Goal: Task Accomplishment & Management: Complete application form

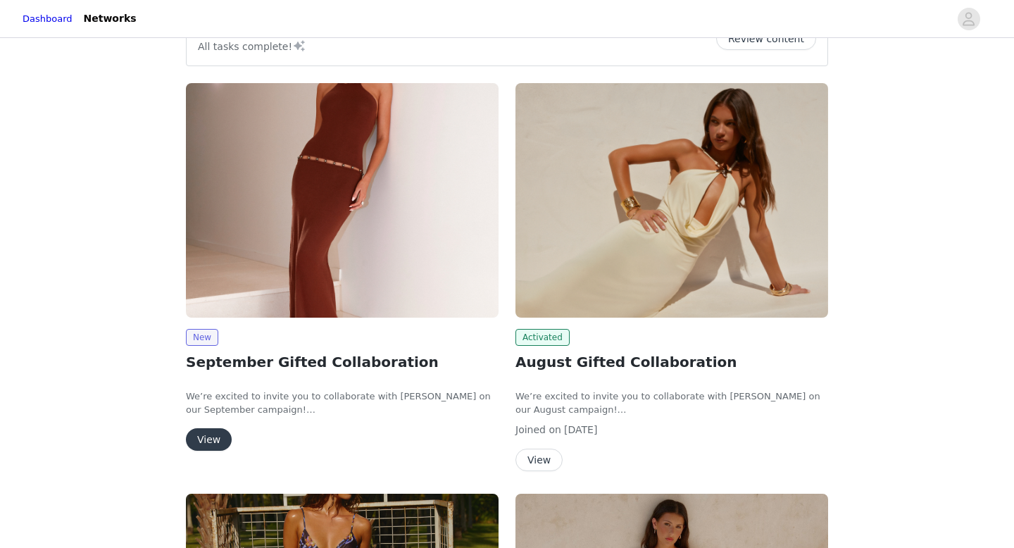
scroll to position [44, 0]
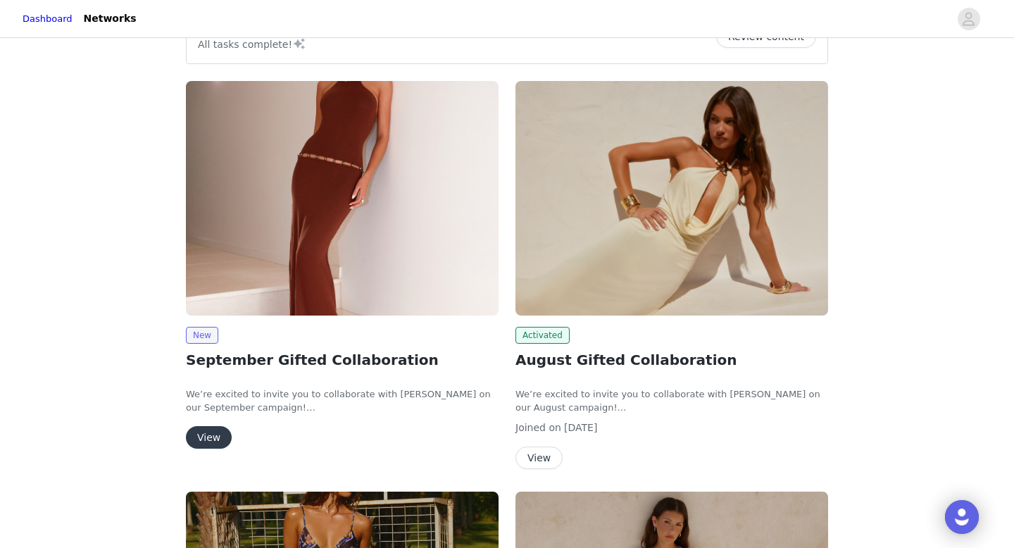
click at [215, 437] on button "View" at bounding box center [209, 437] width 46 height 23
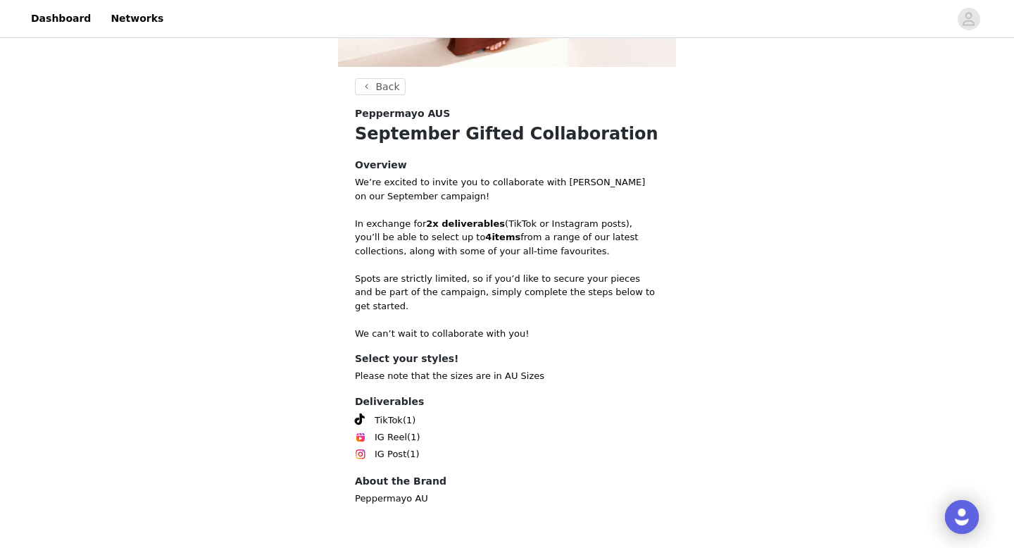
scroll to position [435, 0]
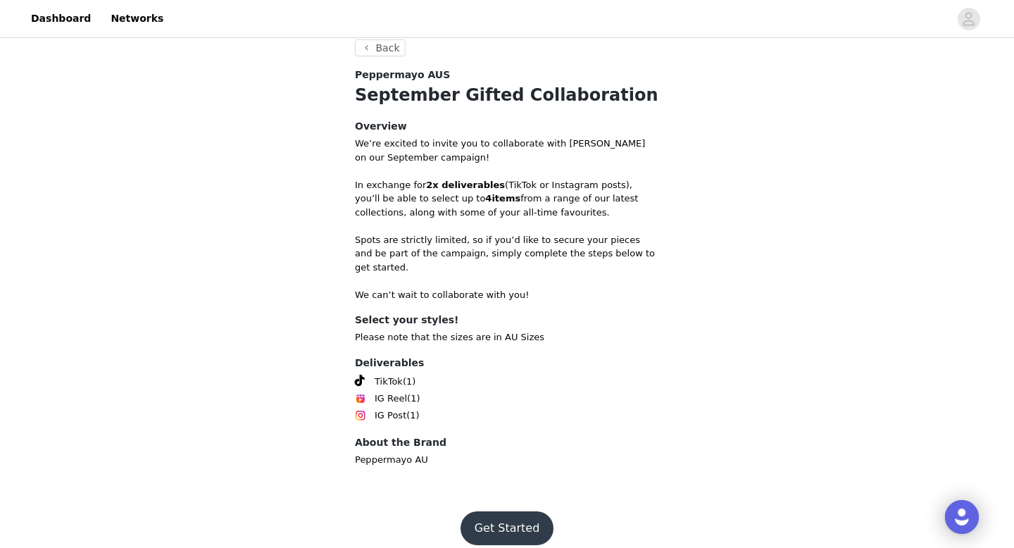
click at [525, 511] on button "Get Started" at bounding box center [508, 528] width 94 height 34
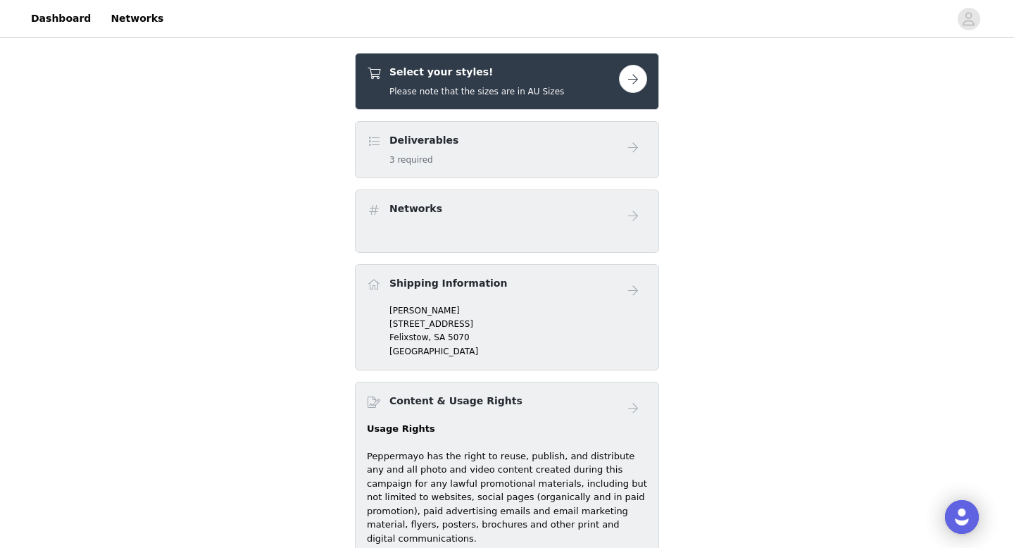
scroll to position [460, 0]
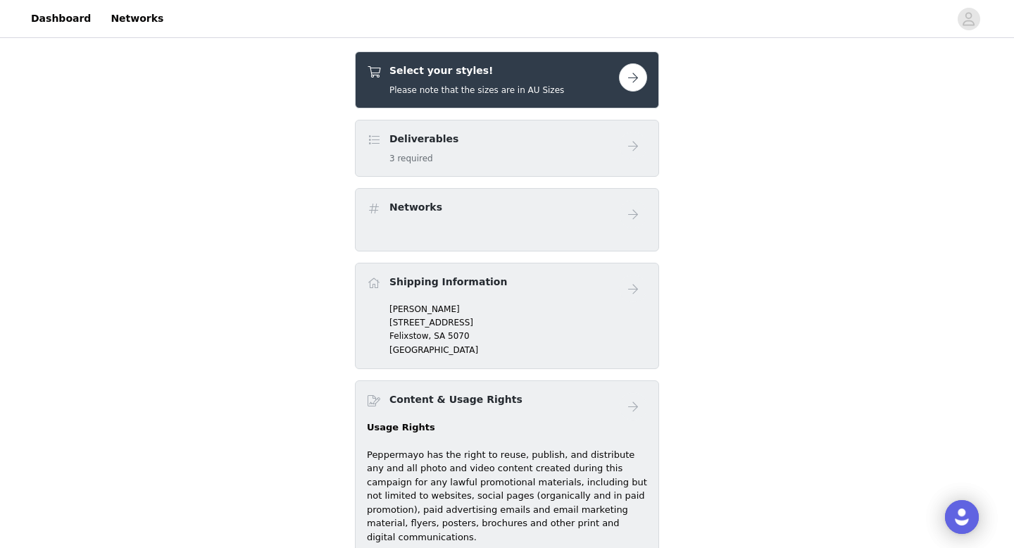
click at [643, 86] on button "button" at bounding box center [633, 77] width 28 height 28
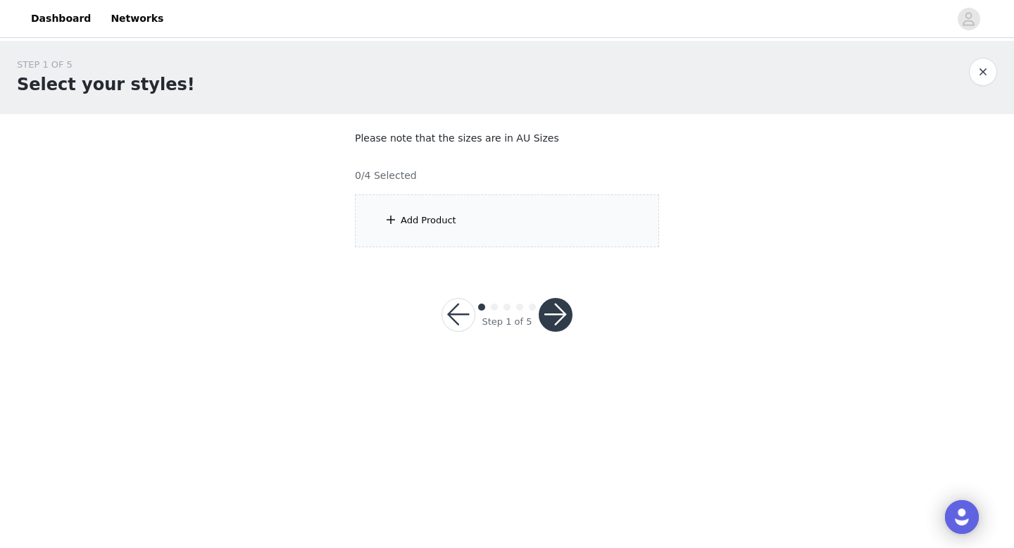
click at [452, 216] on div "Add Product" at bounding box center [429, 220] width 56 height 14
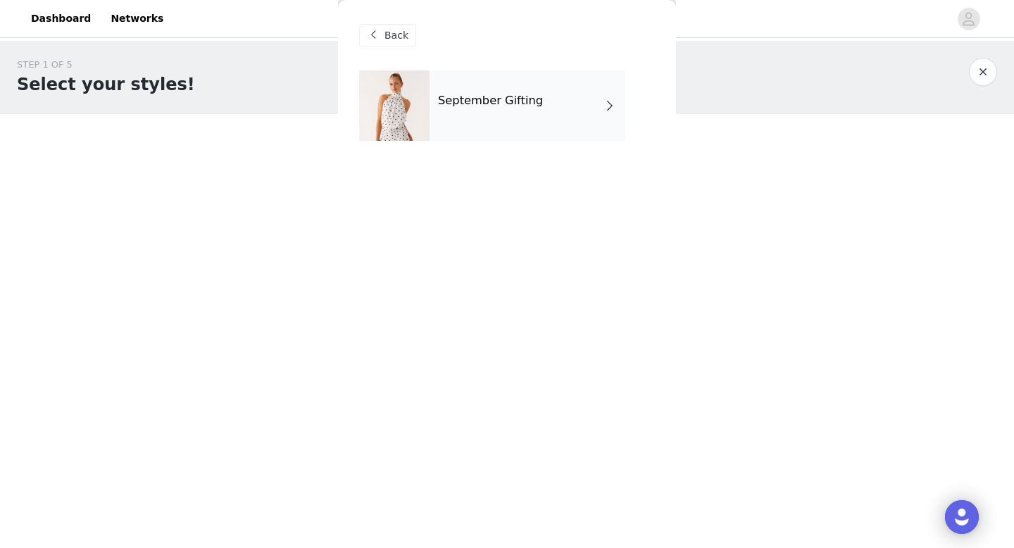
click at [506, 107] on h4 "September Gifting" at bounding box center [490, 100] width 105 height 13
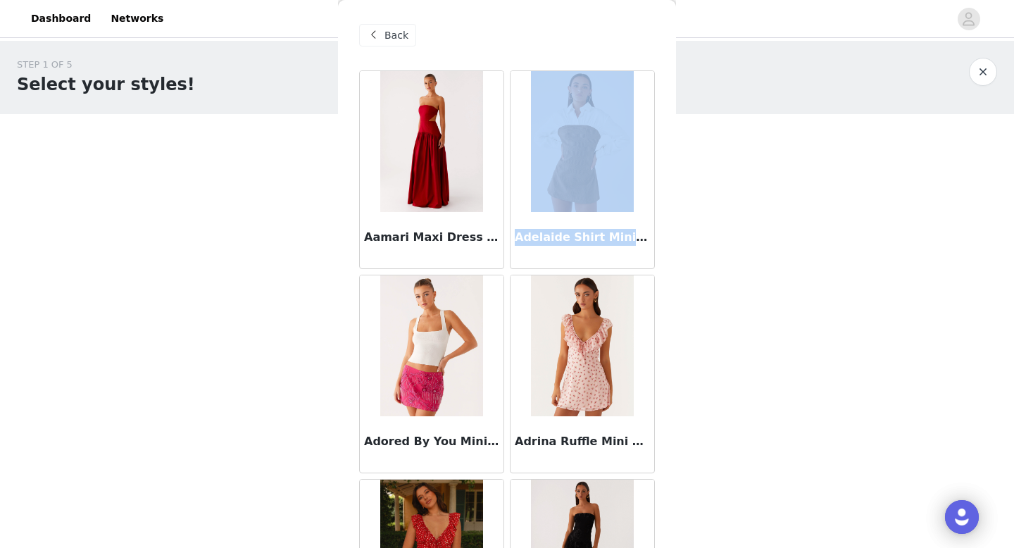
drag, startPoint x: 638, startPoint y: 241, endPoint x: 499, endPoint y: 241, distance: 139.4
copy div "Adelaide Shirt Mini Dre"
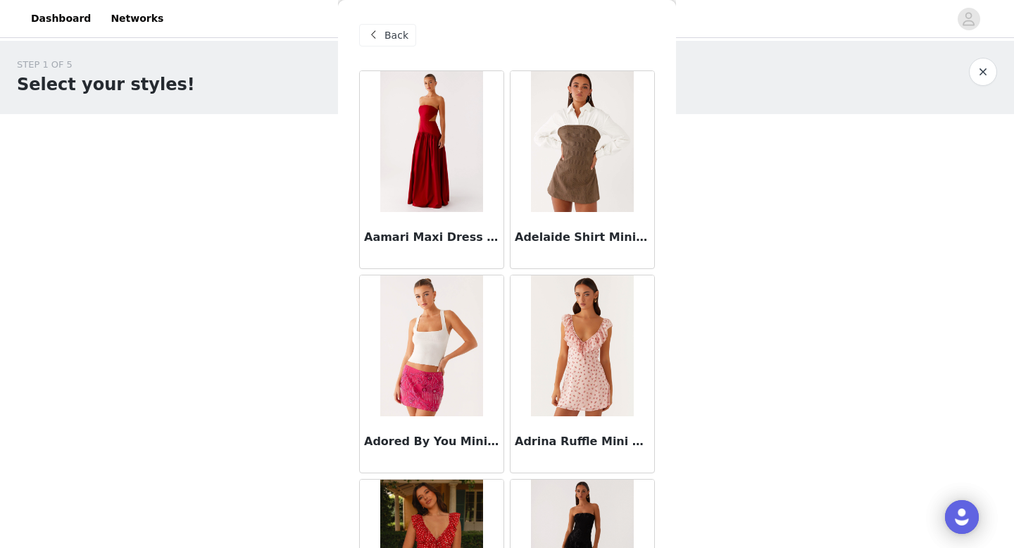
click at [507, 310] on div "Adrina Ruffle Mini Dress - Pink Flower" at bounding box center [582, 374] width 151 height 204
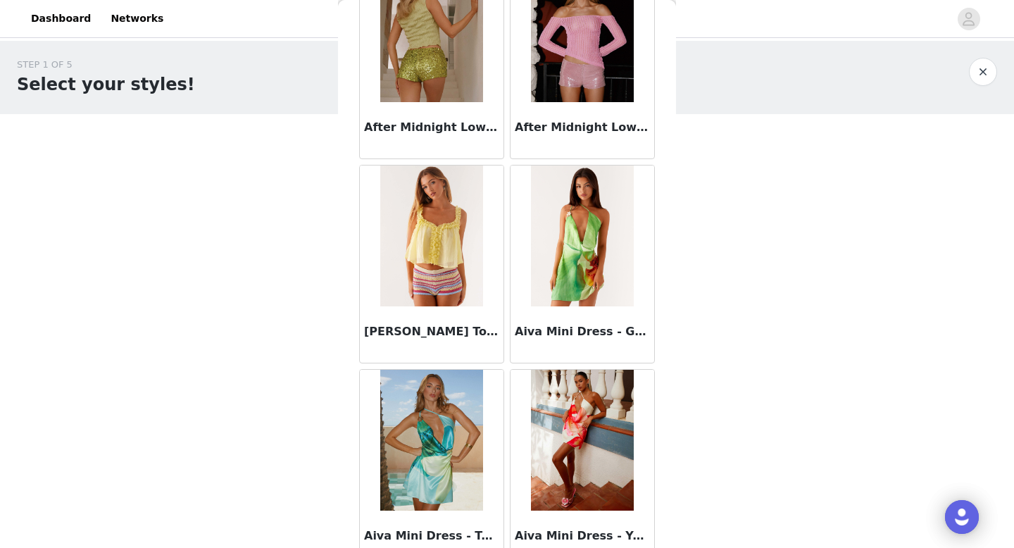
scroll to position [1607, 0]
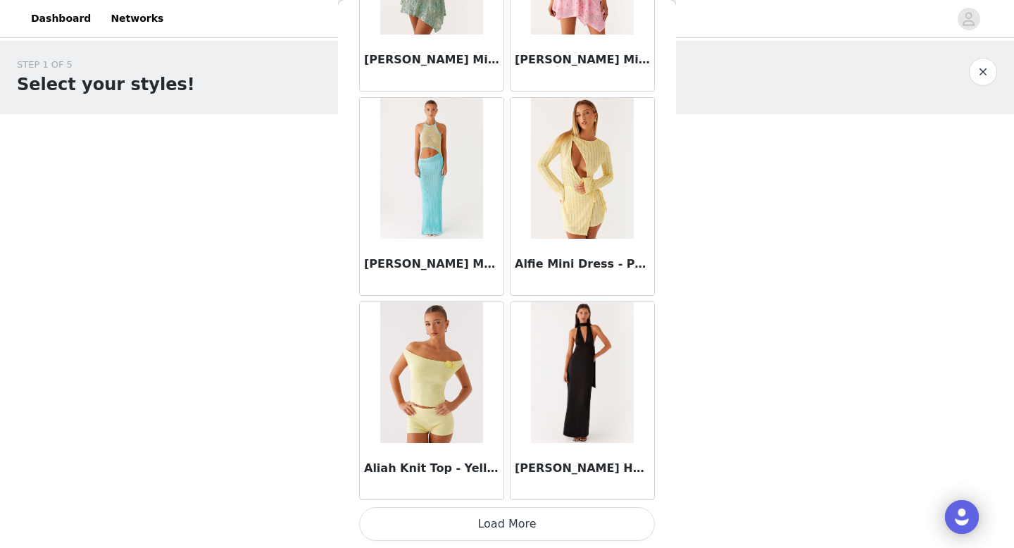
click at [517, 529] on button "Load More" at bounding box center [507, 524] width 296 height 34
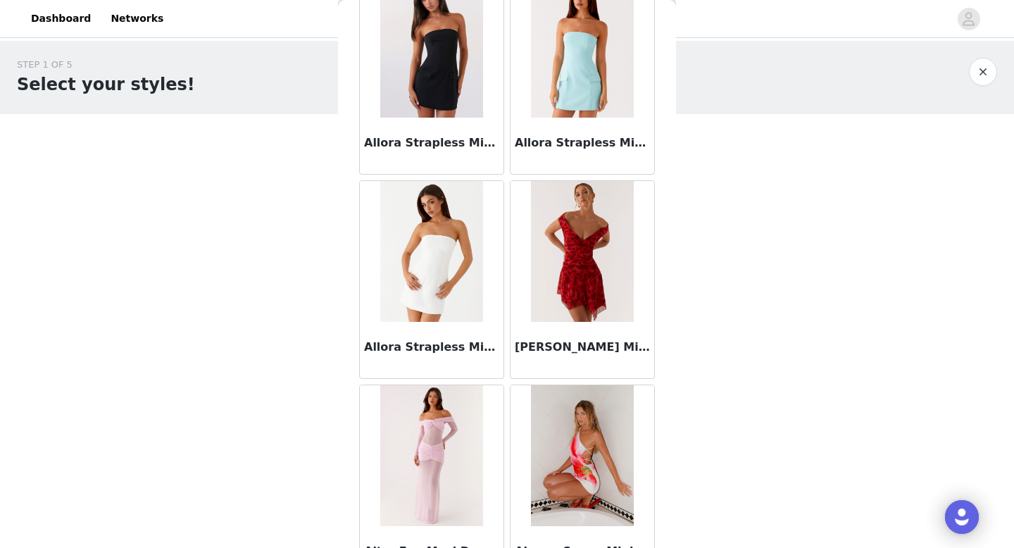
scroll to position [3649, 0]
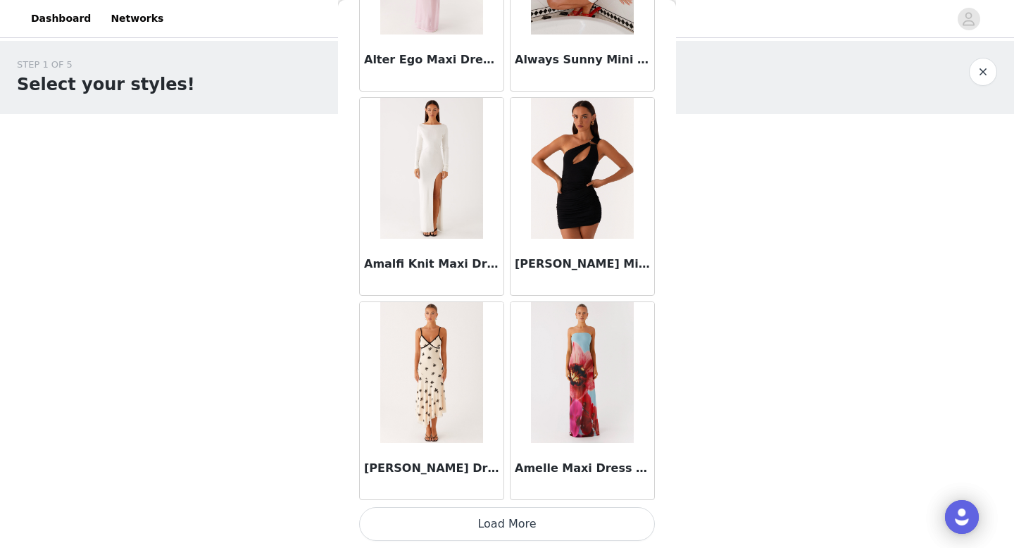
click at [515, 521] on button "Load More" at bounding box center [507, 524] width 296 height 34
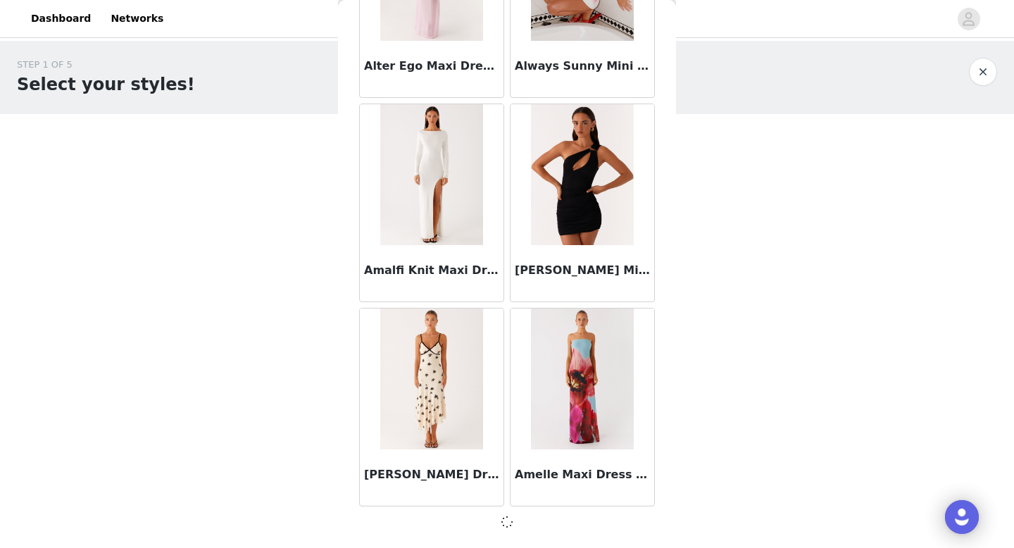
scroll to position [3643, 0]
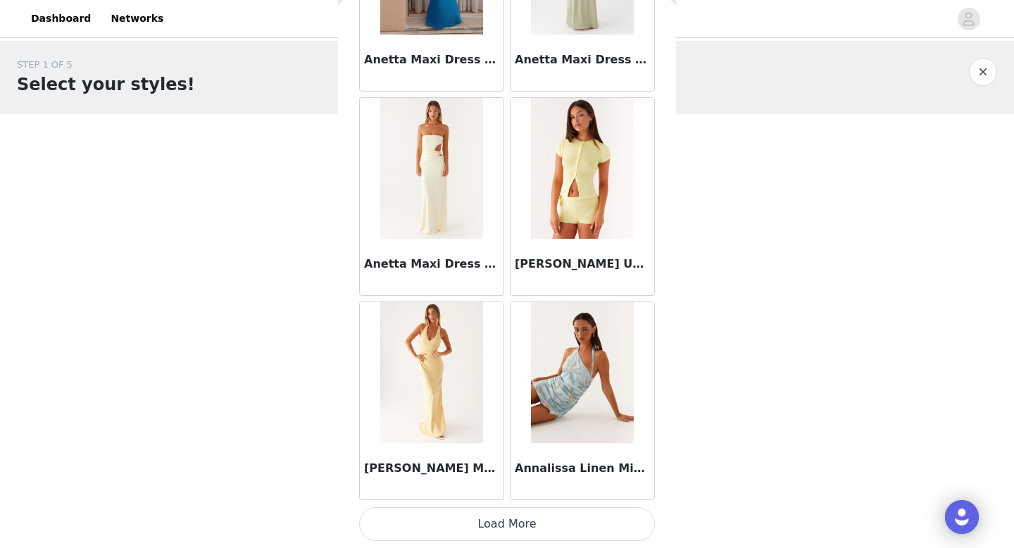
click at [518, 525] on button "Load More" at bounding box center [507, 524] width 296 height 34
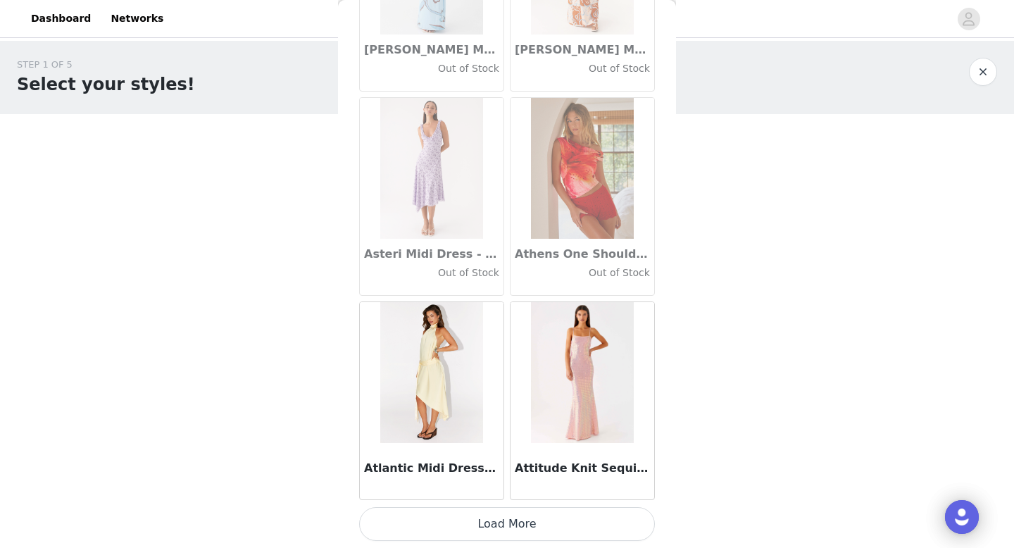
click at [503, 518] on button "Load More" at bounding box center [507, 524] width 296 height 34
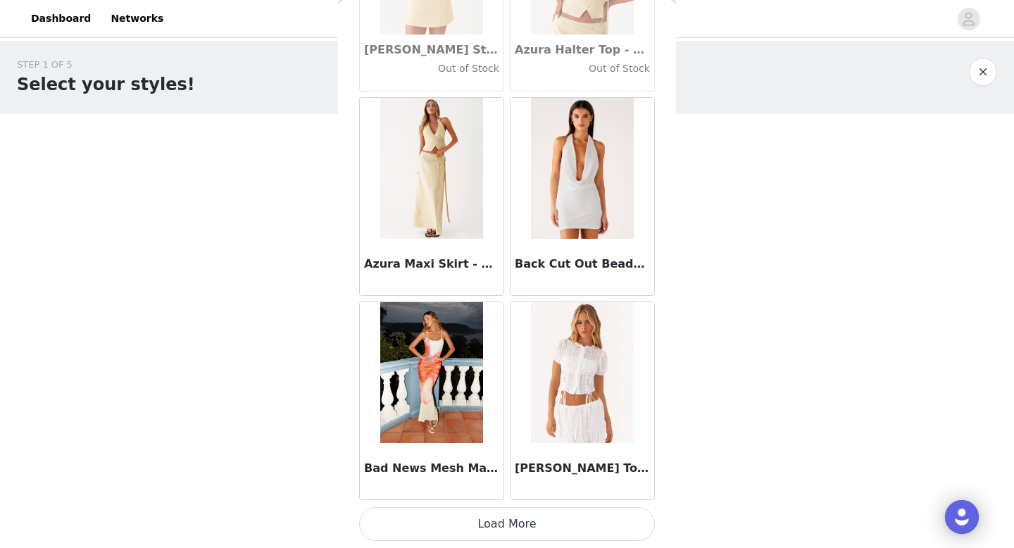
click at [520, 520] on button "Load More" at bounding box center [507, 524] width 296 height 34
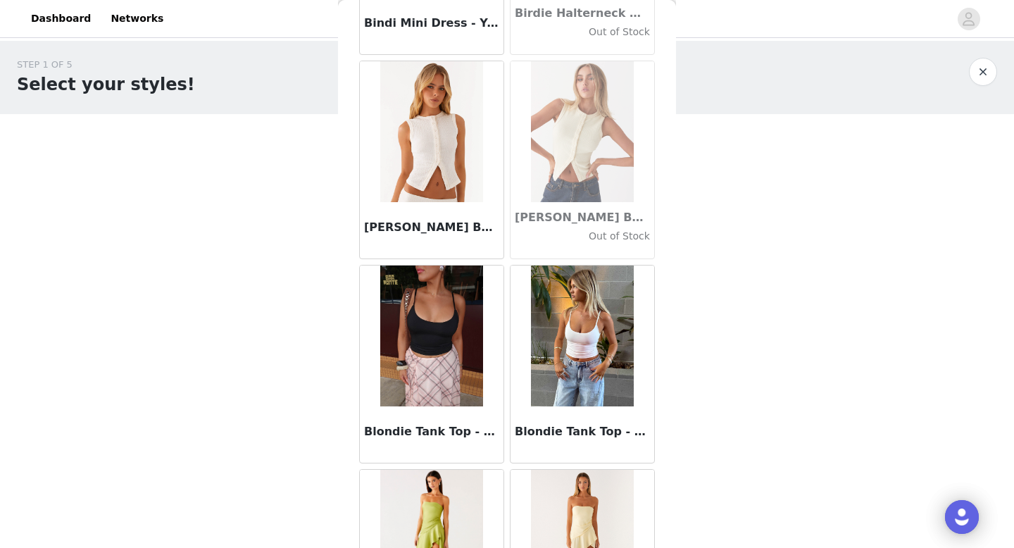
scroll to position [11819, 0]
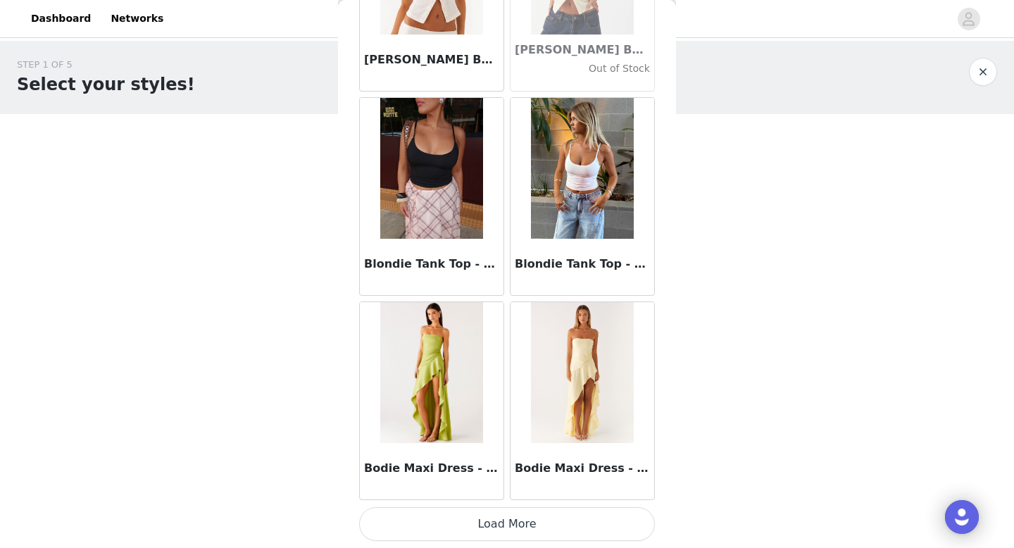
click at [513, 530] on button "Load More" at bounding box center [507, 524] width 296 height 34
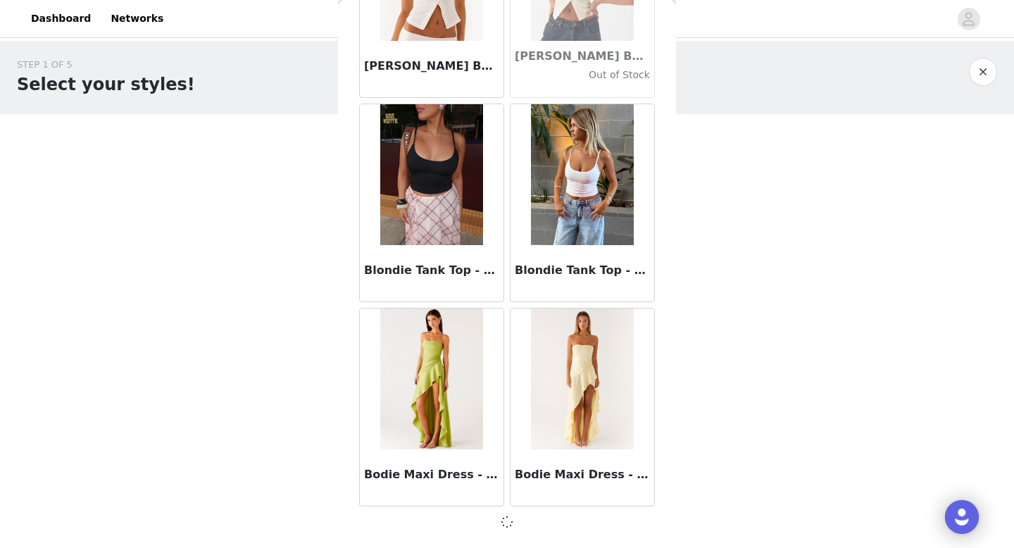
scroll to position [11813, 0]
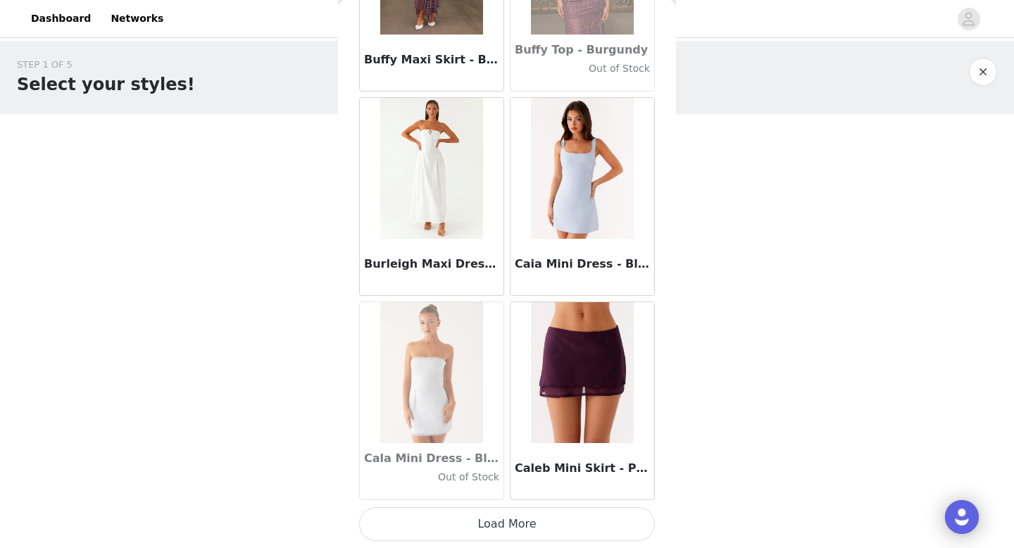
click at [523, 526] on button "Load More" at bounding box center [507, 524] width 296 height 34
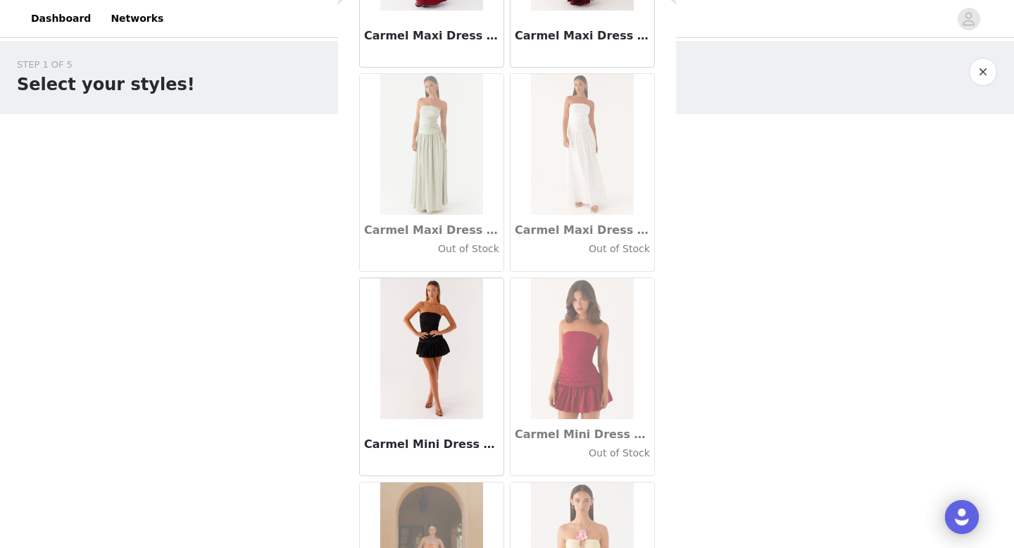
scroll to position [15904, 0]
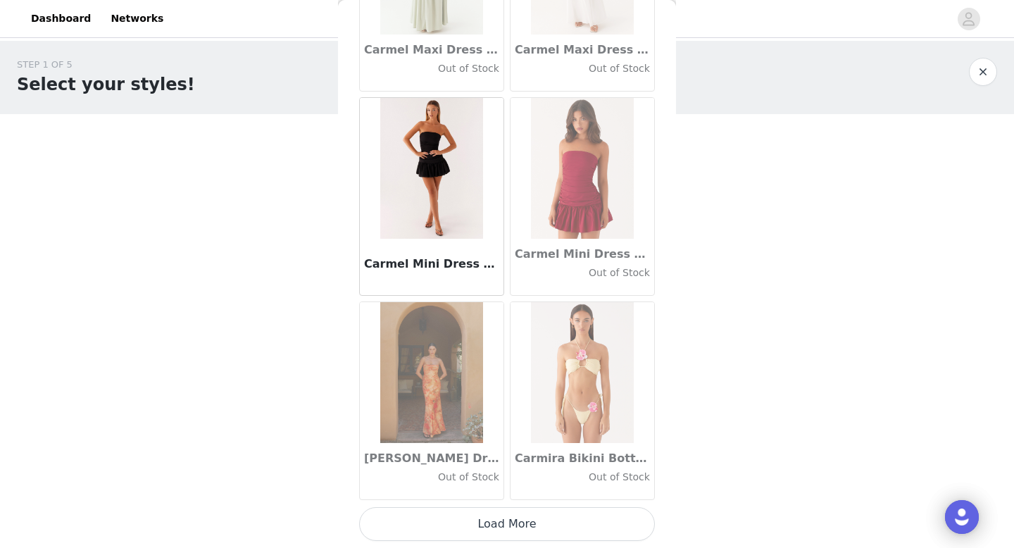
click at [496, 530] on button "Load More" at bounding box center [507, 524] width 296 height 34
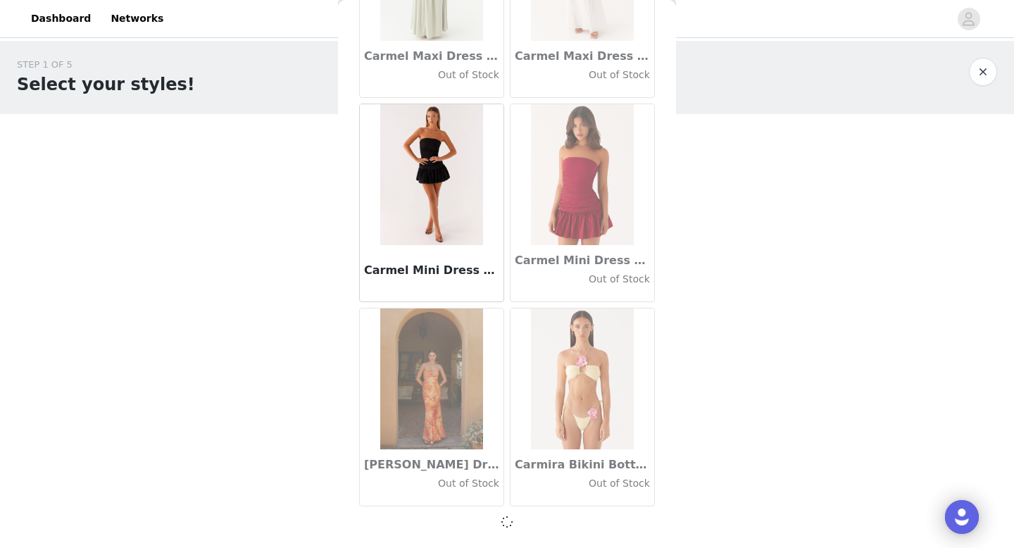
scroll to position [15897, 0]
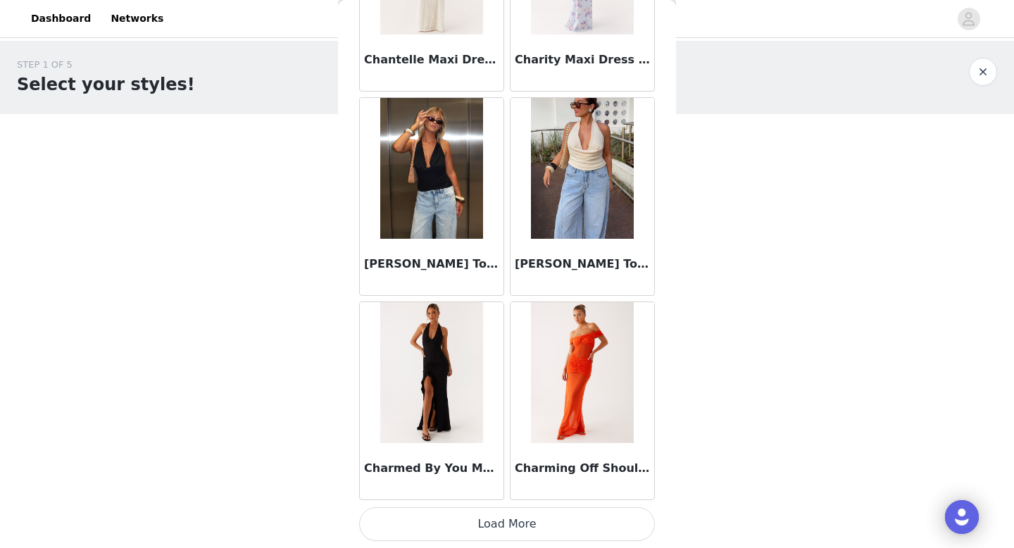
click at [511, 523] on button "Load More" at bounding box center [507, 524] width 296 height 34
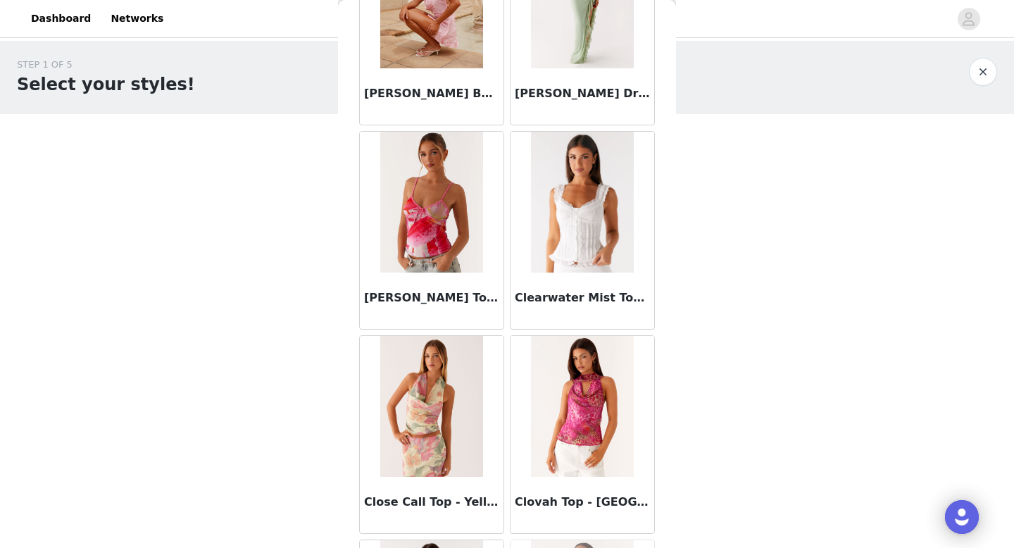
scroll to position [19988, 0]
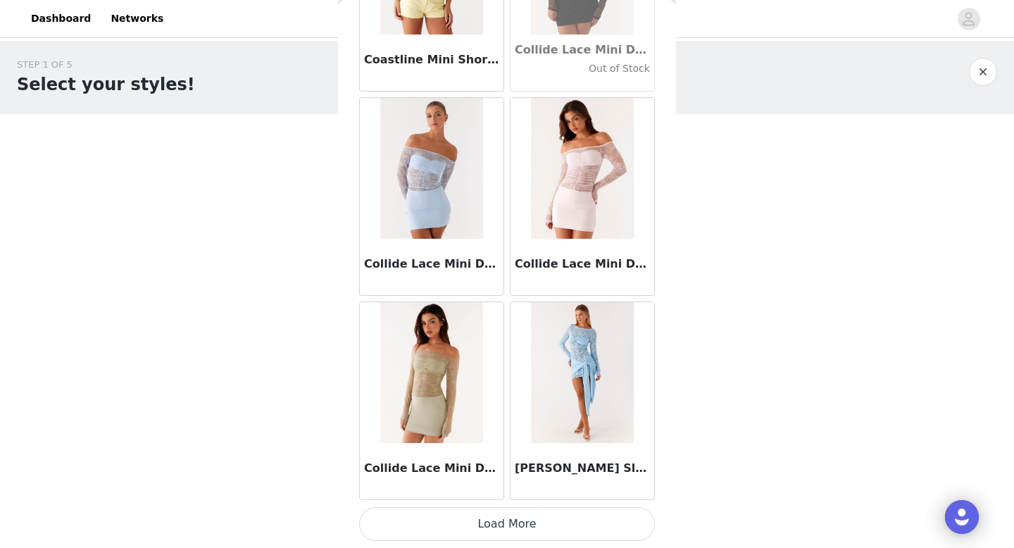
click at [510, 515] on button "Load More" at bounding box center [507, 524] width 296 height 34
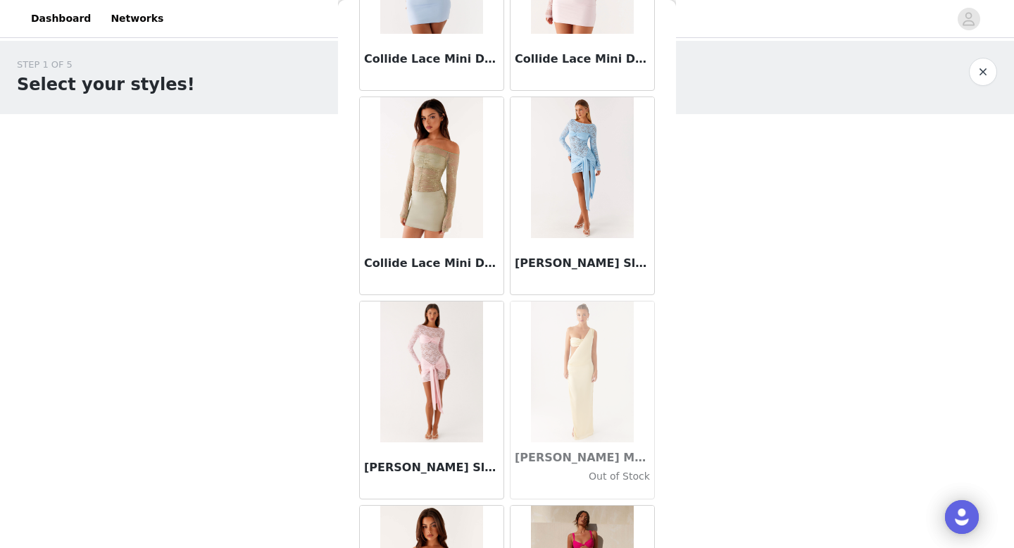
scroll to position [20257, 0]
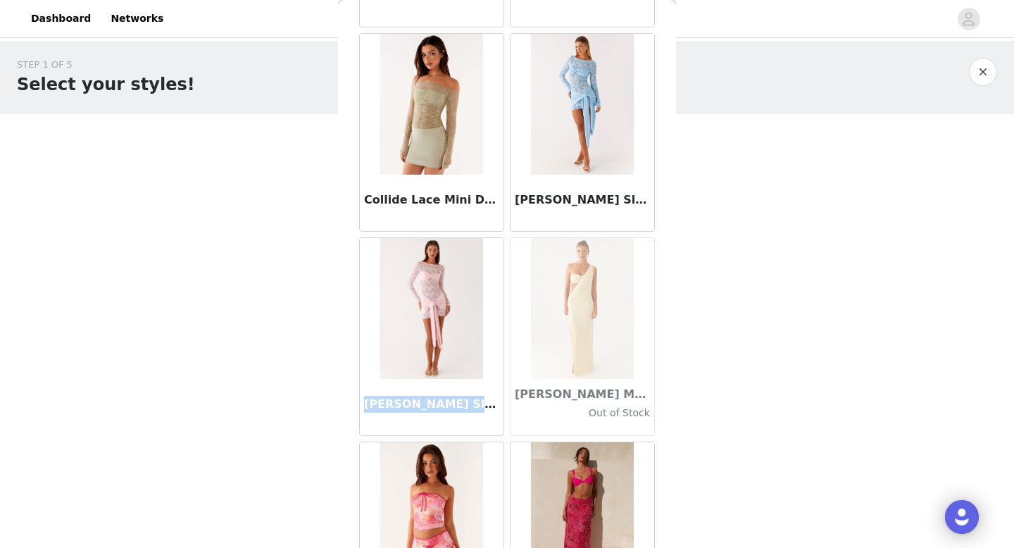
drag, startPoint x: 493, startPoint y: 406, endPoint x: 342, endPoint y: 406, distance: 150.7
click at [342, 406] on div "Back Aamari Maxi Dress - Red Adelaide Shirt Mini Dress - Brown Adored By You Mi…" at bounding box center [507, 274] width 338 height 548
copy h3 "[PERSON_NAME] Sleeve Mini"
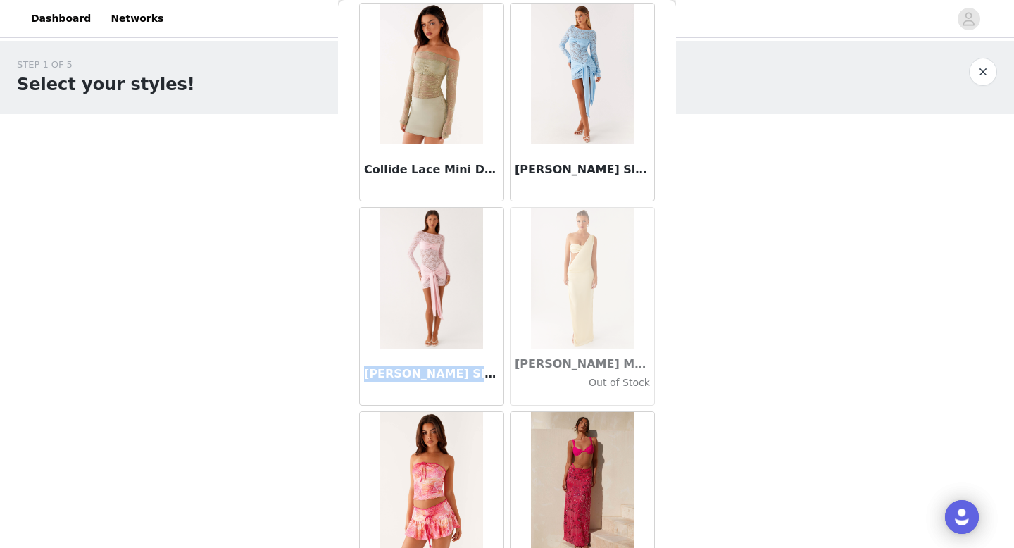
scroll to position [20271, 0]
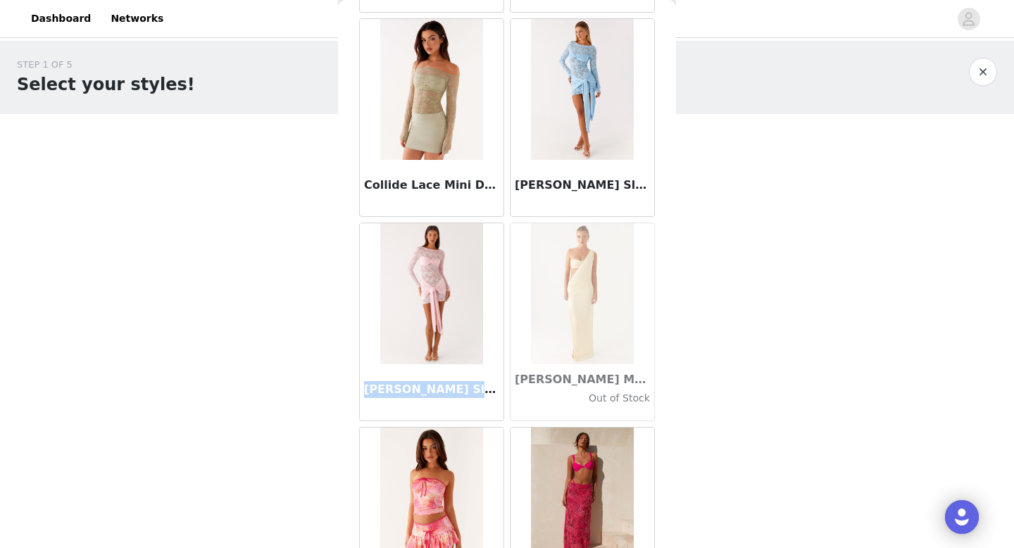
click at [445, 335] on img at bounding box center [431, 293] width 102 height 141
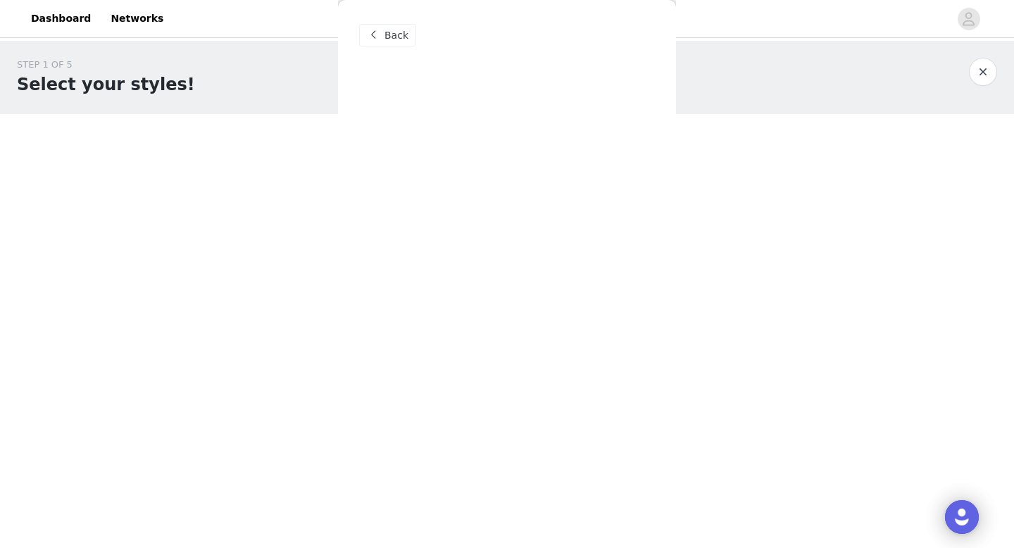
scroll to position [0, 0]
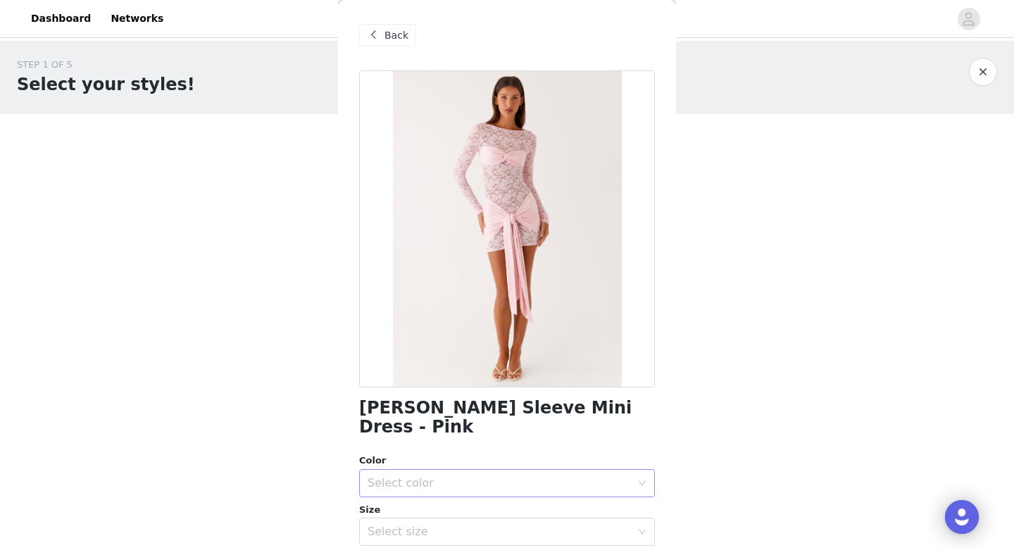
click at [493, 471] on div "Select color" at bounding box center [503, 483] width 270 height 27
click at [461, 497] on li "Pink" at bounding box center [507, 495] width 296 height 23
click at [466, 525] on div "Select size" at bounding box center [499, 532] width 263 height 14
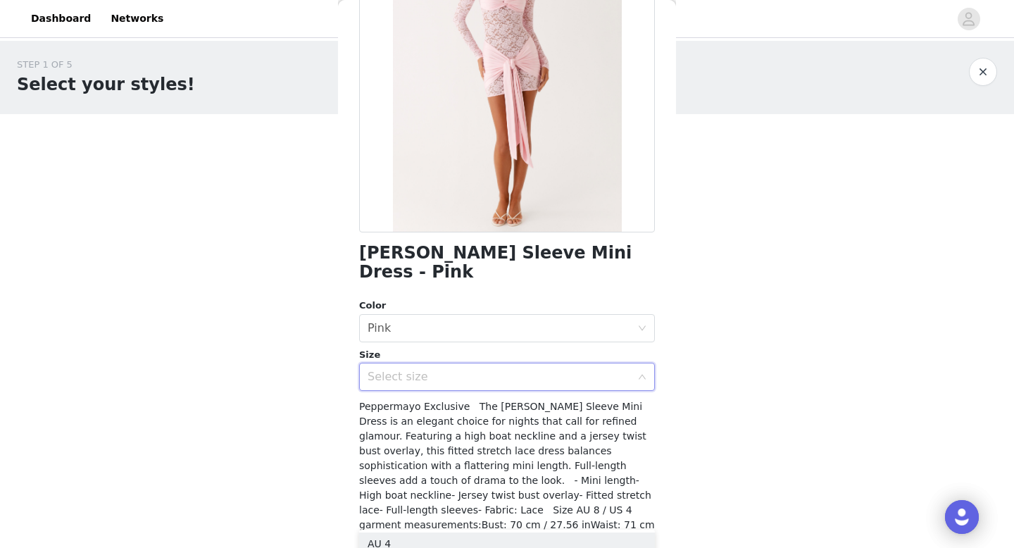
click at [437, 372] on div "[PERSON_NAME] Sleeve Mini Dress - Pink Color Select color Pink Size Select size…" at bounding box center [507, 268] width 296 height 706
click at [425, 370] on div "Select size" at bounding box center [499, 377] width 263 height 14
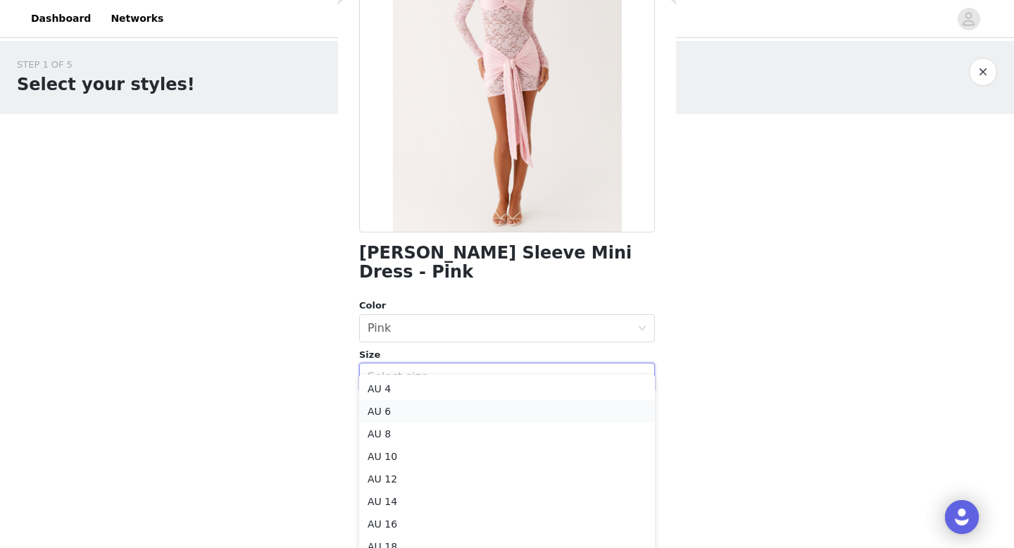
click at [412, 414] on li "AU 6" at bounding box center [507, 411] width 296 height 23
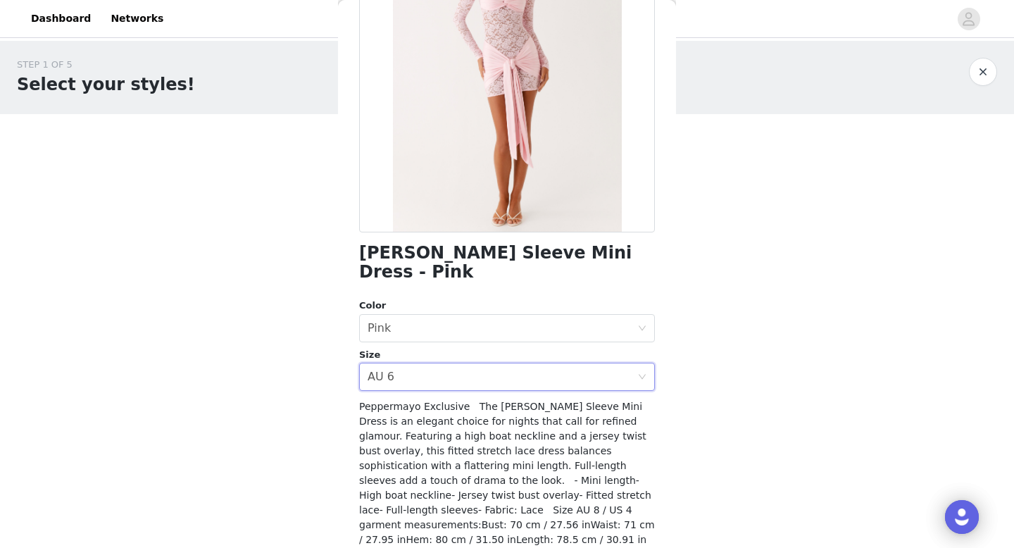
scroll to position [194, 0]
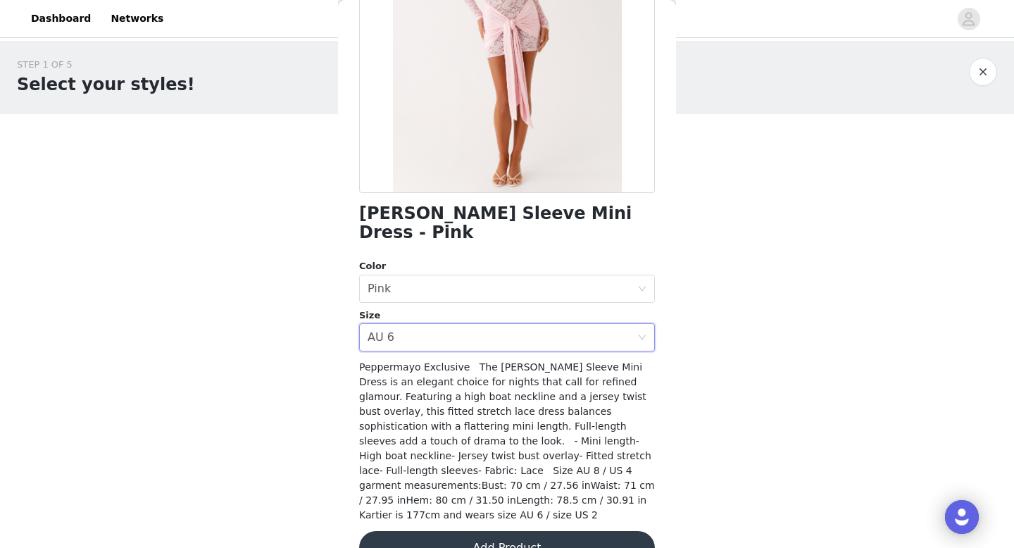
click at [543, 531] on button "Add Product" at bounding box center [507, 548] width 296 height 34
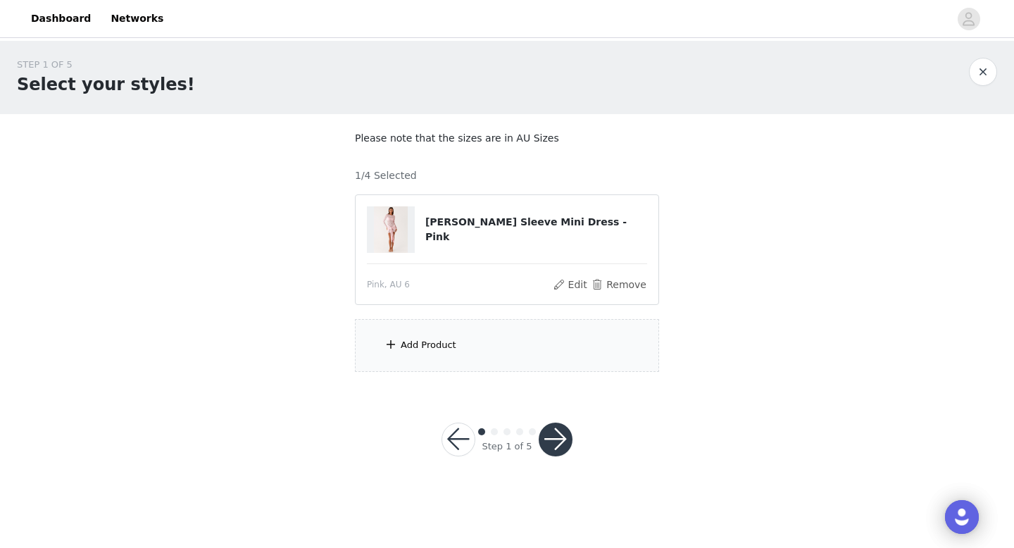
click at [511, 368] on div "Add Product" at bounding box center [507, 345] width 304 height 53
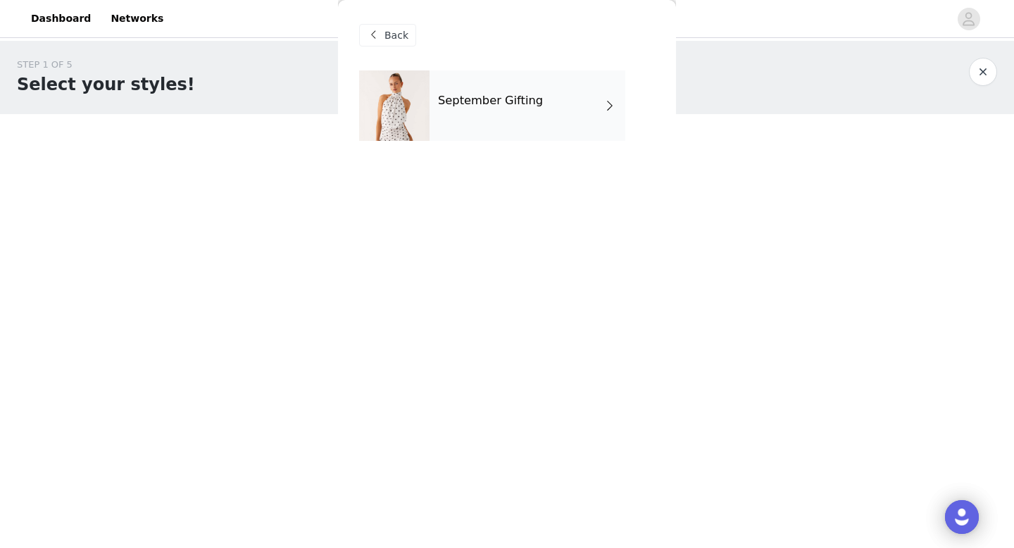
click at [493, 115] on div "September Gifting" at bounding box center [528, 105] width 196 height 70
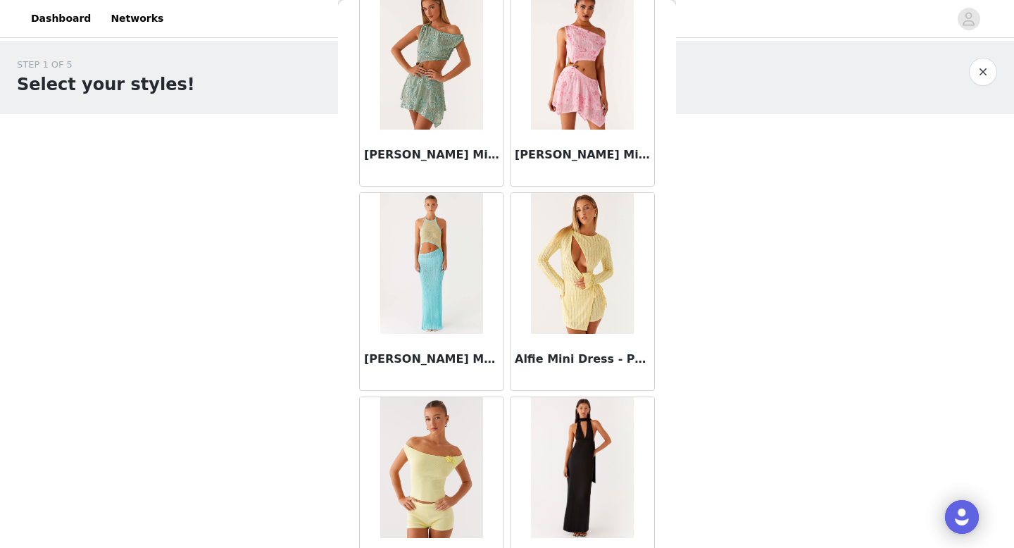
scroll to position [1607, 0]
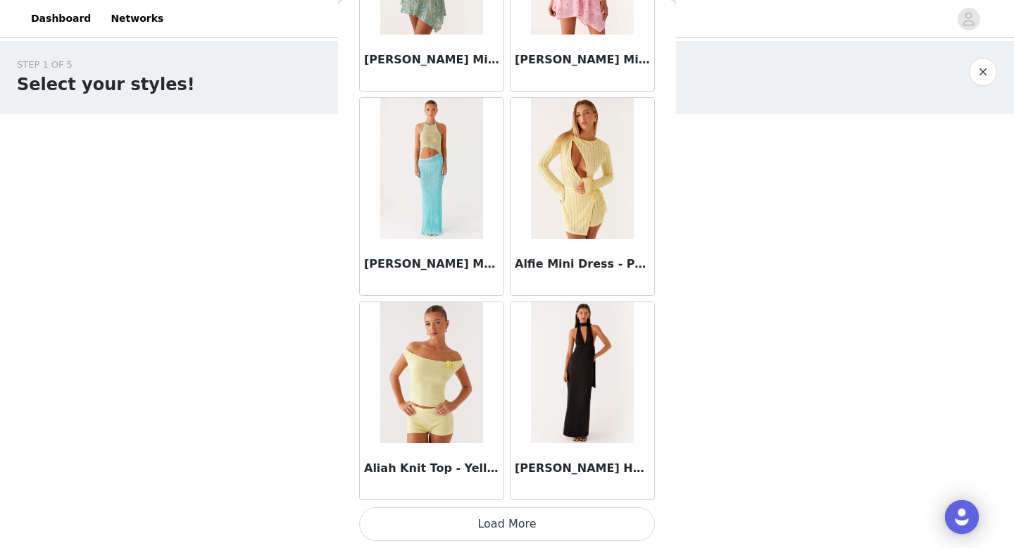
click at [530, 520] on button "Load More" at bounding box center [507, 524] width 296 height 34
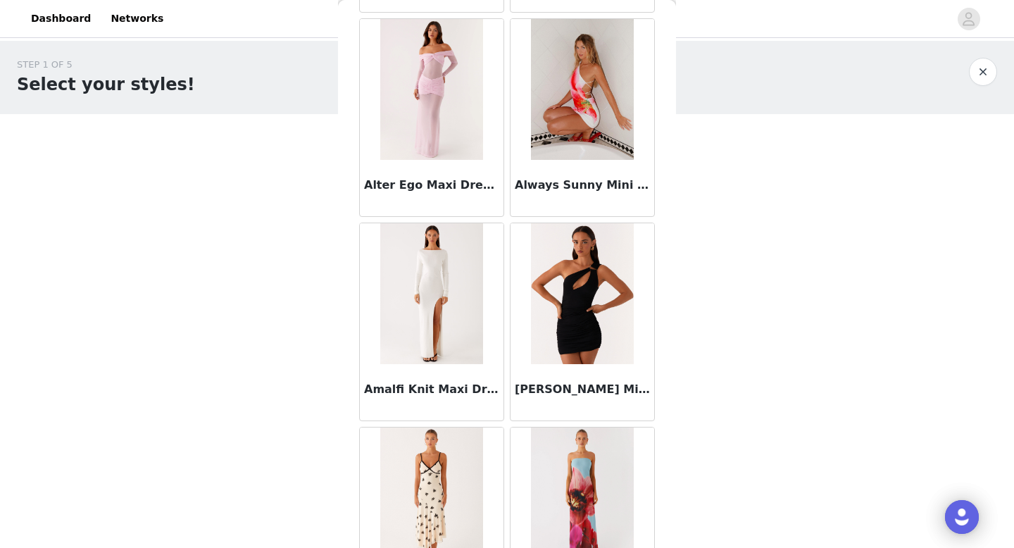
scroll to position [3649, 0]
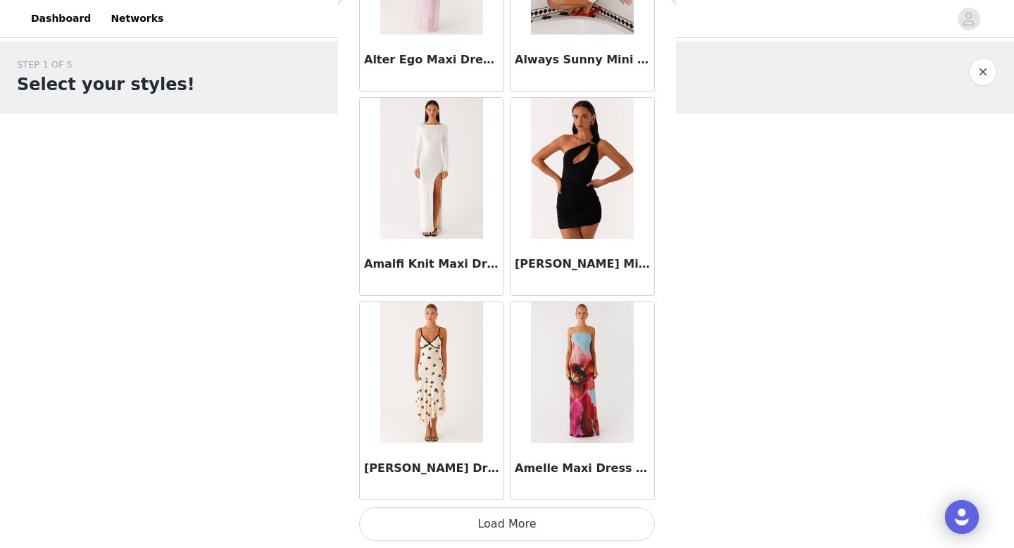
click at [520, 519] on button "Load More" at bounding box center [507, 524] width 296 height 34
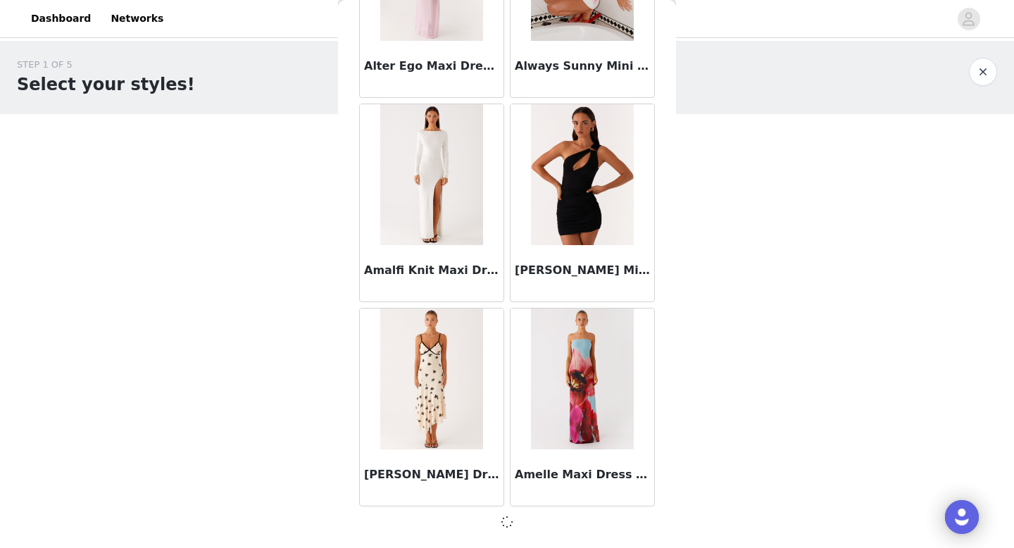
scroll to position [3643, 0]
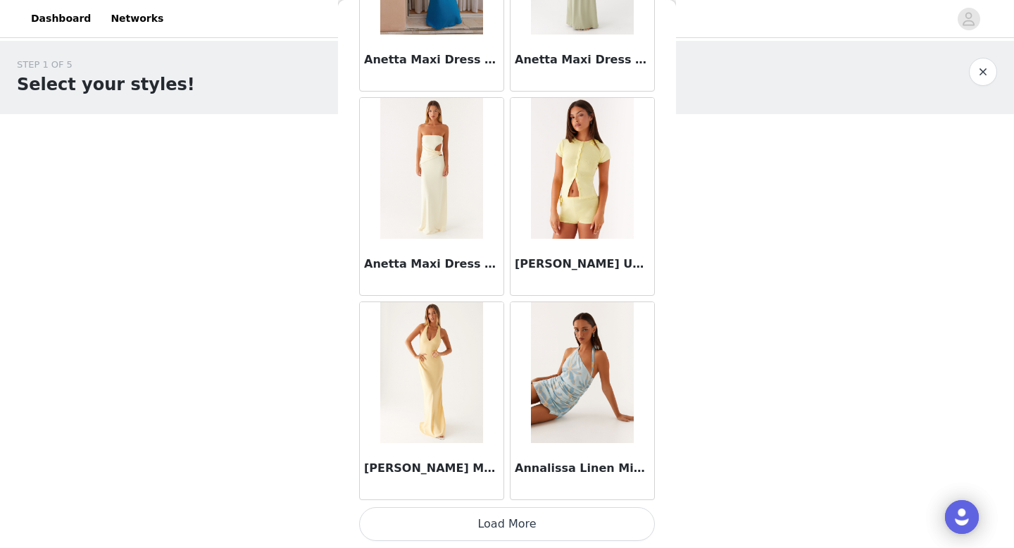
click at [517, 519] on button "Load More" at bounding box center [507, 524] width 296 height 34
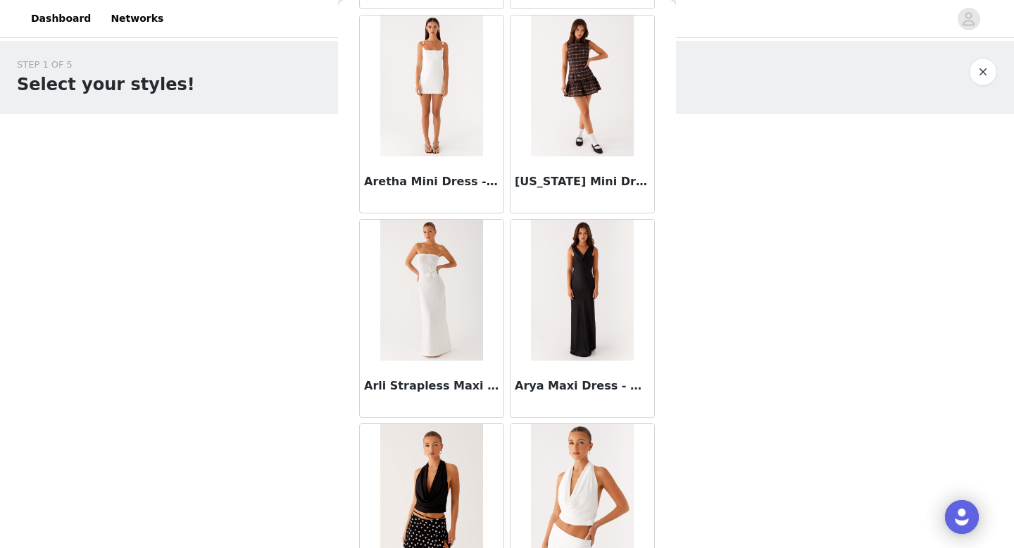
scroll to position [7734, 0]
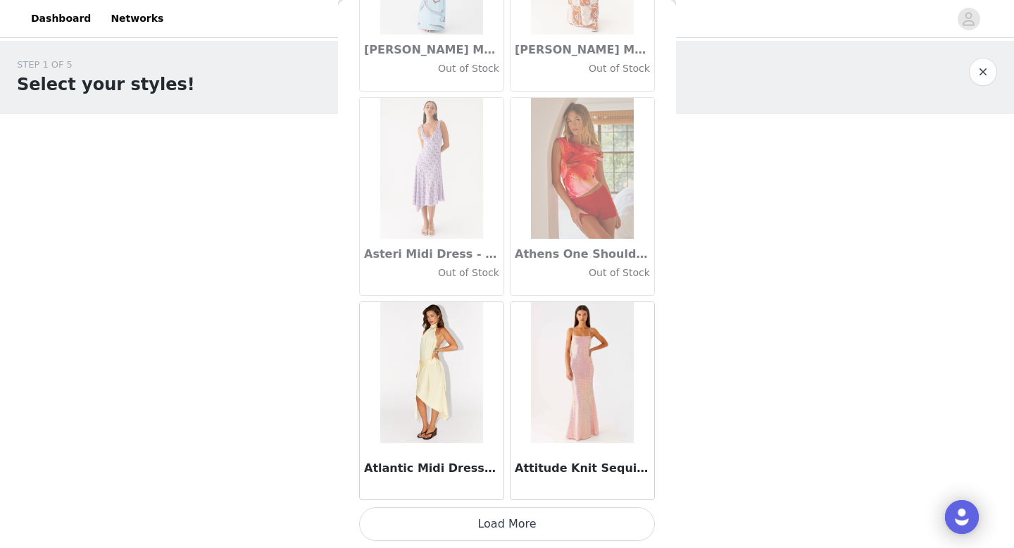
click at [520, 523] on button "Load More" at bounding box center [507, 524] width 296 height 34
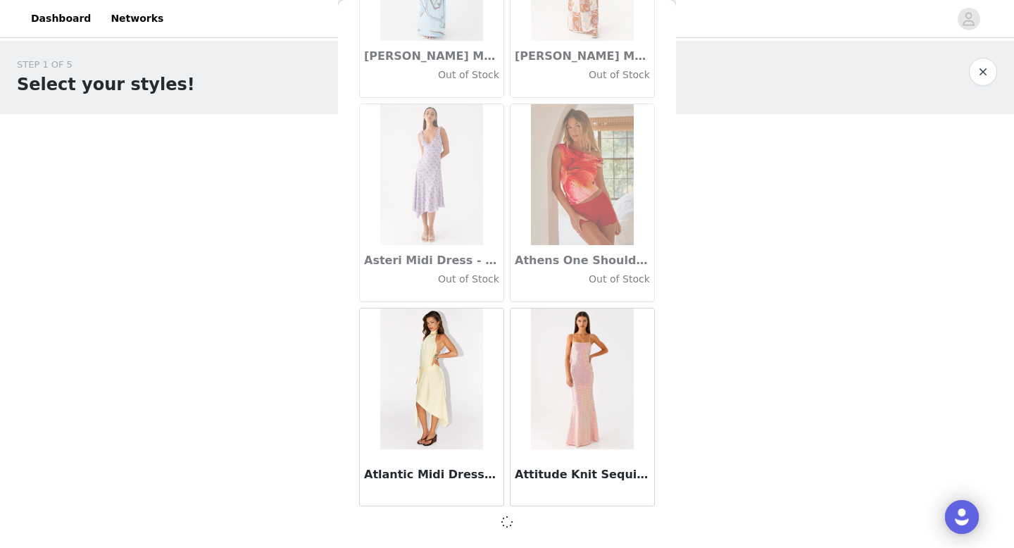
scroll to position [7728, 0]
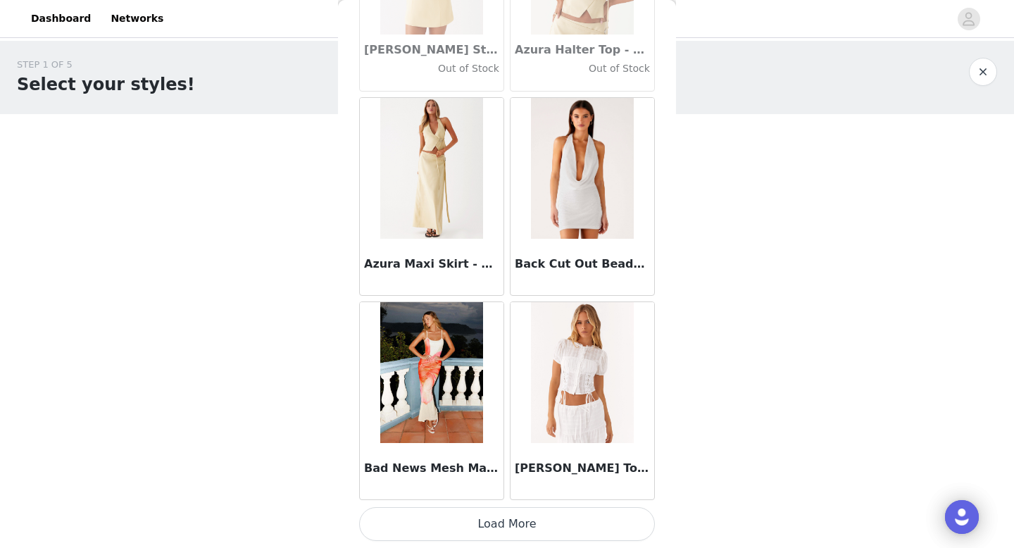
click at [504, 535] on button "Load More" at bounding box center [507, 524] width 296 height 34
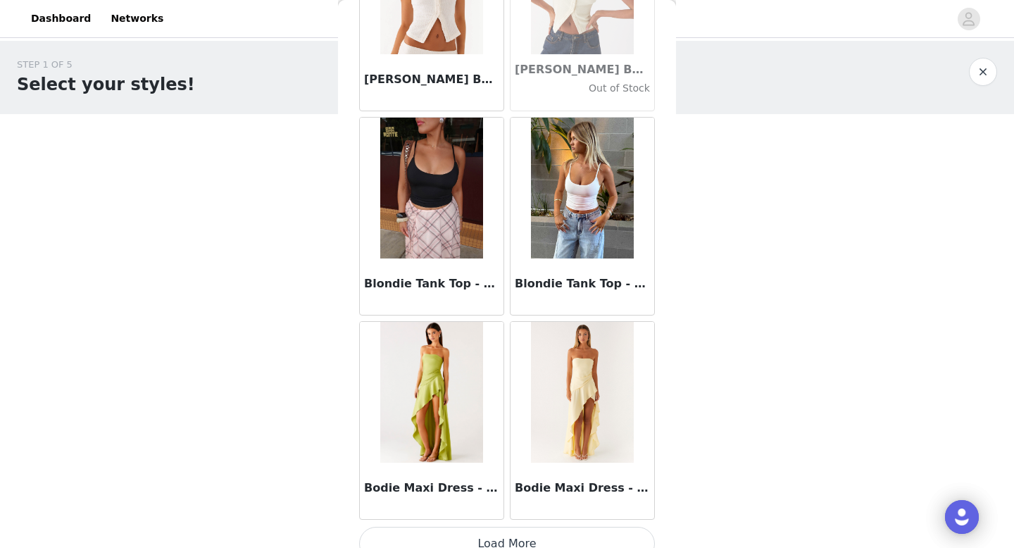
scroll to position [11803, 0]
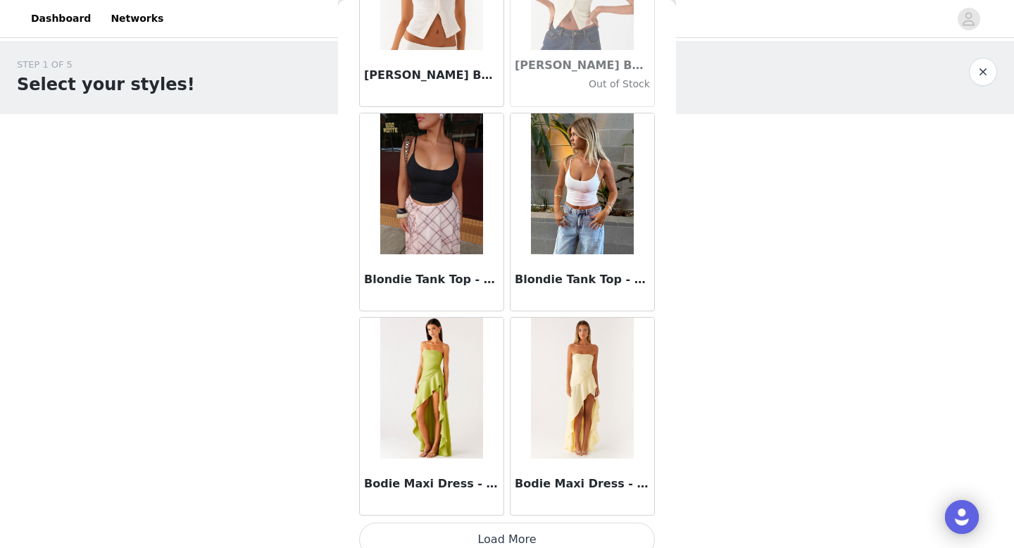
click at [520, 534] on button "Load More" at bounding box center [507, 540] width 296 height 34
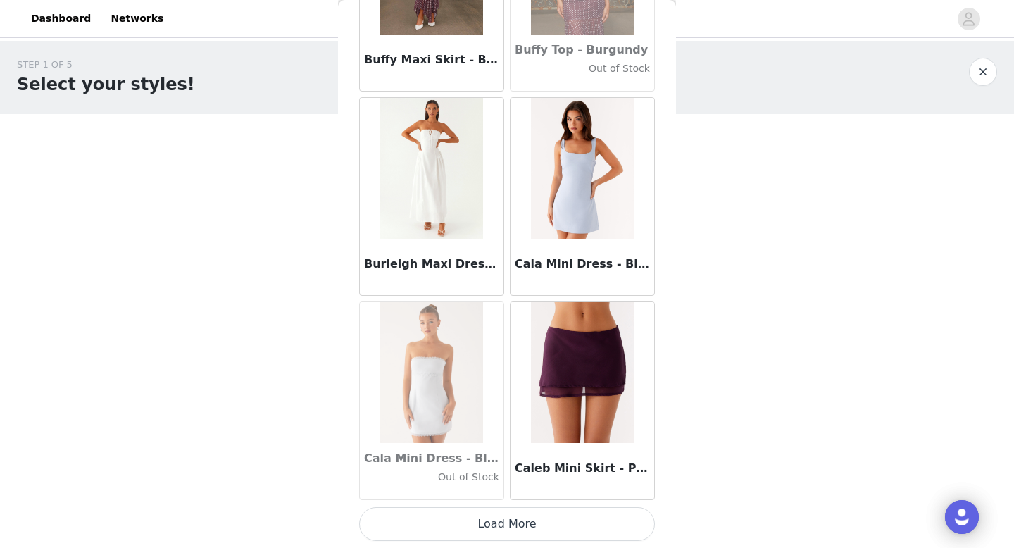
click at [506, 510] on button "Load More" at bounding box center [507, 524] width 296 height 34
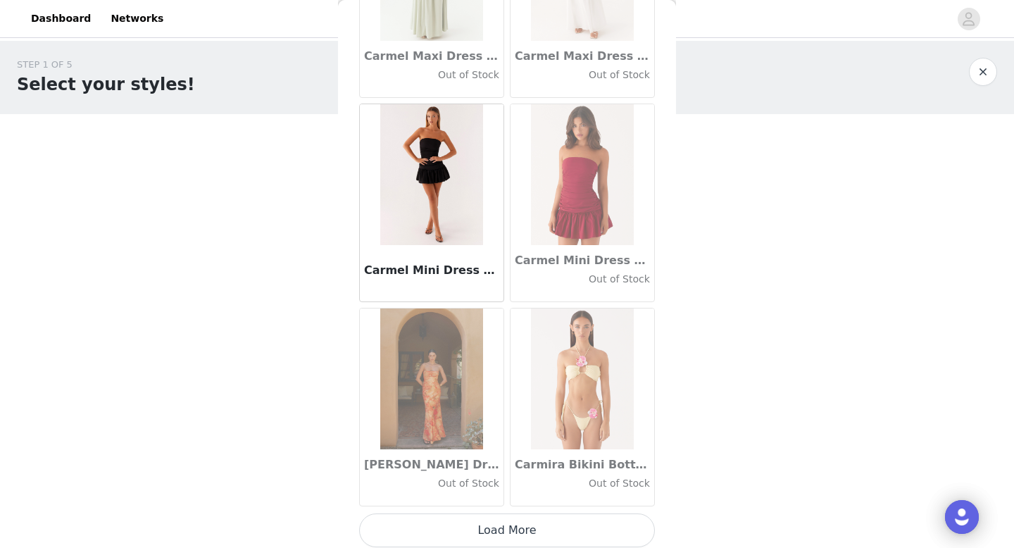
scroll to position [15904, 0]
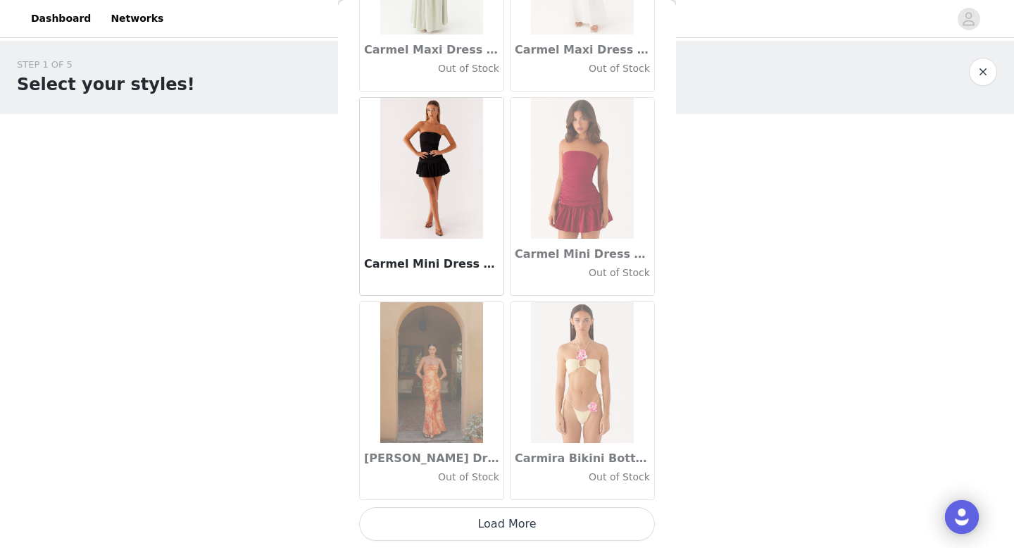
click at [513, 522] on button "Load More" at bounding box center [507, 524] width 296 height 34
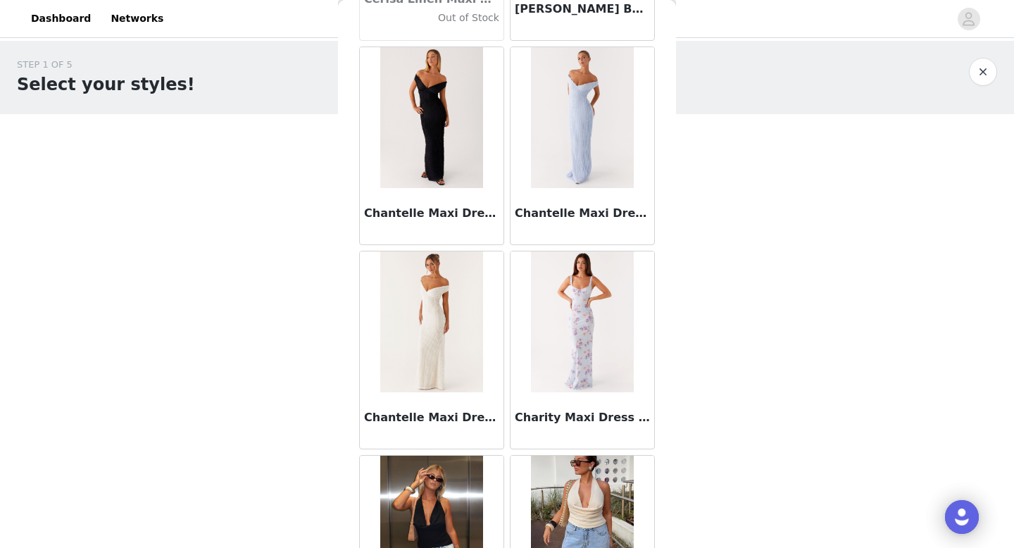
scroll to position [17946, 0]
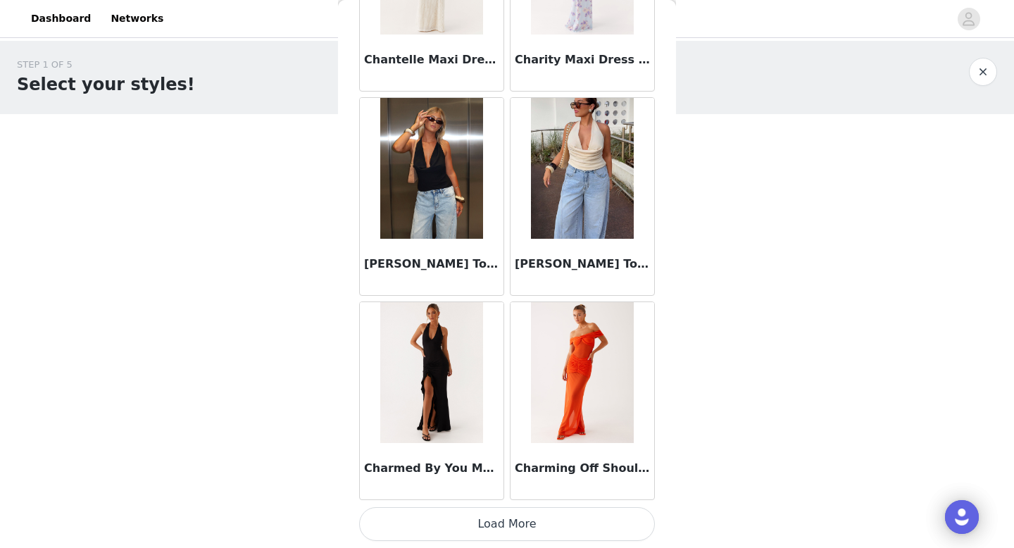
click at [506, 513] on button "Load More" at bounding box center [507, 524] width 296 height 34
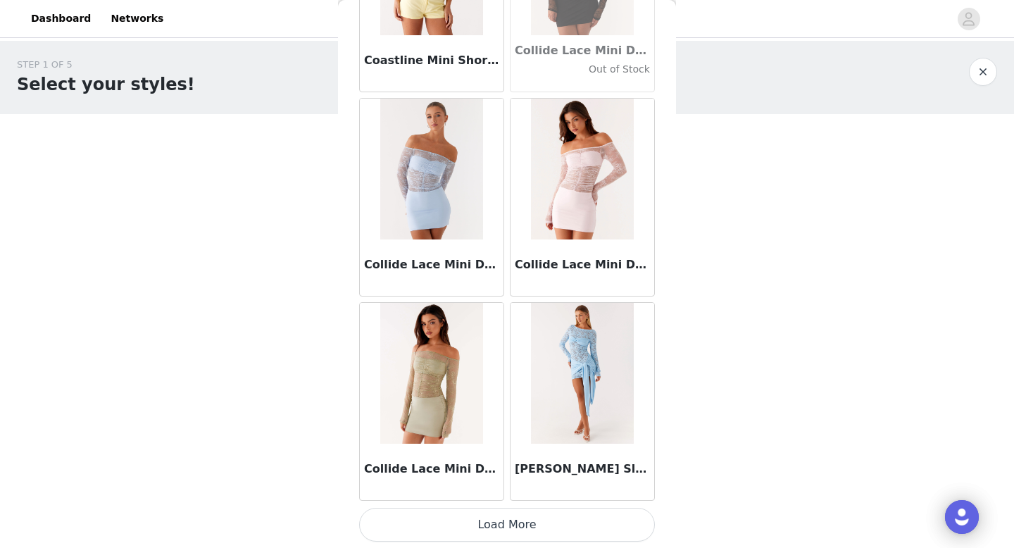
scroll to position [19988, 0]
click at [528, 513] on button "Load More" at bounding box center [507, 524] width 296 height 34
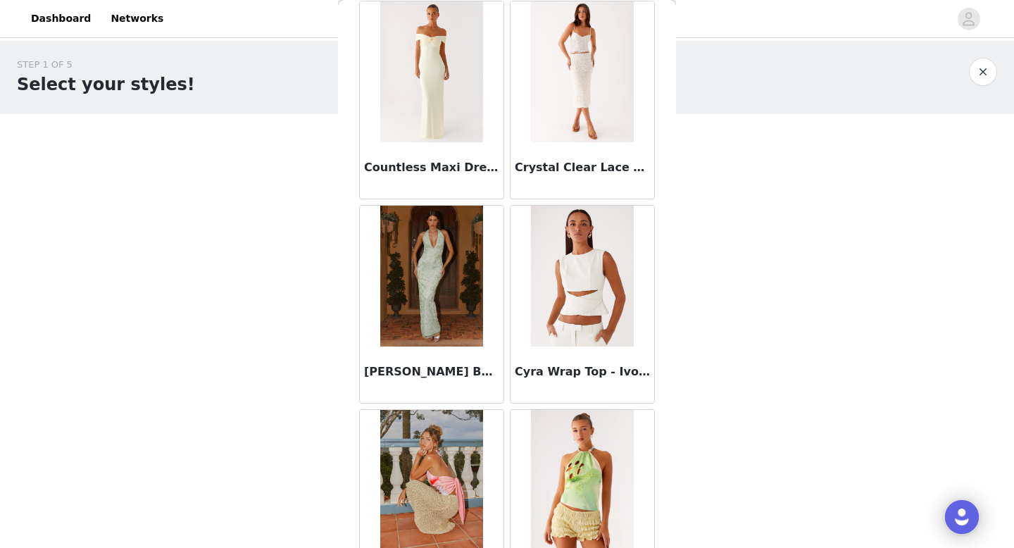
scroll to position [22031, 0]
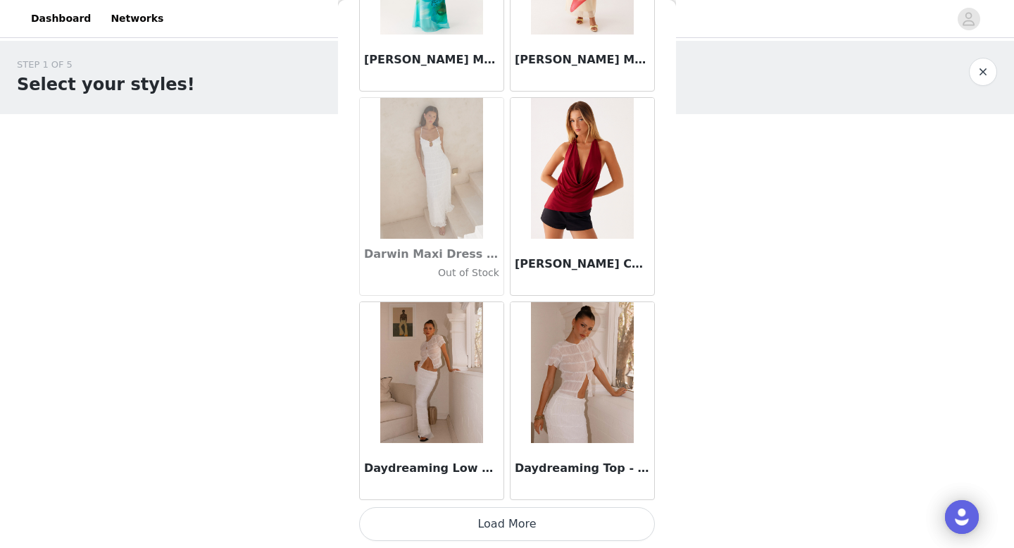
click at [511, 532] on button "Load More" at bounding box center [507, 524] width 296 height 34
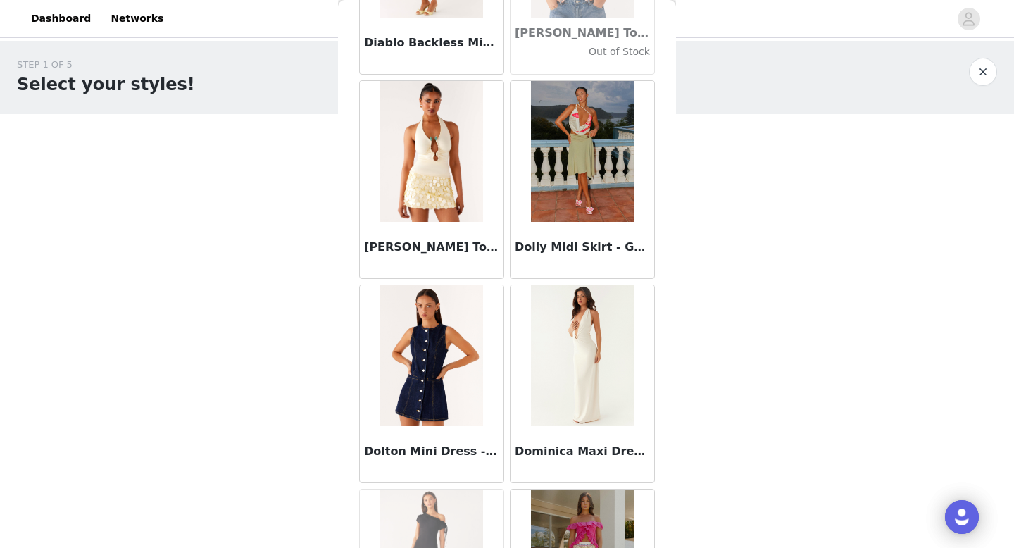
scroll to position [24073, 0]
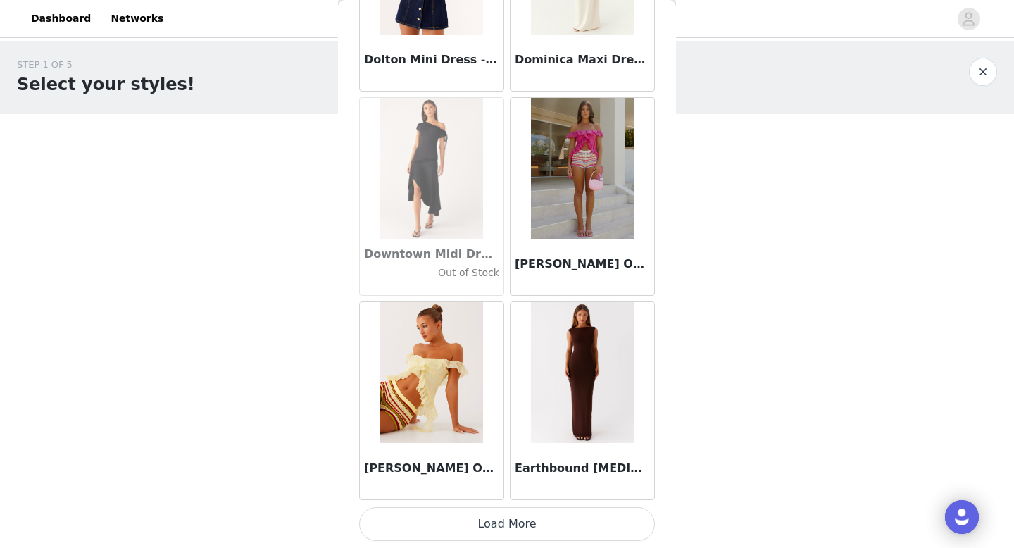
click at [510, 526] on button "Load More" at bounding box center [507, 524] width 296 height 34
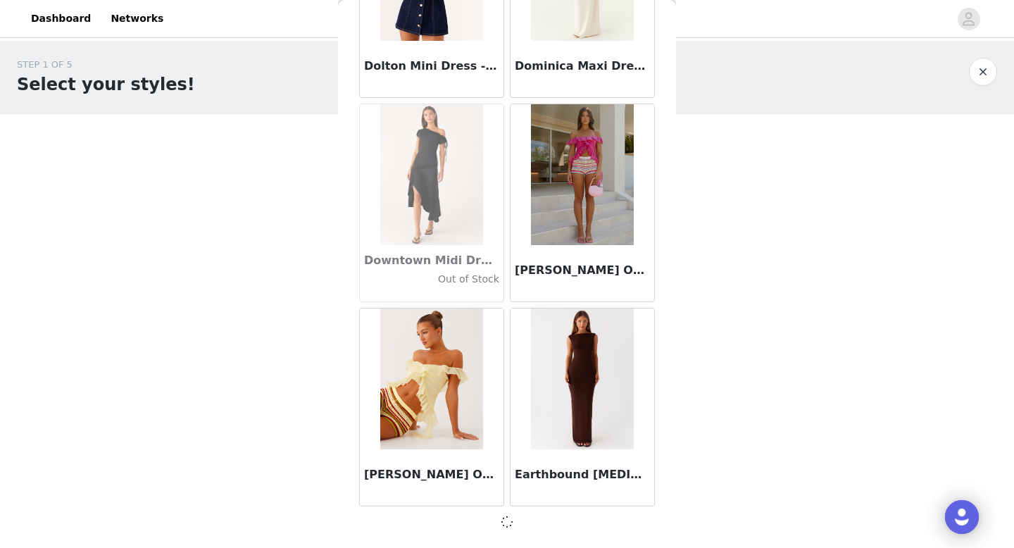
scroll to position [24067, 0]
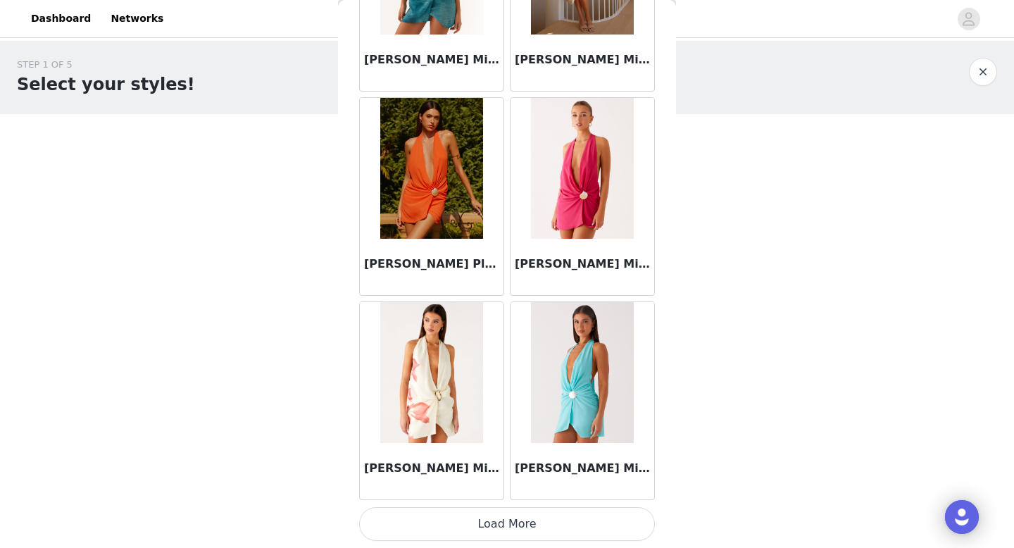
click at [506, 518] on button "Load More" at bounding box center [507, 524] width 296 height 34
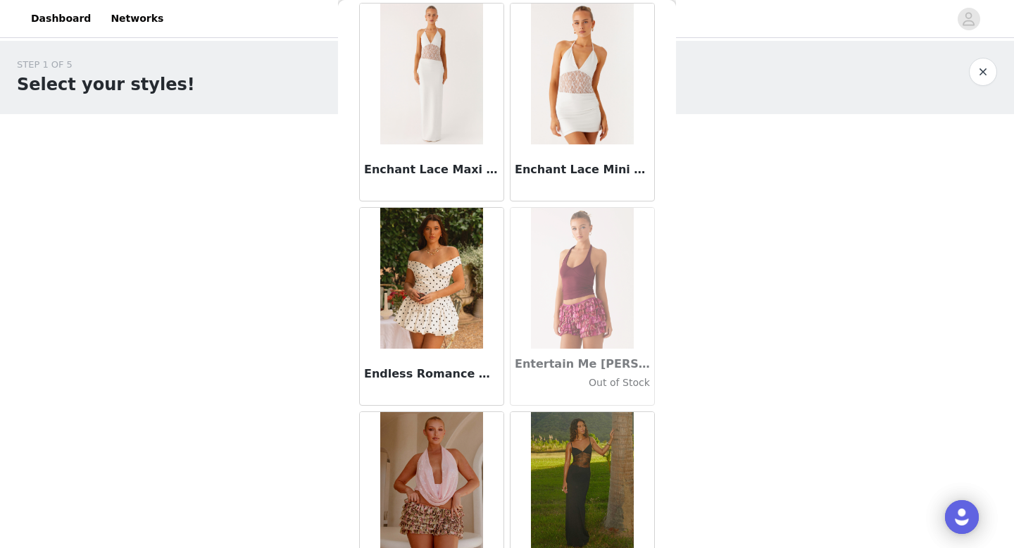
scroll to position [28158, 0]
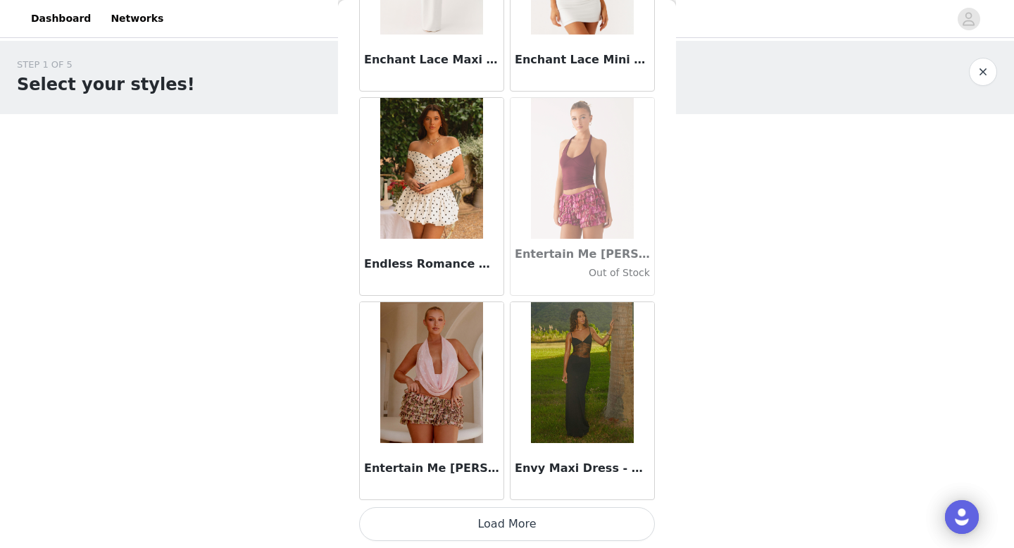
click at [532, 527] on button "Load More" at bounding box center [507, 524] width 296 height 34
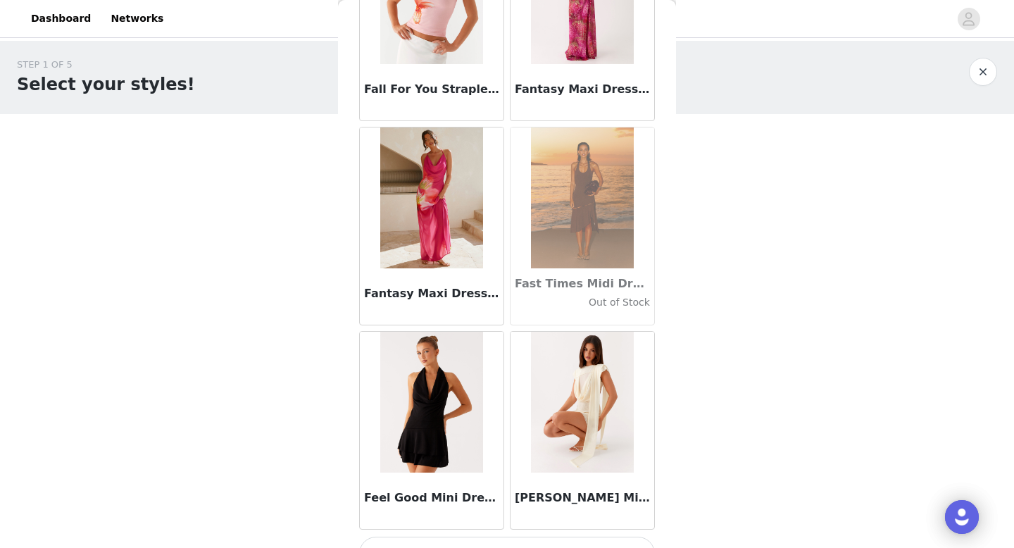
scroll to position [30200, 0]
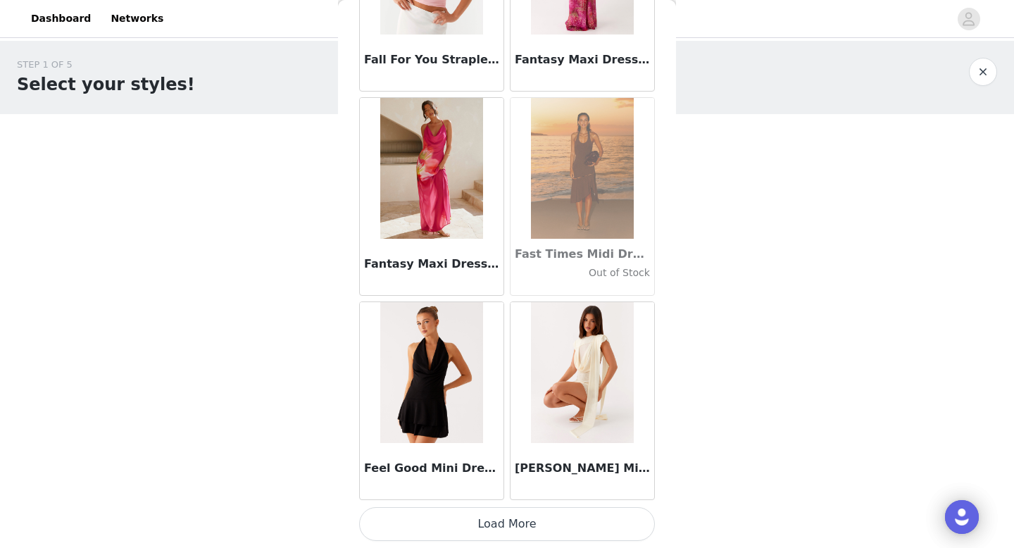
click at [521, 522] on button "Load More" at bounding box center [507, 524] width 296 height 34
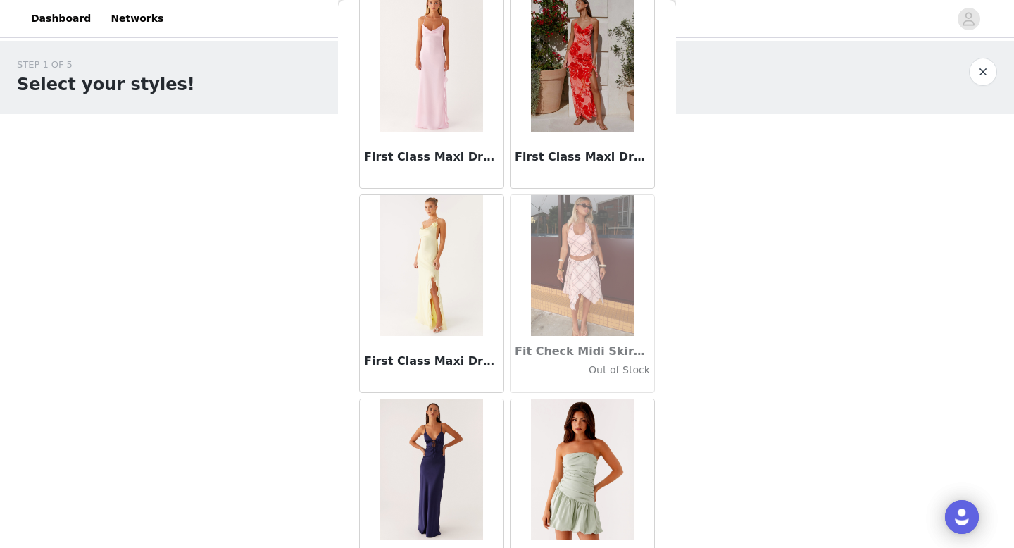
scroll to position [32242, 0]
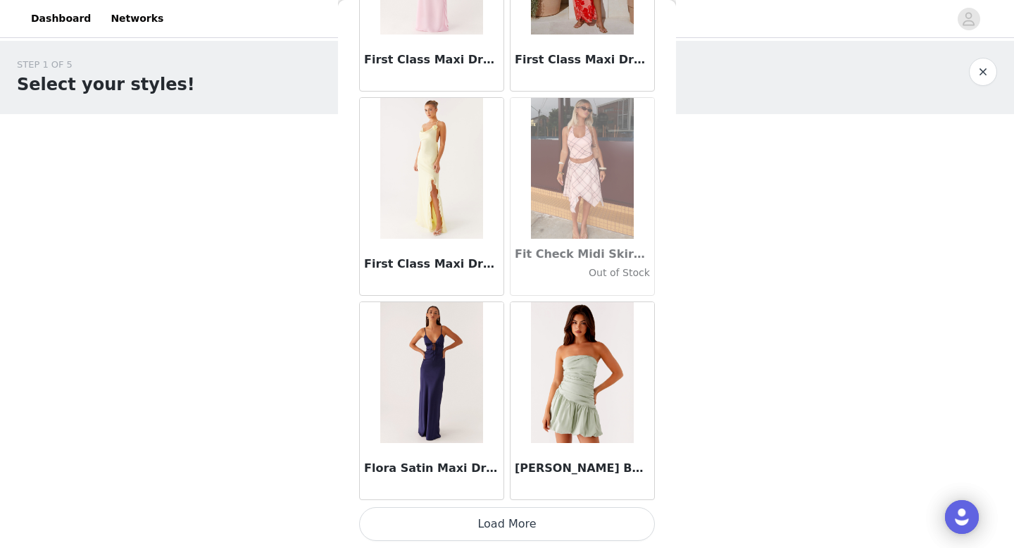
click at [516, 516] on button "Load More" at bounding box center [507, 524] width 296 height 34
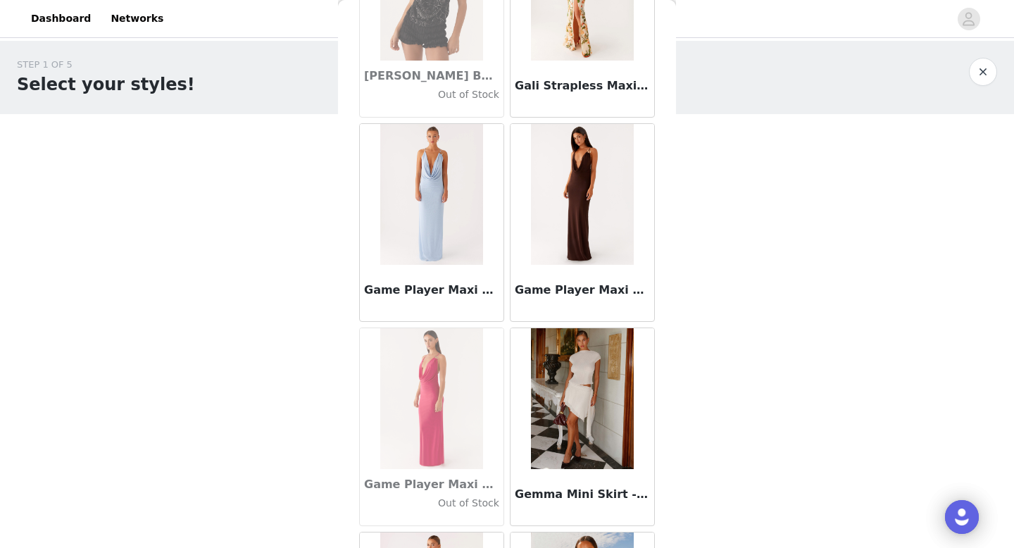
scroll to position [33649, 0]
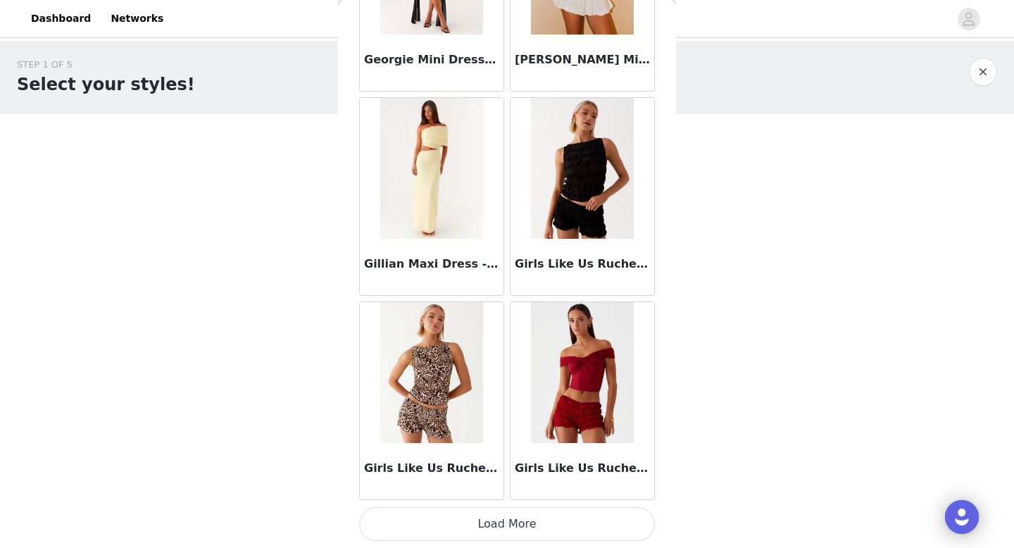
click at [522, 510] on button "Load More" at bounding box center [507, 524] width 296 height 34
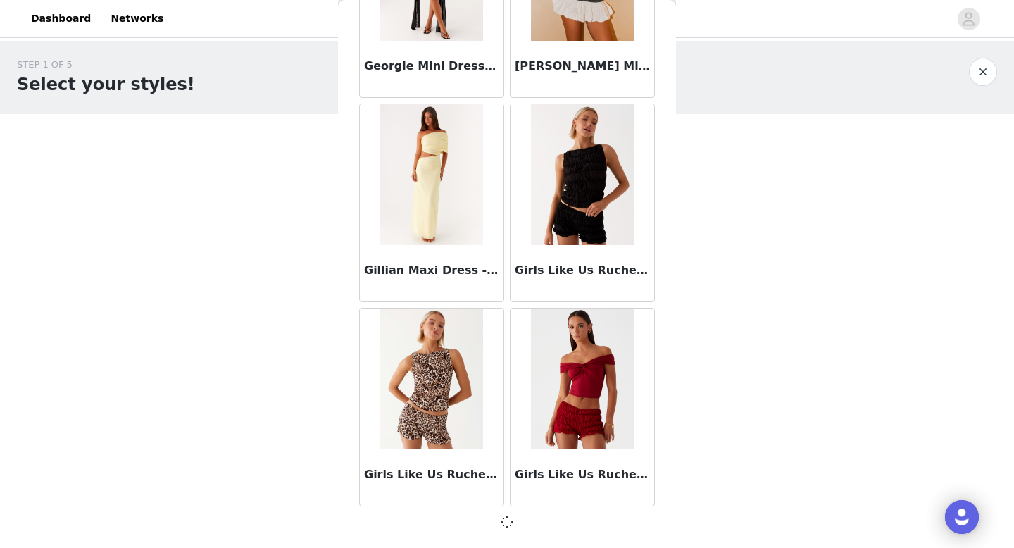
scroll to position [34278, 0]
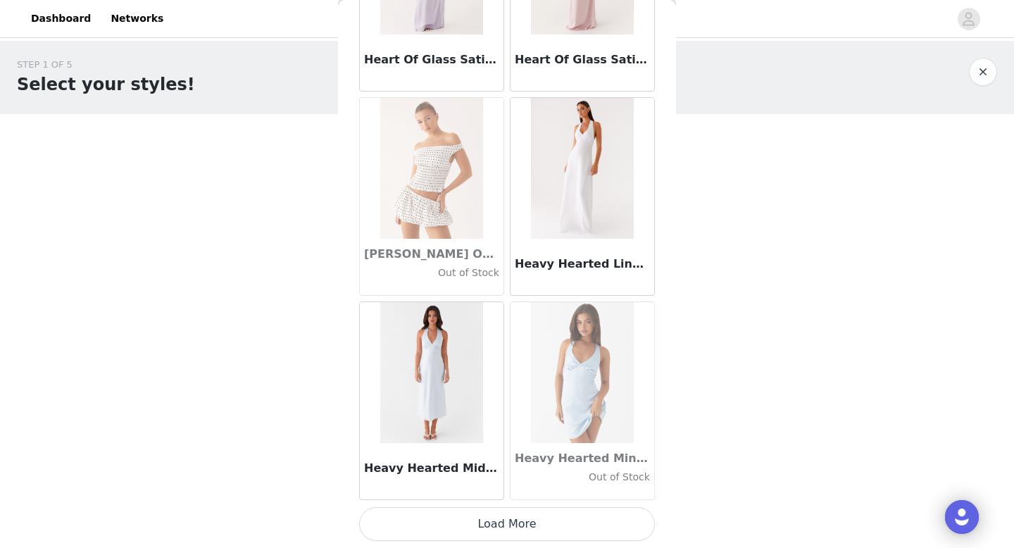
click at [513, 535] on button "Load More" at bounding box center [507, 524] width 296 height 34
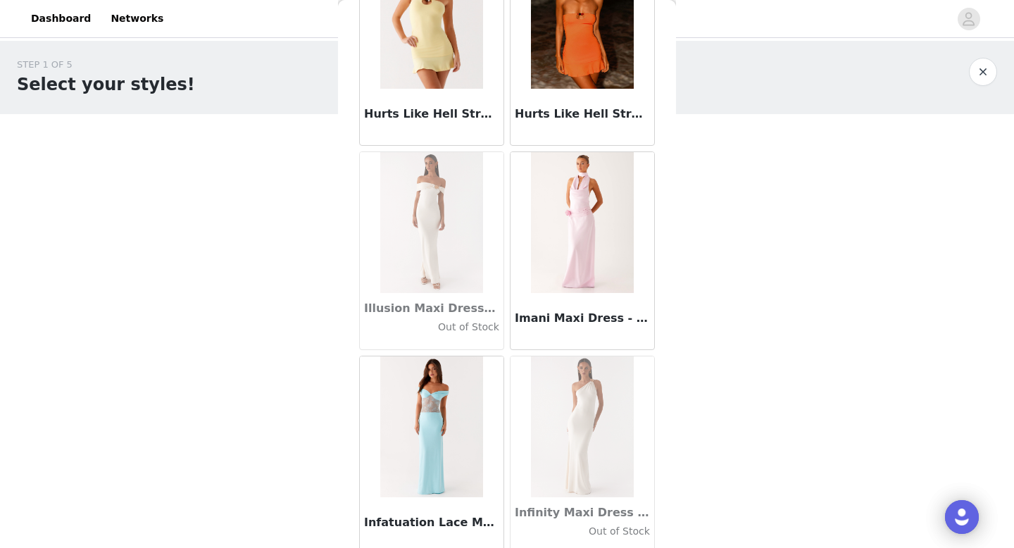
scroll to position [38369, 0]
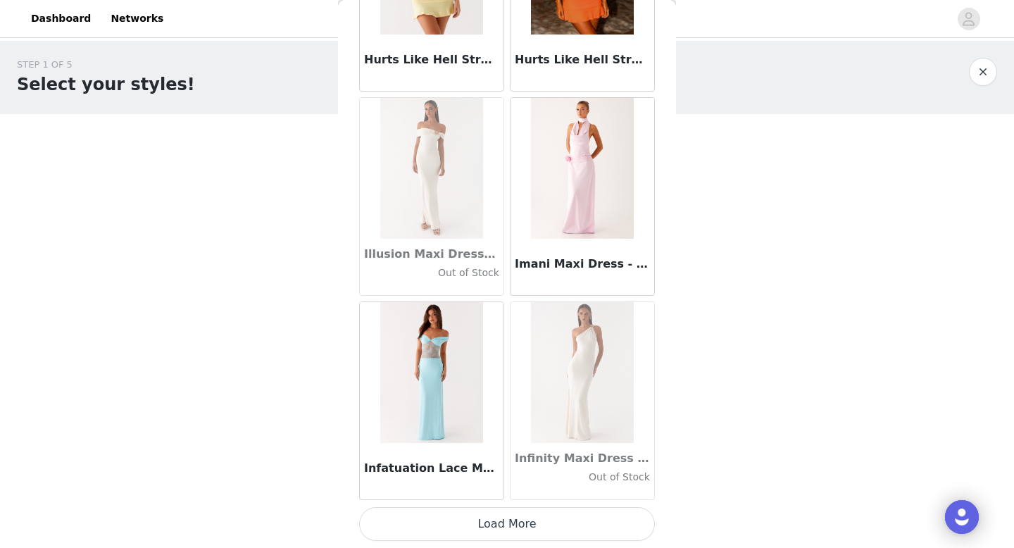
click at [507, 513] on button "Load More" at bounding box center [507, 524] width 296 height 34
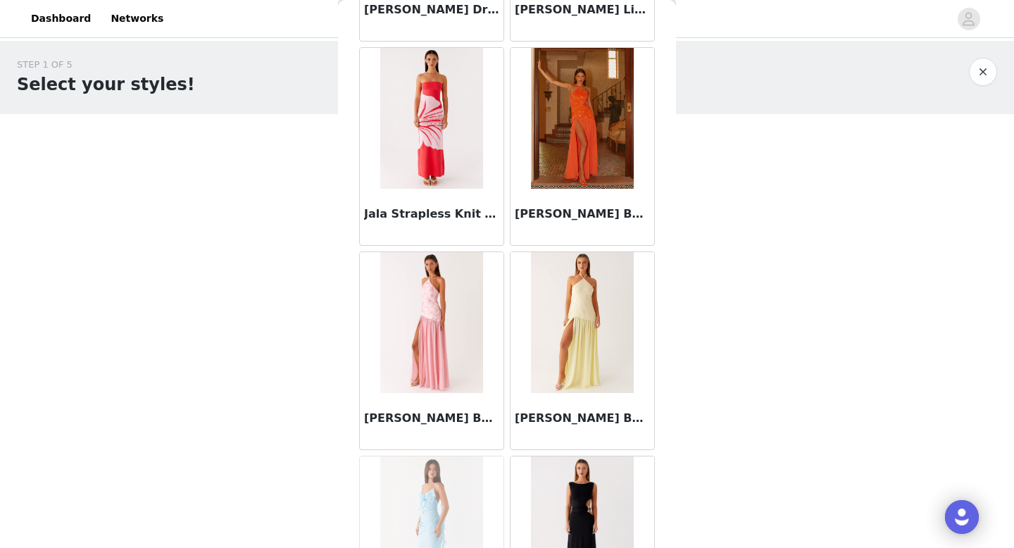
scroll to position [39674, 0]
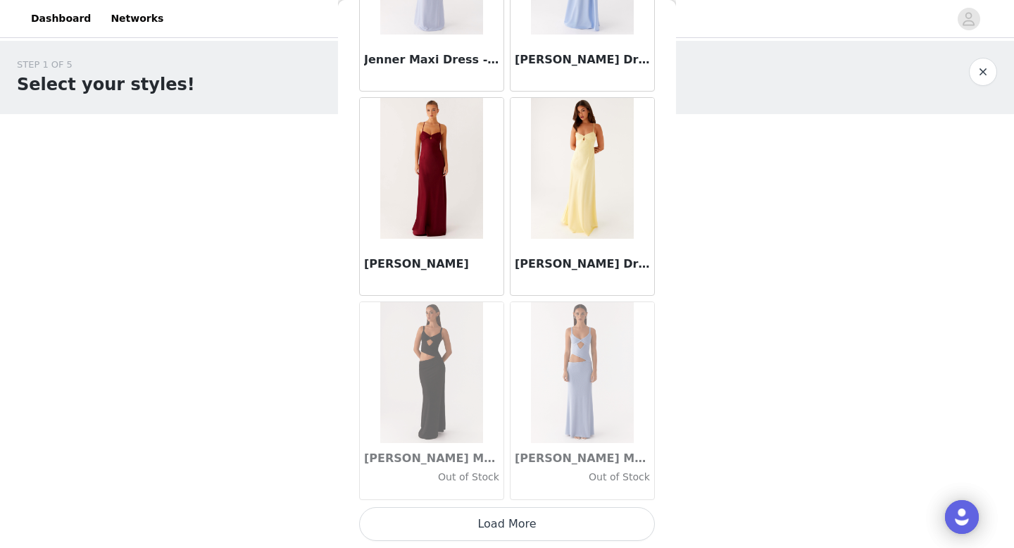
click at [526, 507] on button "Load More" at bounding box center [507, 524] width 296 height 34
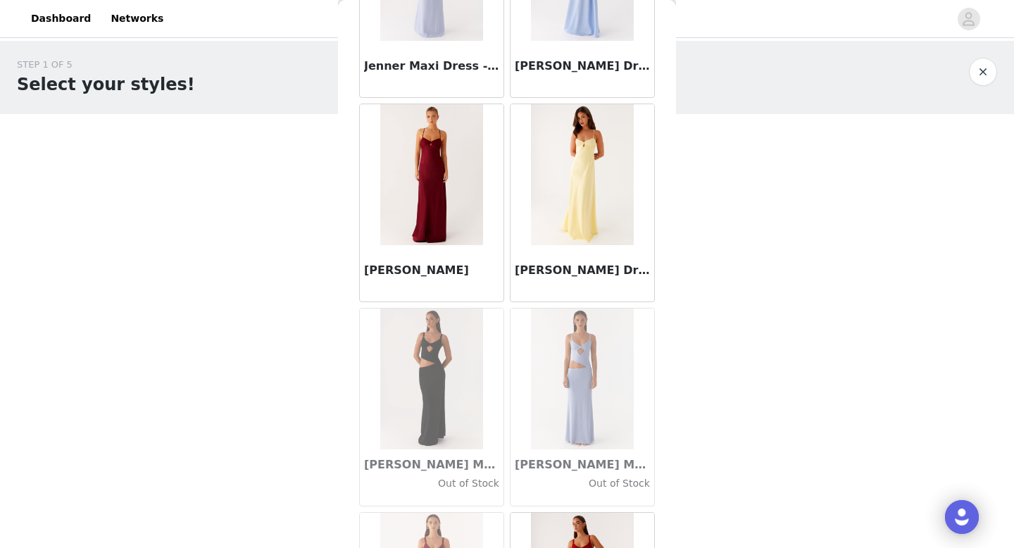
scroll to position [40412, 0]
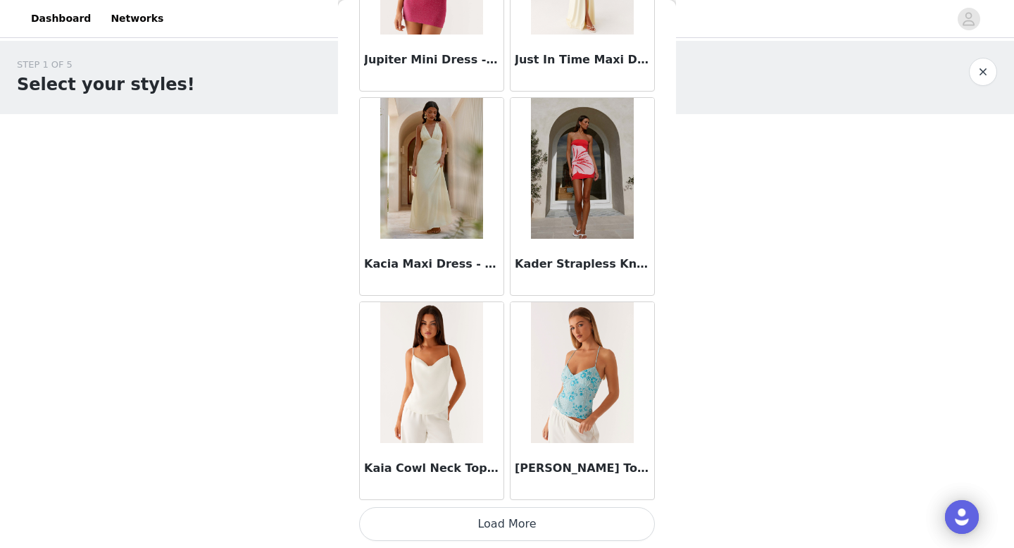
click at [502, 522] on button "Load More" at bounding box center [507, 524] width 296 height 34
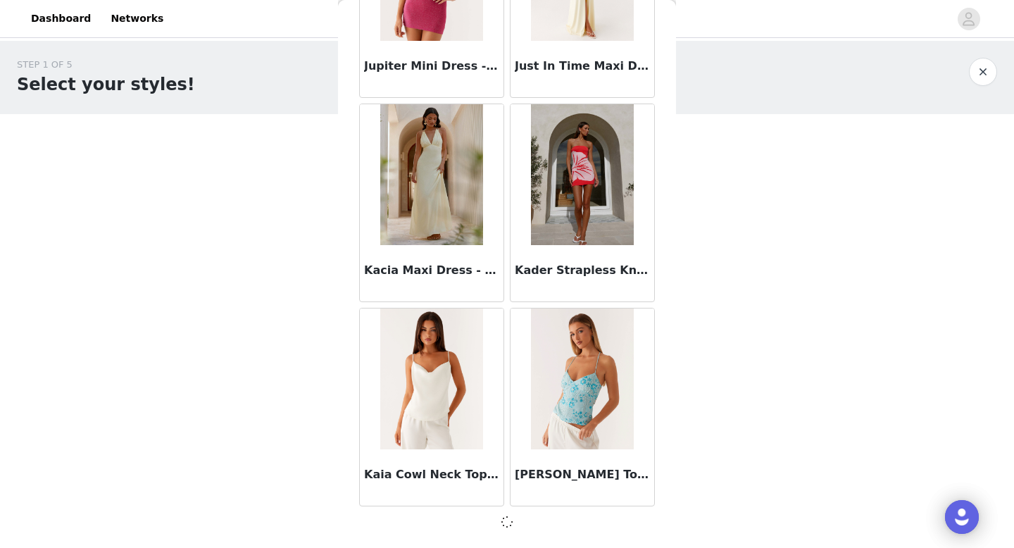
scroll to position [42448, 0]
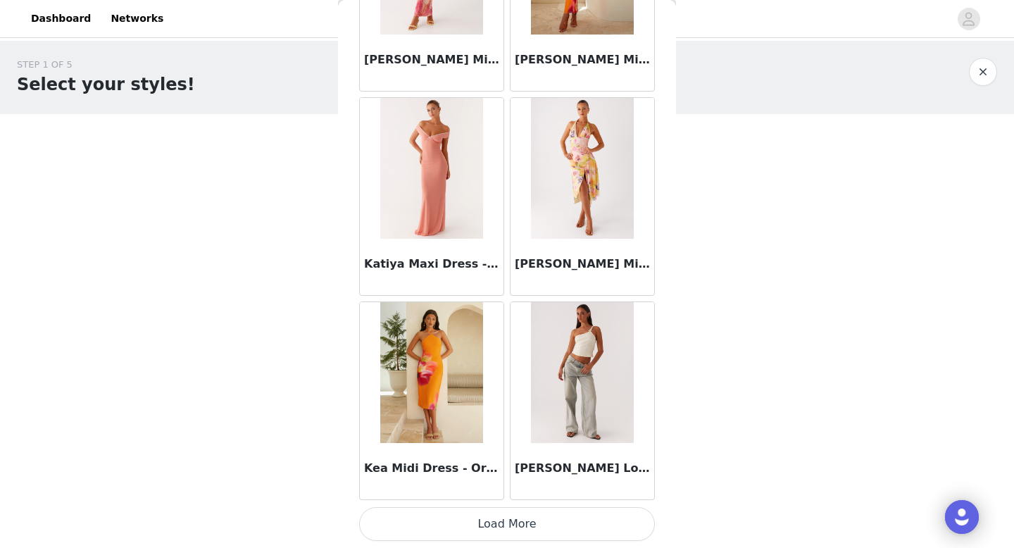
click at [519, 523] on button "Load More" at bounding box center [507, 524] width 296 height 34
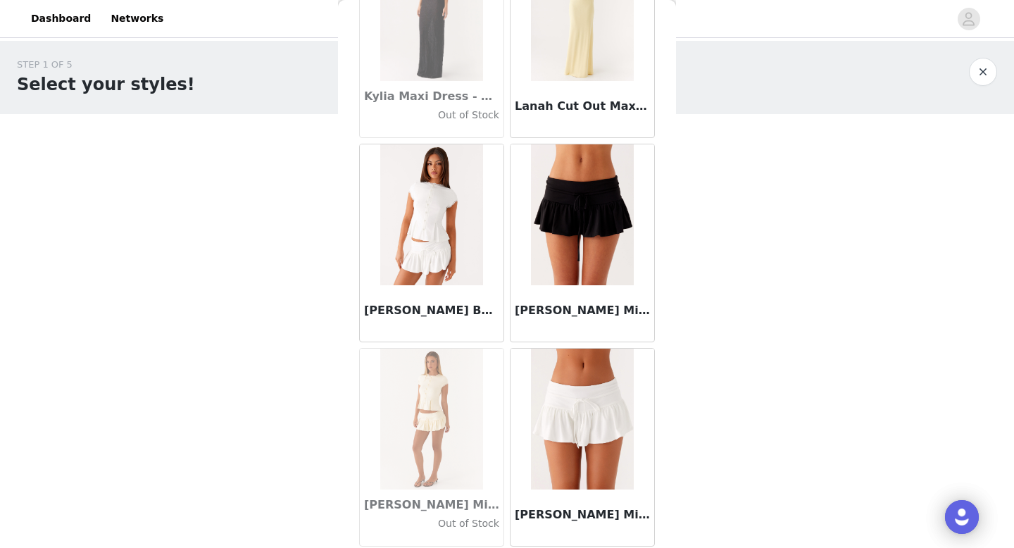
scroll to position [46539, 0]
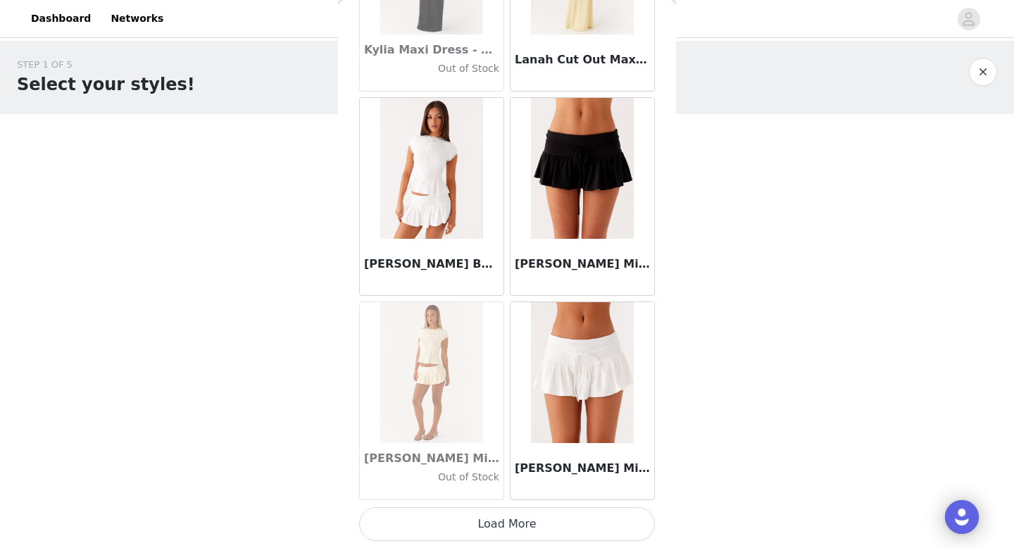
click at [506, 523] on button "Load More" at bounding box center [507, 524] width 296 height 34
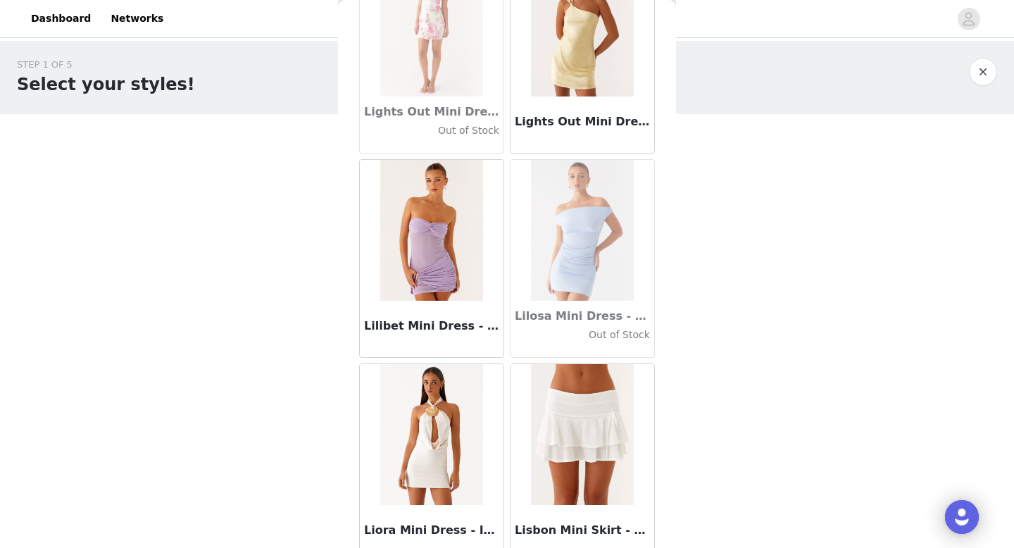
scroll to position [48581, 0]
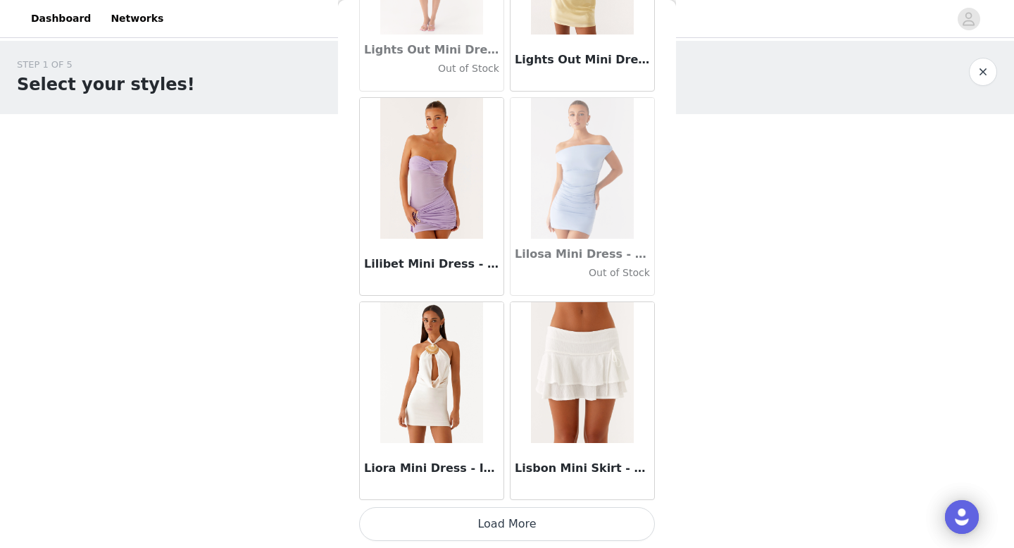
click at [511, 525] on button "Load More" at bounding box center [507, 524] width 296 height 34
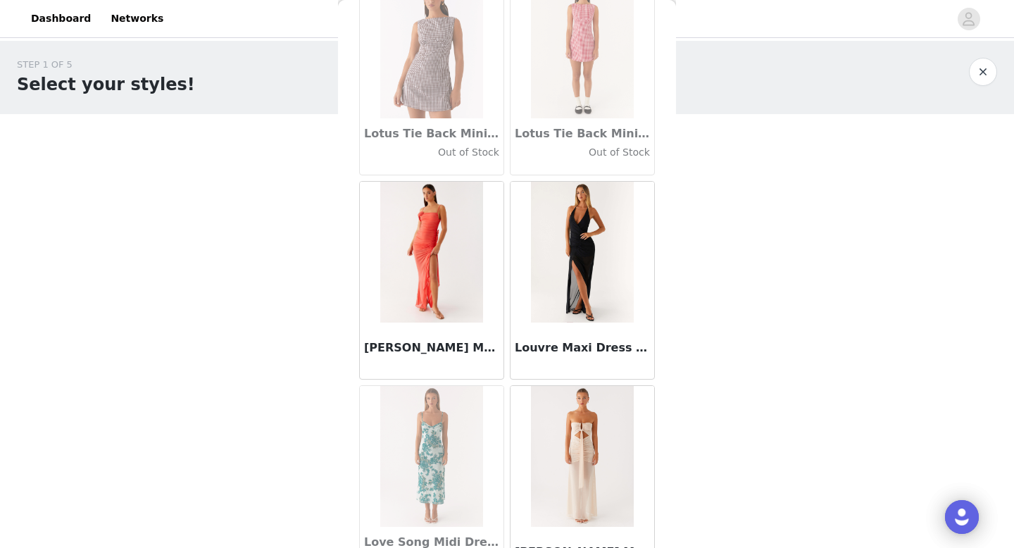
scroll to position [49525, 0]
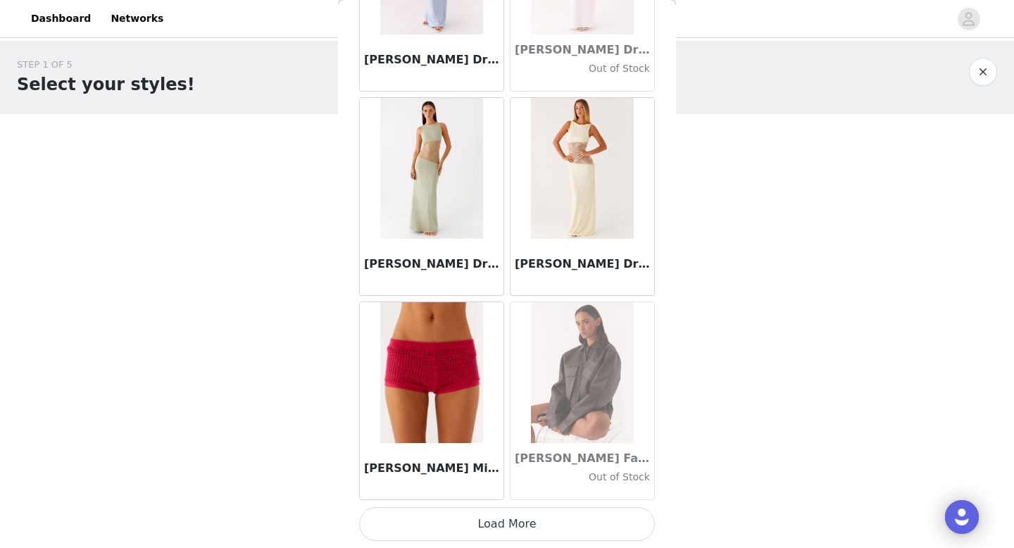
click at [510, 523] on button "Load More" at bounding box center [507, 524] width 296 height 34
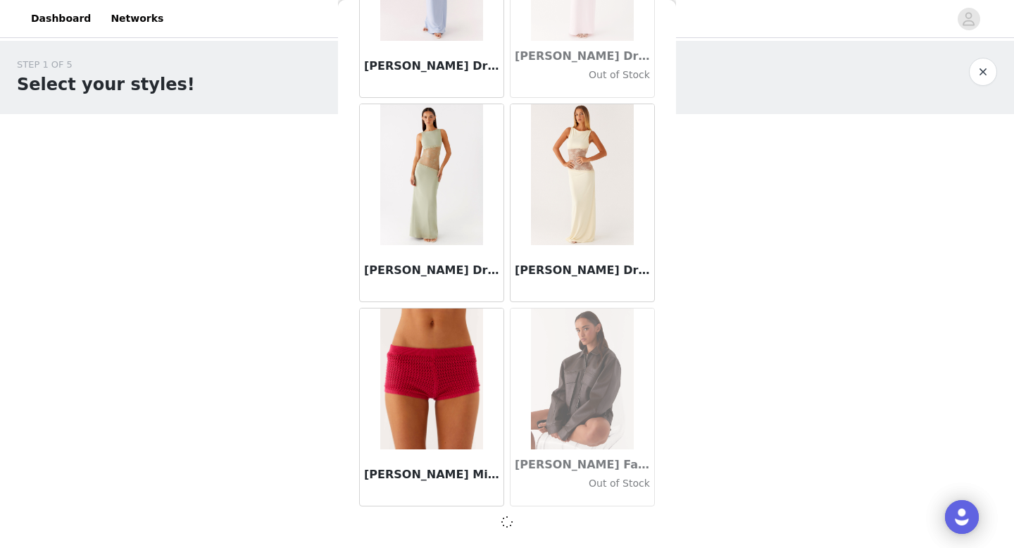
scroll to position [50617, 0]
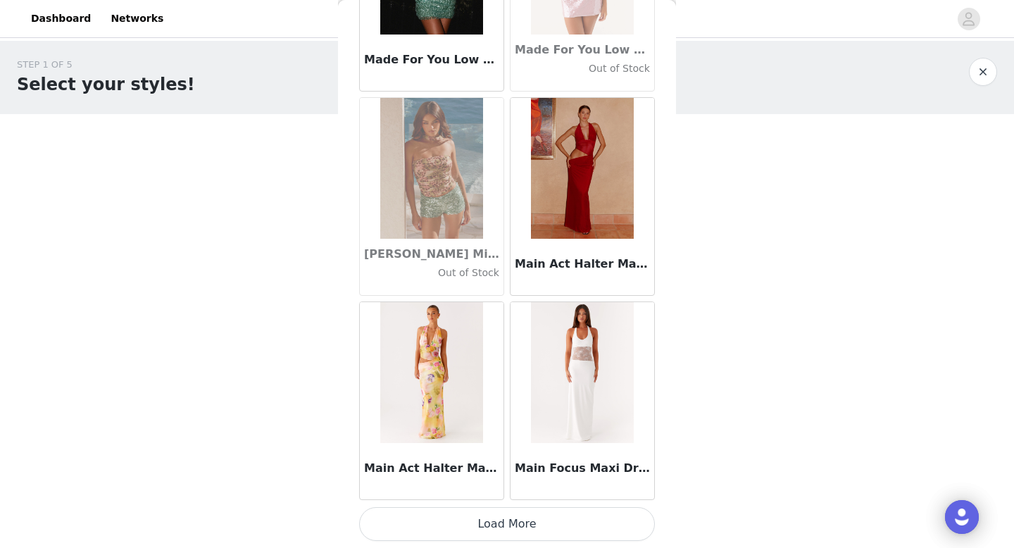
click at [505, 525] on button "Load More" at bounding box center [507, 524] width 296 height 34
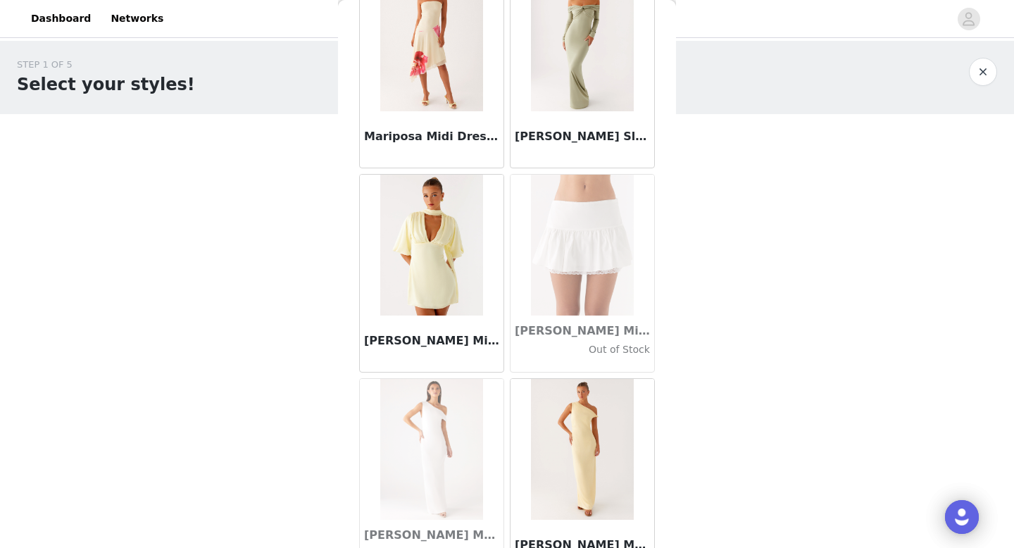
scroll to position [54708, 0]
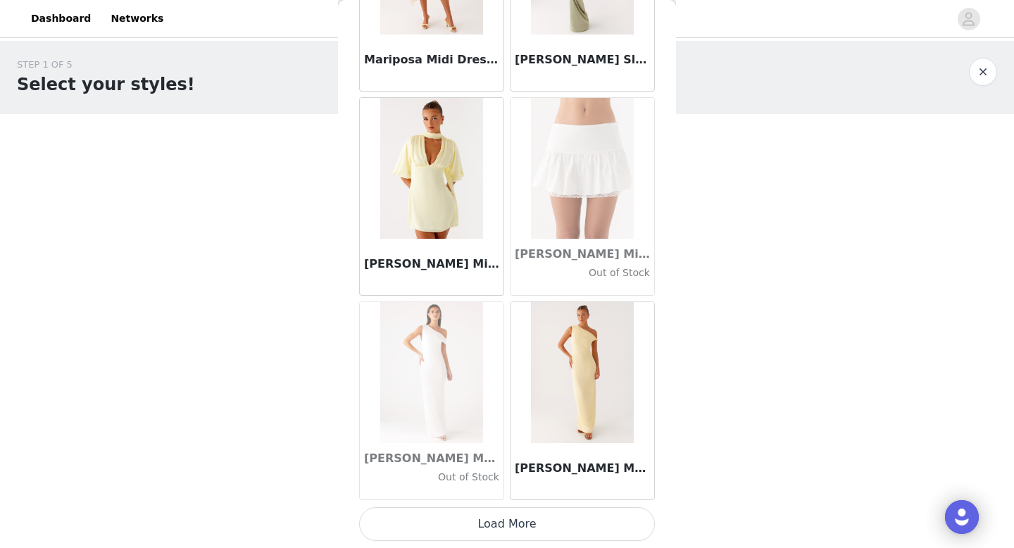
click at [508, 527] on button "Load More" at bounding box center [507, 524] width 296 height 34
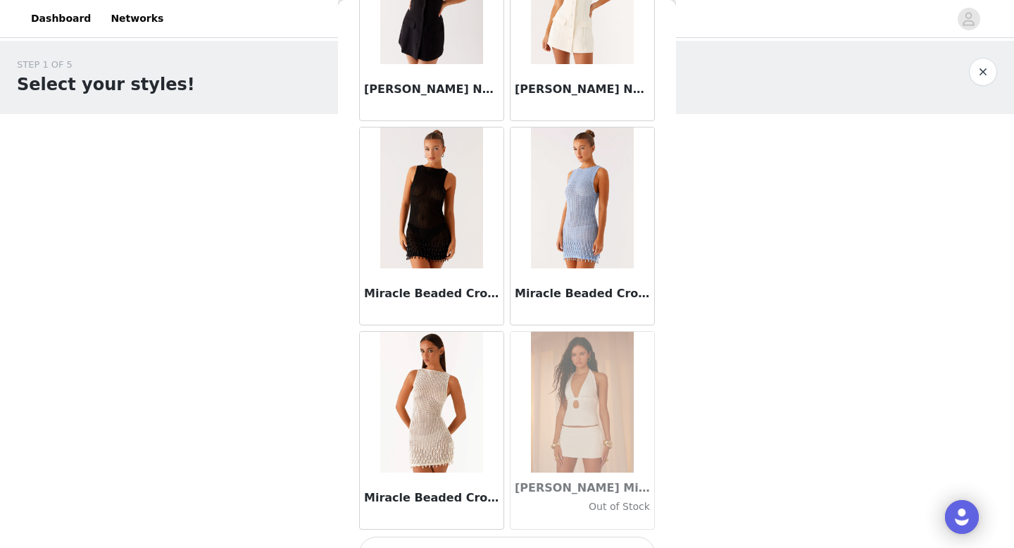
scroll to position [56751, 0]
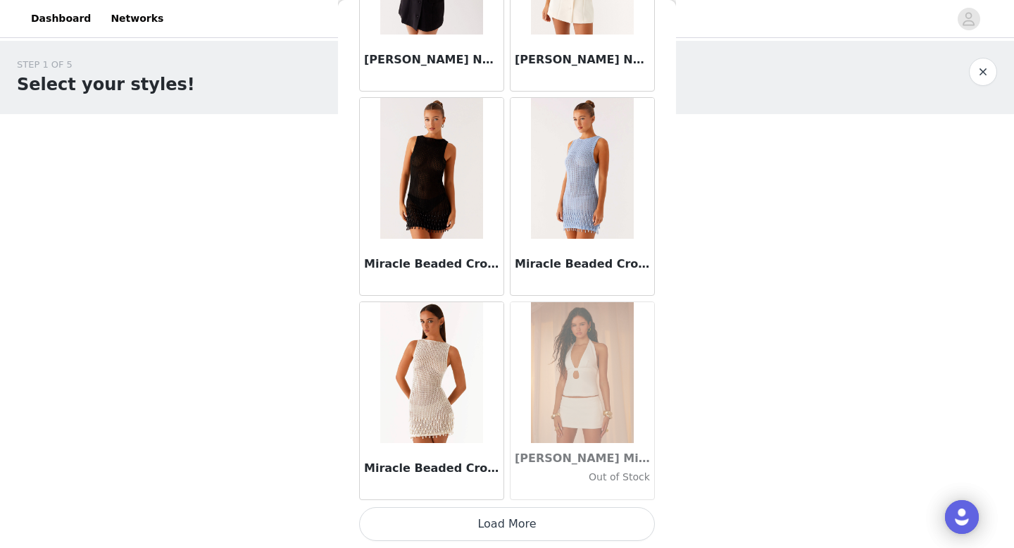
click at [513, 527] on button "Load More" at bounding box center [507, 524] width 296 height 34
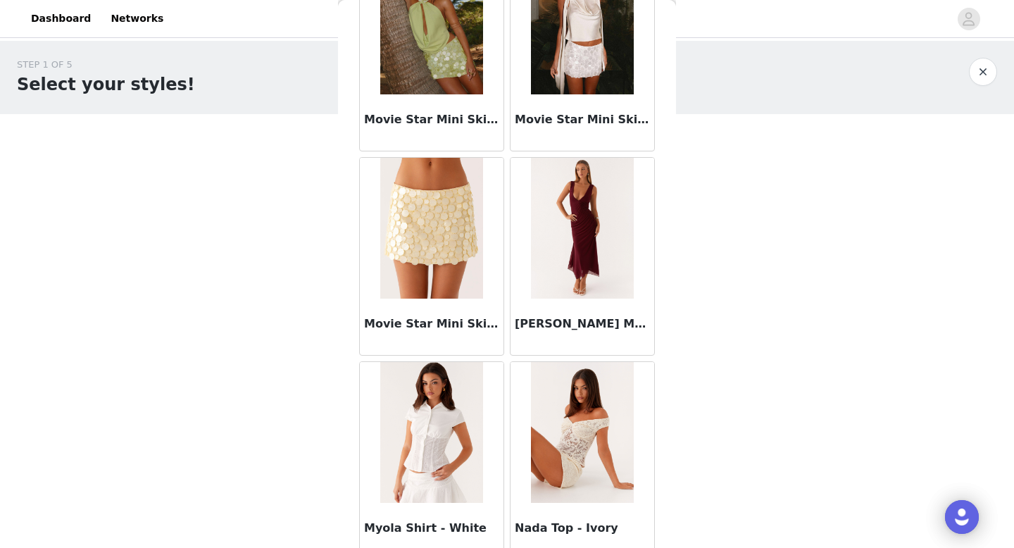
scroll to position [58793, 0]
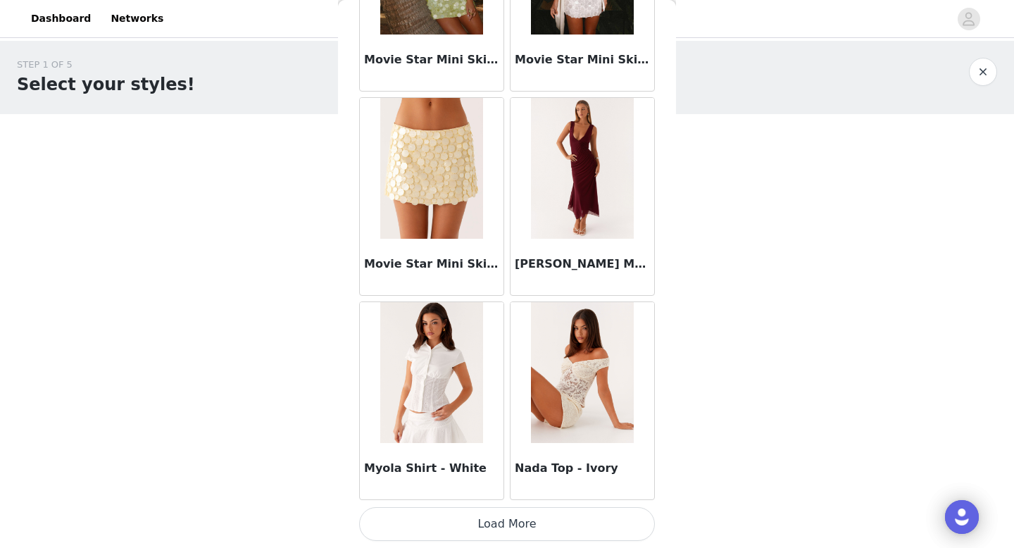
click at [516, 511] on button "Load More" at bounding box center [507, 524] width 296 height 34
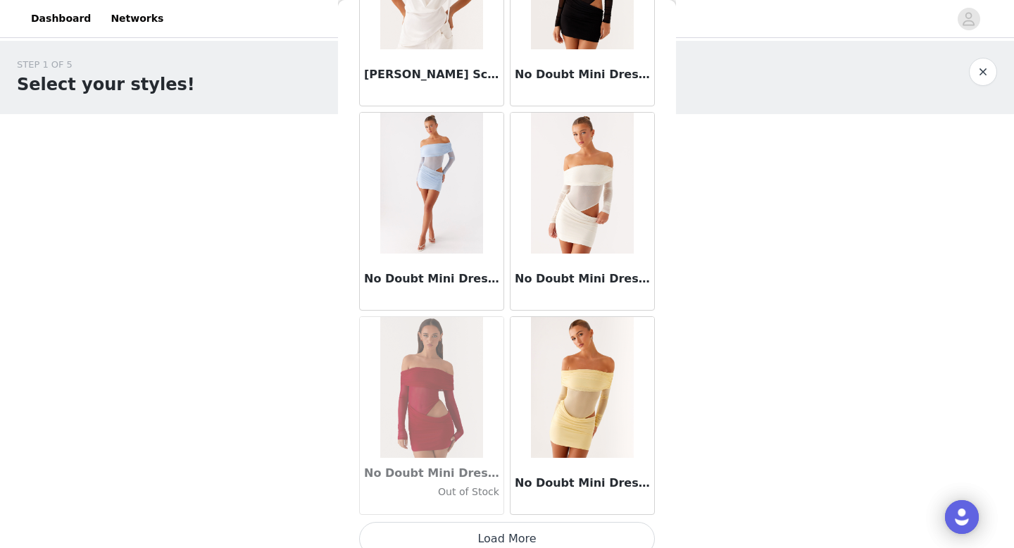
scroll to position [60835, 0]
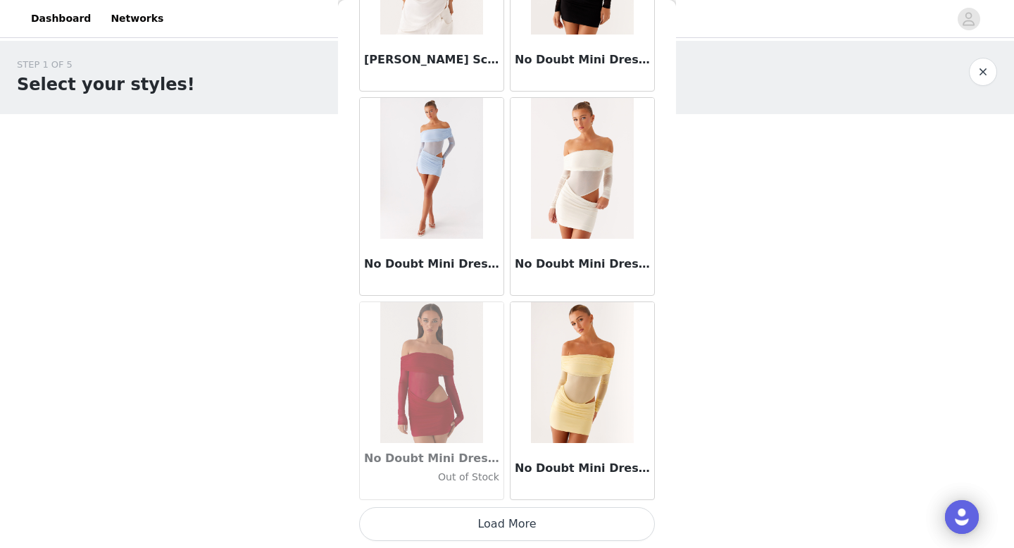
click at [500, 530] on button "Load More" at bounding box center [507, 524] width 296 height 34
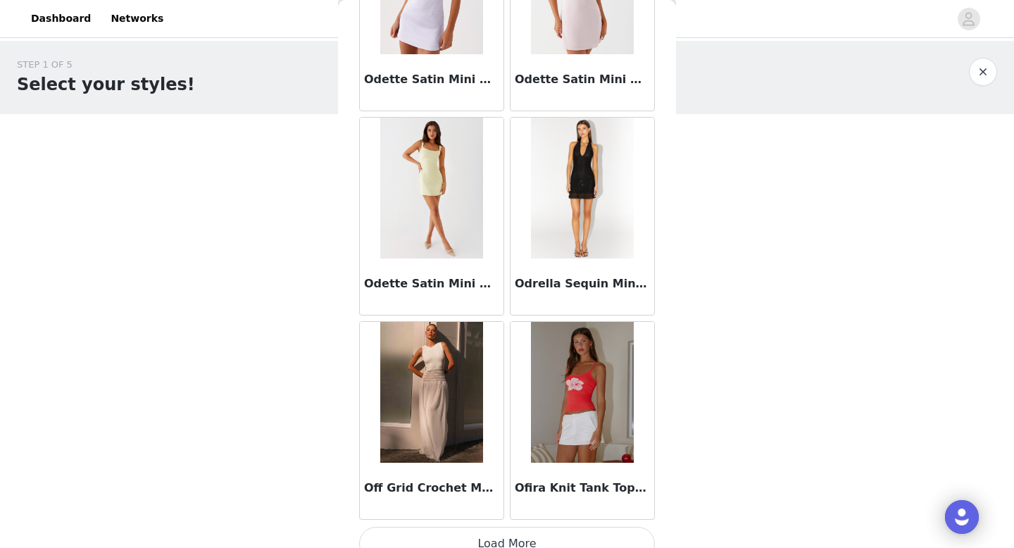
scroll to position [62878, 0]
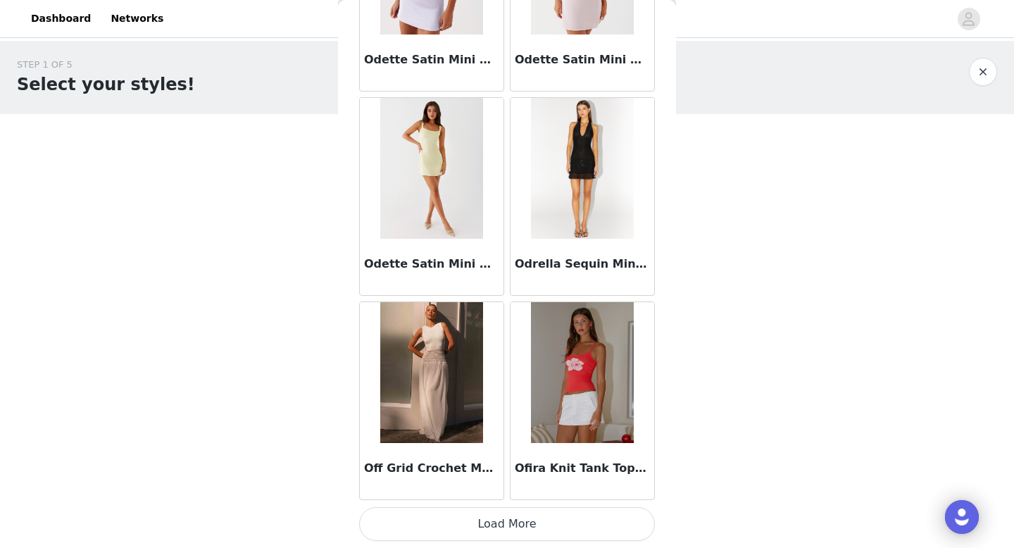
click at [507, 528] on button "Load More" at bounding box center [507, 524] width 296 height 34
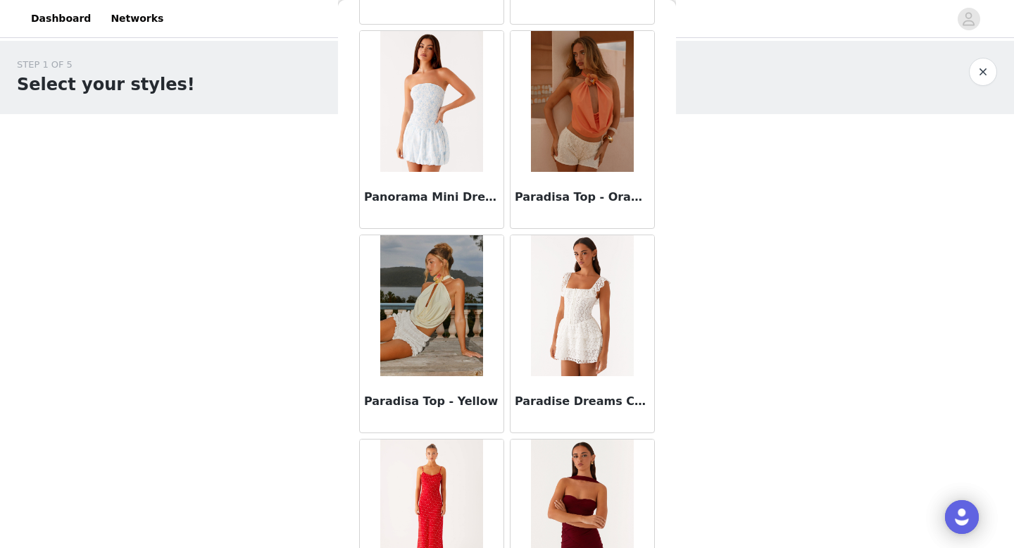
scroll to position [64920, 0]
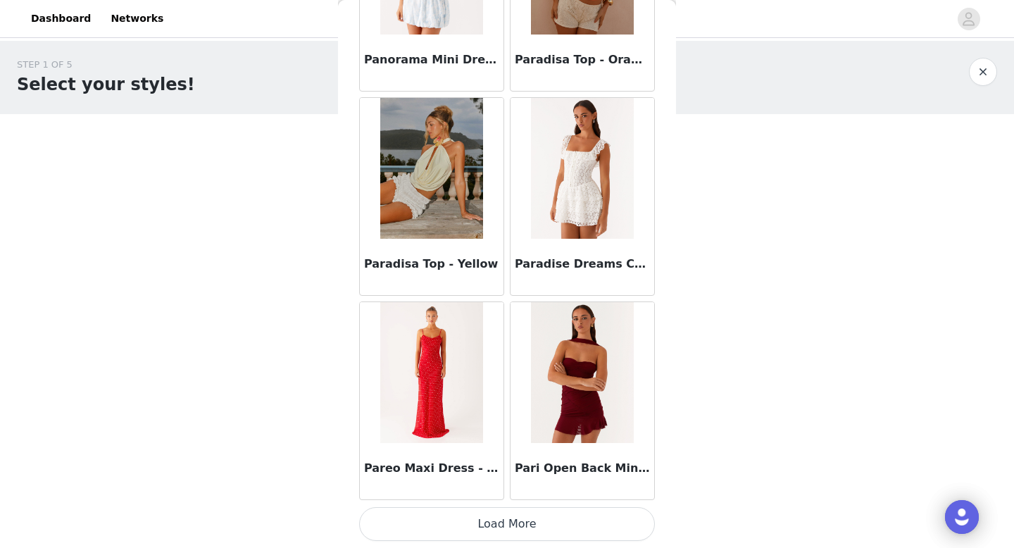
click at [505, 523] on button "Load More" at bounding box center [507, 524] width 296 height 34
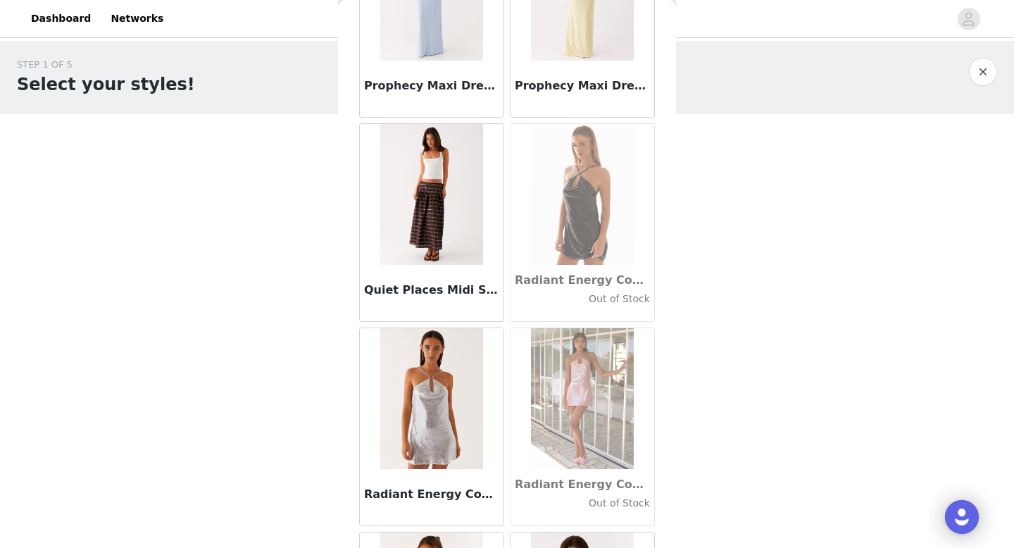
scroll to position [66962, 0]
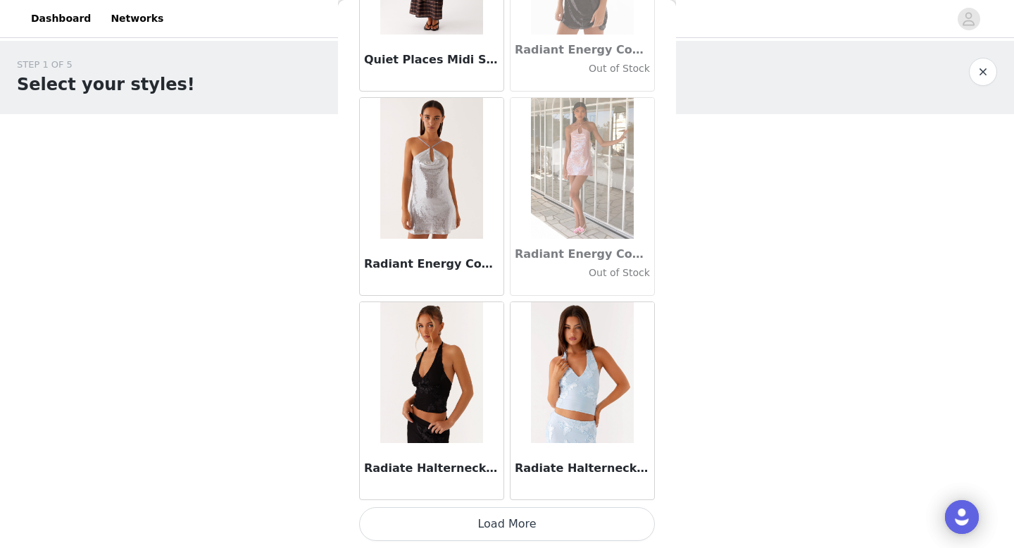
click at [511, 535] on button "Load More" at bounding box center [507, 524] width 296 height 34
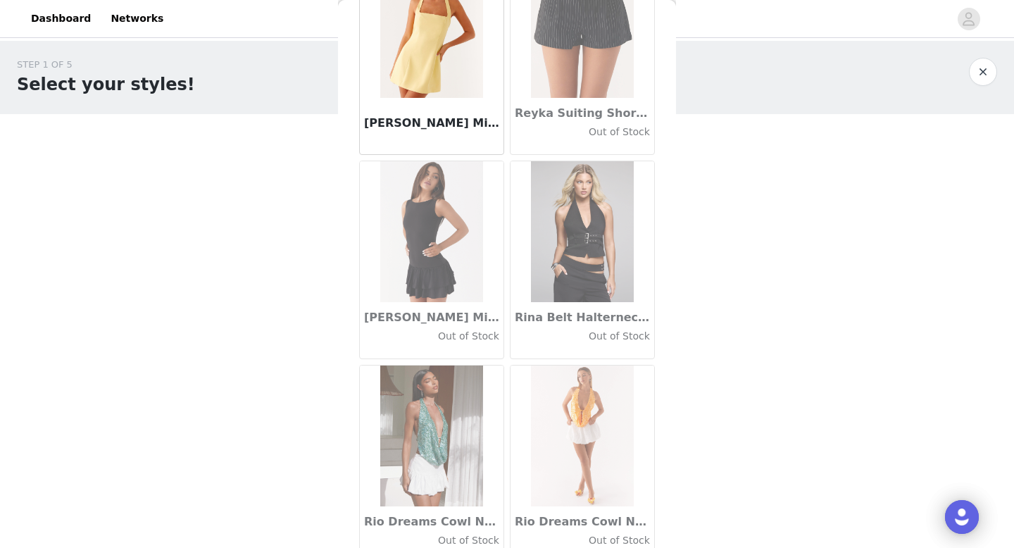
scroll to position [69005, 0]
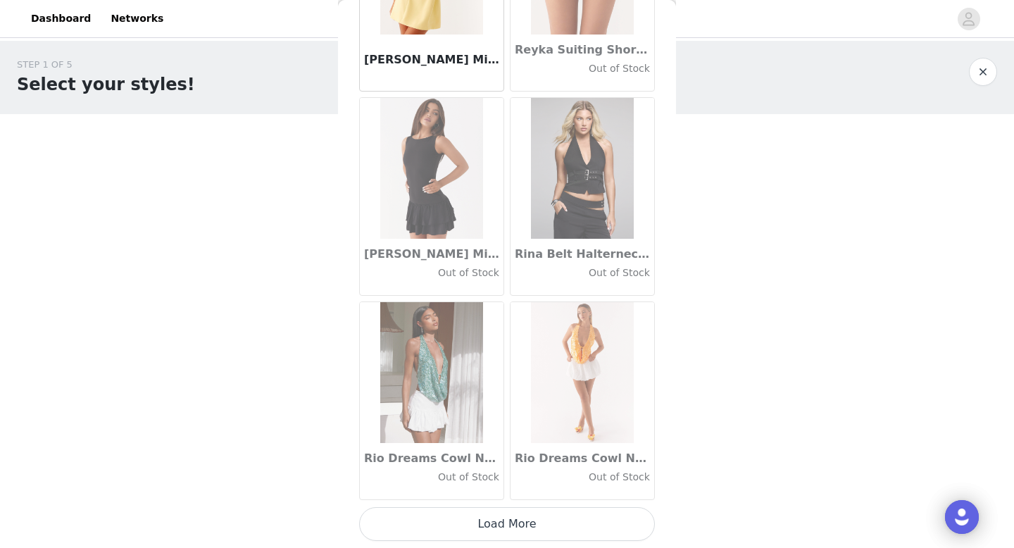
click at [513, 526] on button "Load More" at bounding box center [507, 524] width 296 height 34
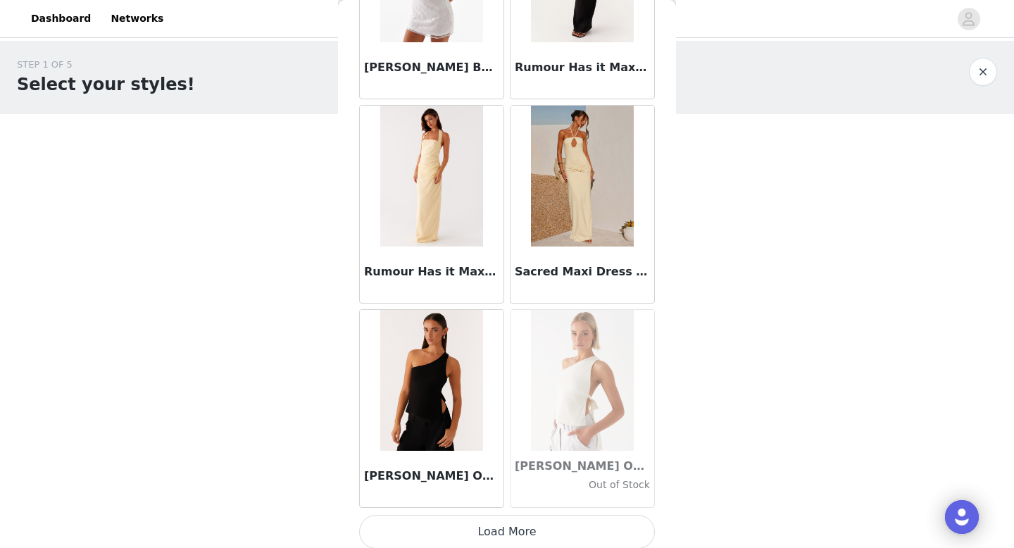
scroll to position [71037, 0]
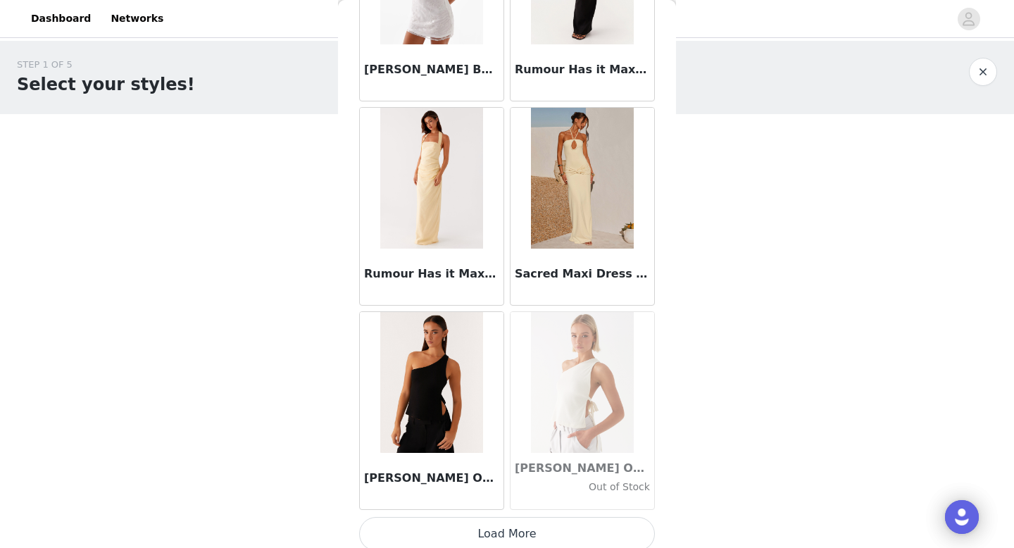
click at [512, 532] on button "Load More" at bounding box center [507, 534] width 296 height 34
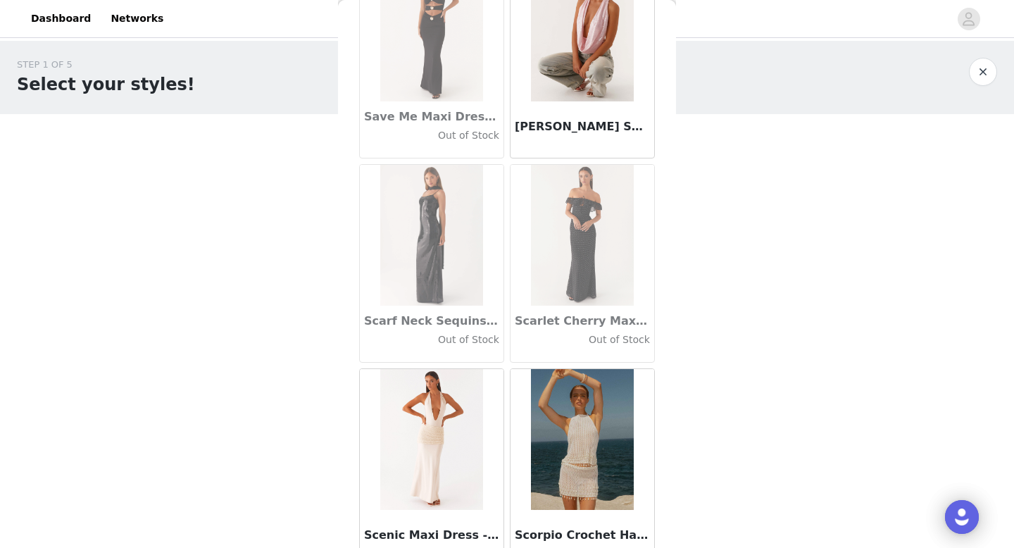
scroll to position [72463, 0]
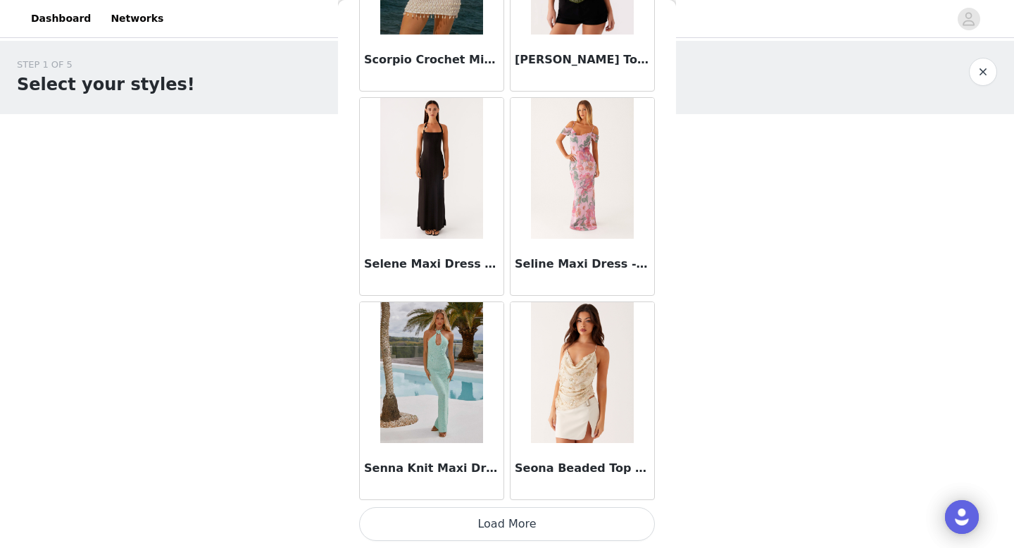
click at [511, 531] on button "Load More" at bounding box center [507, 524] width 296 height 34
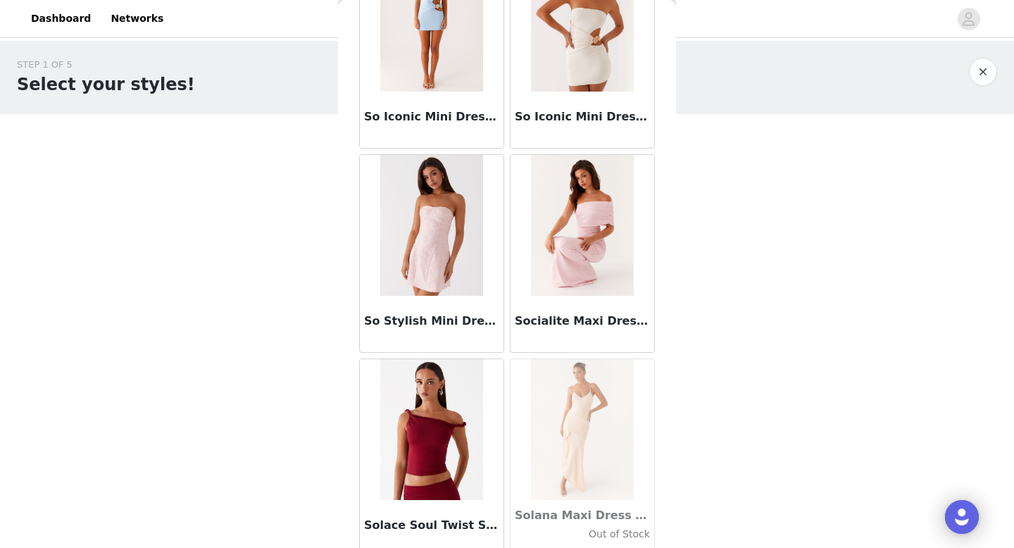
scroll to position [75132, 0]
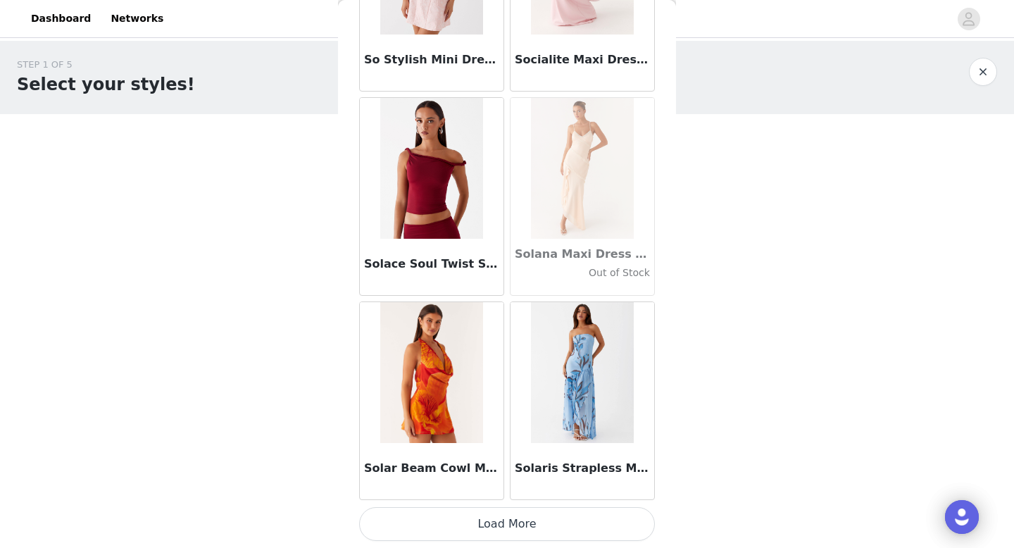
click at [501, 516] on button "Load More" at bounding box center [507, 524] width 296 height 34
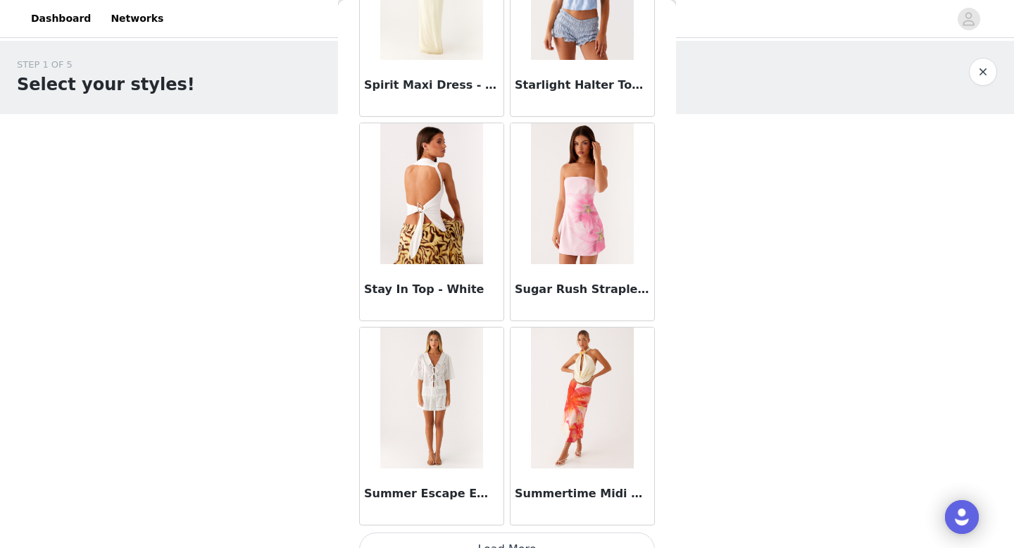
scroll to position [77174, 0]
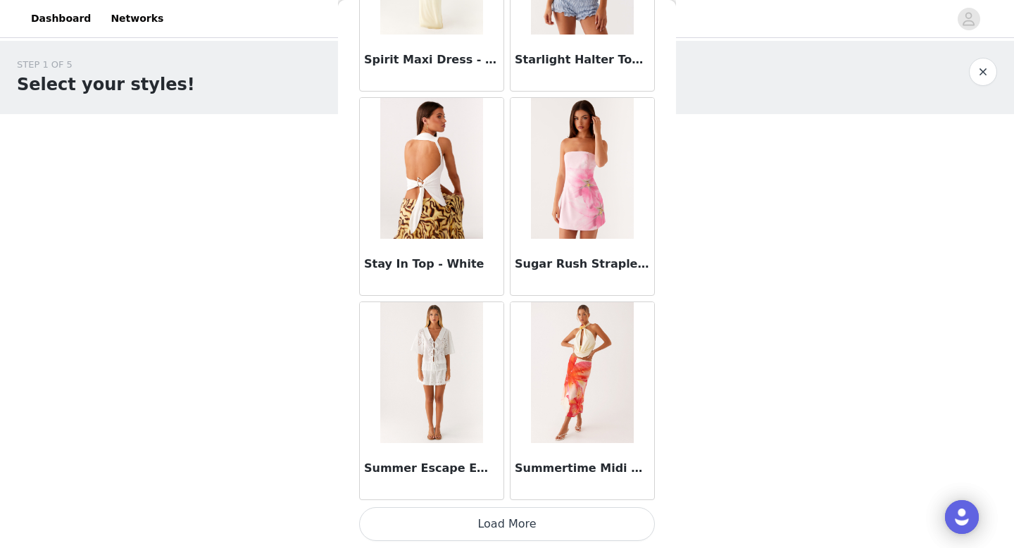
click at [529, 525] on button "Load More" at bounding box center [507, 524] width 296 height 34
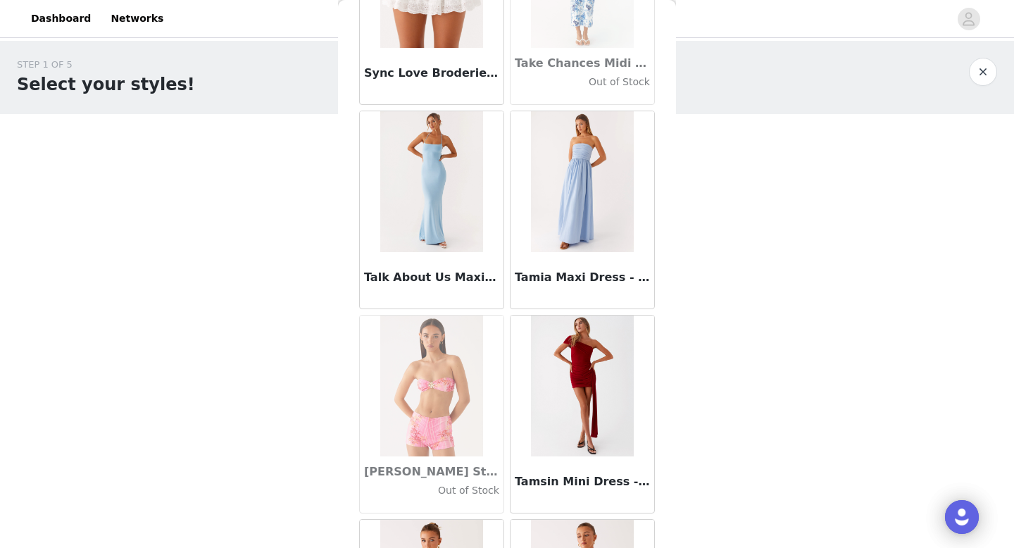
scroll to position [79216, 0]
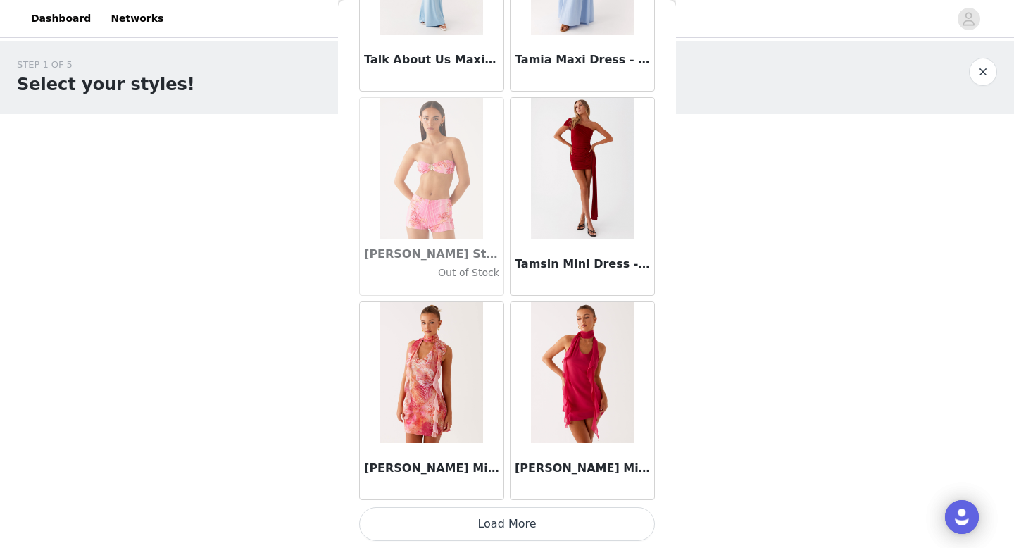
click at [518, 528] on button "Load More" at bounding box center [507, 524] width 296 height 34
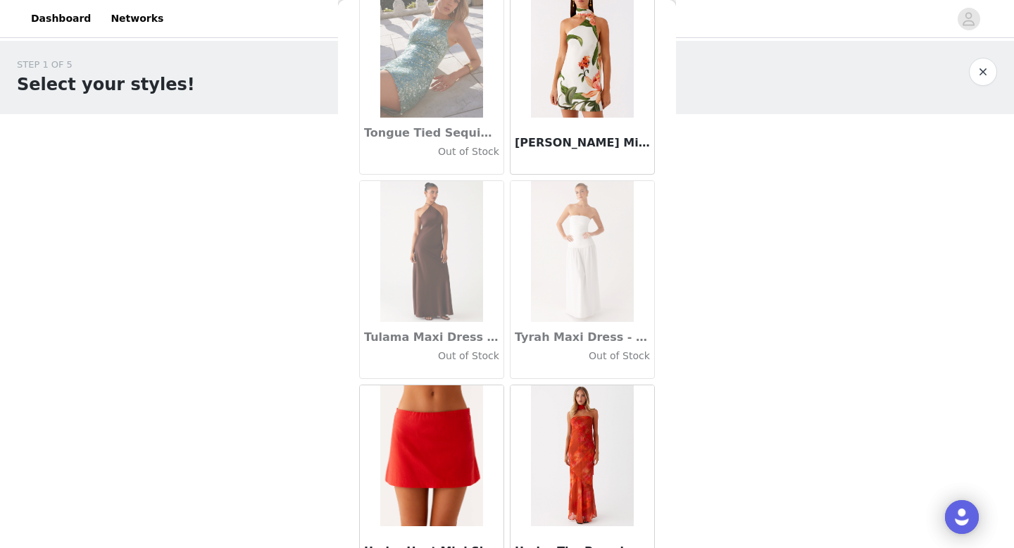
scroll to position [81259, 0]
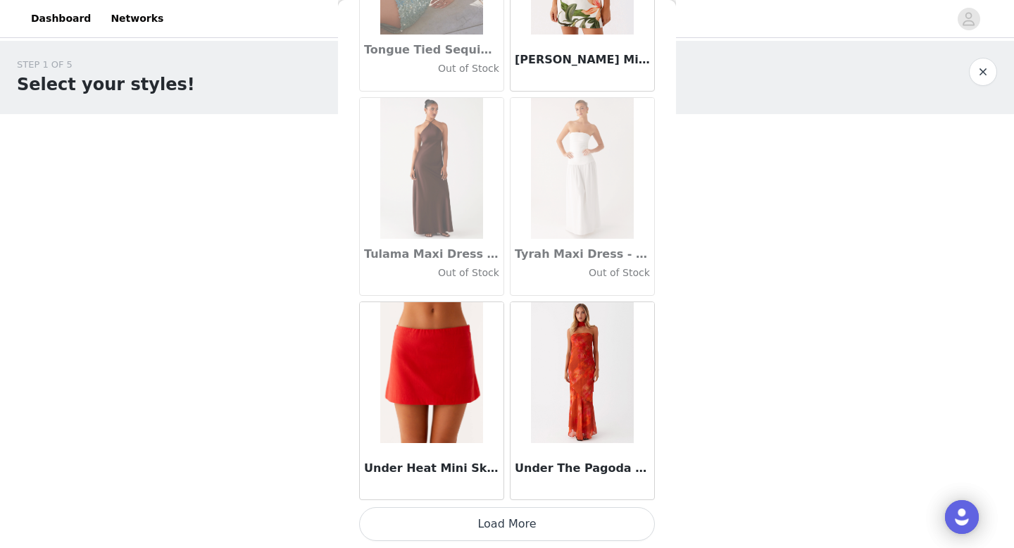
click at [507, 524] on button "Load More" at bounding box center [507, 524] width 296 height 34
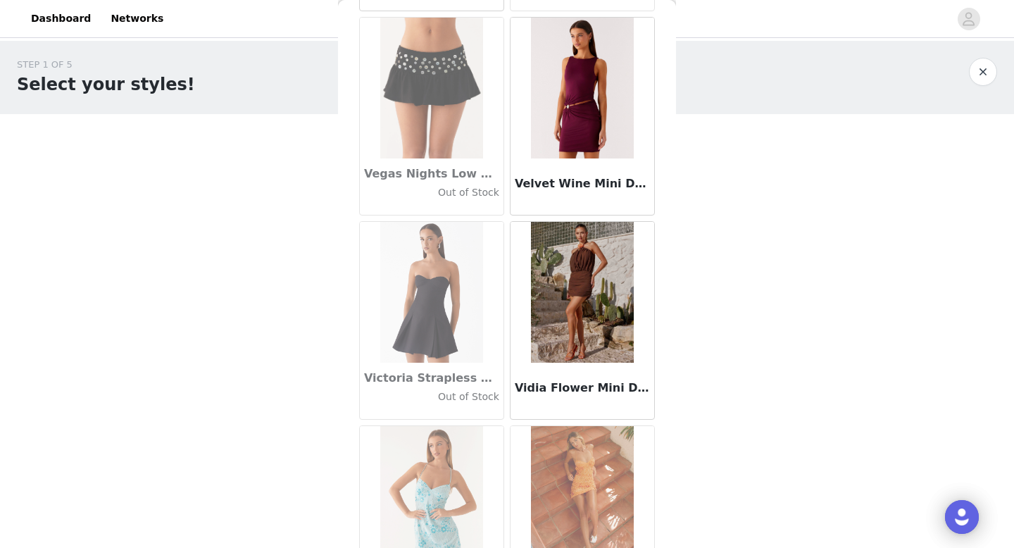
scroll to position [83301, 0]
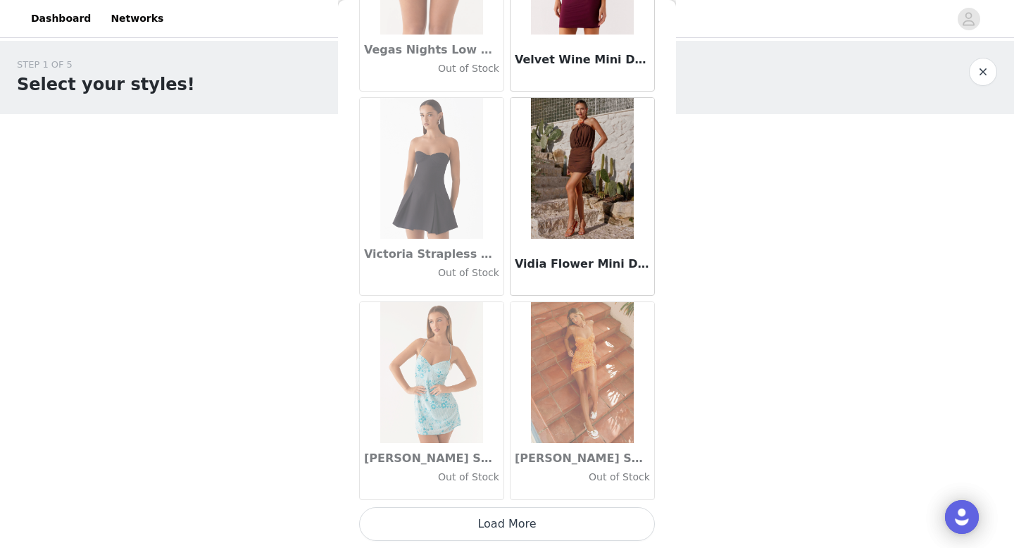
click at [522, 527] on button "Load More" at bounding box center [507, 524] width 296 height 34
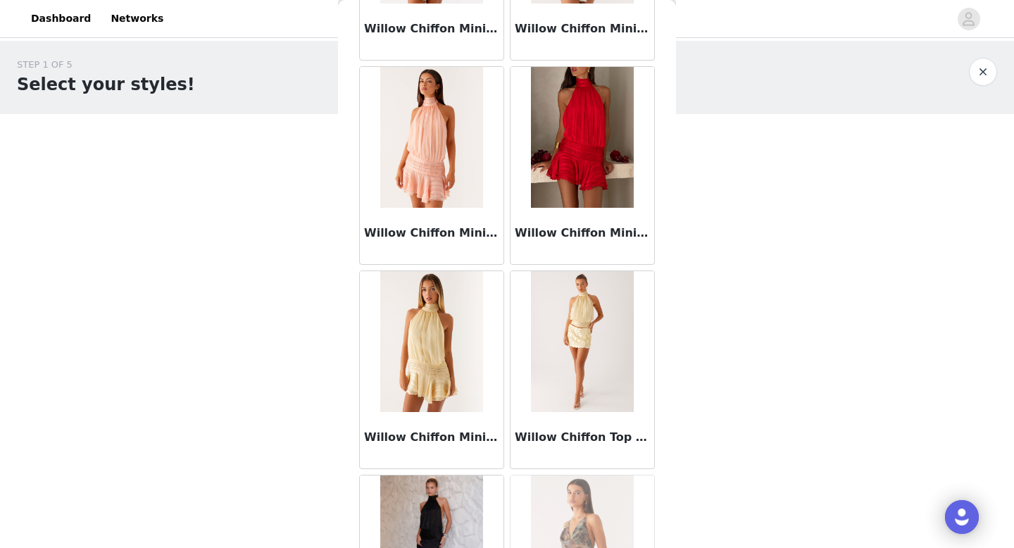
scroll to position [85343, 0]
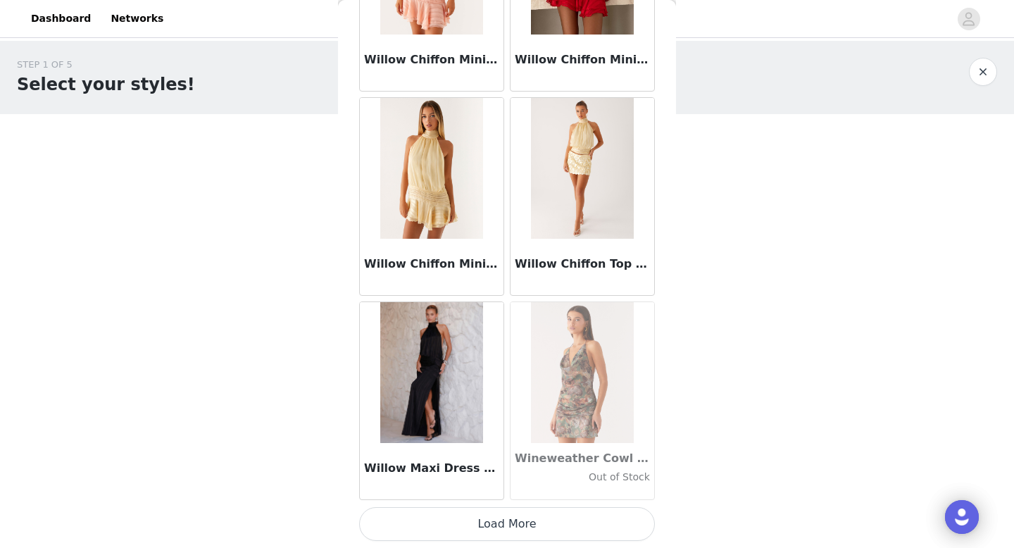
click at [512, 530] on button "Load More" at bounding box center [507, 524] width 296 height 34
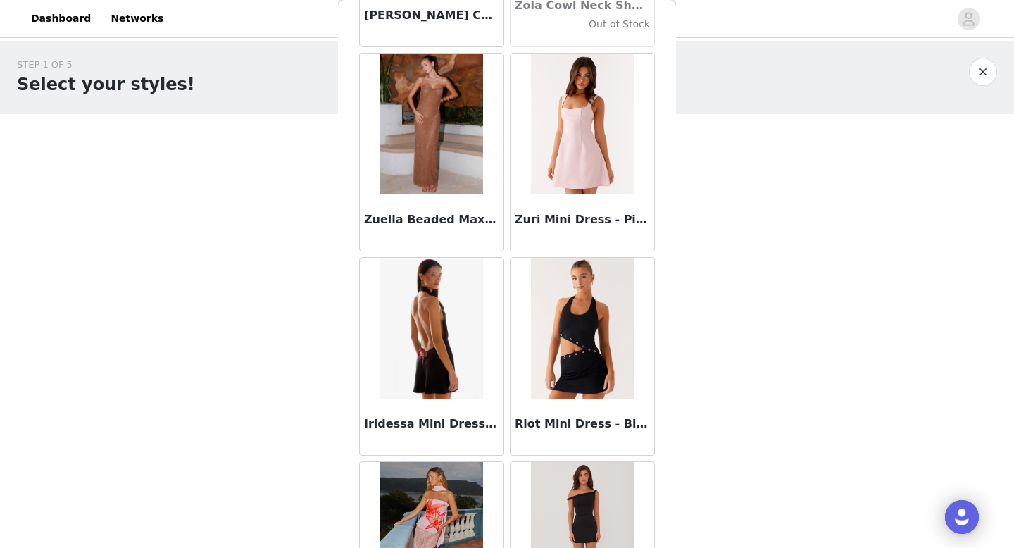
scroll to position [87386, 0]
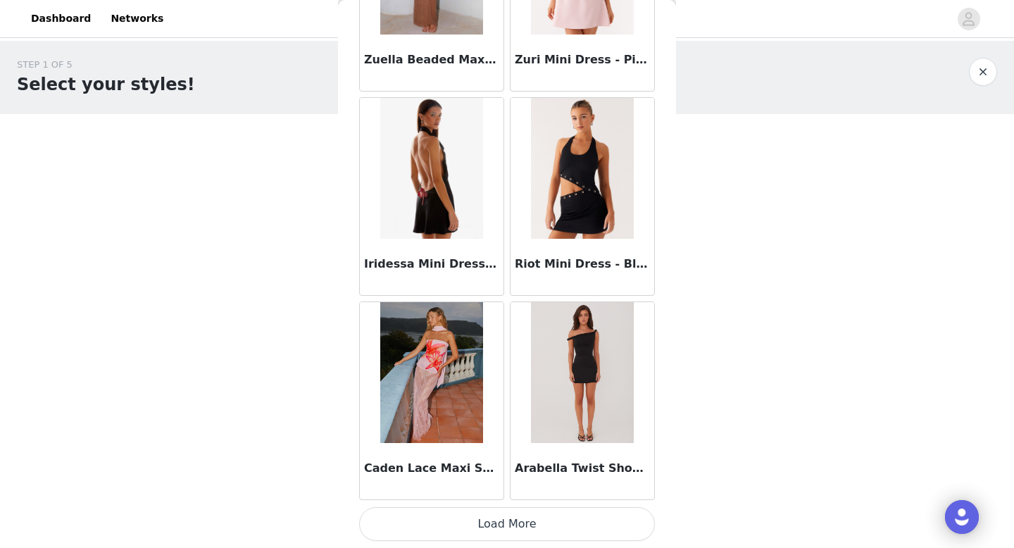
click at [507, 533] on button "Load More" at bounding box center [507, 524] width 296 height 34
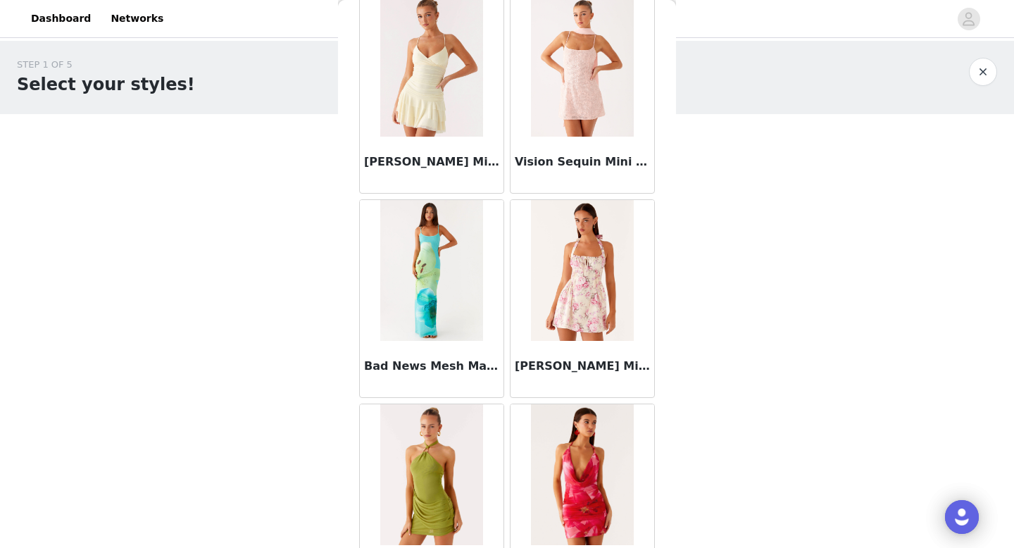
scroll to position [89428, 0]
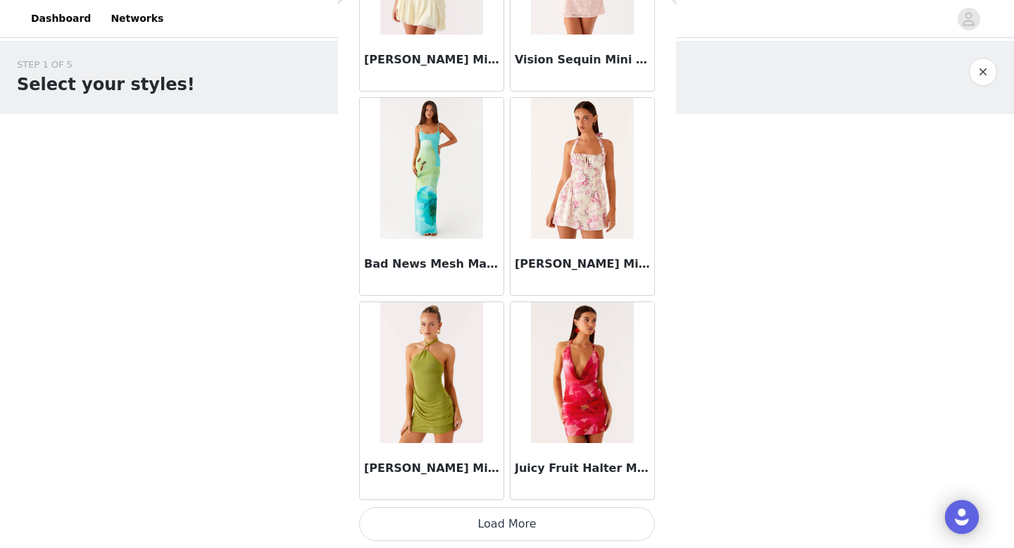
click at [529, 514] on button "Load More" at bounding box center [507, 524] width 296 height 34
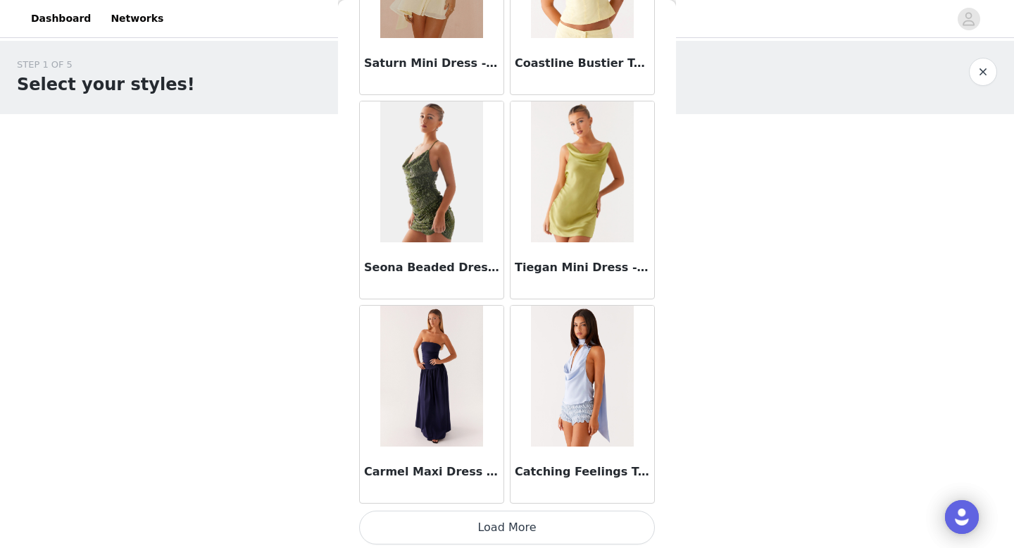
scroll to position [91471, 0]
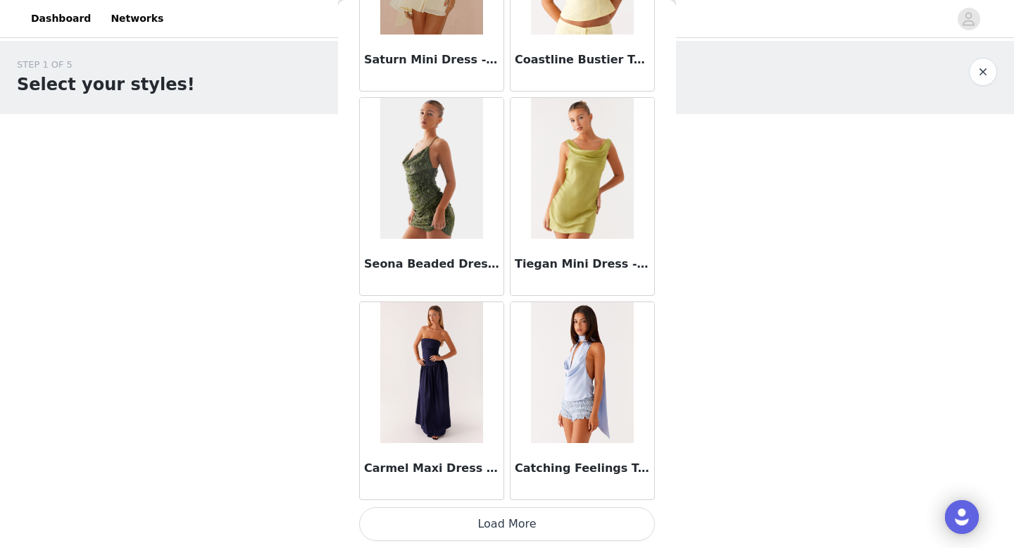
click at [520, 523] on button "Load More" at bounding box center [507, 524] width 296 height 34
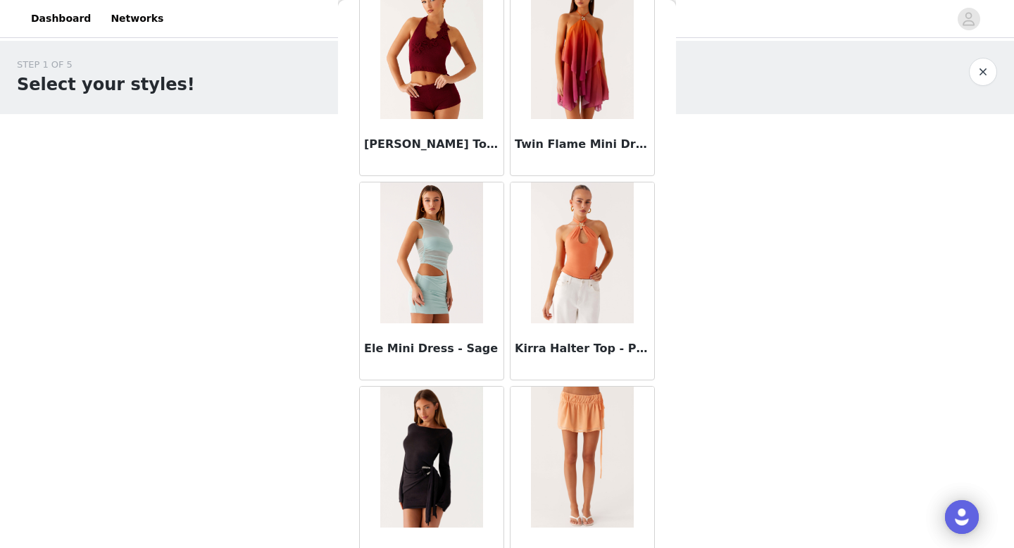
scroll to position [93513, 0]
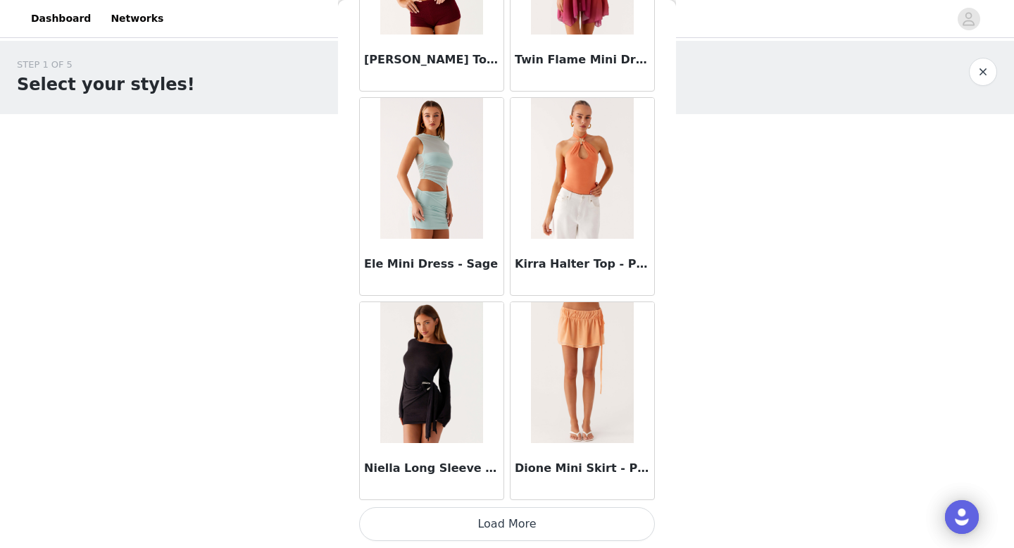
click at [511, 535] on button "Load More" at bounding box center [507, 524] width 296 height 34
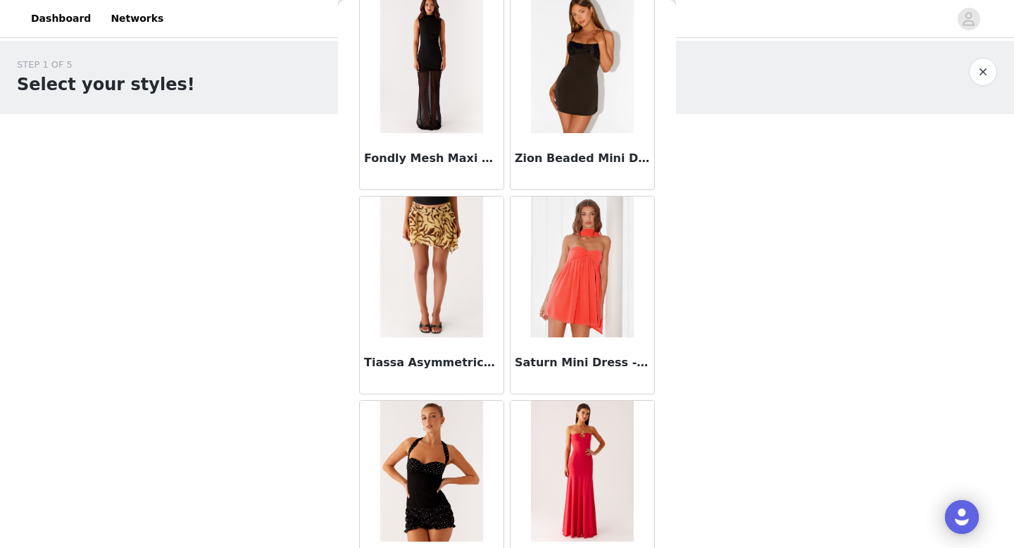
scroll to position [95555, 0]
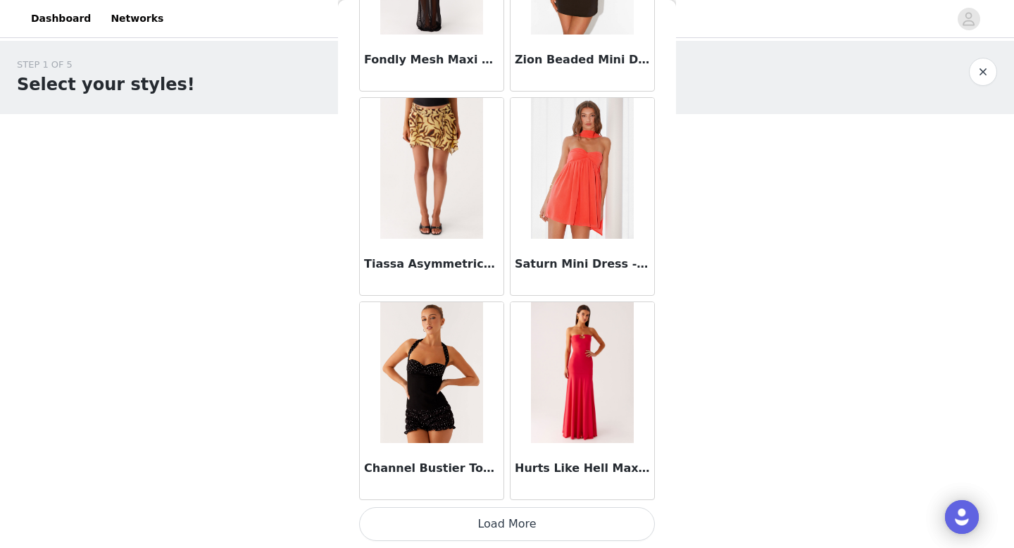
click at [524, 522] on button "Load More" at bounding box center [507, 524] width 296 height 34
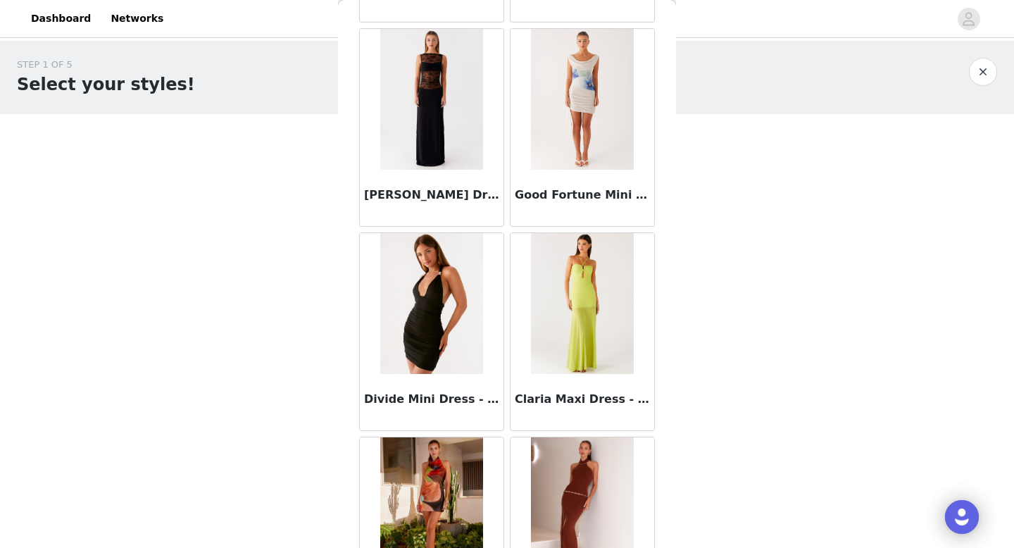
scroll to position [87813, 0]
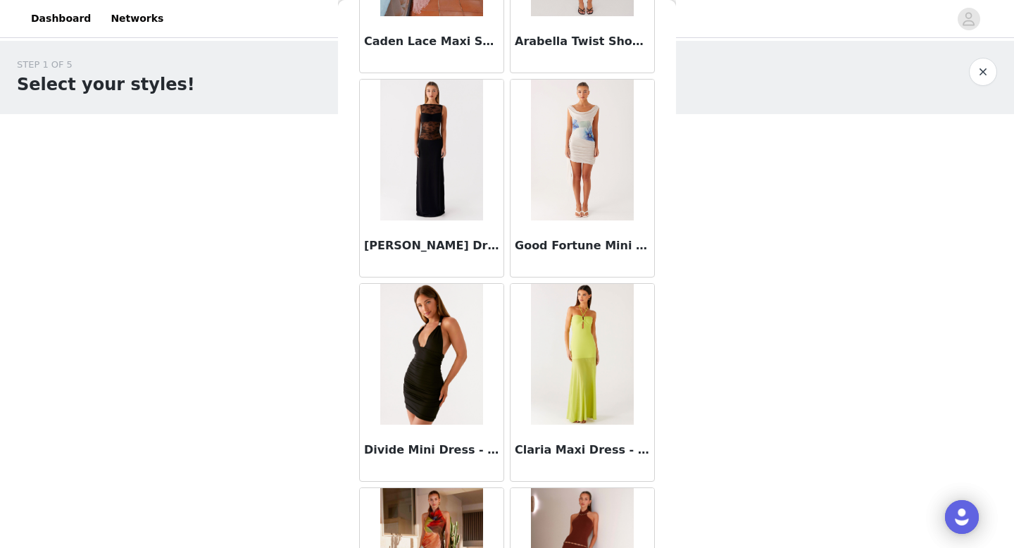
click at [587, 336] on img at bounding box center [582, 354] width 103 height 141
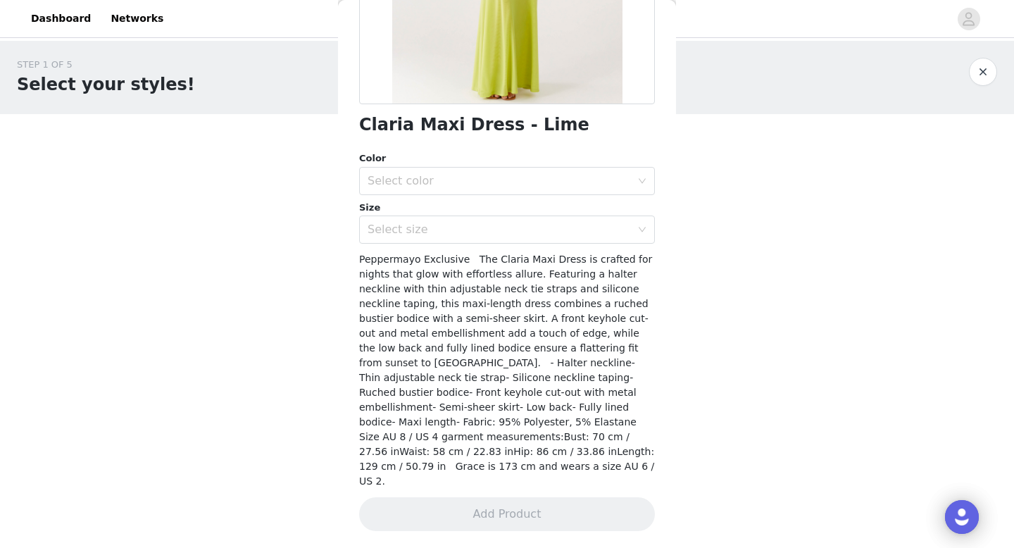
scroll to position [254, 0]
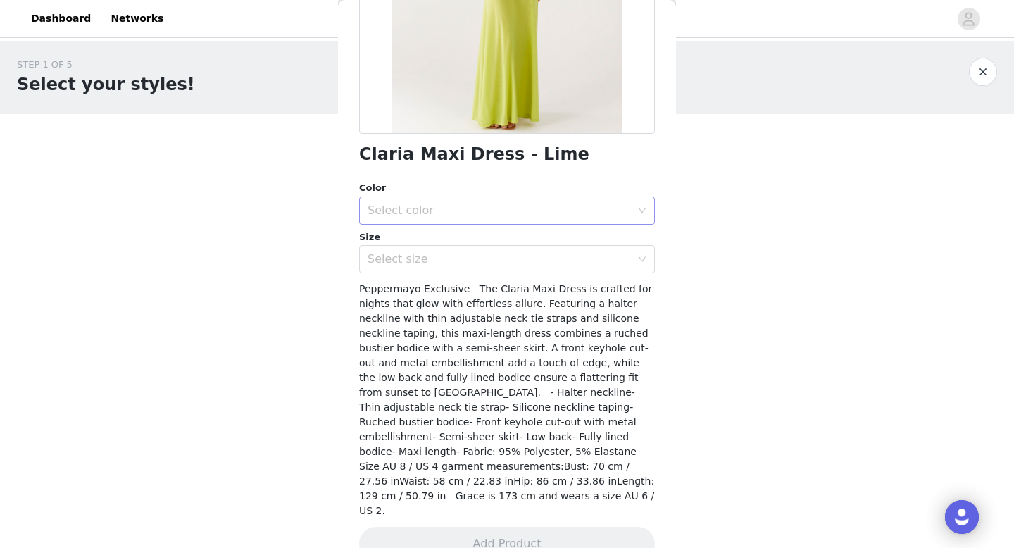
click at [449, 212] on div "Select color" at bounding box center [499, 211] width 263 height 14
click at [419, 242] on li "Lime" at bounding box center [507, 241] width 296 height 23
click at [439, 264] on div "Select size" at bounding box center [499, 259] width 263 height 14
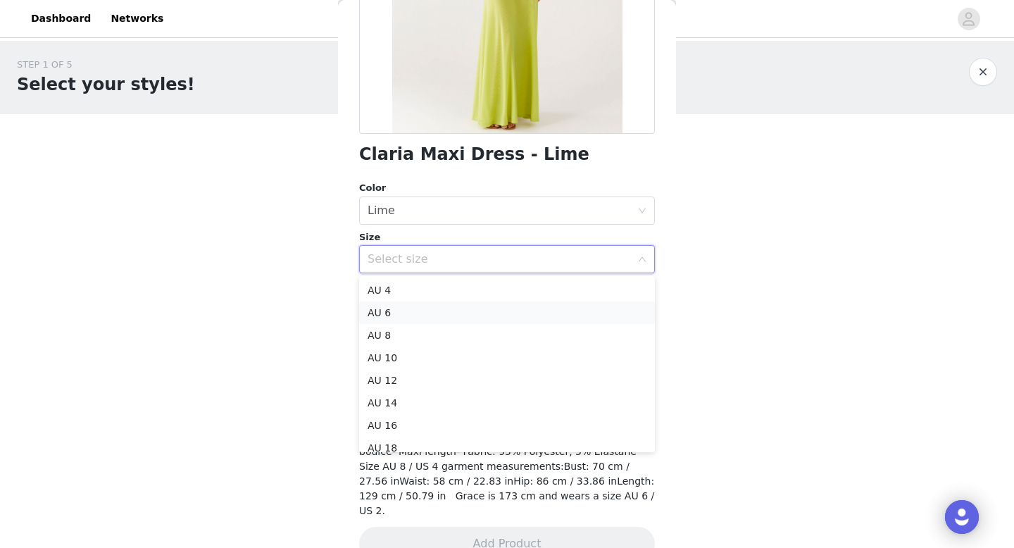
click at [421, 320] on li "AU 6" at bounding box center [507, 312] width 296 height 23
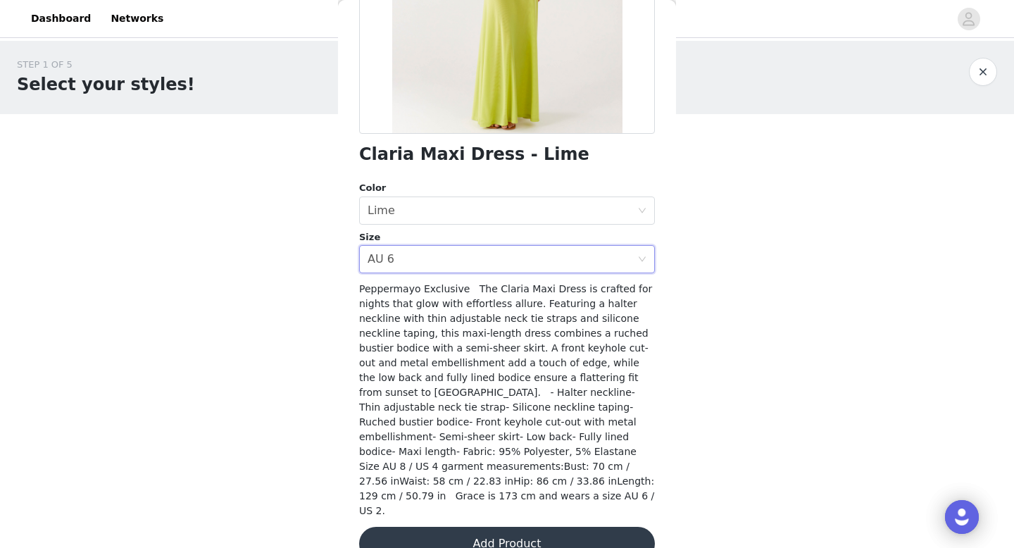
click at [503, 527] on button "Add Product" at bounding box center [507, 544] width 296 height 34
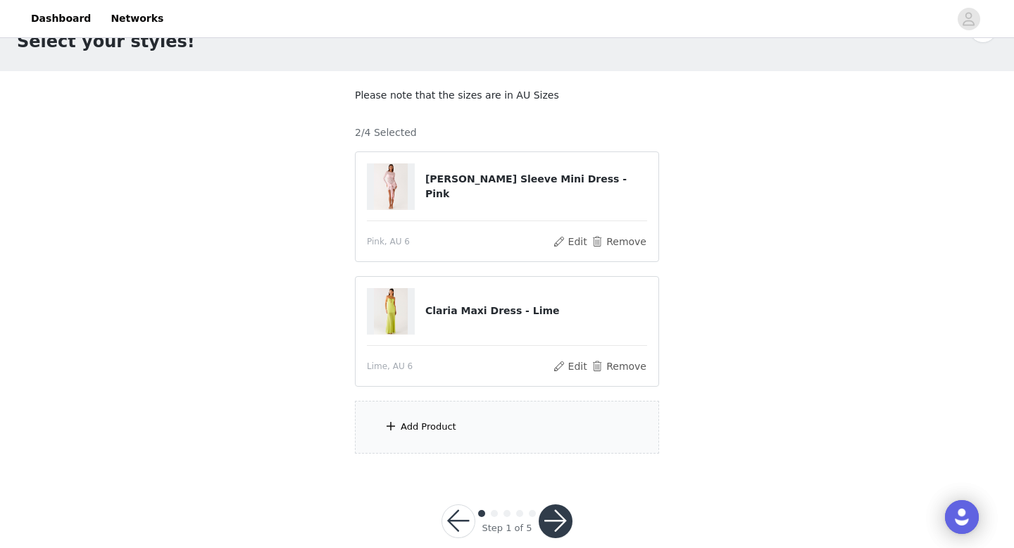
scroll to position [51, 0]
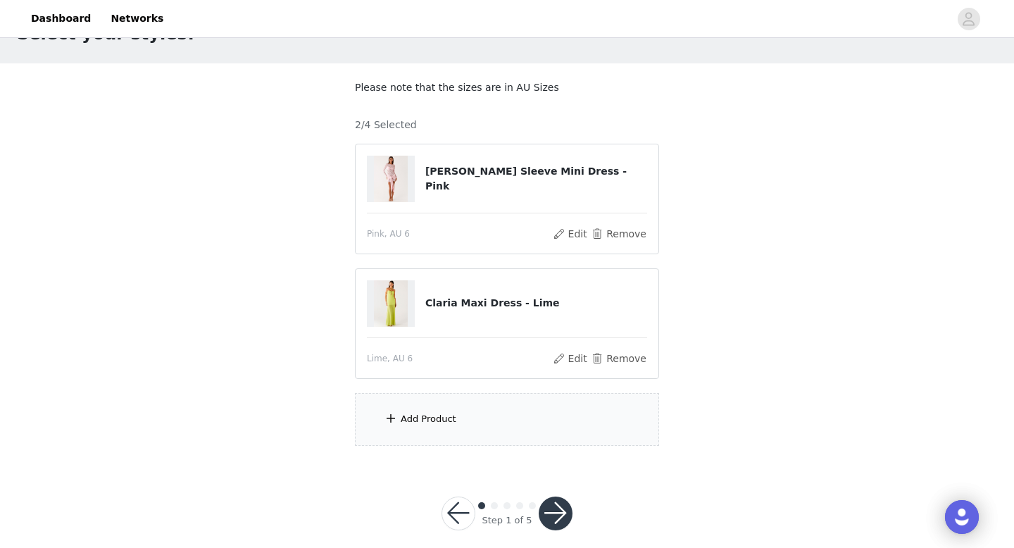
click at [468, 437] on div "Add Product" at bounding box center [507, 419] width 304 height 53
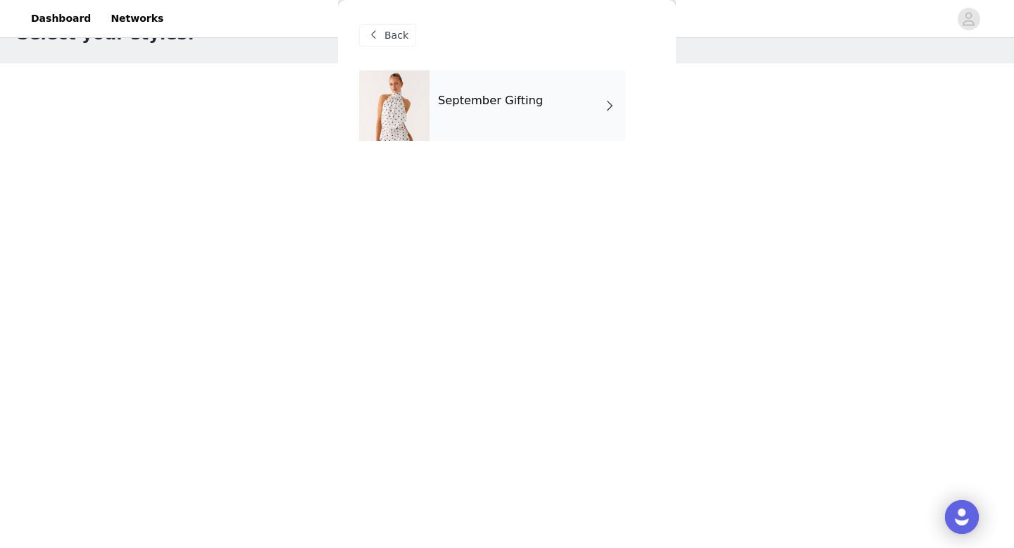
click at [482, 79] on div "September Gifting" at bounding box center [528, 105] width 196 height 70
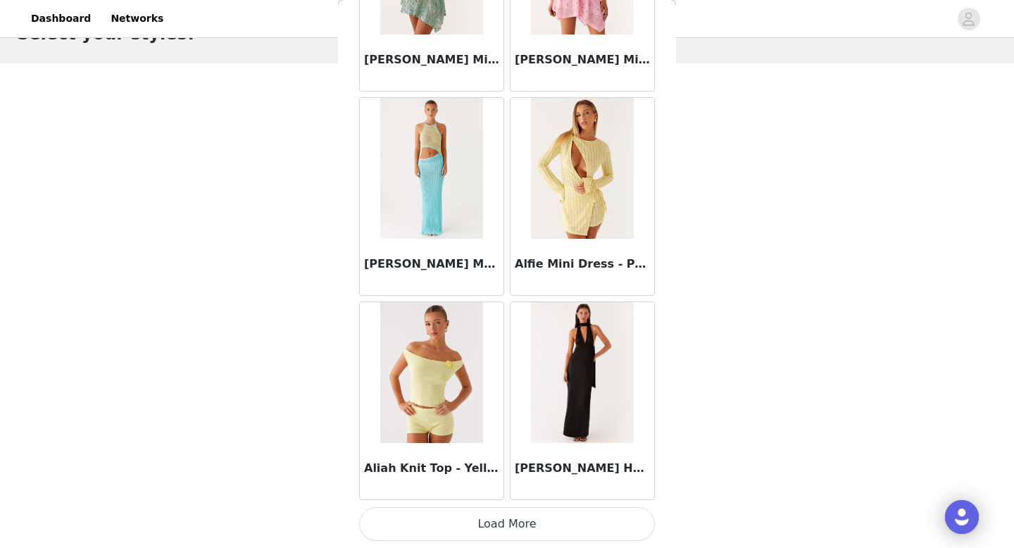
scroll to position [66, 0]
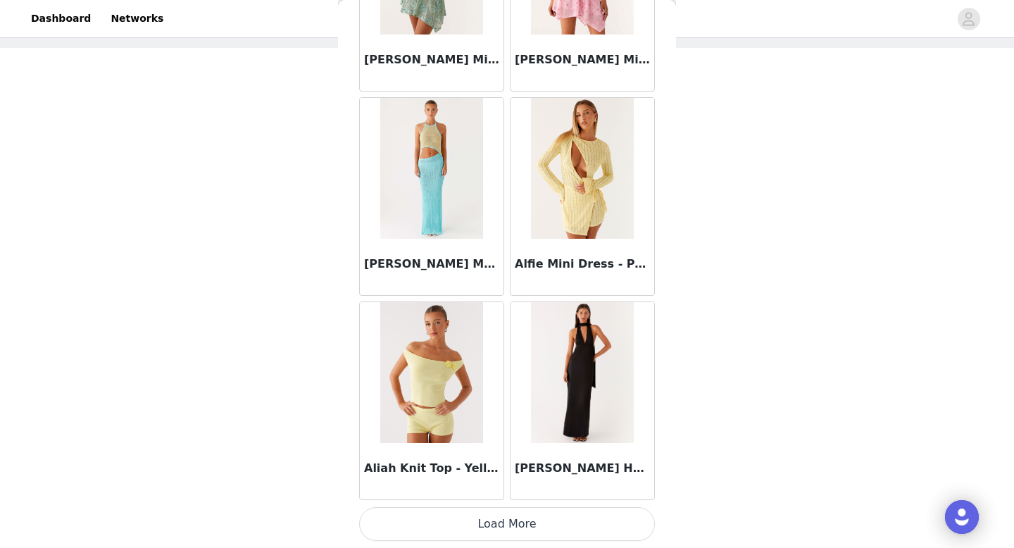
click at [527, 520] on button "Load More" at bounding box center [507, 524] width 296 height 34
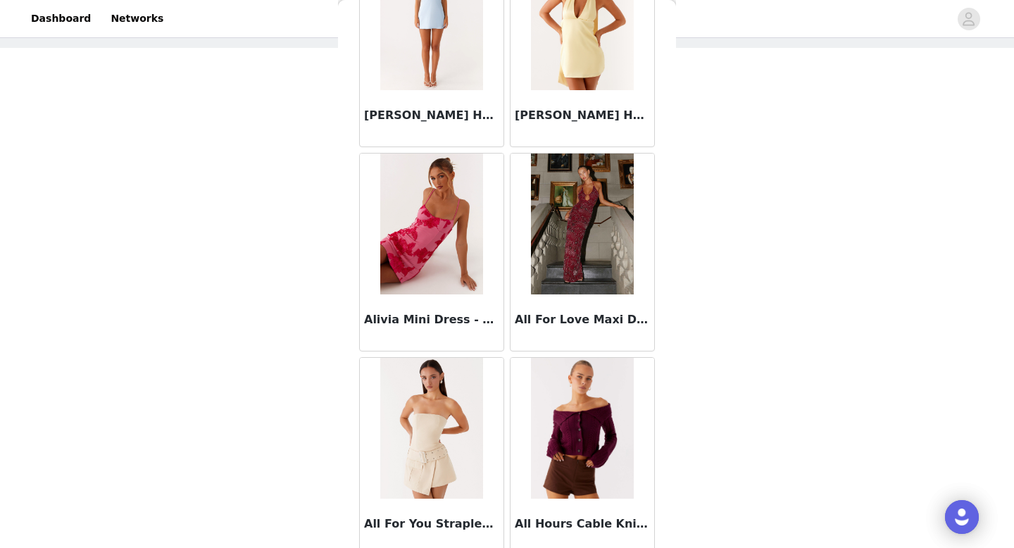
scroll to position [2582, 0]
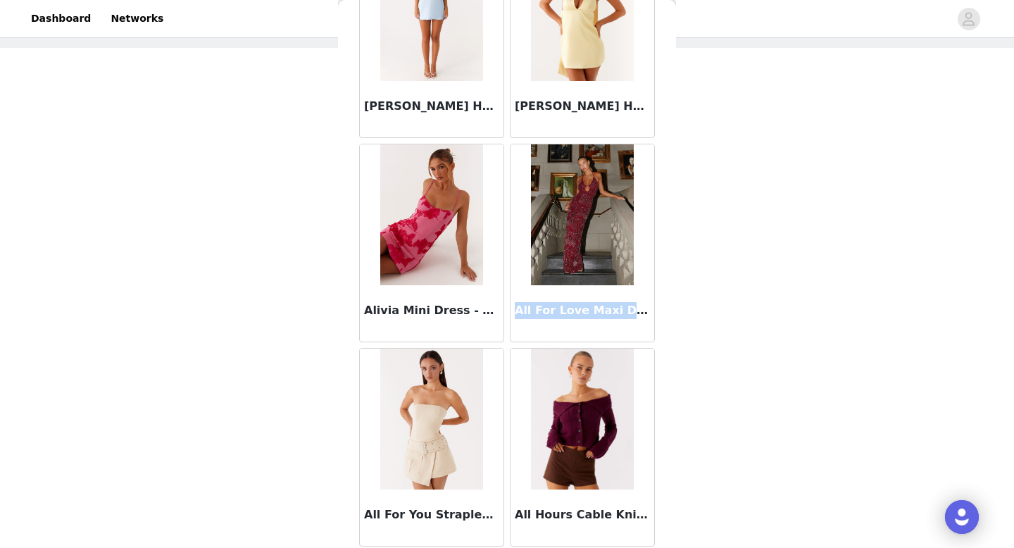
drag, startPoint x: 644, startPoint y: 313, endPoint x: 513, endPoint y: 312, distance: 131.0
click at [513, 312] on div "All For Love Maxi Dress - Burgundy" at bounding box center [583, 313] width 144 height 56
copy h3 "All For Love Maxi Dress -"
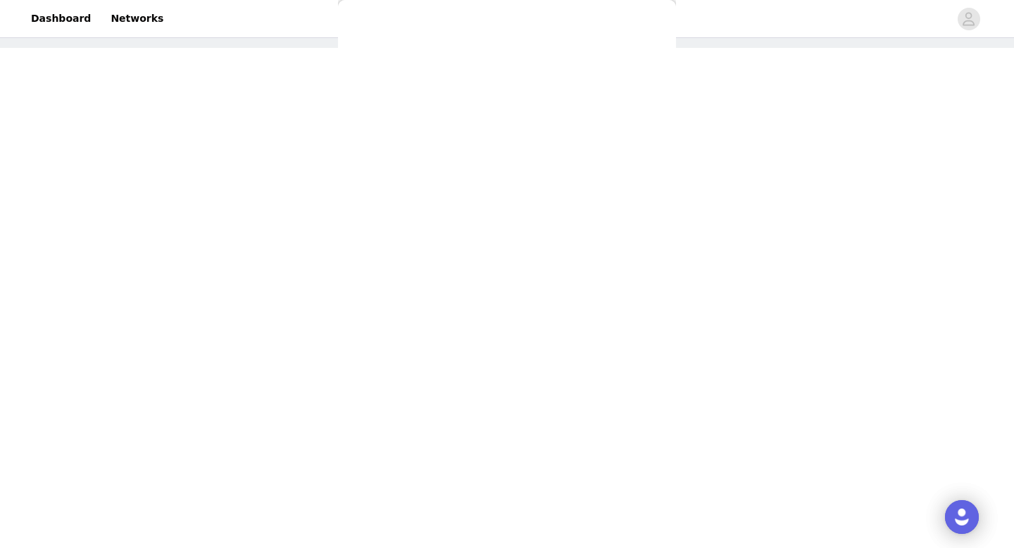
scroll to position [0, 0]
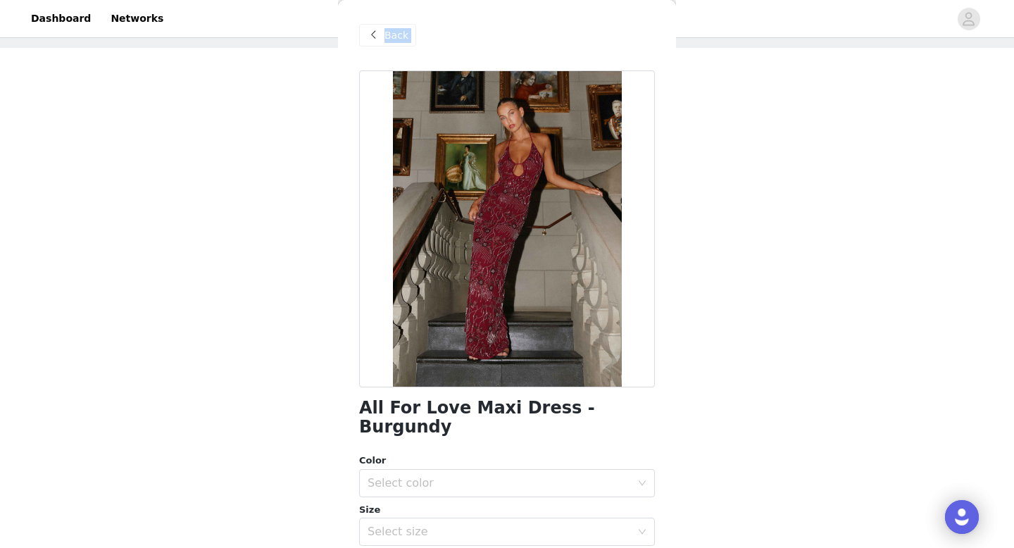
drag, startPoint x: 643, startPoint y: 398, endPoint x: 336, endPoint y: 399, distance: 307.1
click at [336, 399] on div "STEP 1 OF 5 Select your styles! Please note that the sizes are in AU Sizes 2/4 …" at bounding box center [507, 211] width 1014 height 473
click at [693, 406] on div "STEP 1 OF 5 Select your styles! Please note that the sizes are in AU Sizes 2/4 …" at bounding box center [507, 211] width 1014 height 473
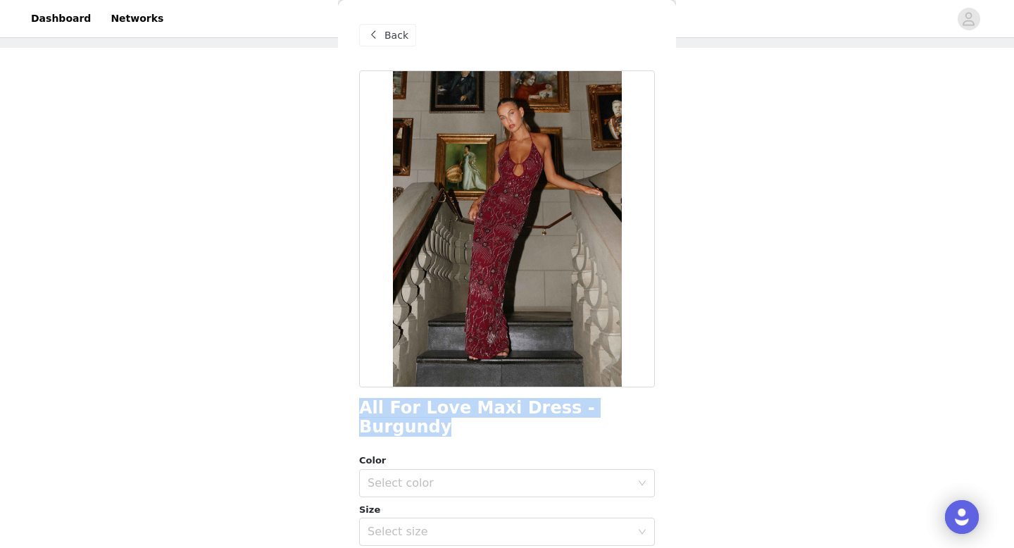
drag, startPoint x: 637, startPoint y: 404, endPoint x: 354, endPoint y: 408, distance: 283.8
click at [354, 408] on div "Back All For Love Maxi Dress - Burgundy Color Select color Size Select size Pep…" at bounding box center [507, 274] width 338 height 548
copy h1 "All For Love Maxi Dress - Burgundy"
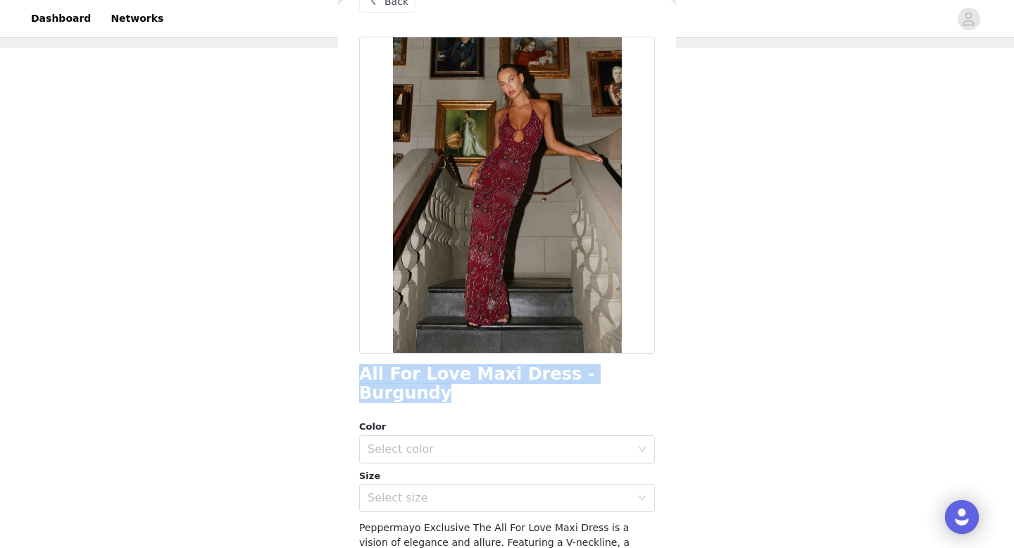
scroll to position [39, 0]
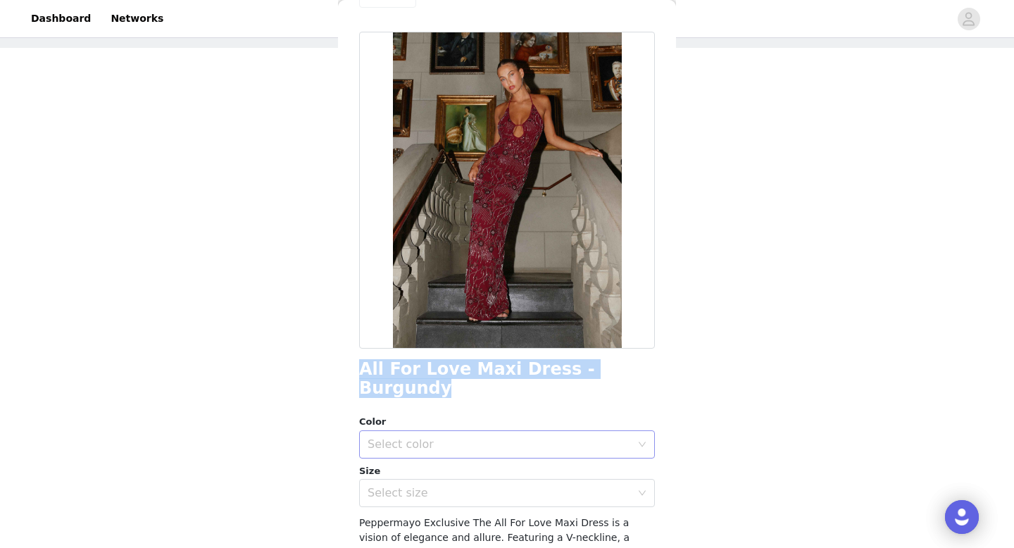
click at [411, 437] on div "Select color" at bounding box center [499, 444] width 263 height 14
click at [423, 462] on li "Burgundy" at bounding box center [507, 456] width 296 height 23
click at [424, 480] on div "Select size" at bounding box center [503, 493] width 270 height 27
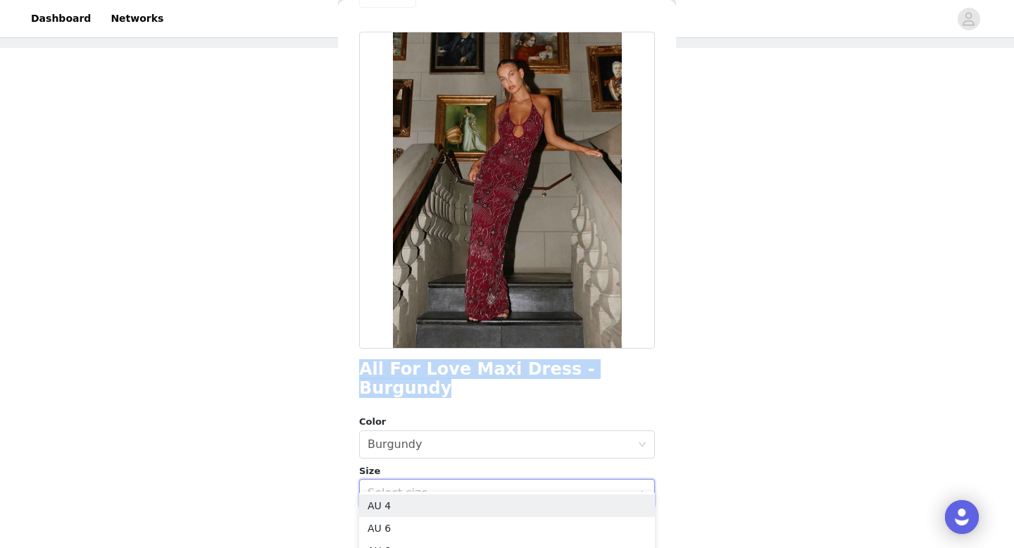
scroll to position [124, 0]
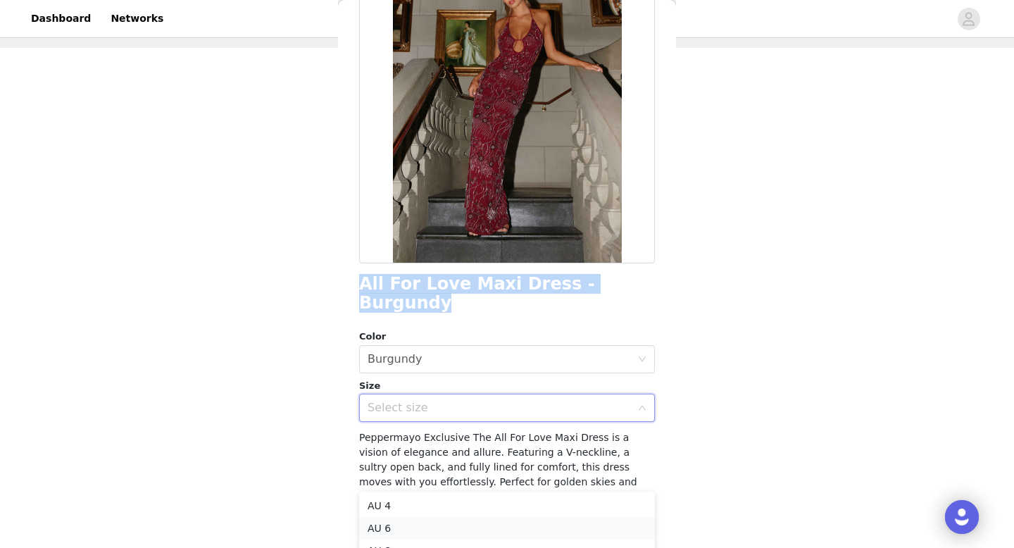
click at [411, 527] on li "AU 6" at bounding box center [507, 528] width 296 height 23
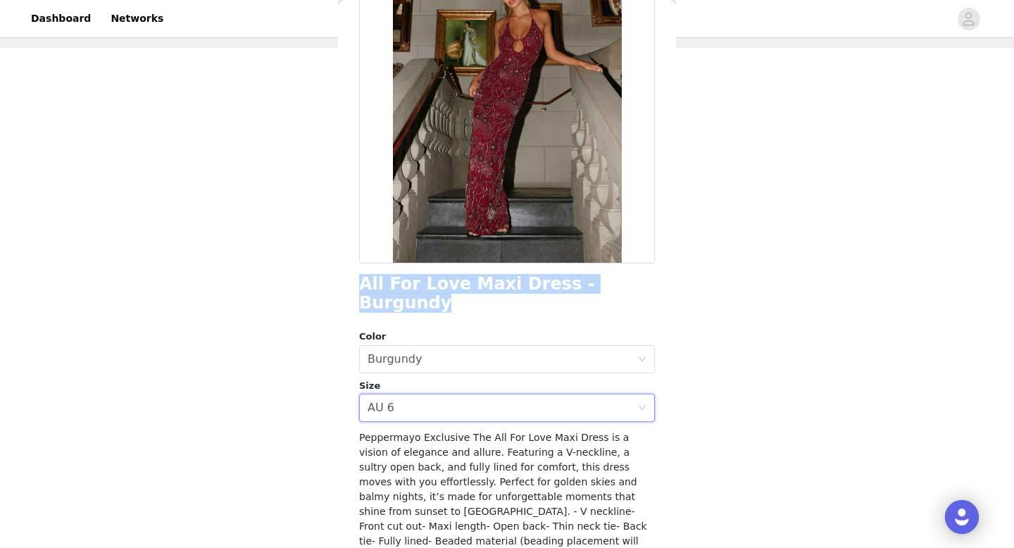
scroll to position [224, 0]
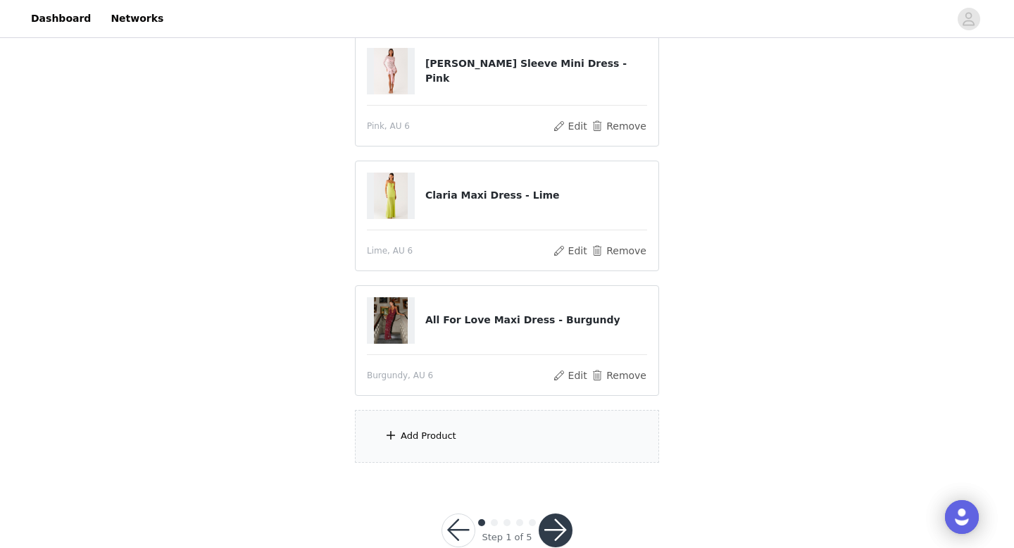
scroll to position [191, 0]
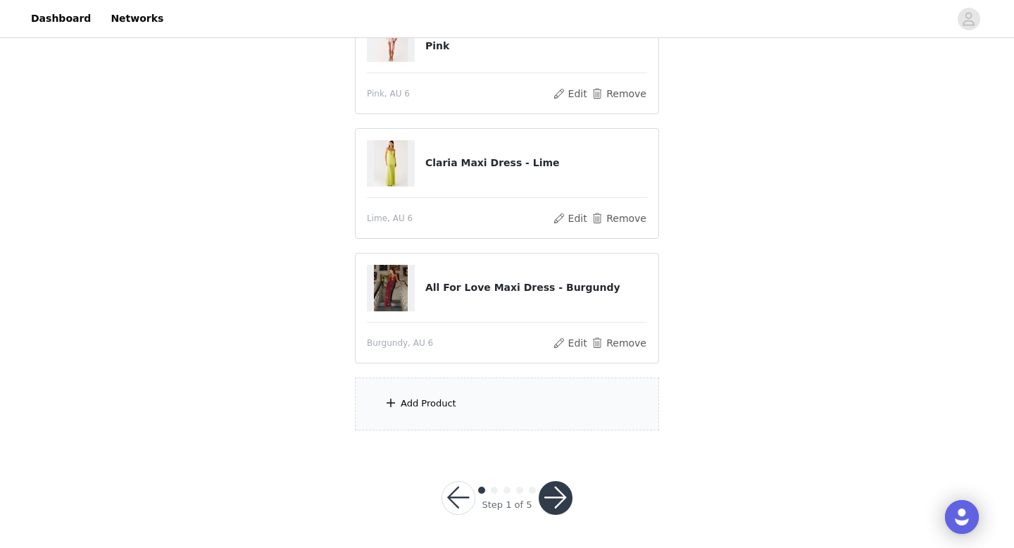
click at [535, 409] on div "Add Product" at bounding box center [507, 403] width 304 height 53
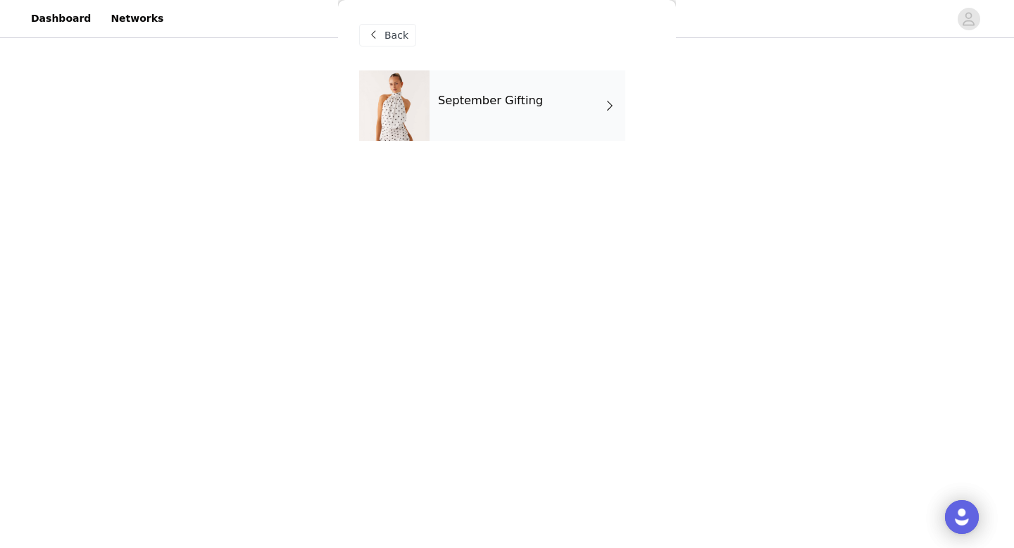
click at [449, 104] on h4 "September Gifting" at bounding box center [490, 100] width 105 height 13
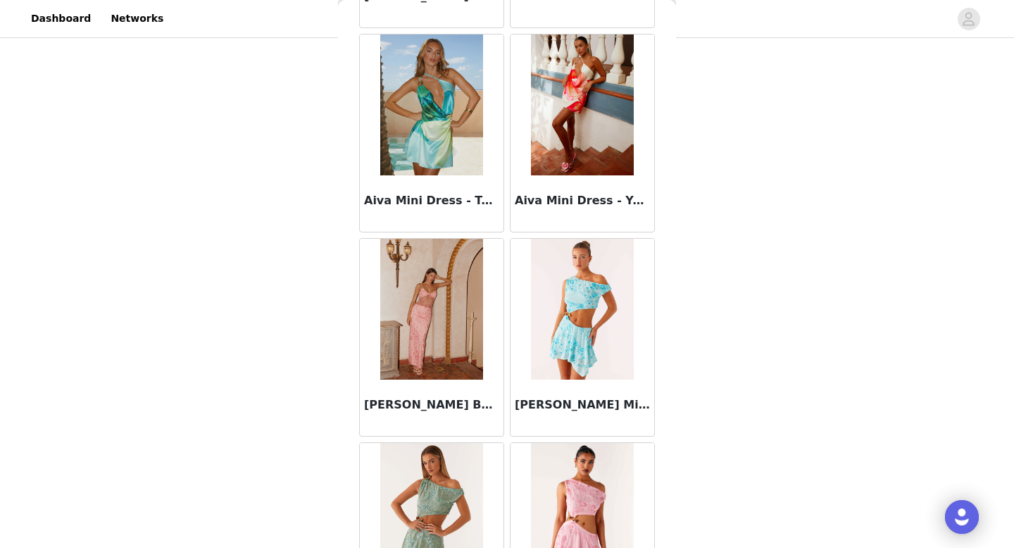
scroll to position [1055, 0]
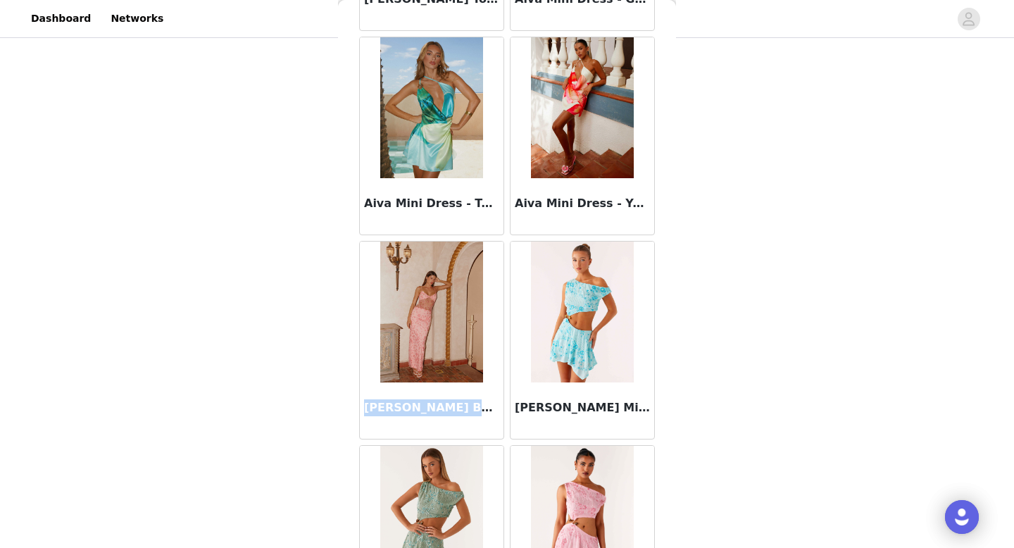
drag, startPoint x: 486, startPoint y: 406, endPoint x: 360, endPoint y: 406, distance: 126.1
click at [360, 406] on div "[PERSON_NAME] Beaded Maxi Dress - Pink Orange" at bounding box center [432, 410] width 144 height 56
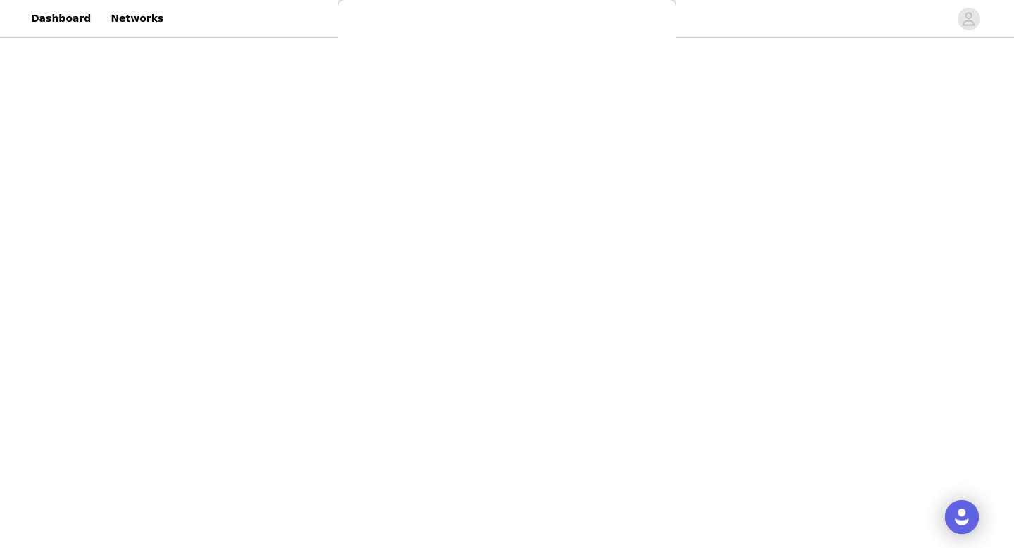
copy h3 "[PERSON_NAME] Beaded Maxi Dre"
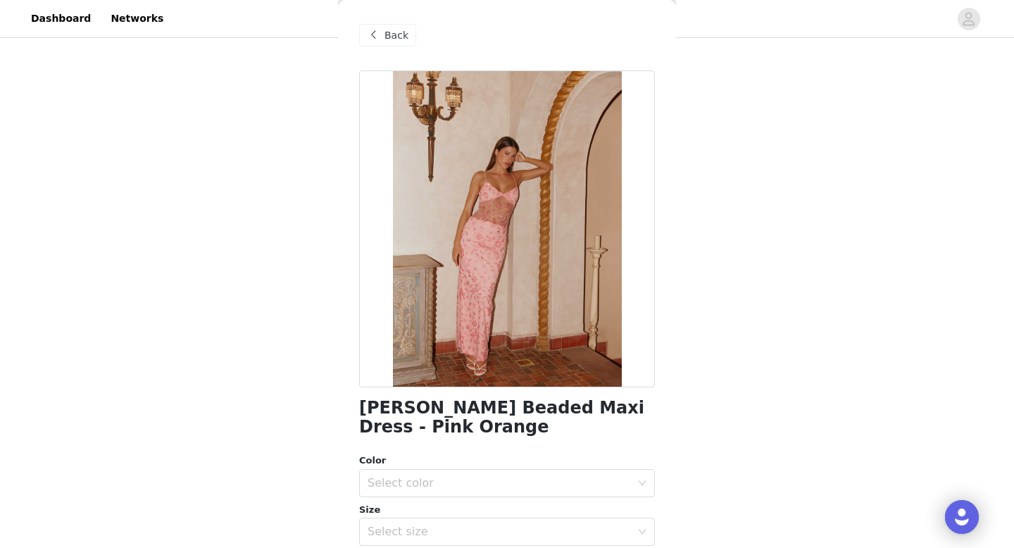
click at [390, 31] on span "Back" at bounding box center [397, 35] width 24 height 15
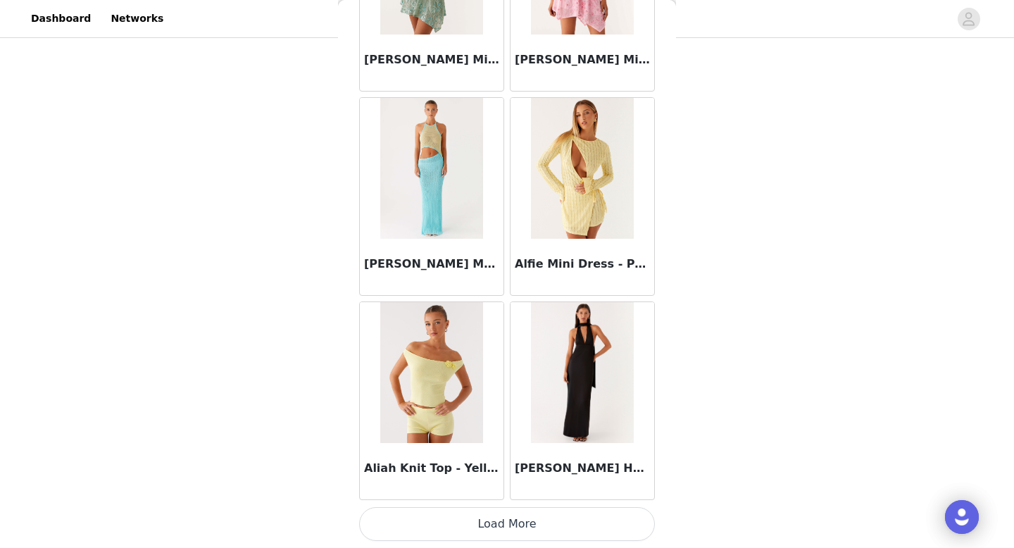
click at [528, 511] on button "Load More" at bounding box center [507, 524] width 296 height 34
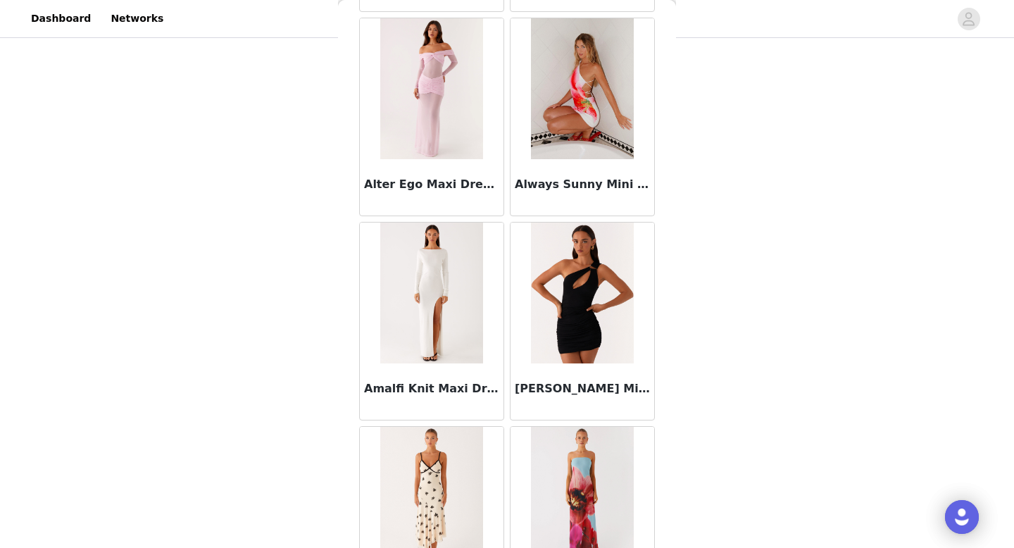
scroll to position [3649, 0]
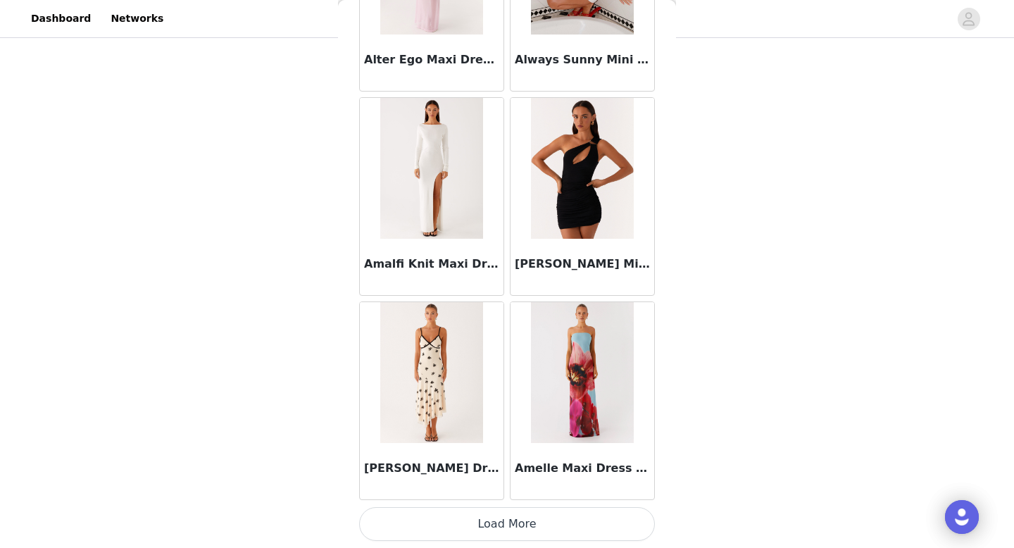
click at [505, 509] on button "Load More" at bounding box center [507, 524] width 296 height 34
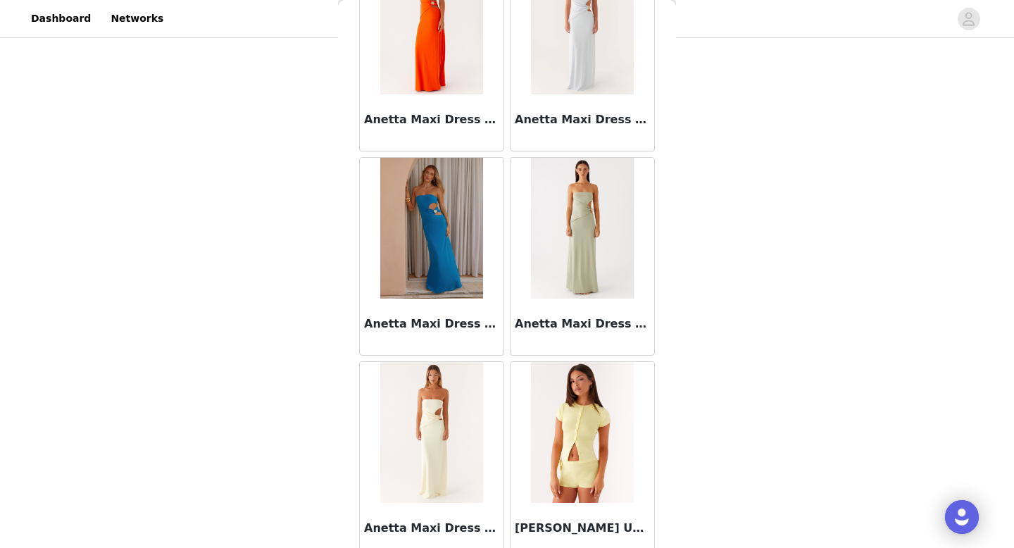
scroll to position [5692, 0]
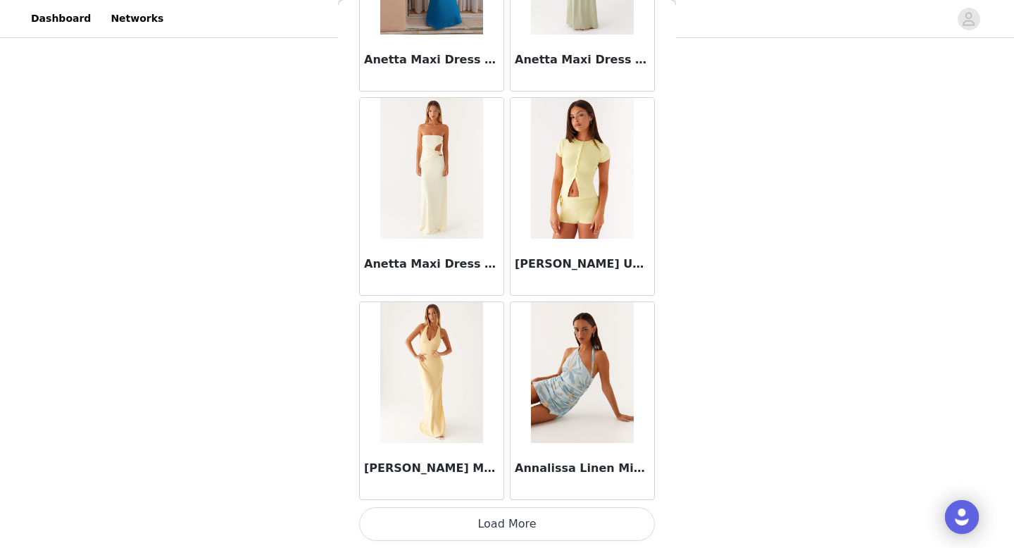
click at [515, 527] on button "Load More" at bounding box center [507, 524] width 296 height 34
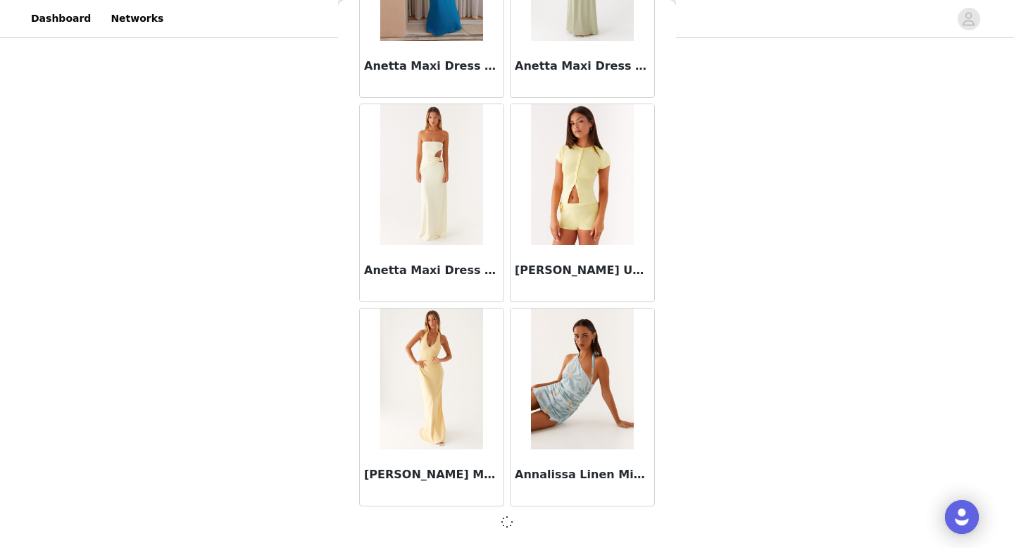
scroll to position [5685, 0]
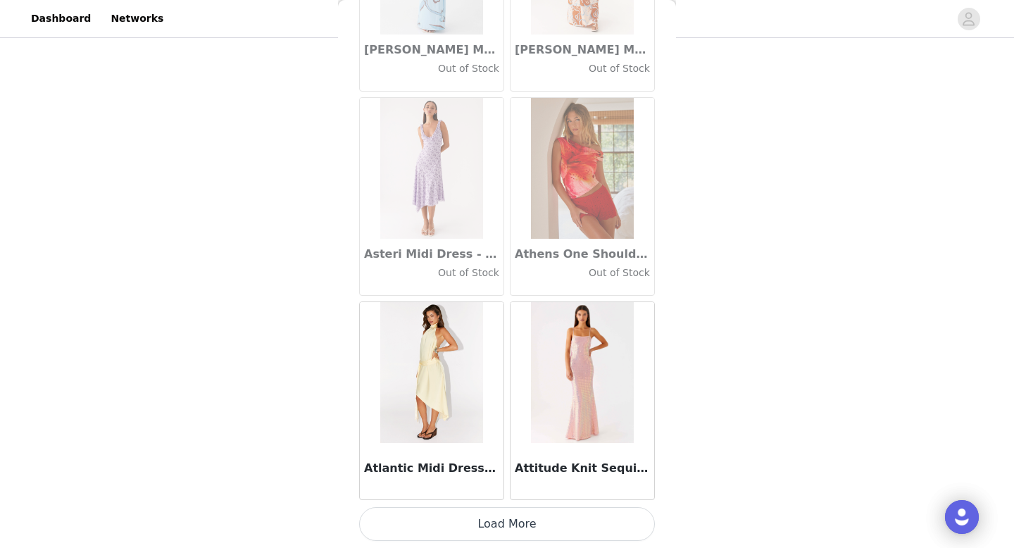
click at [508, 534] on button "Load More" at bounding box center [507, 524] width 296 height 34
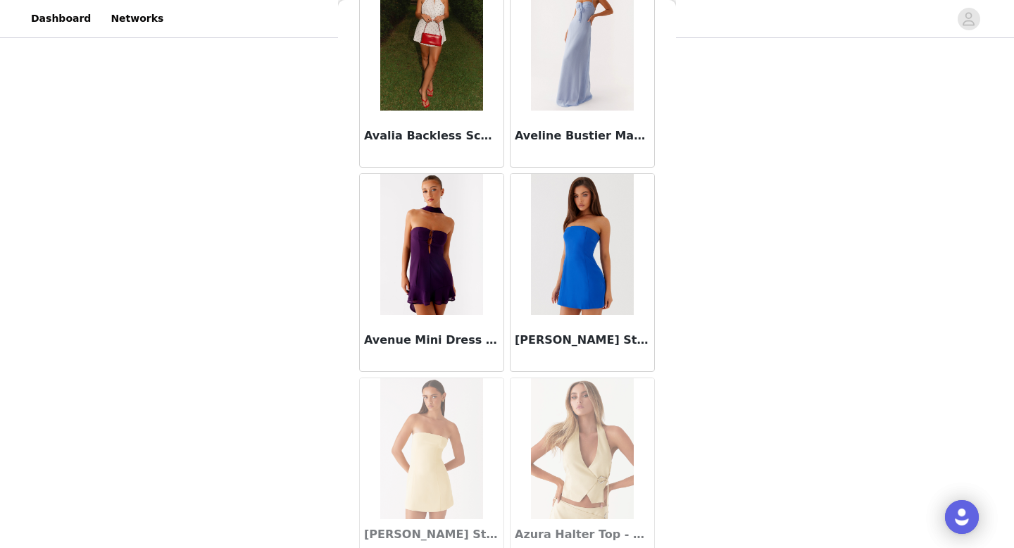
scroll to position [9777, 0]
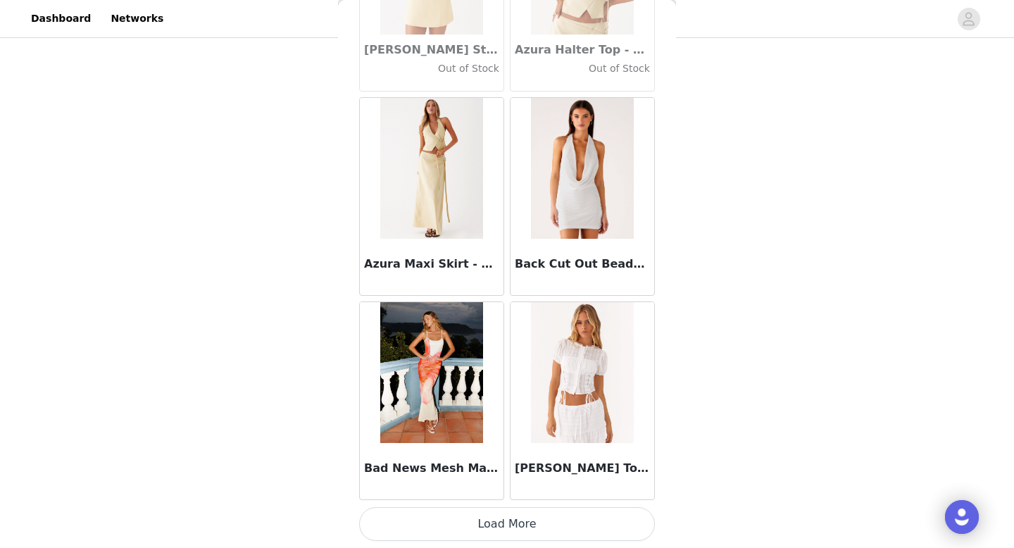
click at [504, 516] on button "Load More" at bounding box center [507, 524] width 296 height 34
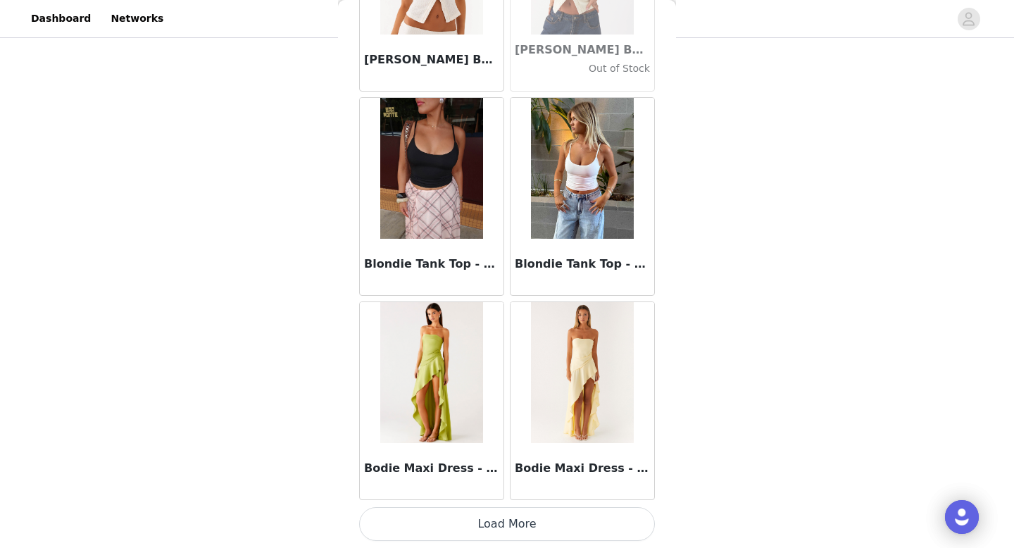
click at [503, 523] on button "Load More" at bounding box center [507, 524] width 296 height 34
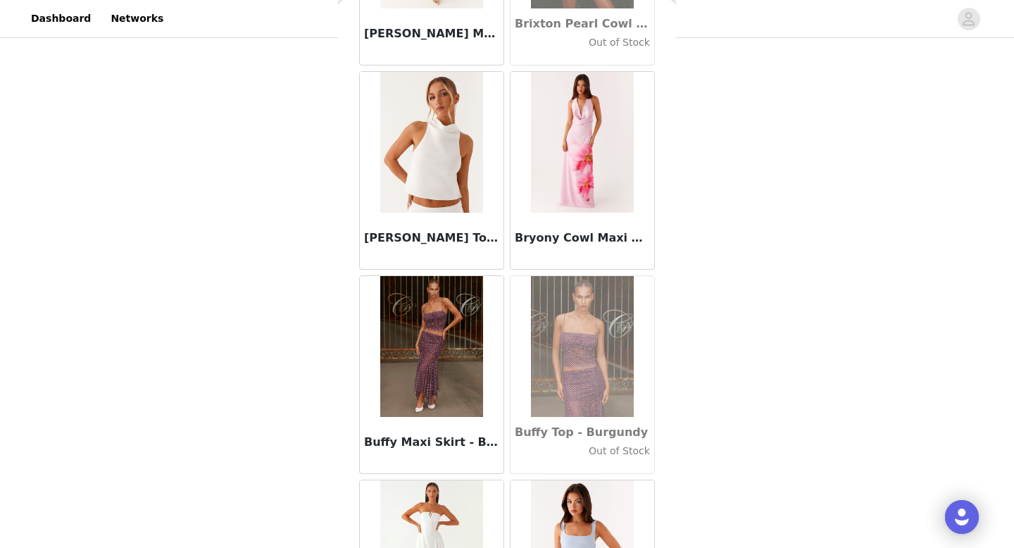
scroll to position [13861, 0]
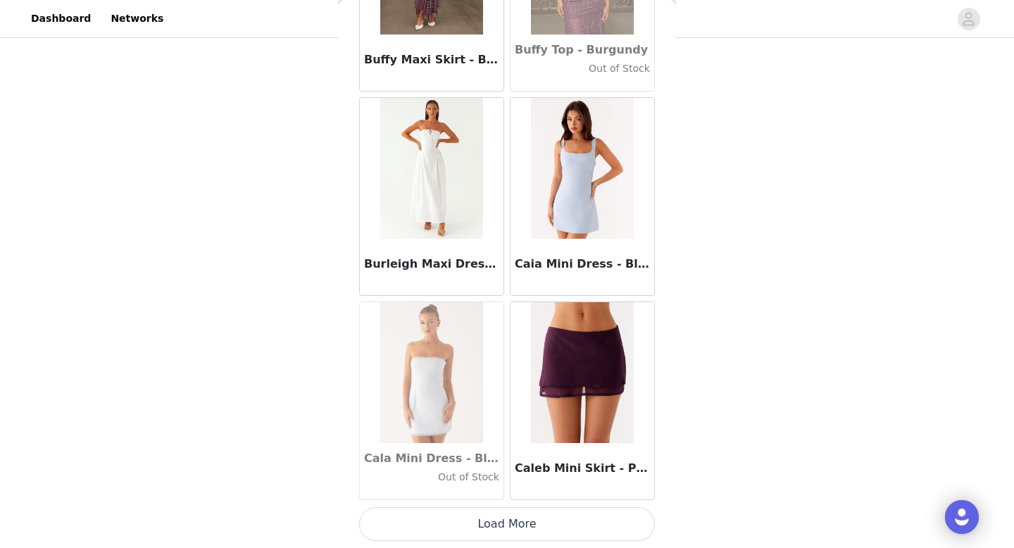
click at [501, 518] on button "Load More" at bounding box center [507, 524] width 296 height 34
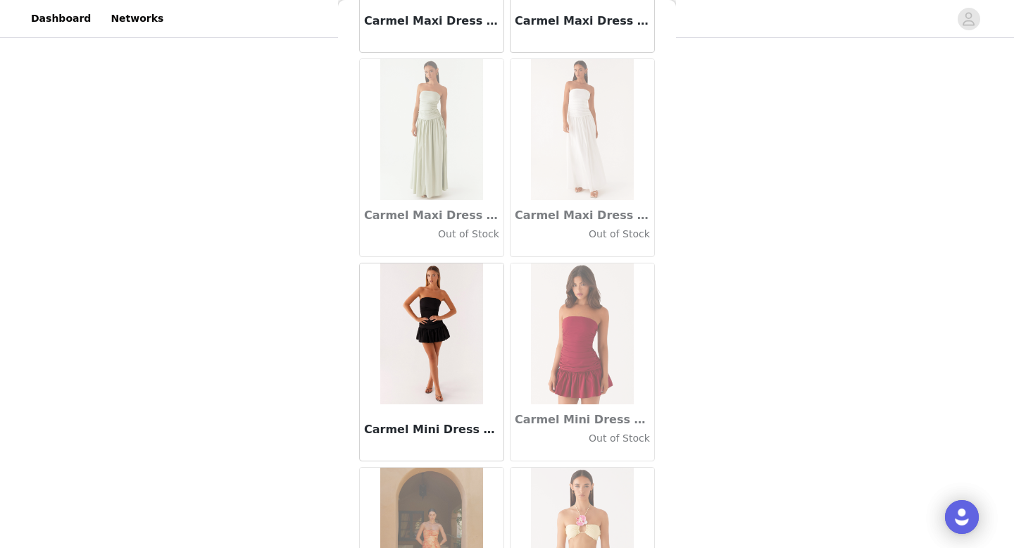
scroll to position [15904, 0]
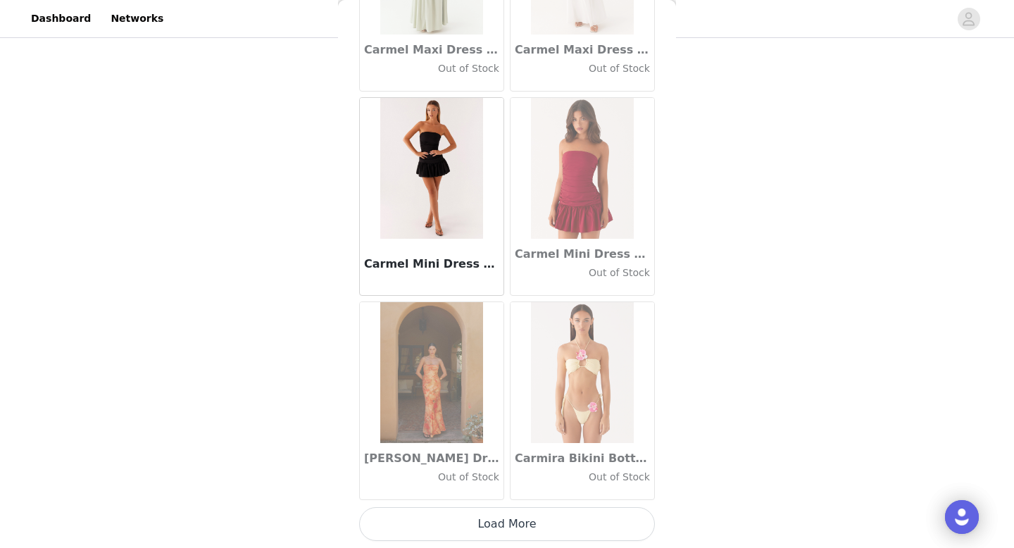
click at [507, 357] on html "Dashboard Networks STEP 1 OF 5 Select your styles! Please note that the sizes a…" at bounding box center [507, 83] width 1014 height 548
click at [507, 533] on button "Load More" at bounding box center [507, 524] width 296 height 34
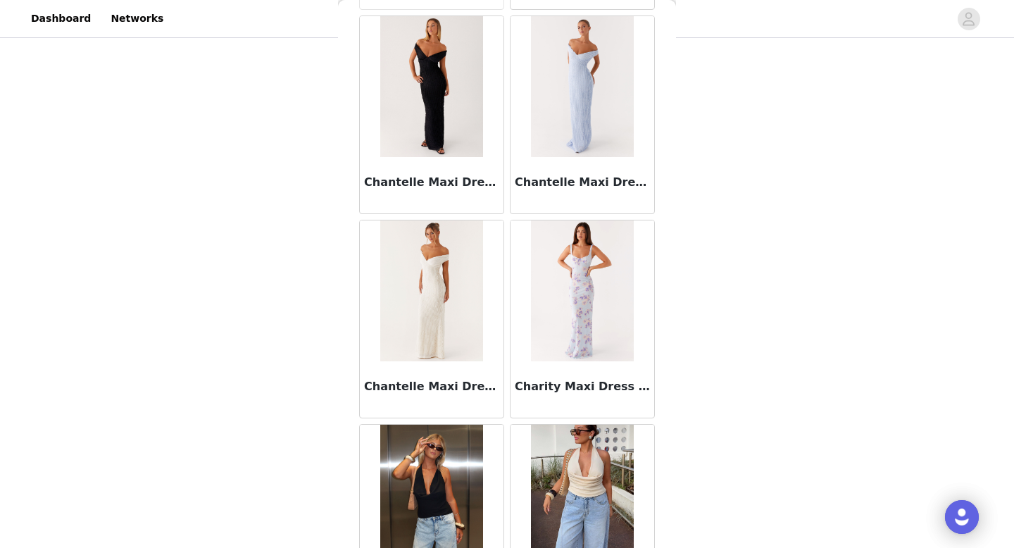
scroll to position [17627, 0]
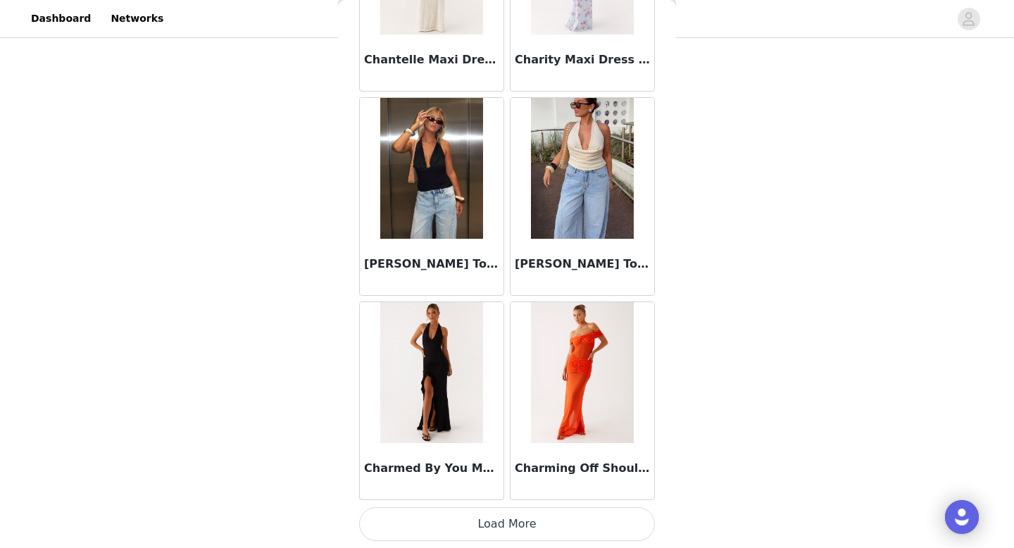
click at [513, 527] on button "Load More" at bounding box center [507, 524] width 296 height 34
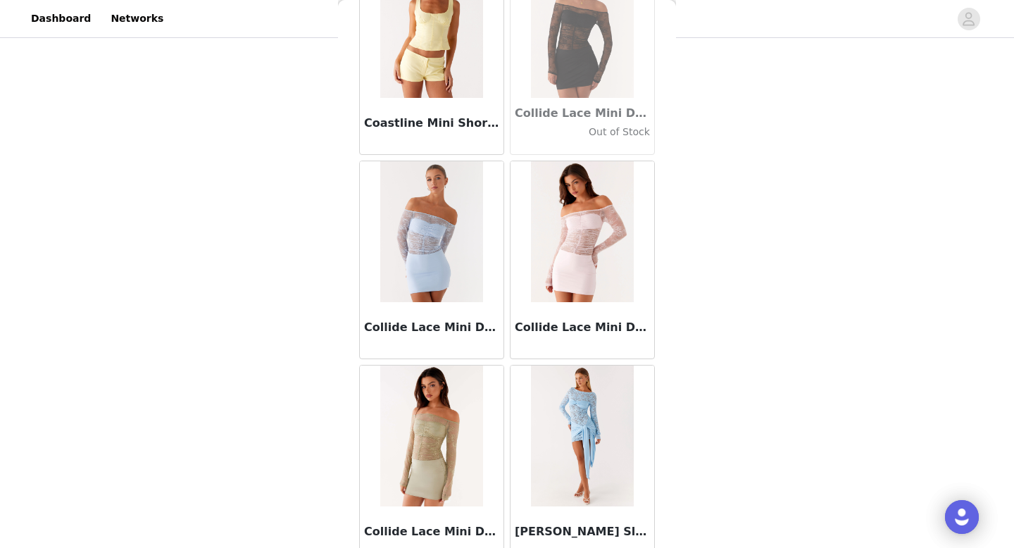
scroll to position [19988, 0]
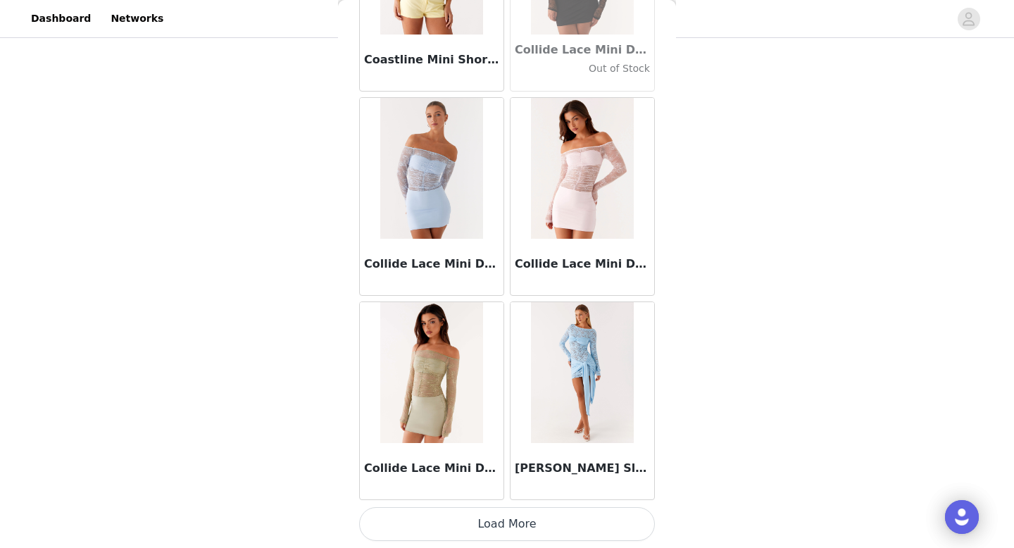
click at [523, 527] on button "Load More" at bounding box center [507, 524] width 296 height 34
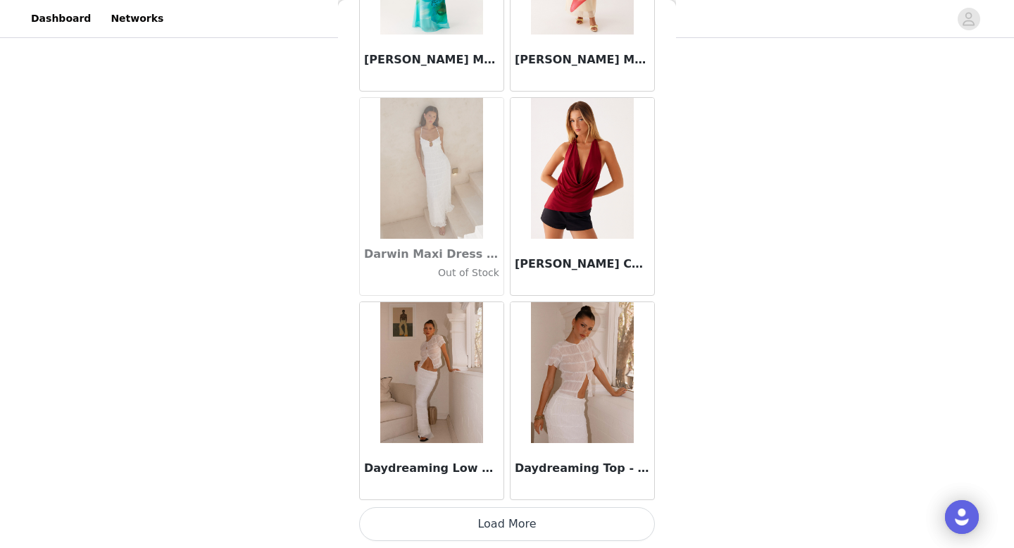
click at [517, 517] on button "Load More" at bounding box center [507, 524] width 296 height 34
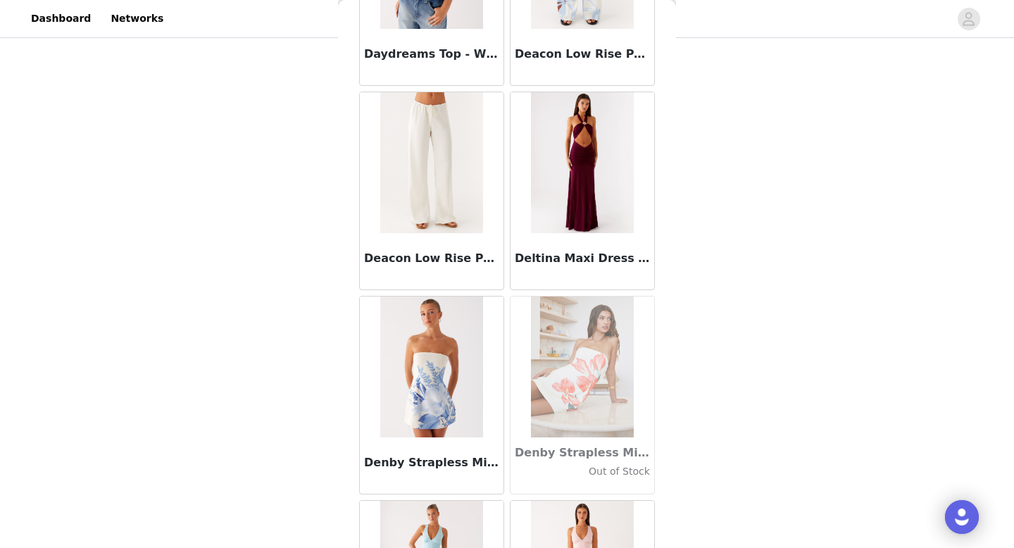
scroll to position [22648, 0]
click at [583, 258] on h3 "Deltina Maxi Dress - Boysenberry" at bounding box center [582, 259] width 135 height 17
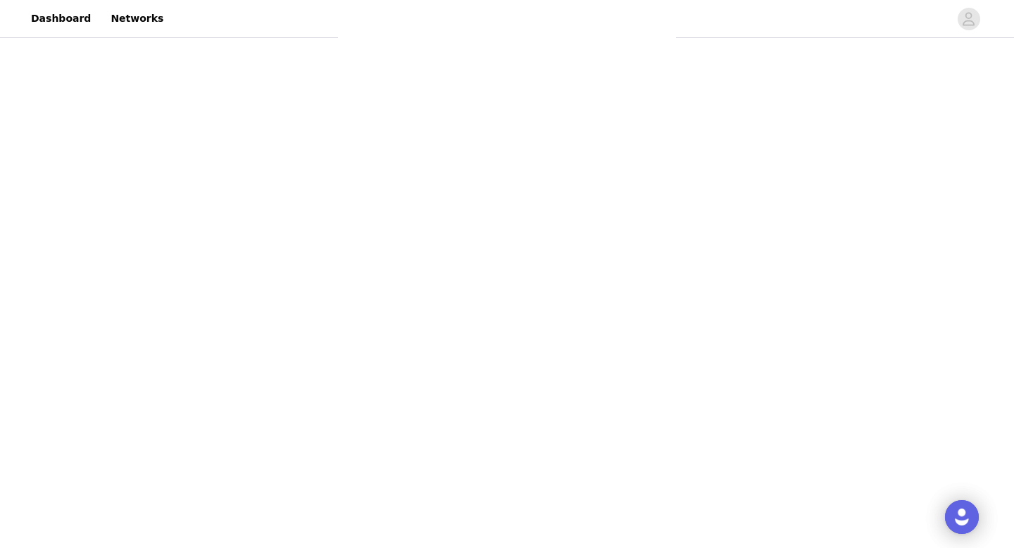
scroll to position [0, 0]
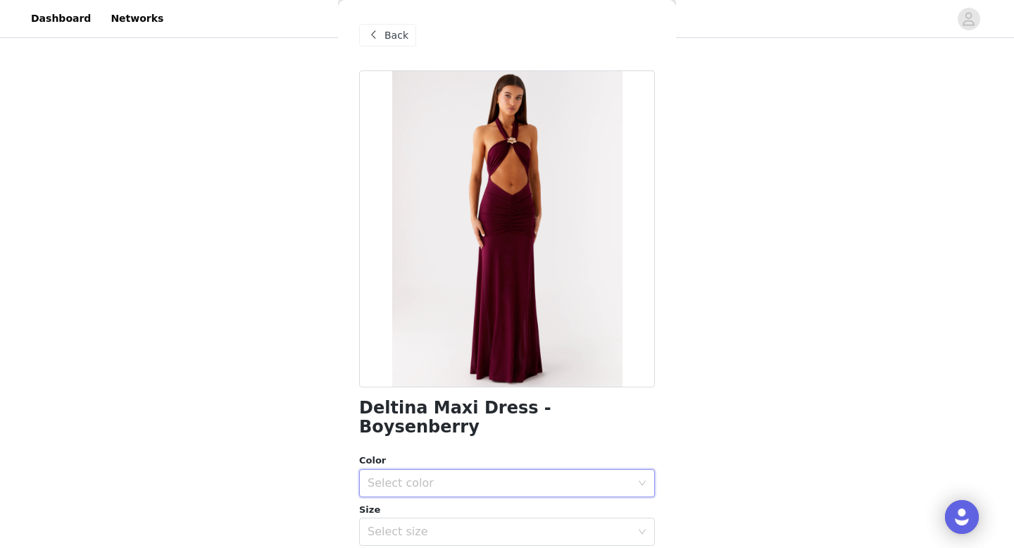
click at [463, 470] on div "Select color" at bounding box center [503, 483] width 270 height 27
click at [444, 490] on li "Boysenberry" at bounding box center [507, 495] width 296 height 23
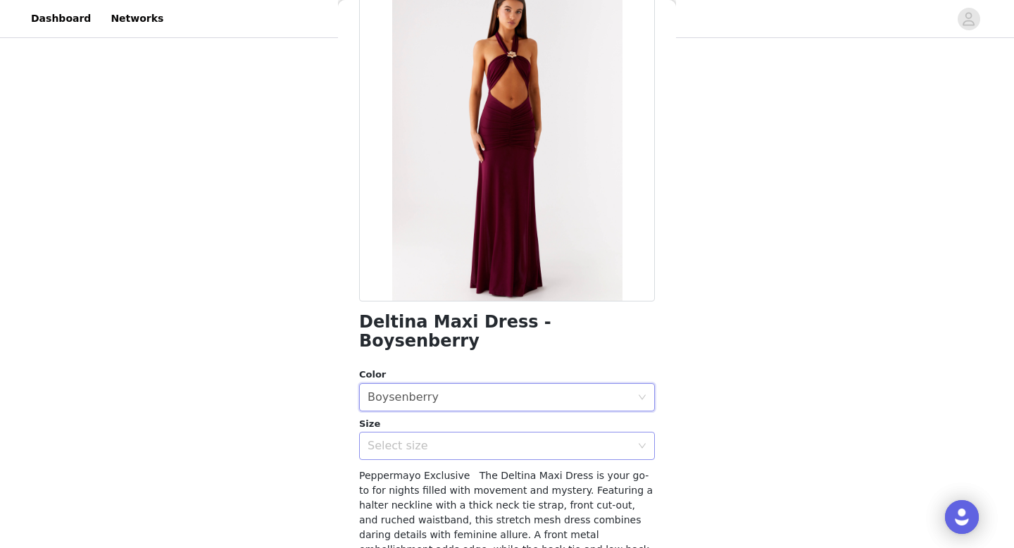
click at [416, 439] on div "Select size" at bounding box center [499, 446] width 263 height 14
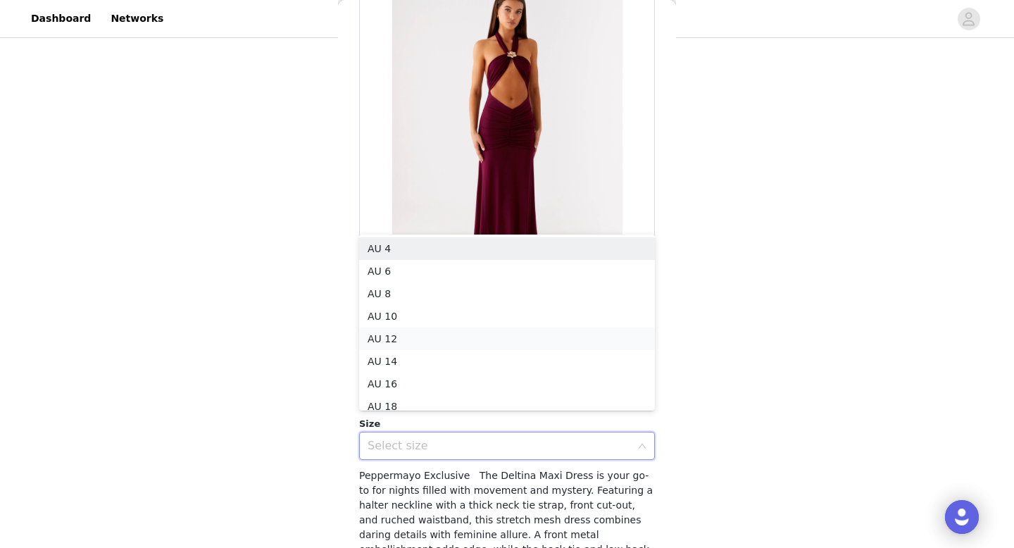
scroll to position [7, 0]
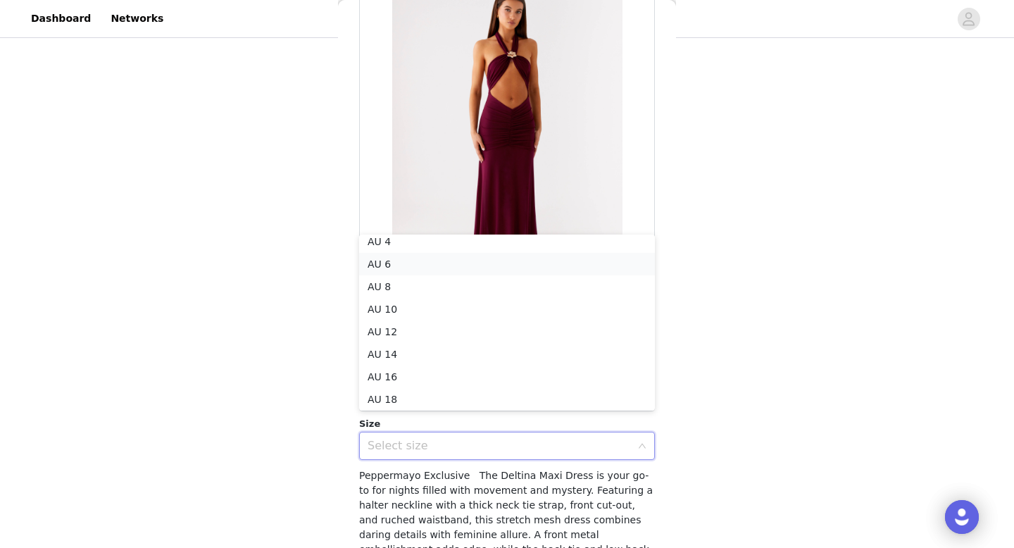
click at [394, 266] on li "AU 6" at bounding box center [507, 264] width 296 height 23
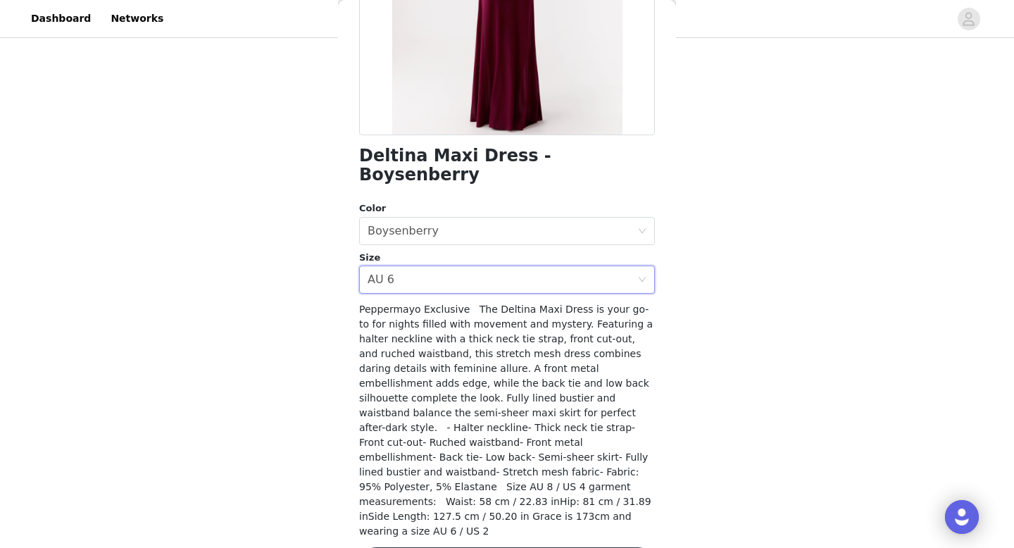
scroll to position [268, 0]
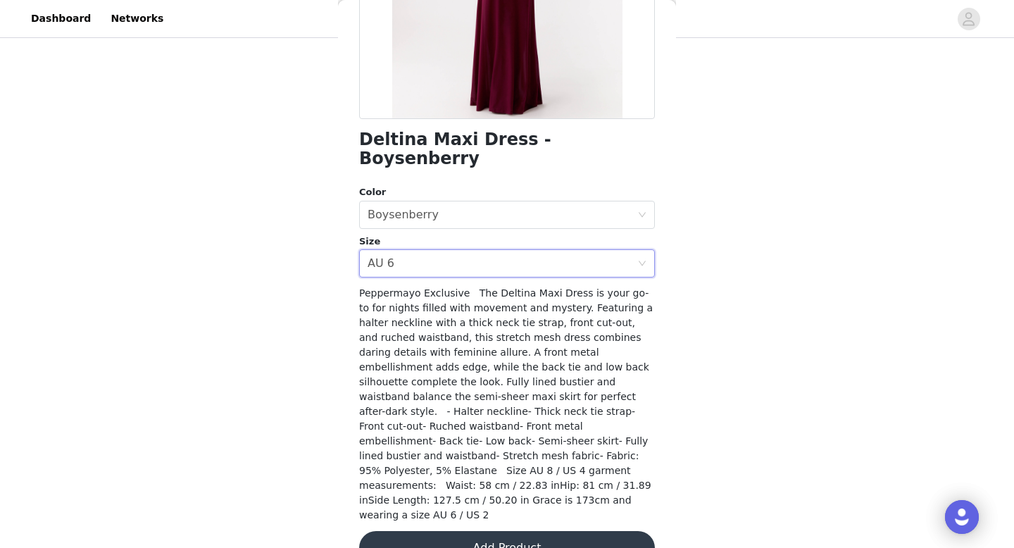
click at [485, 531] on button "Add Product" at bounding box center [507, 548] width 296 height 34
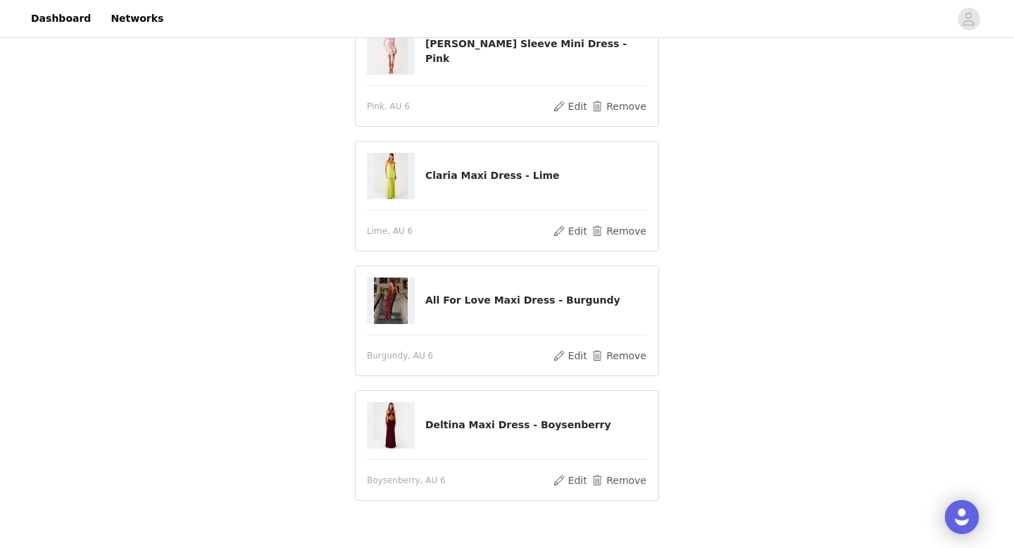
scroll to position [168, 0]
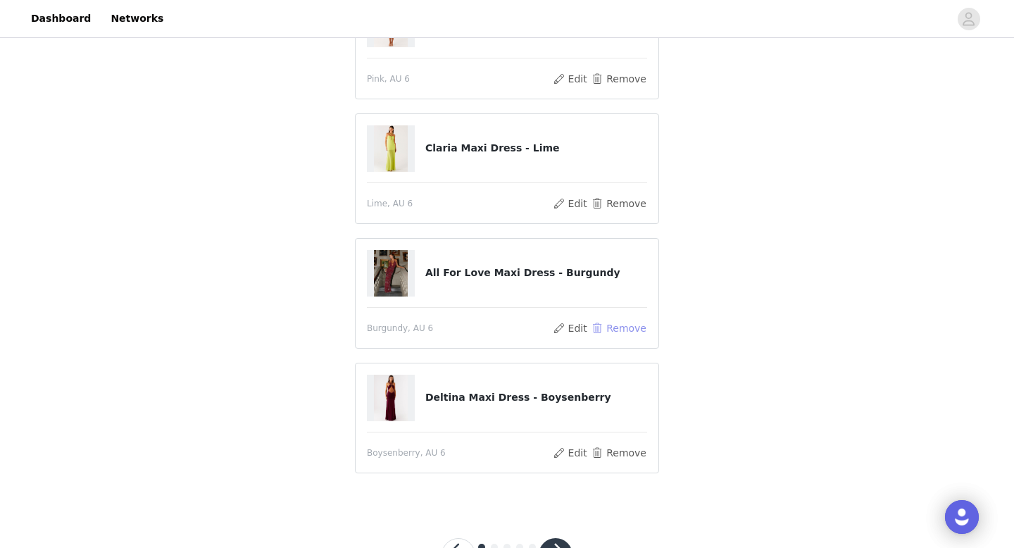
click at [620, 331] on button "Remove" at bounding box center [619, 328] width 56 height 17
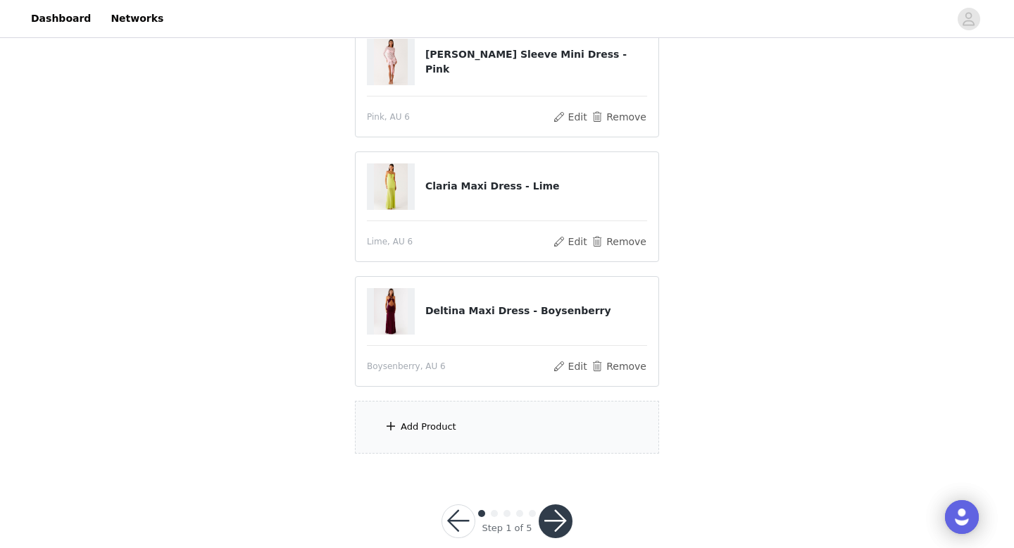
click at [501, 427] on div "Add Product" at bounding box center [507, 427] width 304 height 53
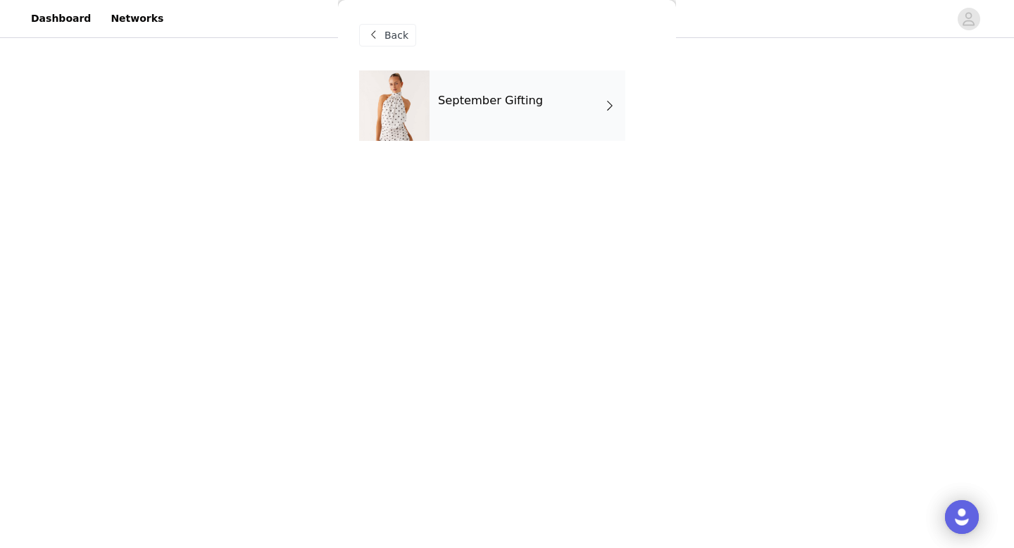
click at [501, 132] on div "September Gifting" at bounding box center [528, 105] width 196 height 70
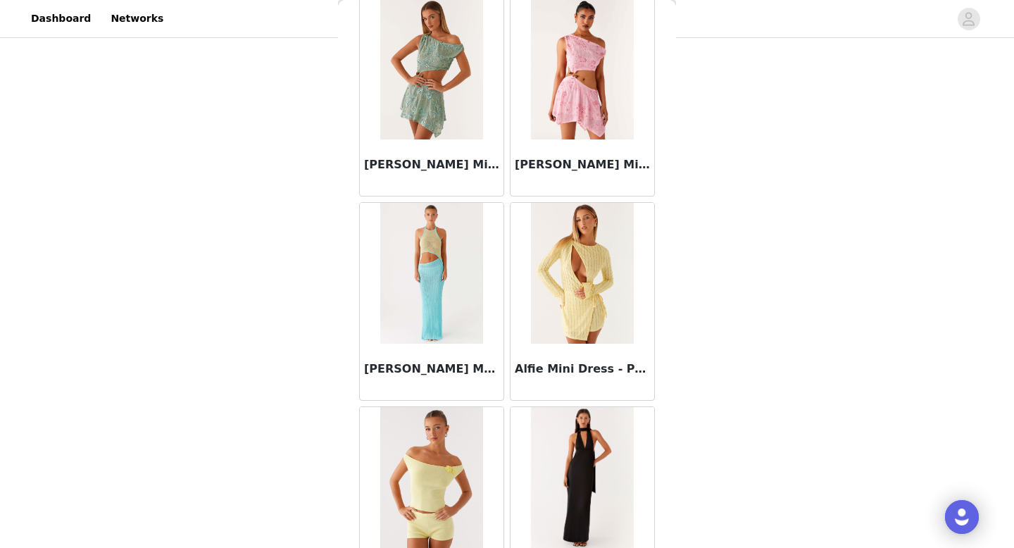
scroll to position [1607, 0]
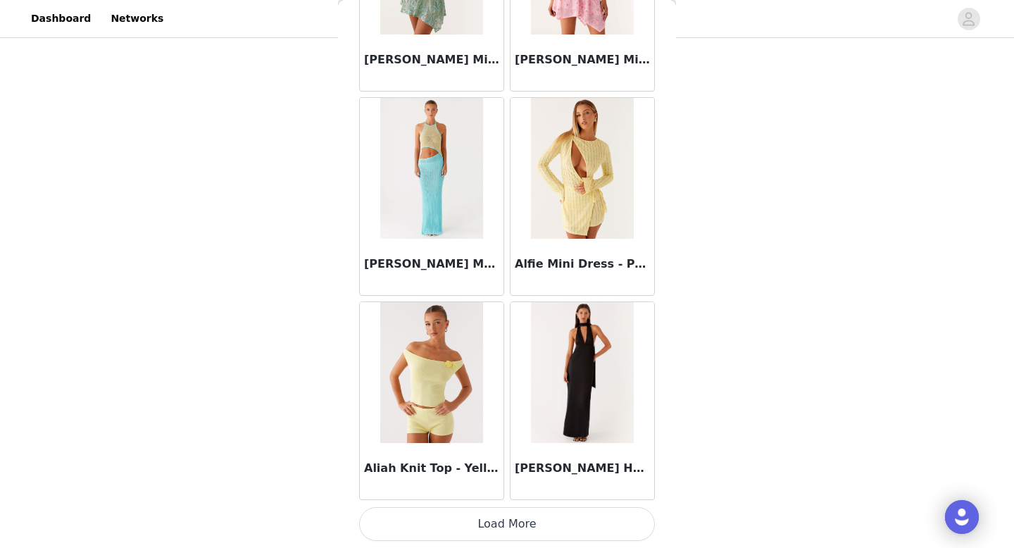
click at [505, 520] on button "Load More" at bounding box center [507, 524] width 296 height 34
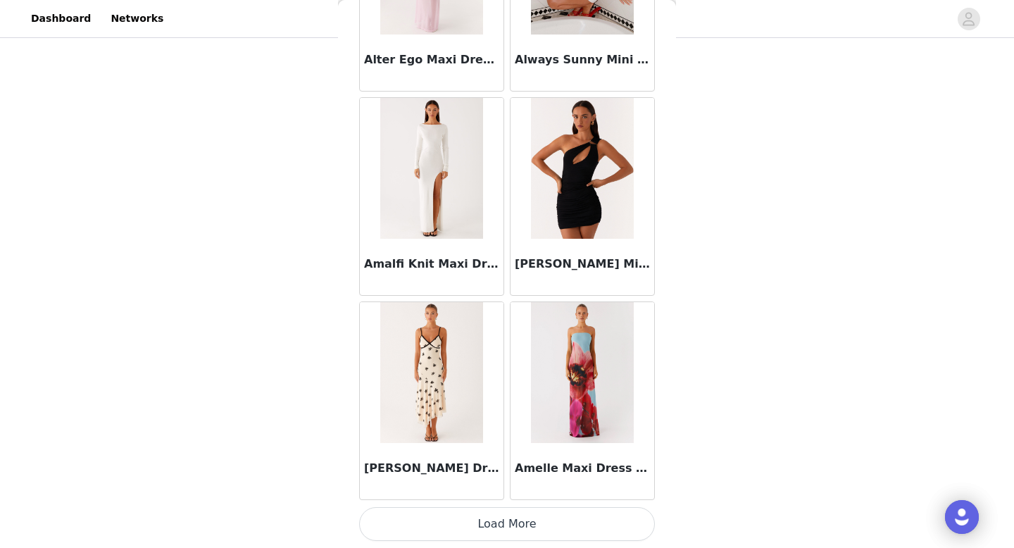
click at [515, 517] on button "Load More" at bounding box center [507, 524] width 296 height 34
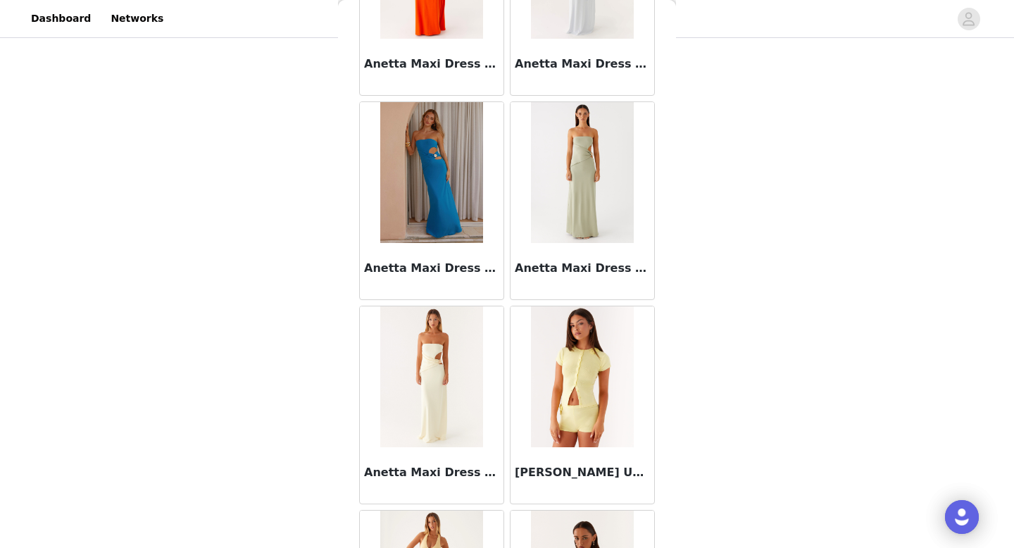
scroll to position [5692, 0]
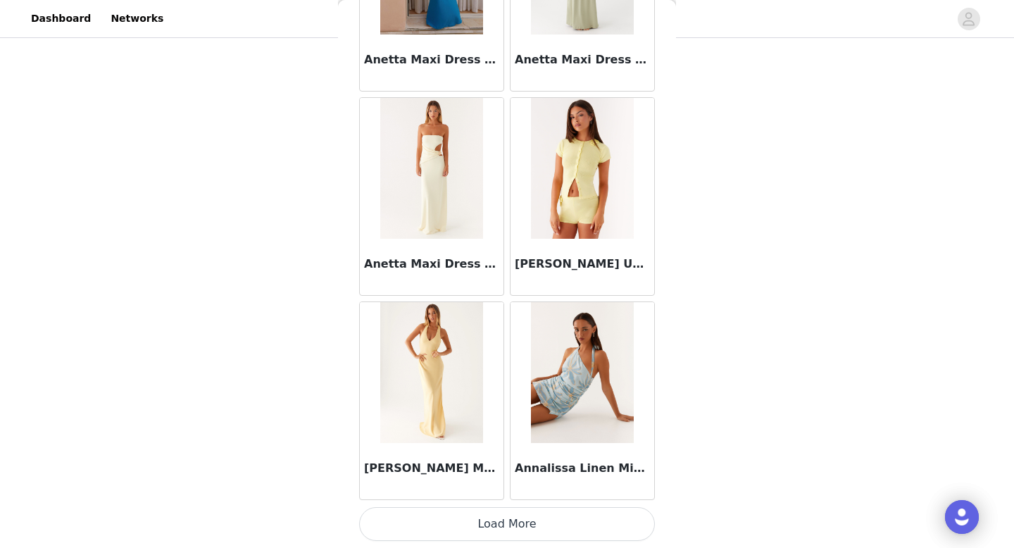
click at [509, 532] on button "Load More" at bounding box center [507, 524] width 296 height 34
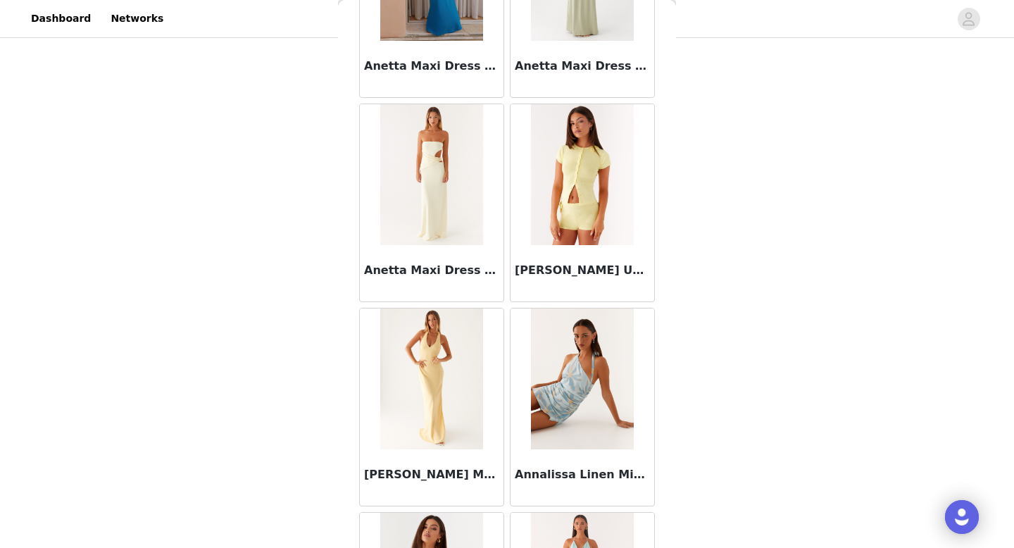
scroll to position [191, 0]
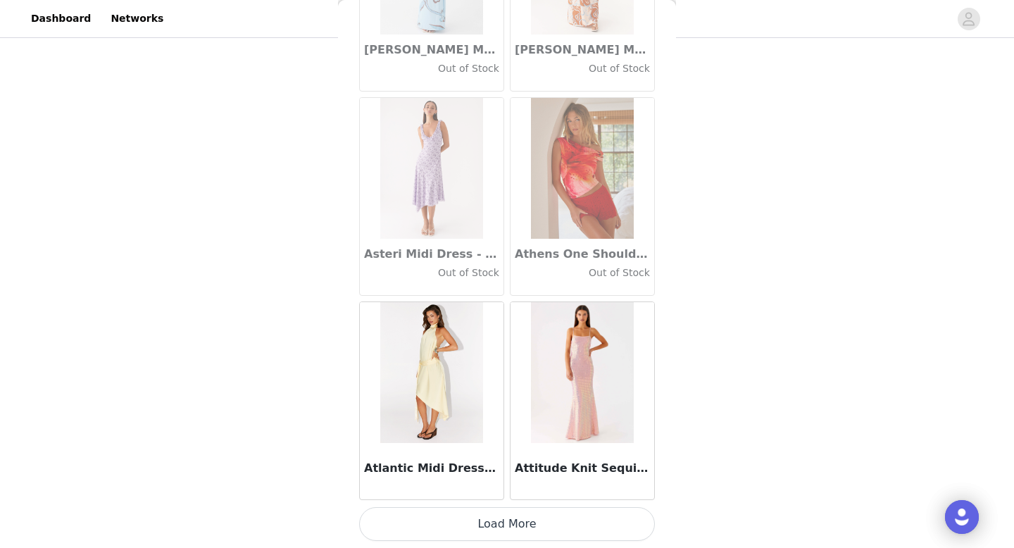
click at [507, 533] on button "Load More" at bounding box center [507, 524] width 296 height 34
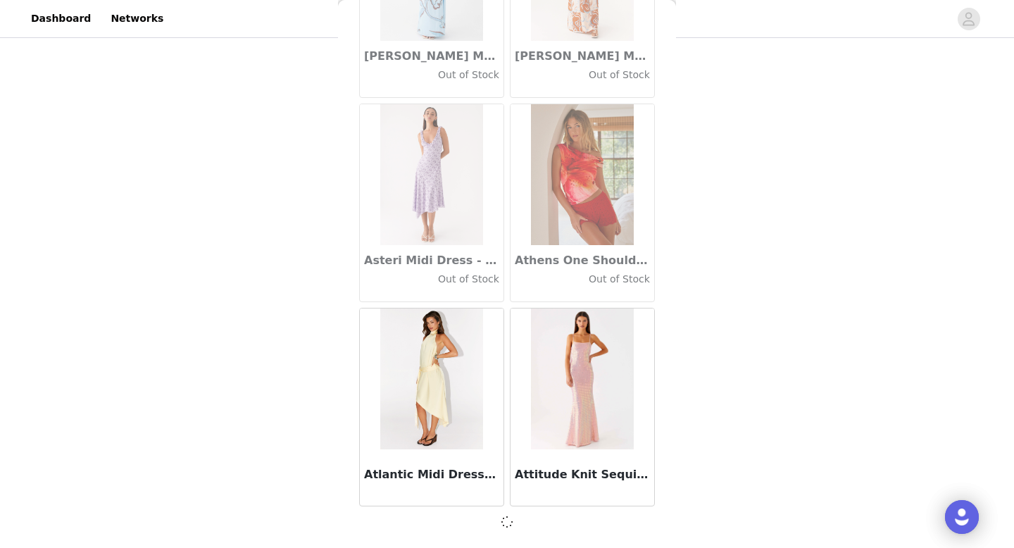
scroll to position [7728, 0]
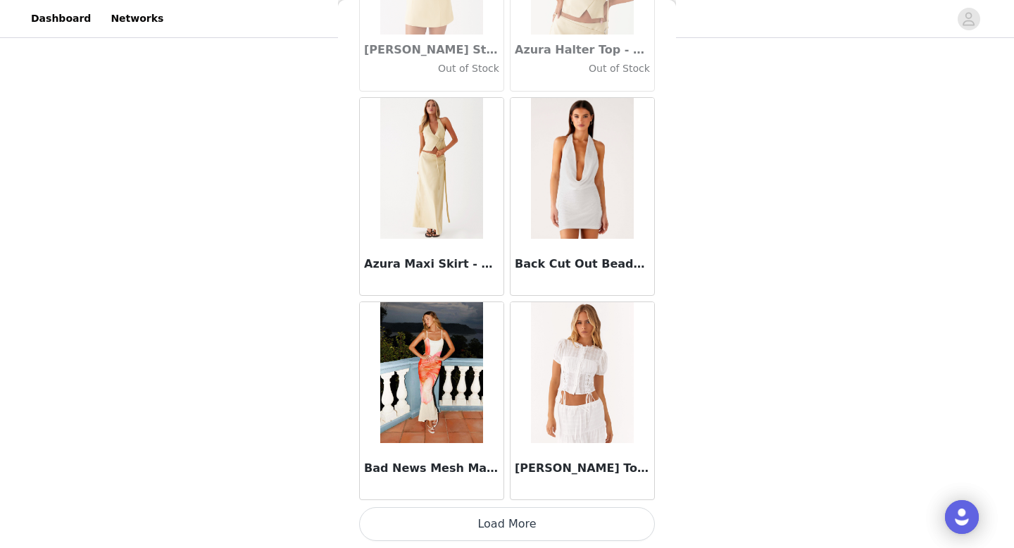
click at [509, 514] on button "Load More" at bounding box center [507, 524] width 296 height 34
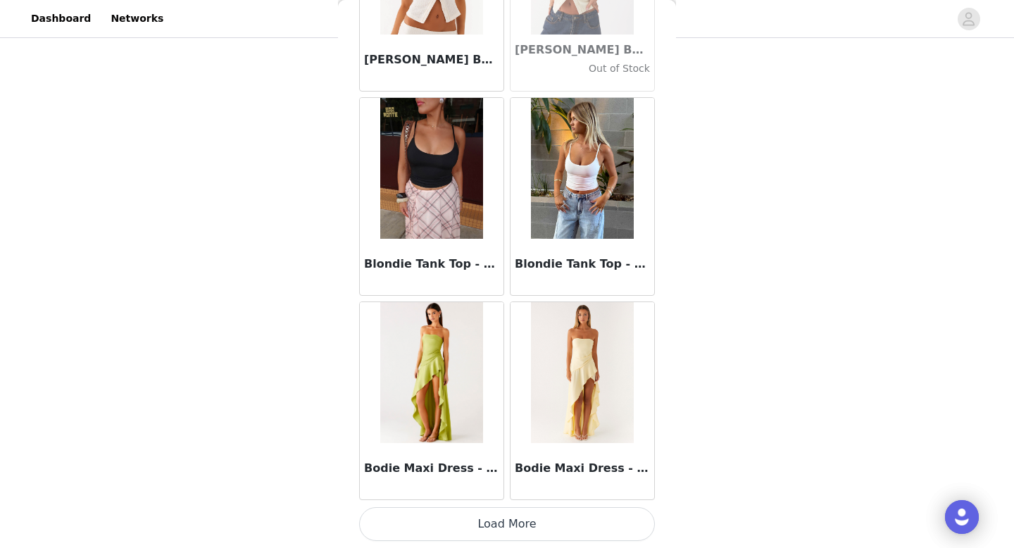
click at [508, 532] on button "Load More" at bounding box center [507, 524] width 296 height 34
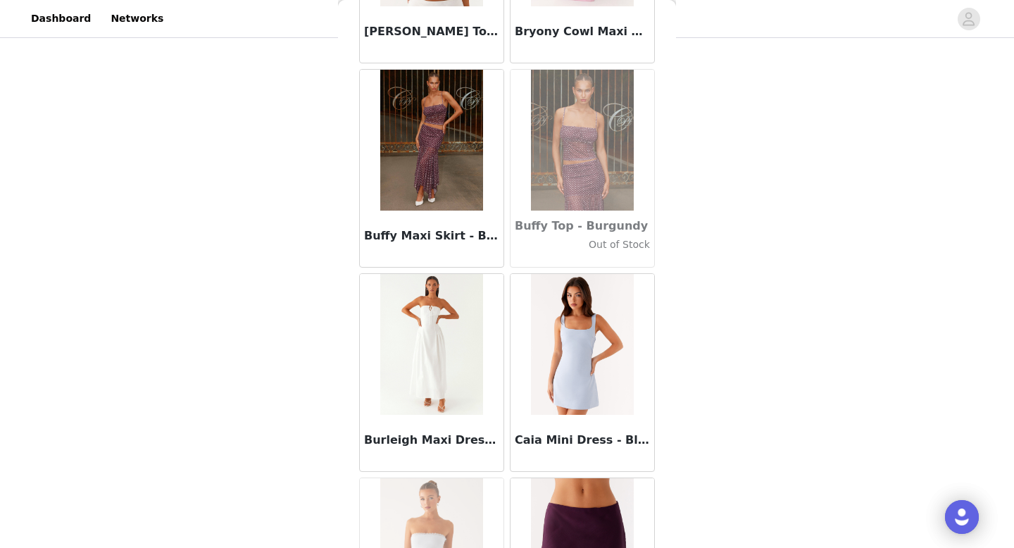
scroll to position [13861, 0]
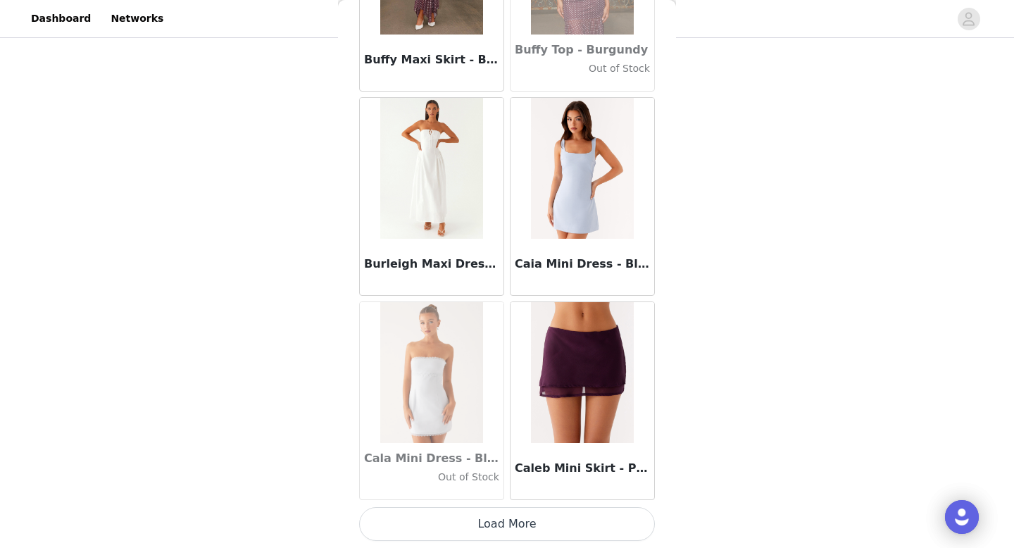
click at [513, 537] on button "Load More" at bounding box center [507, 524] width 296 height 34
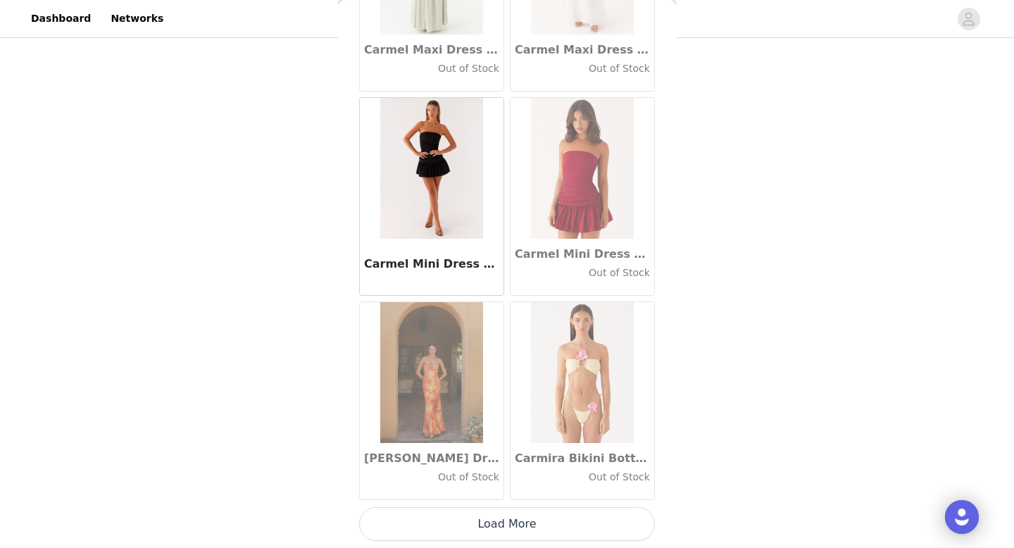
click at [511, 537] on button "Load More" at bounding box center [507, 524] width 296 height 34
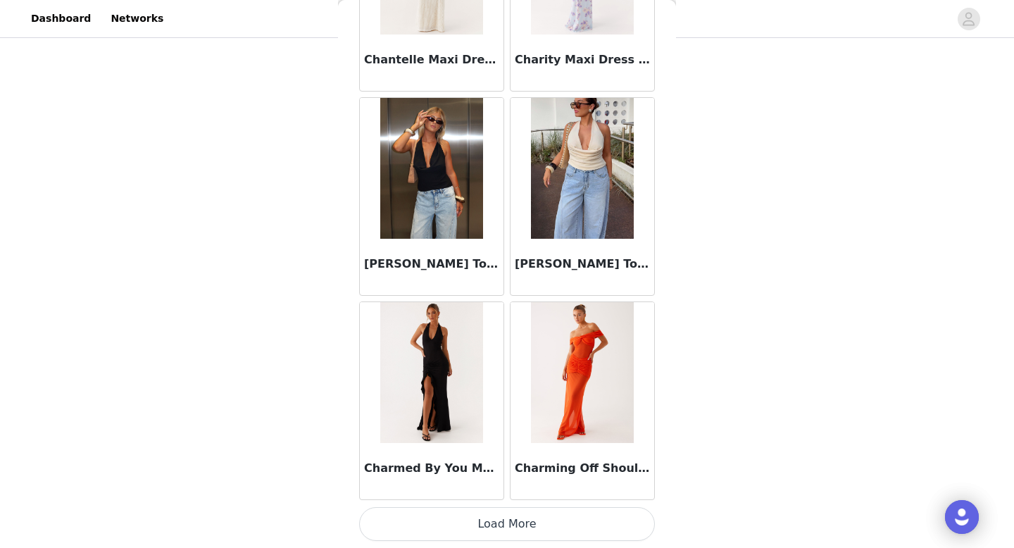
click at [512, 529] on button "Load More" at bounding box center [507, 524] width 296 height 34
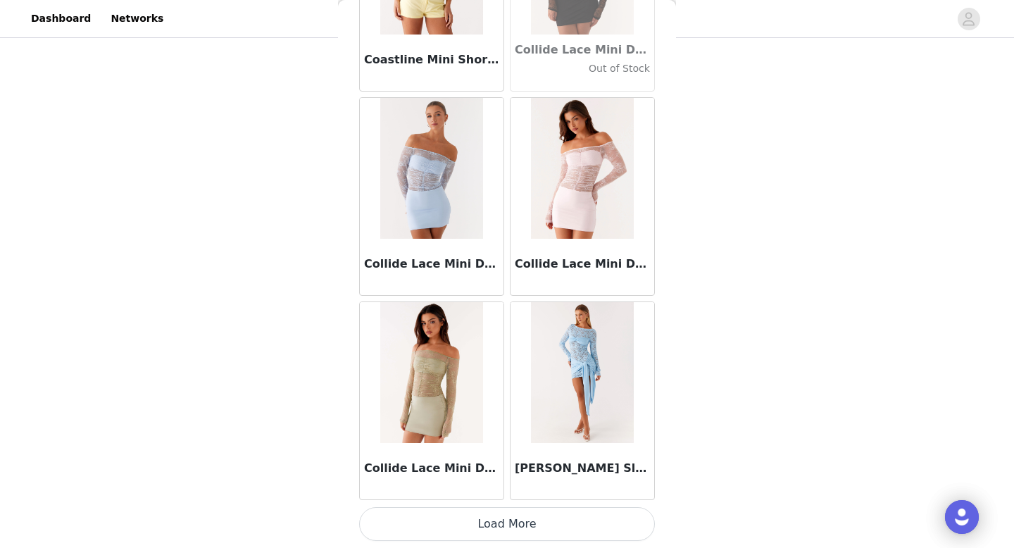
click at [514, 524] on button "Load More" at bounding box center [507, 524] width 296 height 34
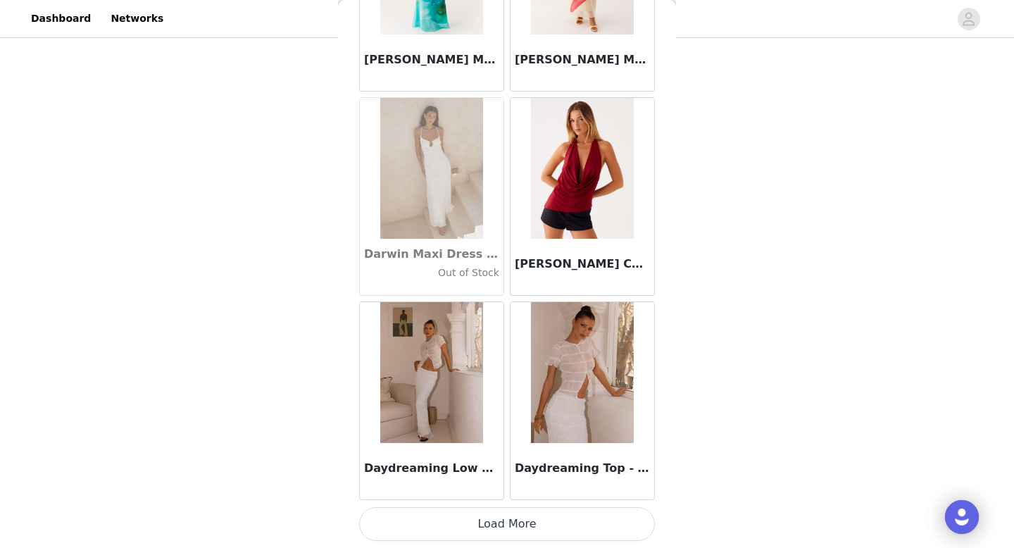
click at [513, 518] on button "Load More" at bounding box center [507, 524] width 296 height 34
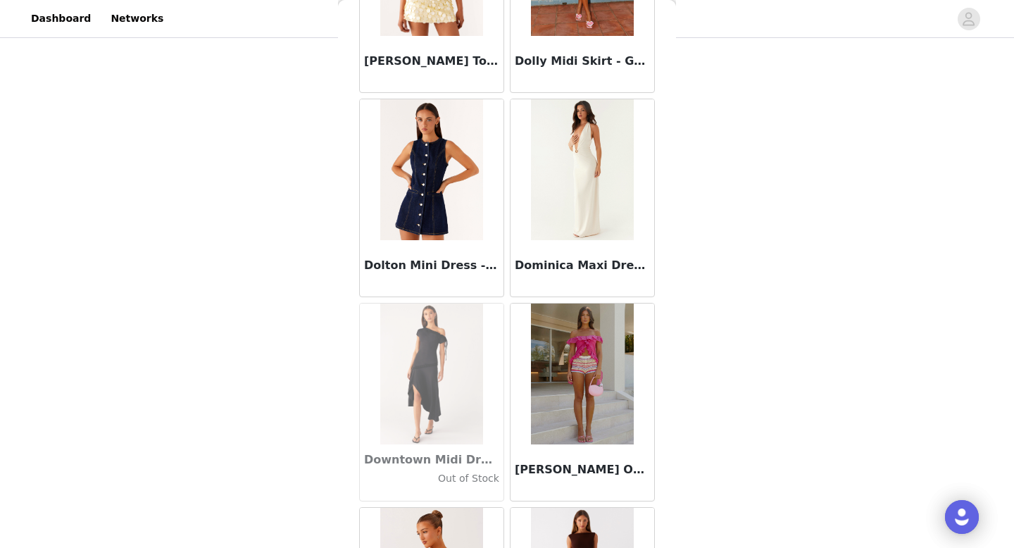
scroll to position [24073, 0]
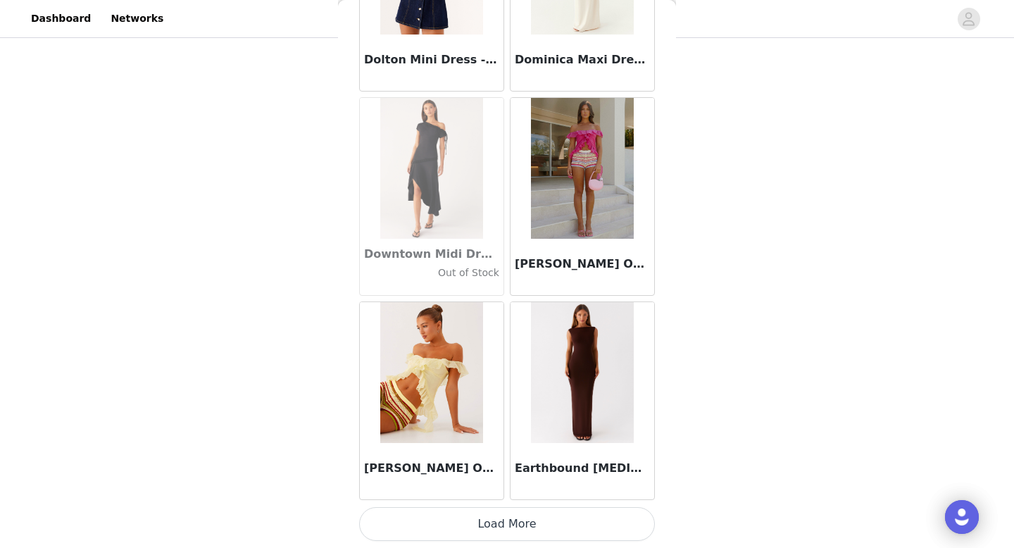
click at [508, 539] on button "Load More" at bounding box center [507, 524] width 296 height 34
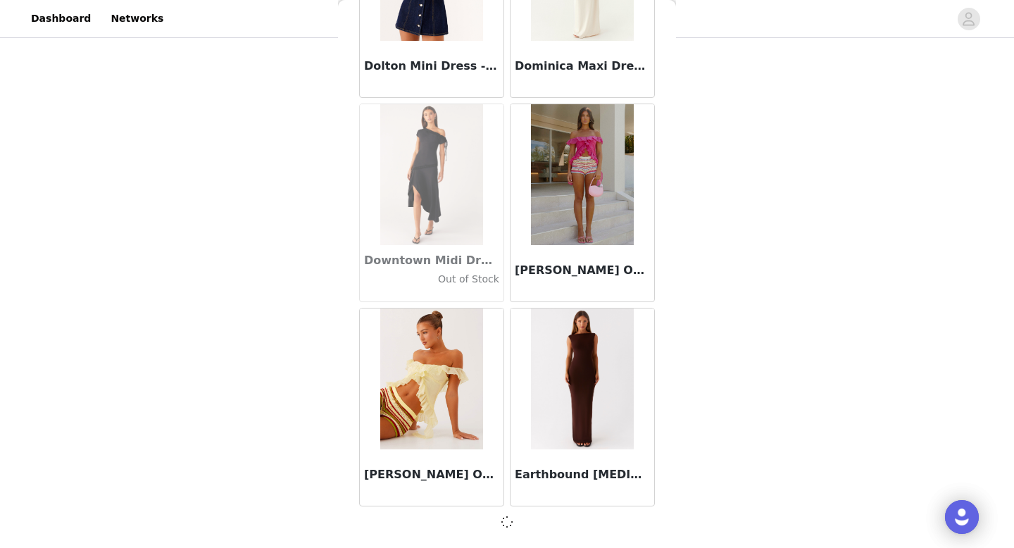
scroll to position [24067, 0]
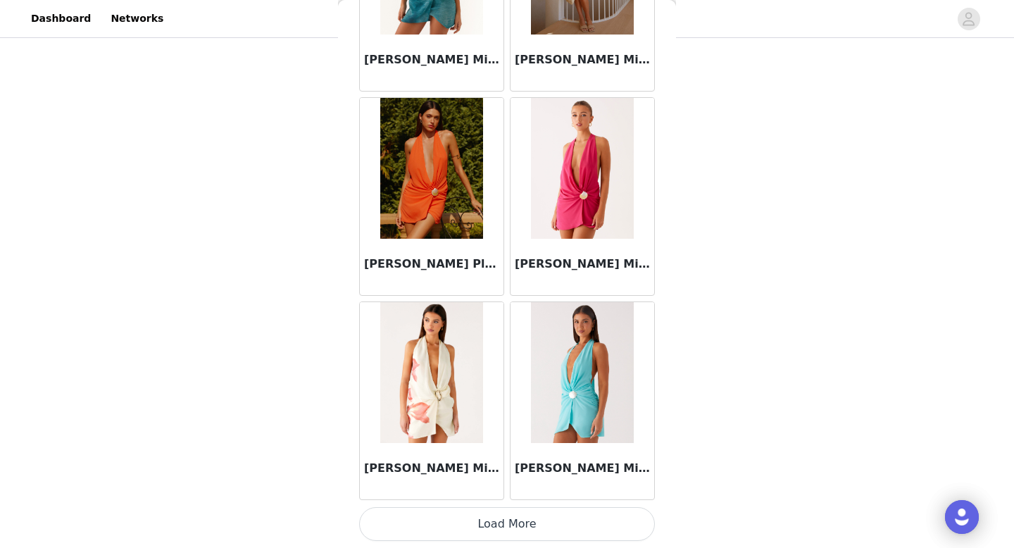
click at [511, 514] on button "Load More" at bounding box center [507, 524] width 296 height 34
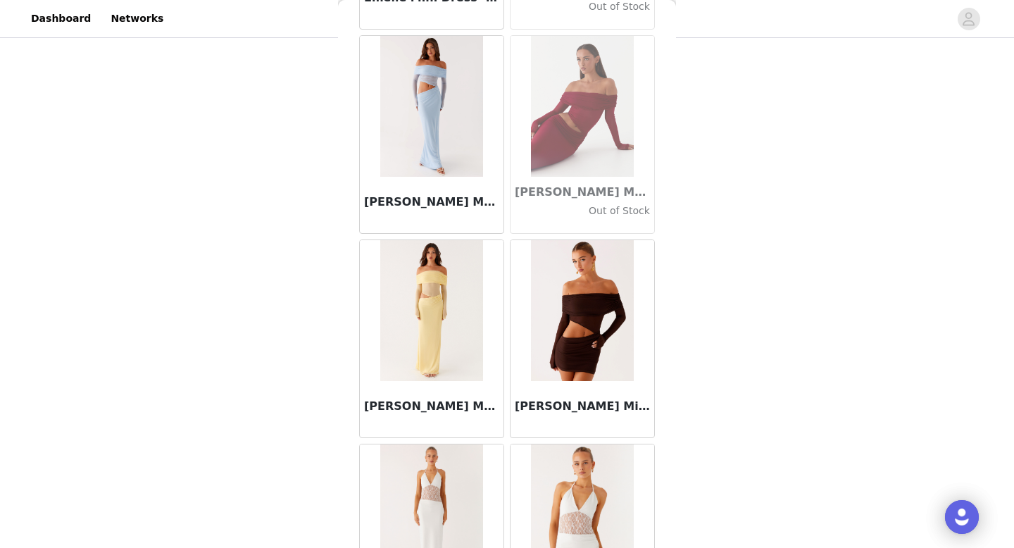
scroll to position [27616, 0]
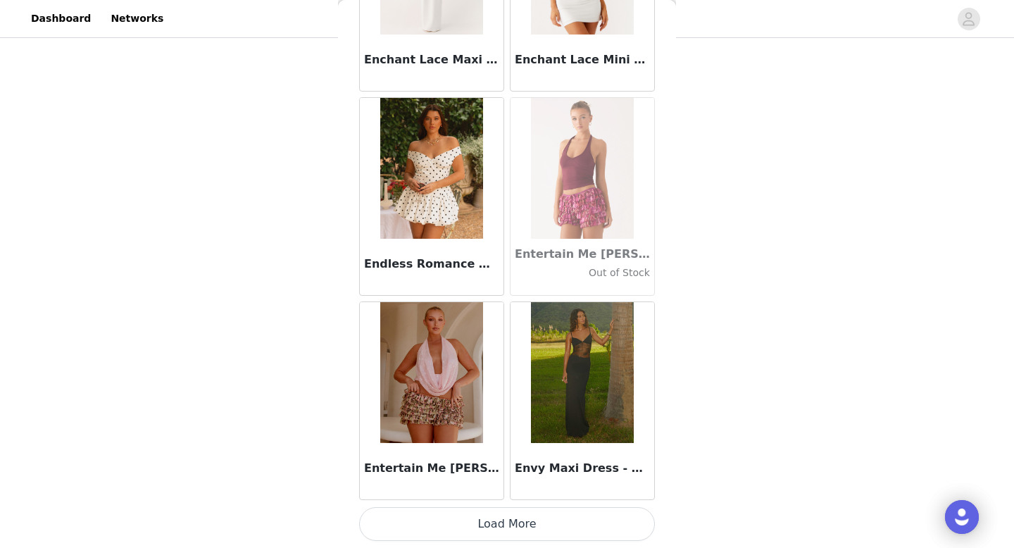
click at [511, 534] on button "Load More" at bounding box center [507, 524] width 296 height 34
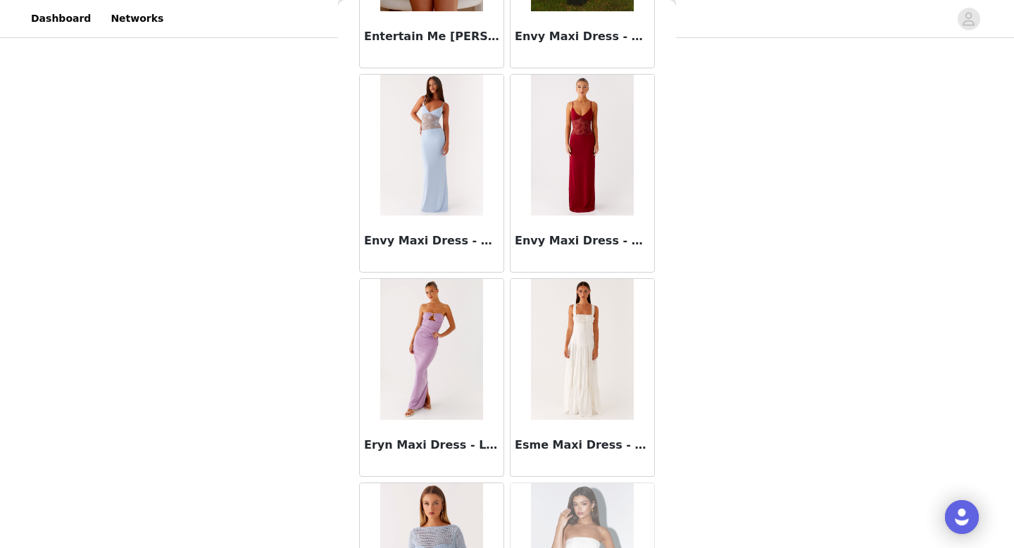
scroll to position [28613, 0]
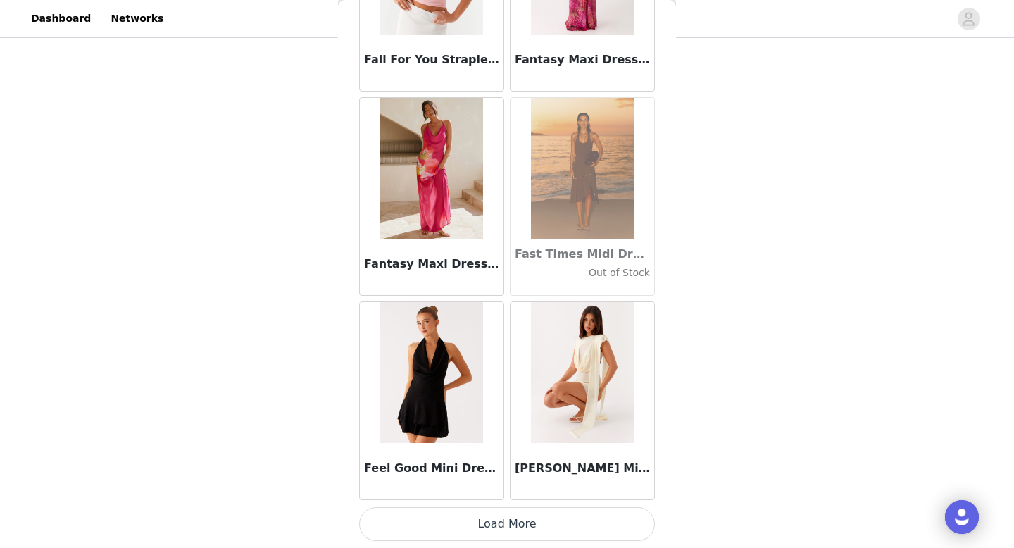
click at [511, 531] on button "Load More" at bounding box center [507, 524] width 296 height 34
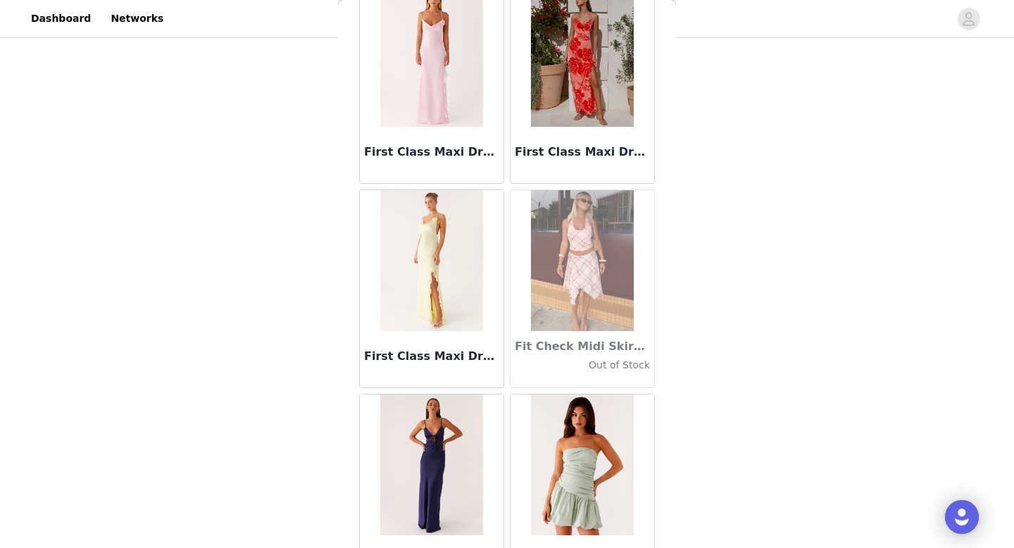
scroll to position [32242, 0]
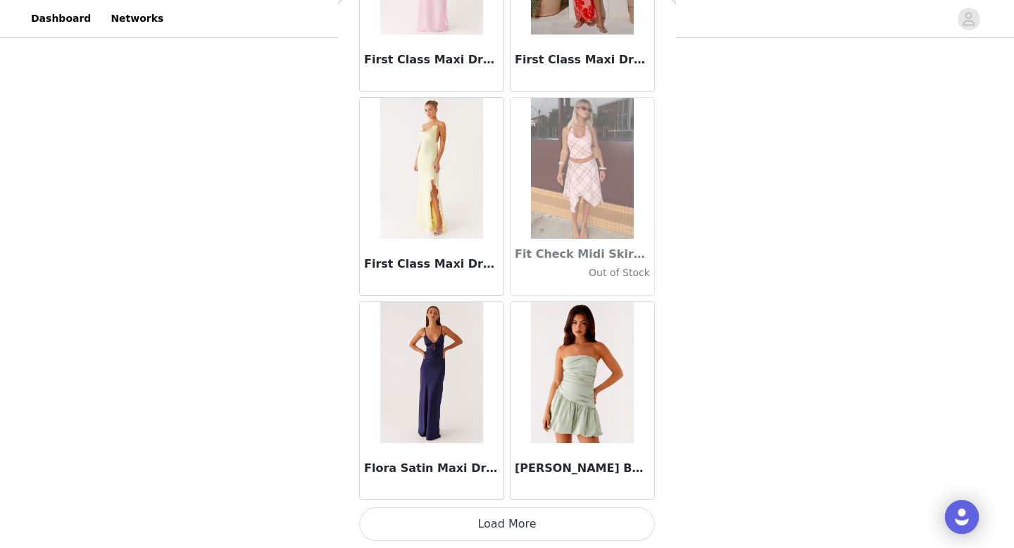
click at [512, 517] on button "Load More" at bounding box center [507, 524] width 296 height 34
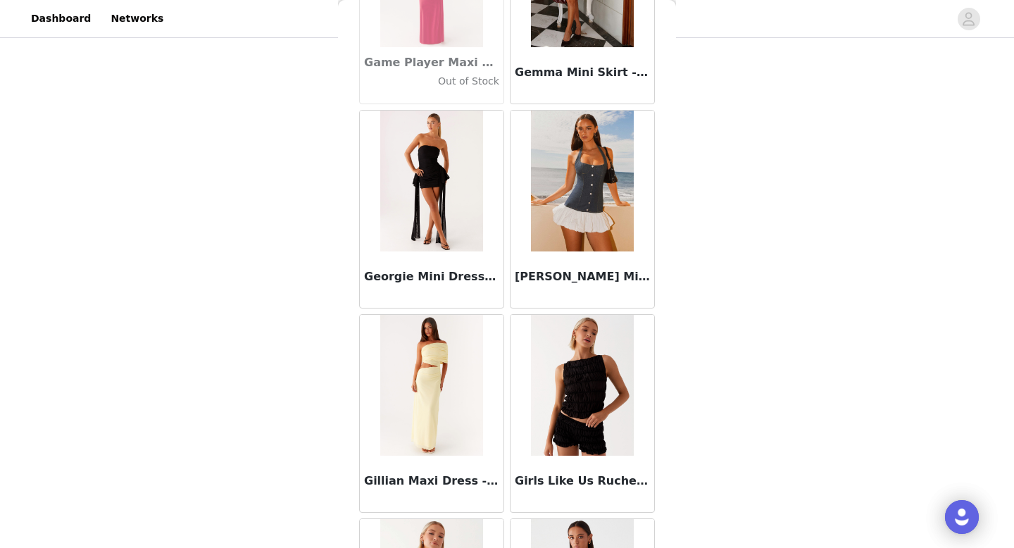
scroll to position [34285, 0]
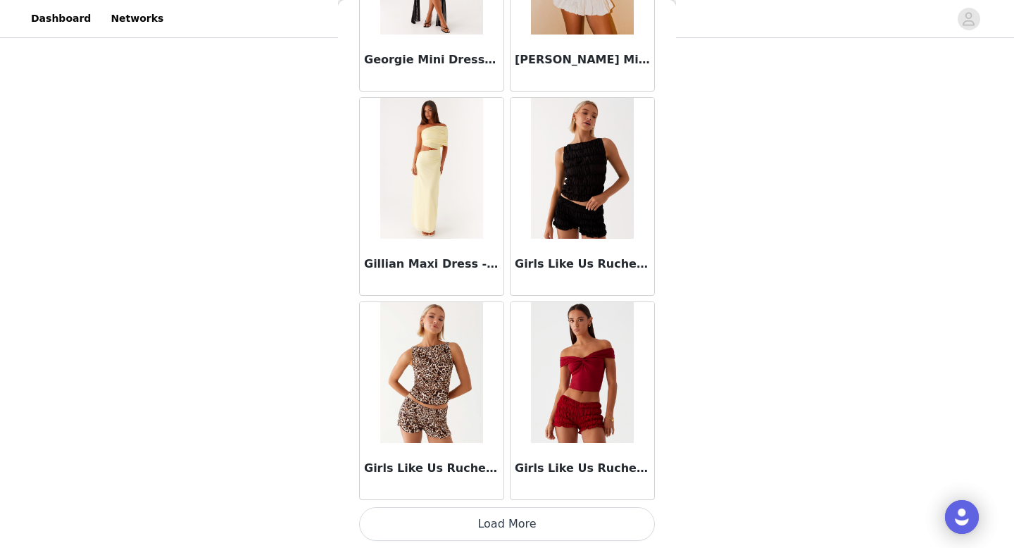
click at [507, 525] on button "Load More" at bounding box center [507, 524] width 296 height 34
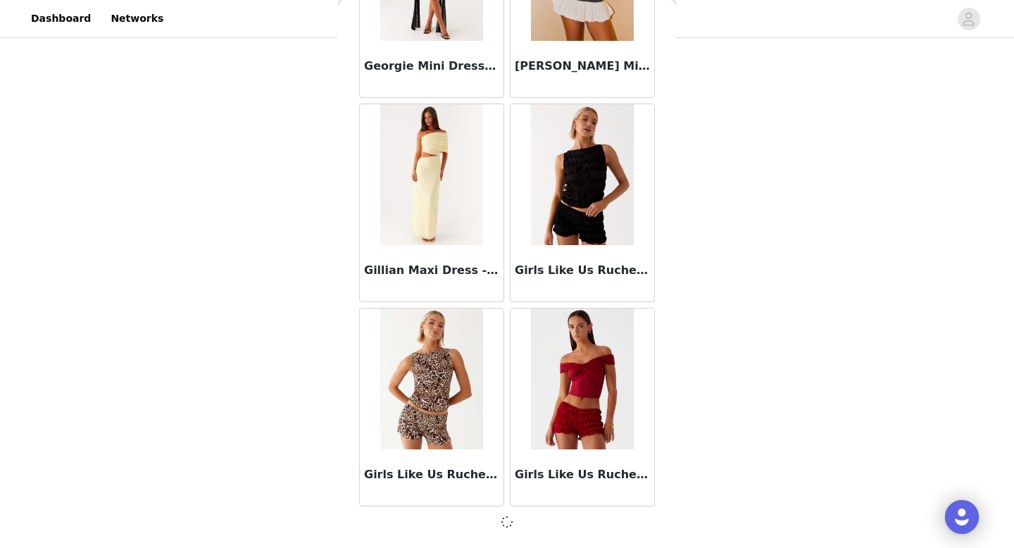
scroll to position [34278, 0]
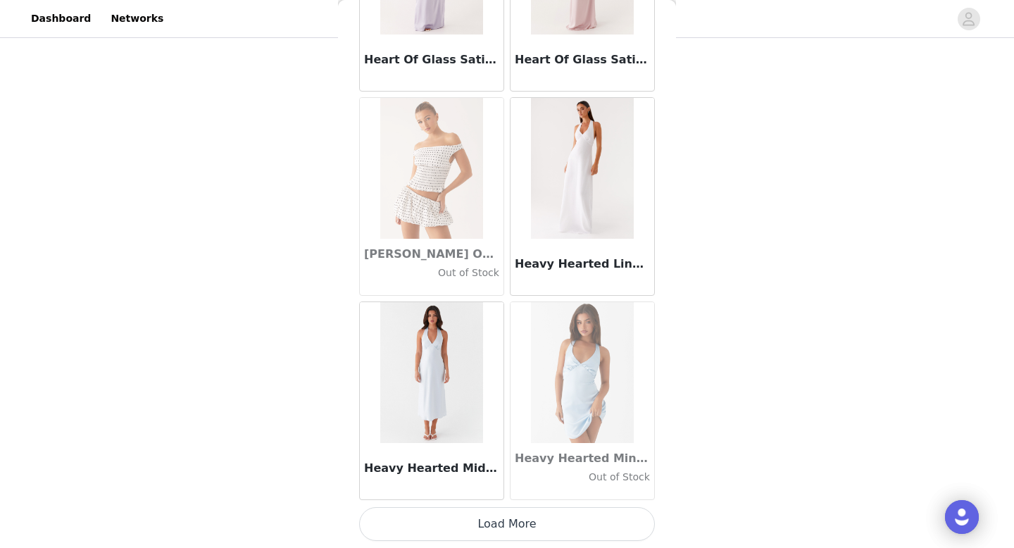
click at [506, 517] on button "Load More" at bounding box center [507, 524] width 296 height 34
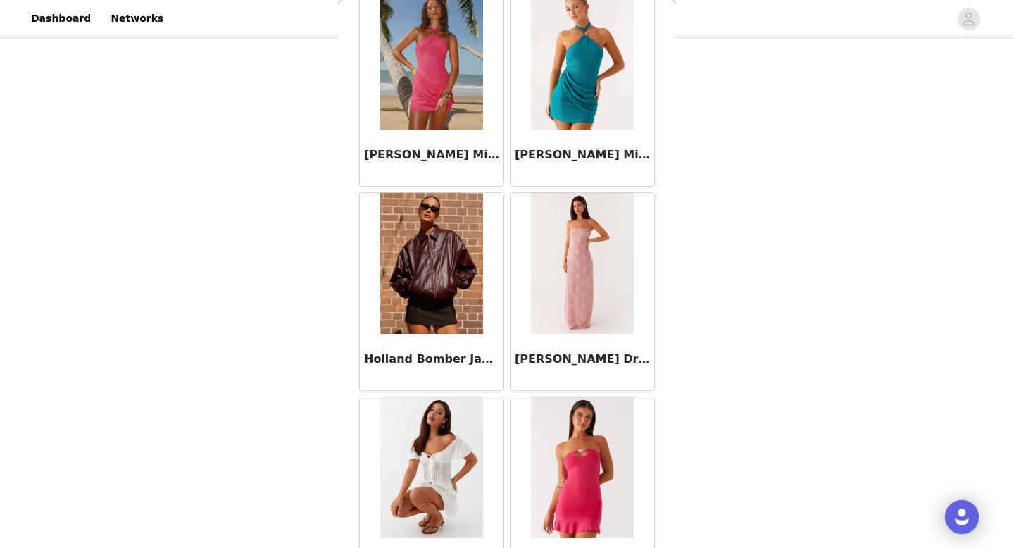
scroll to position [38369, 0]
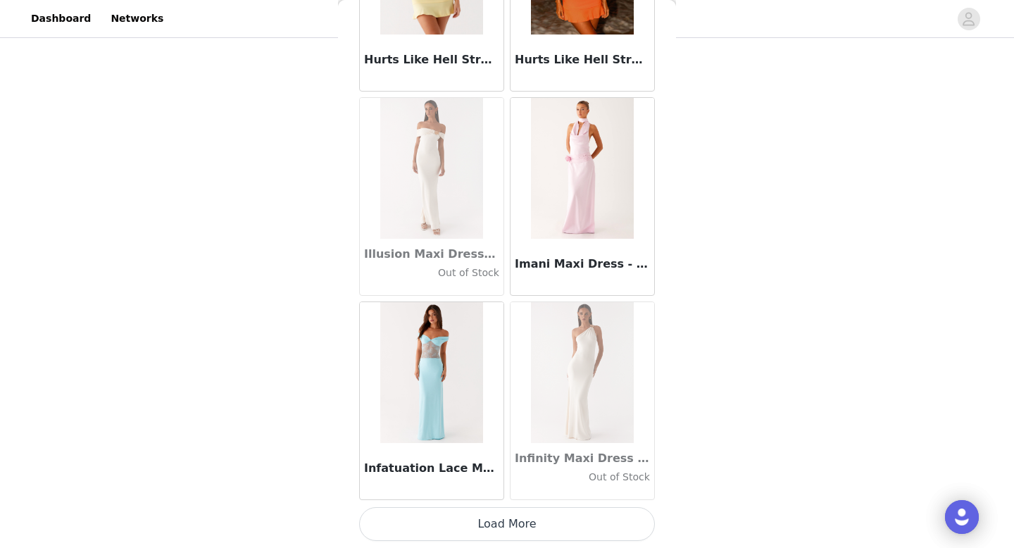
click at [511, 532] on button "Load More" at bounding box center [507, 524] width 296 height 34
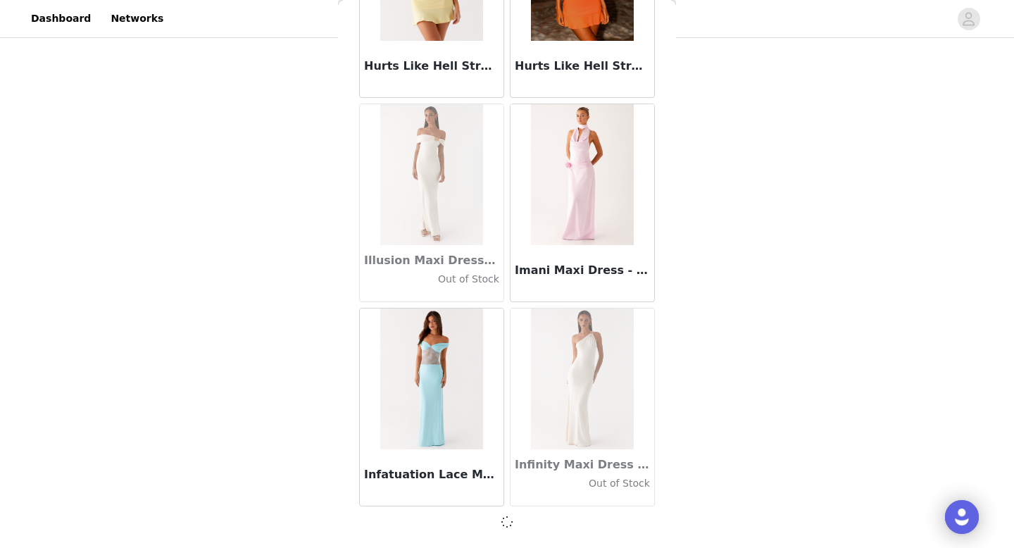
scroll to position [38363, 0]
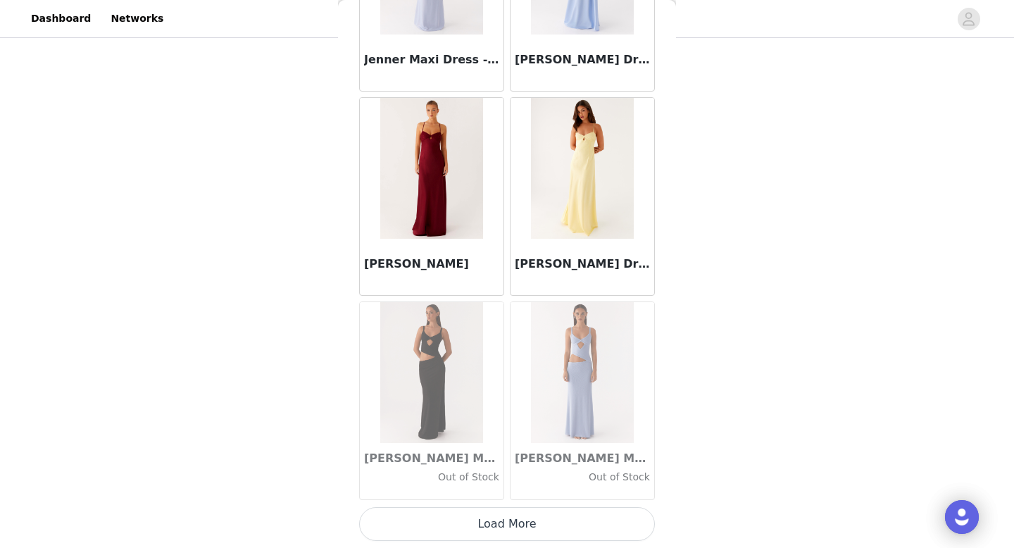
click at [508, 513] on button "Load More" at bounding box center [507, 524] width 296 height 34
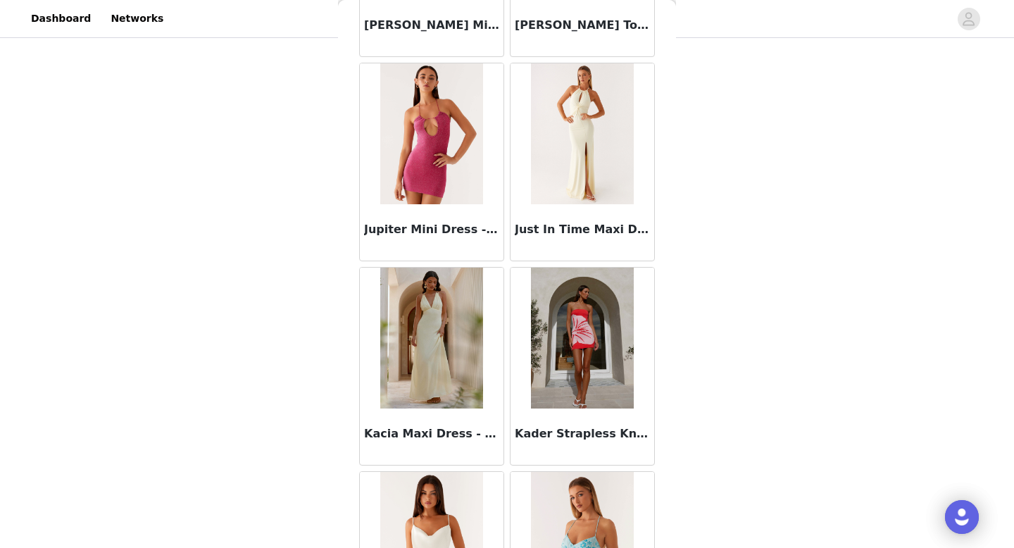
scroll to position [42454, 0]
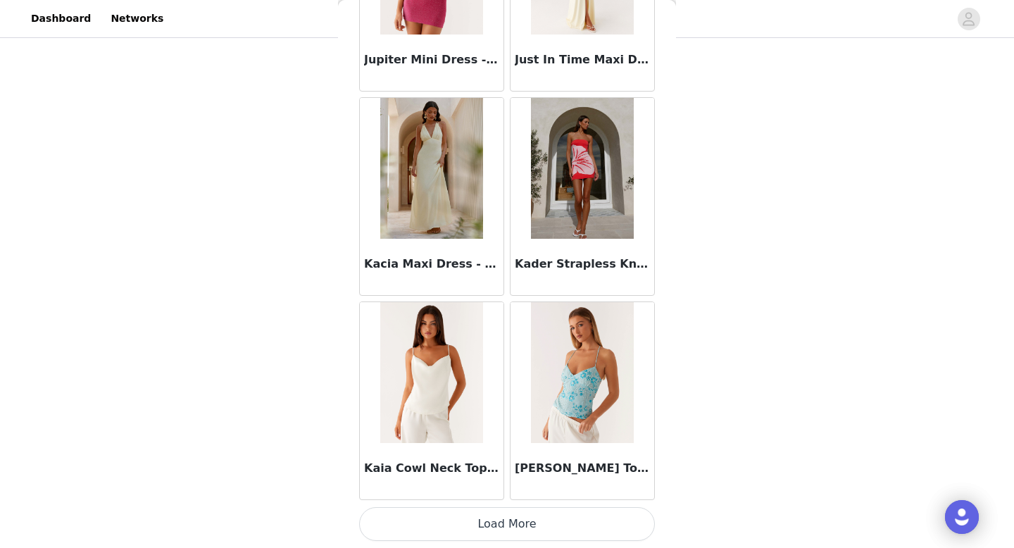
click at [512, 525] on button "Load More" at bounding box center [507, 524] width 296 height 34
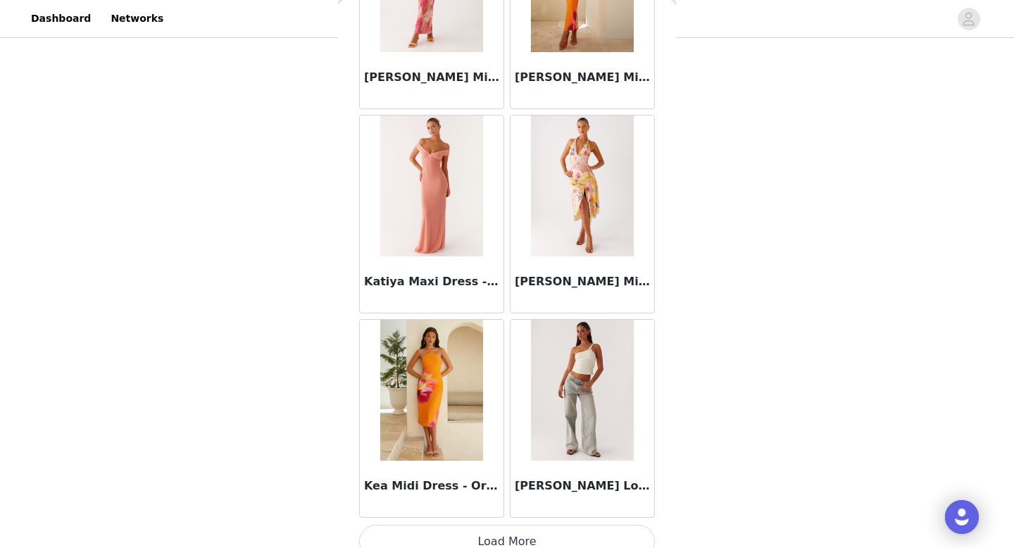
scroll to position [44480, 0]
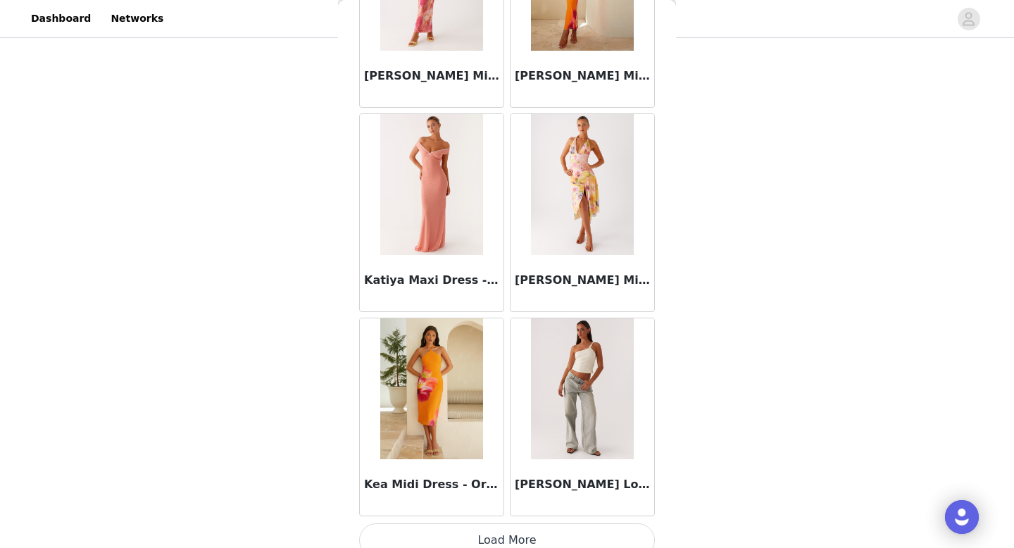
click at [507, 527] on button "Load More" at bounding box center [507, 540] width 296 height 34
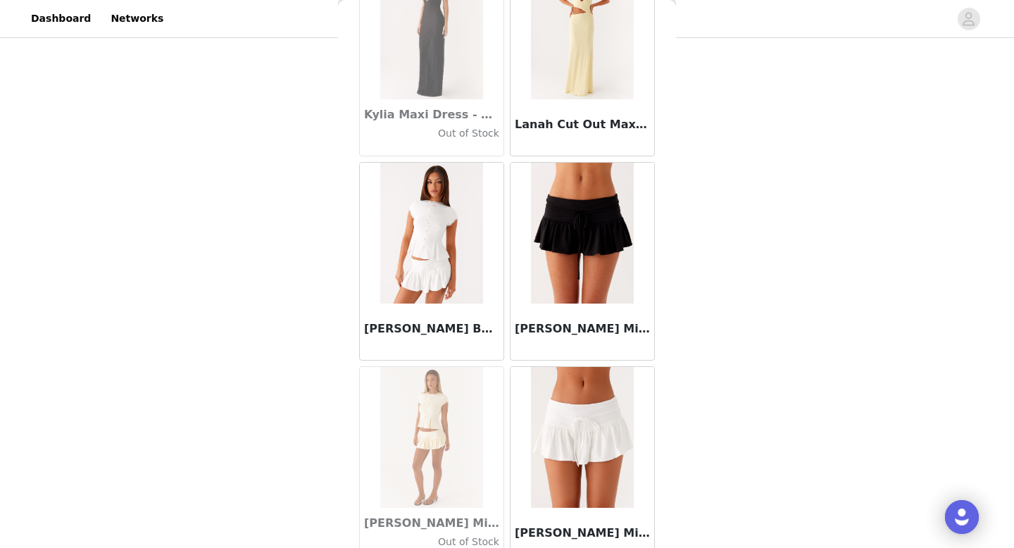
scroll to position [46539, 0]
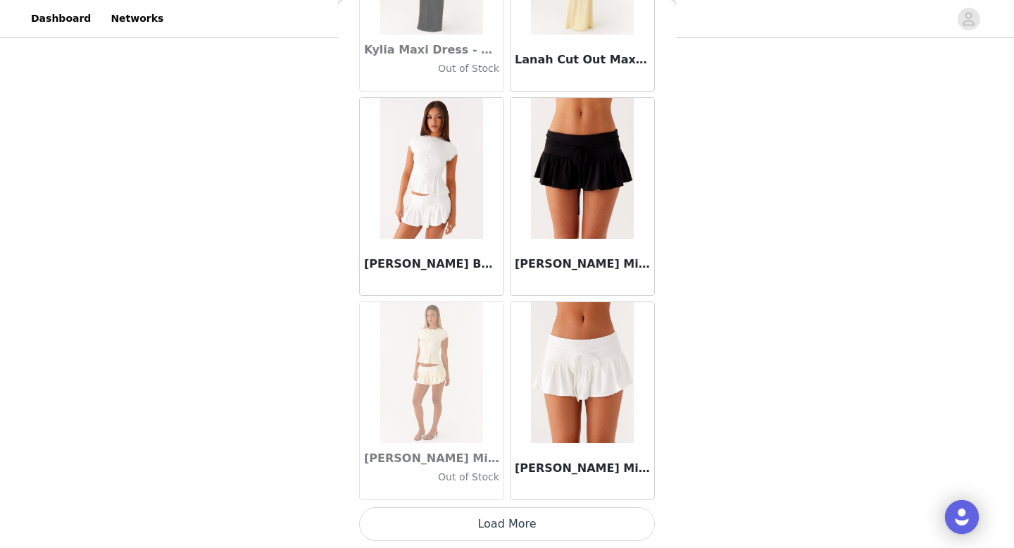
click at [525, 539] on button "Load More" at bounding box center [507, 524] width 296 height 34
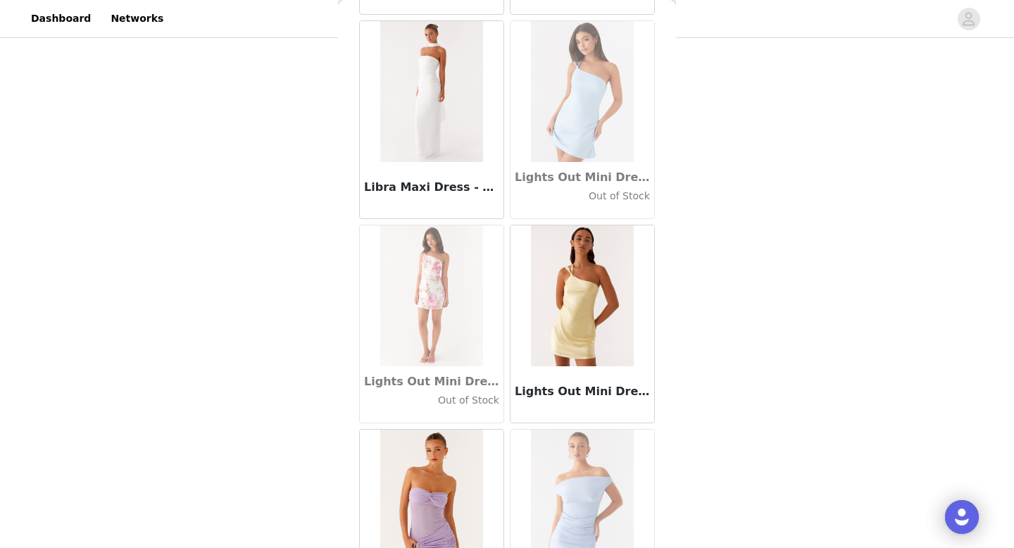
scroll to position [48581, 0]
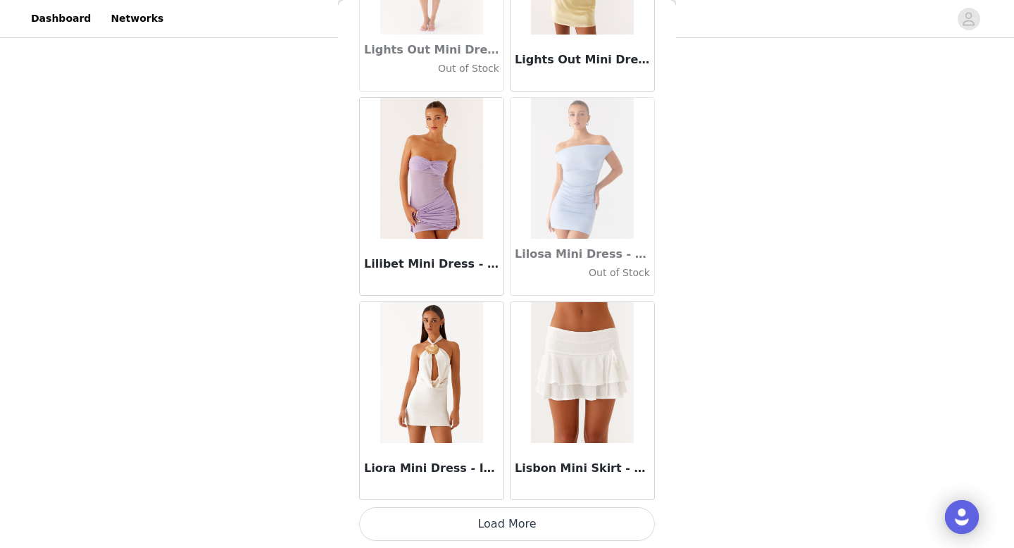
click at [518, 513] on button "Load More" at bounding box center [507, 524] width 296 height 34
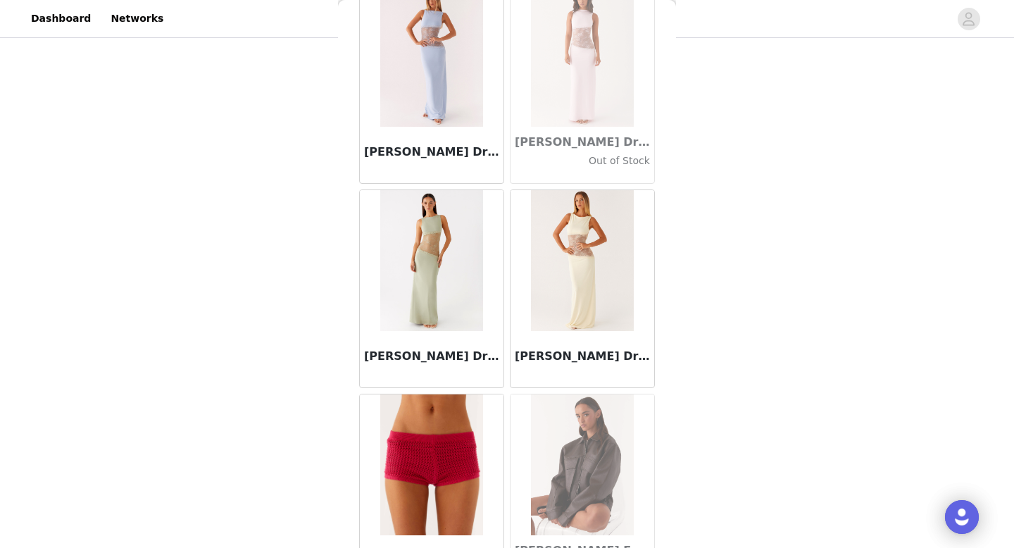
scroll to position [50624, 0]
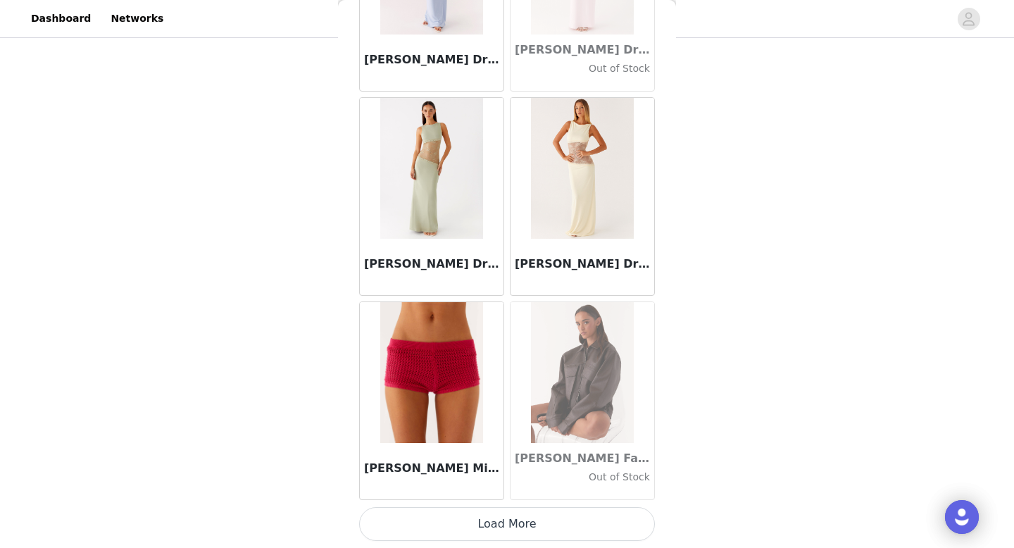
click at [519, 539] on button "Load More" at bounding box center [507, 524] width 296 height 34
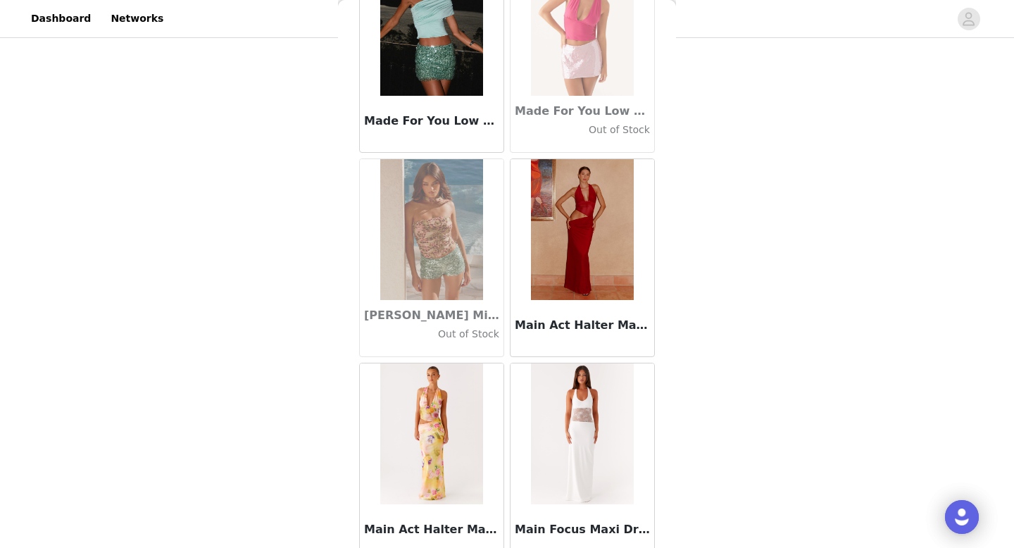
scroll to position [52666, 0]
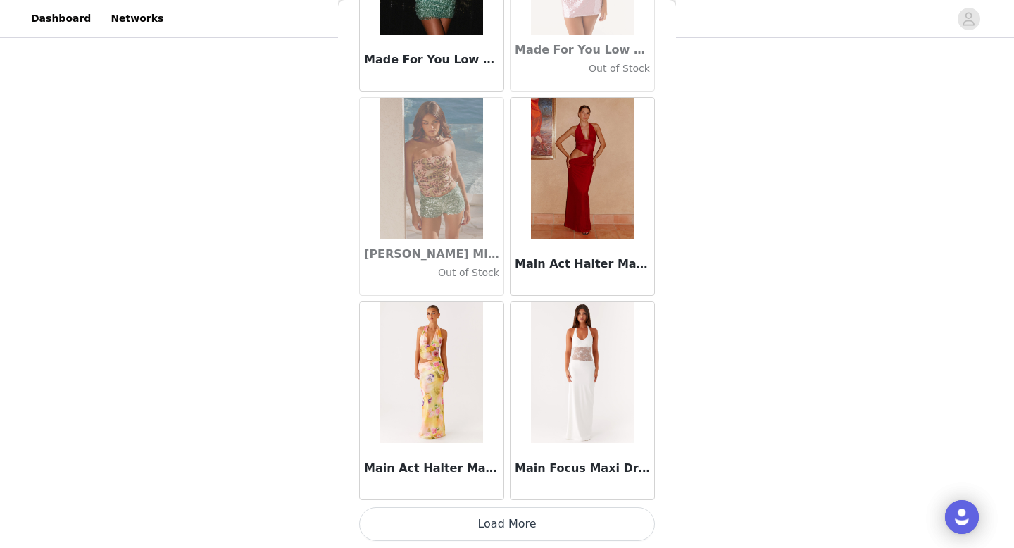
click at [507, 520] on button "Load More" at bounding box center [507, 524] width 296 height 34
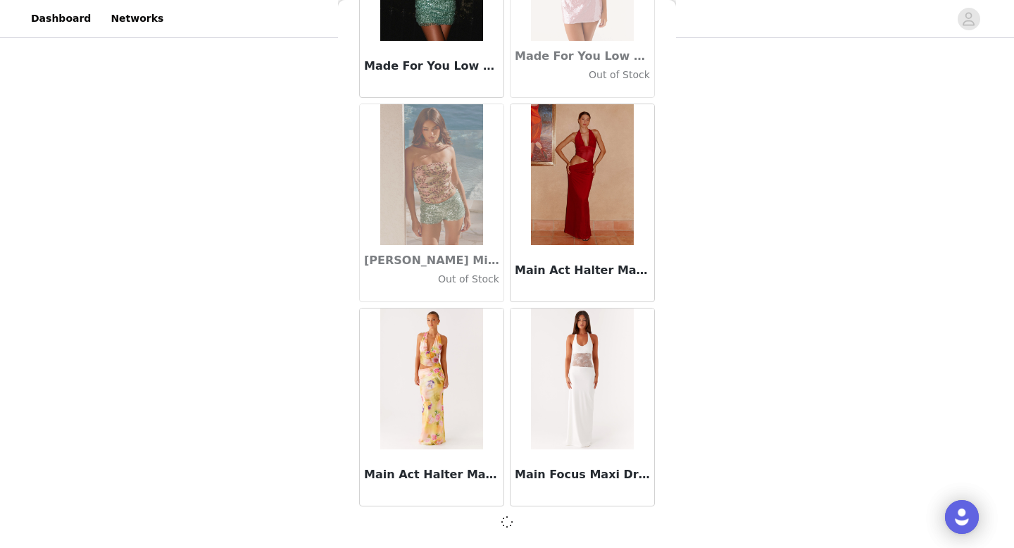
scroll to position [52660, 0]
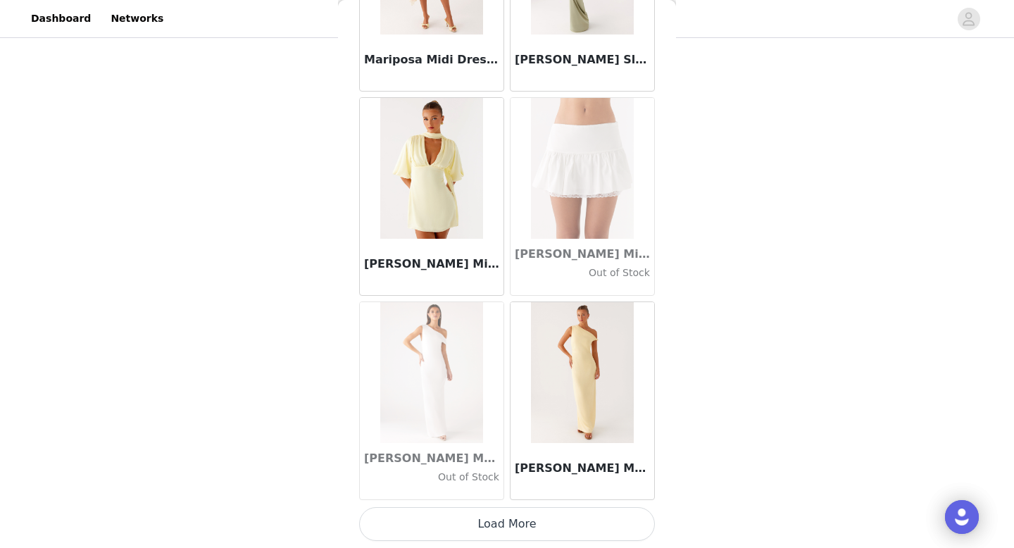
click at [515, 531] on button "Load More" at bounding box center [507, 524] width 296 height 34
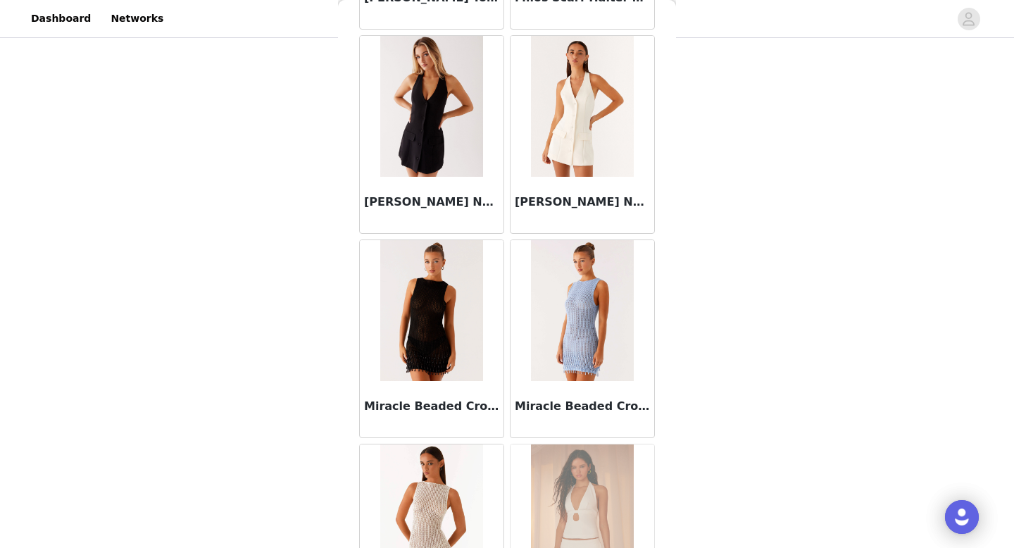
scroll to position [56751, 0]
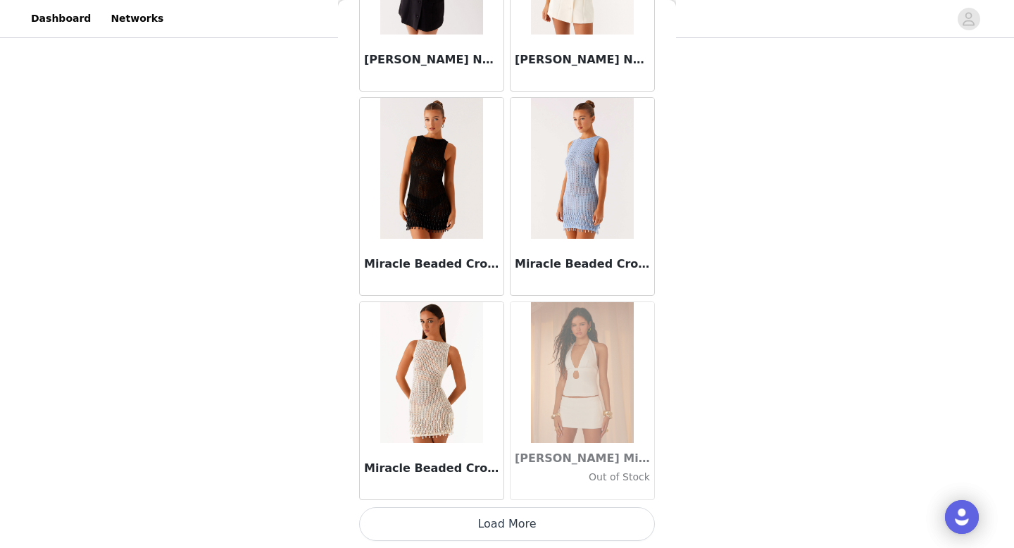
click at [513, 518] on button "Load More" at bounding box center [507, 524] width 296 height 34
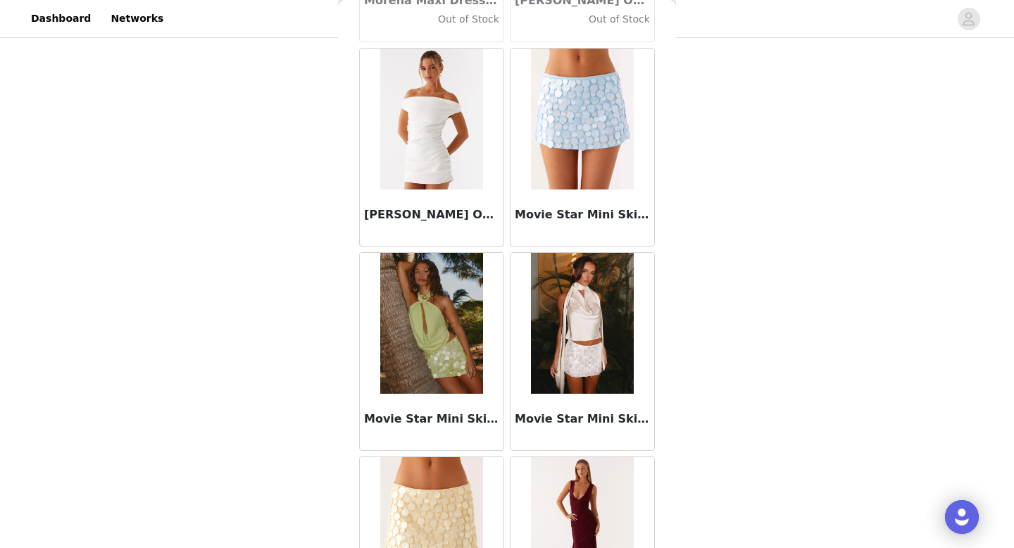
scroll to position [58793, 0]
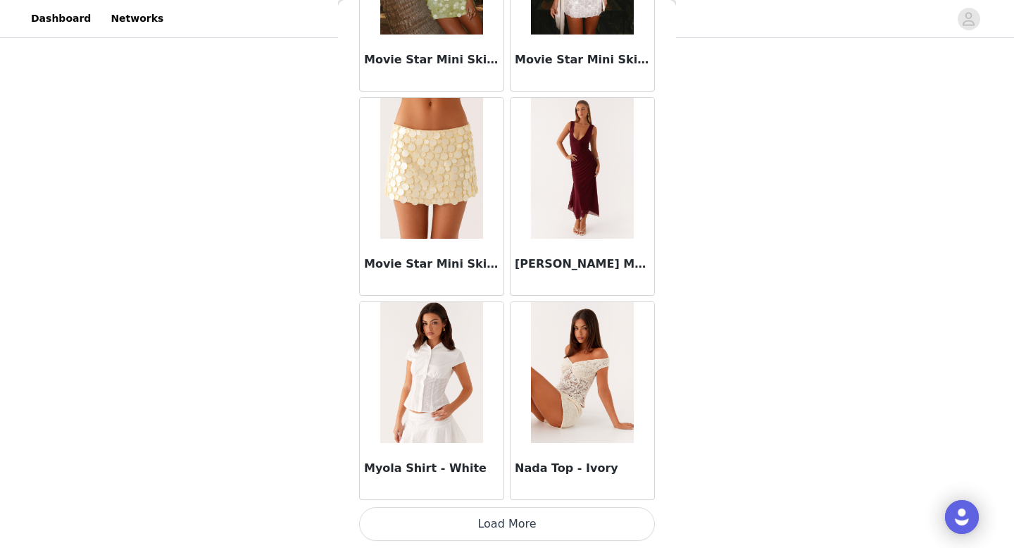
click at [516, 527] on button "Load More" at bounding box center [507, 524] width 296 height 34
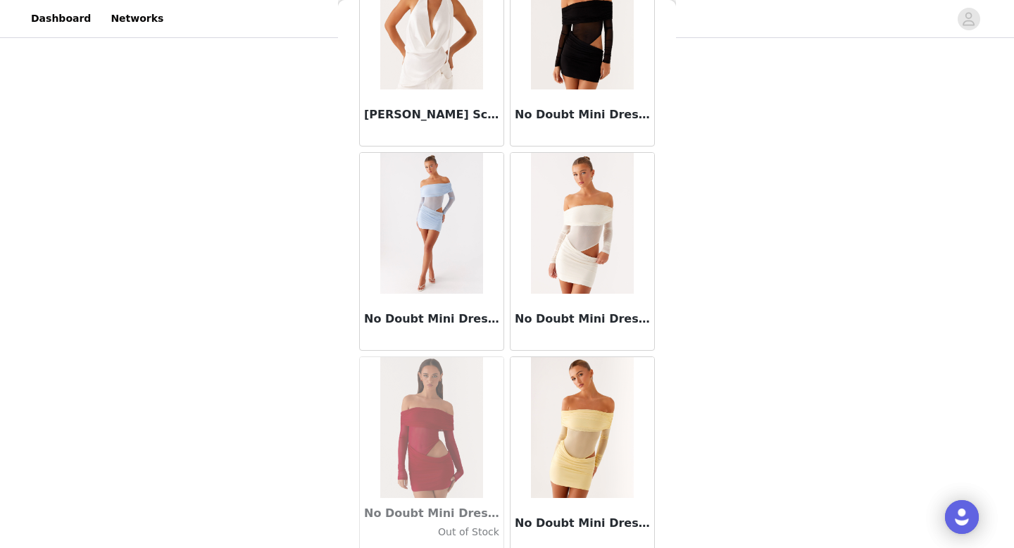
scroll to position [60835, 0]
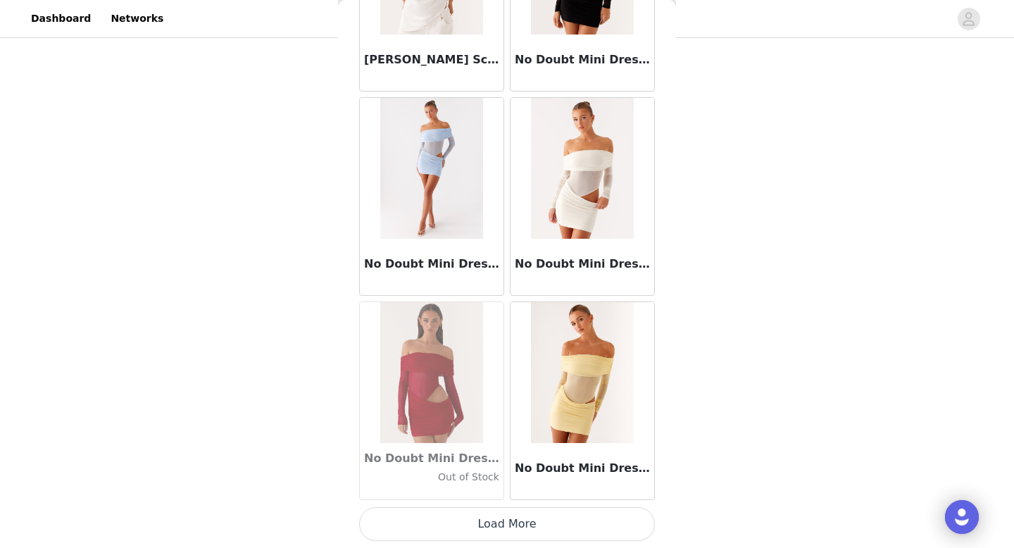
click at [512, 520] on button "Load More" at bounding box center [507, 524] width 296 height 34
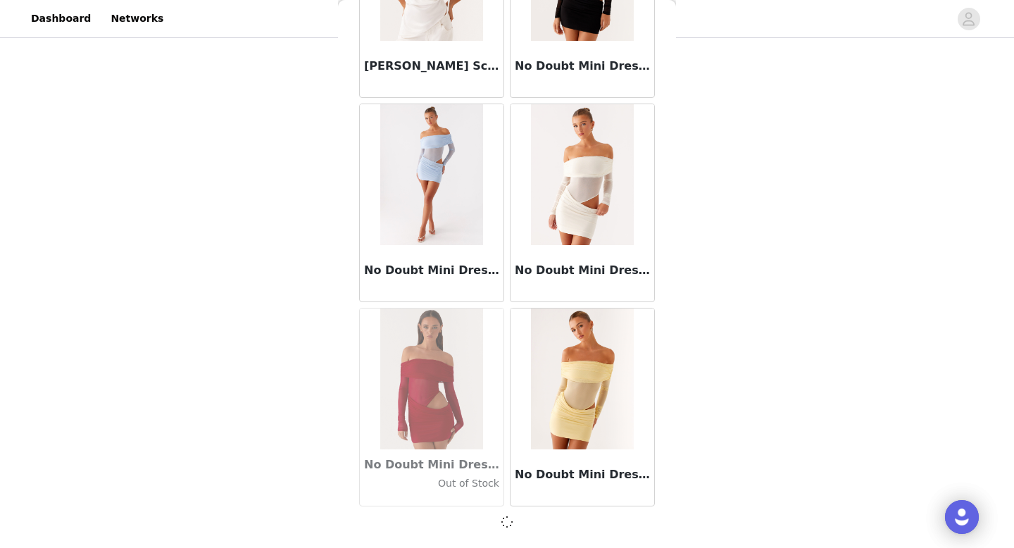
scroll to position [60829, 0]
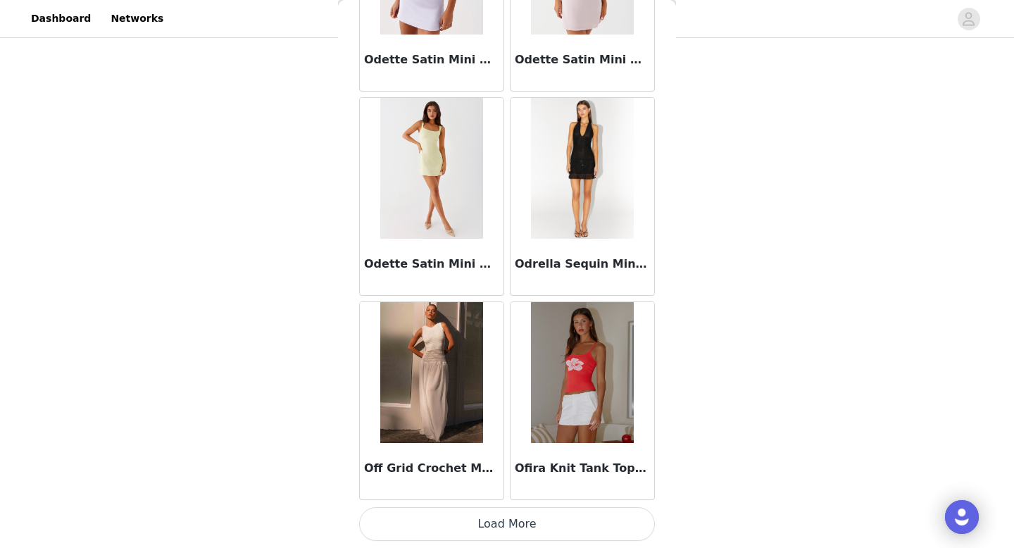
click at [513, 530] on button "Load More" at bounding box center [507, 524] width 296 height 34
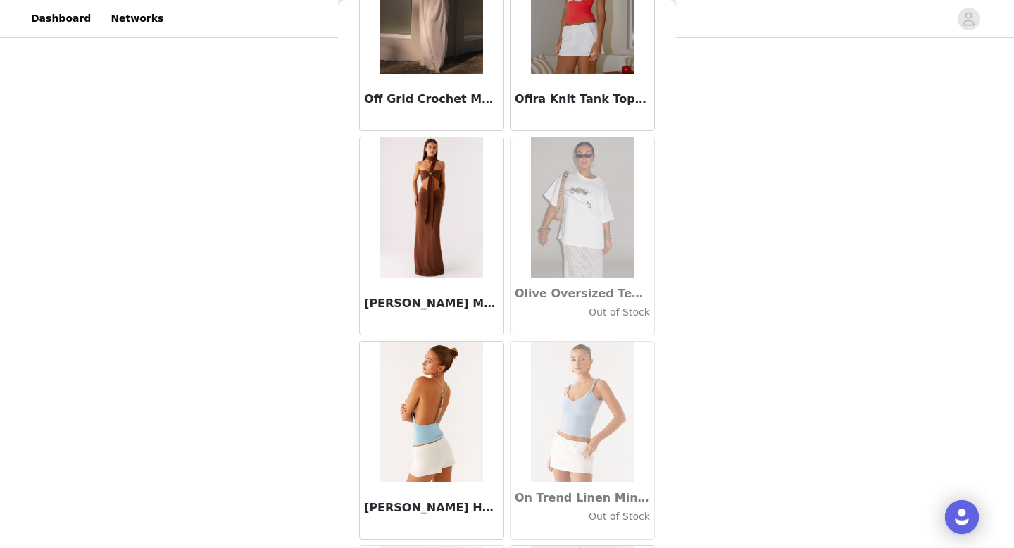
scroll to position [63249, 0]
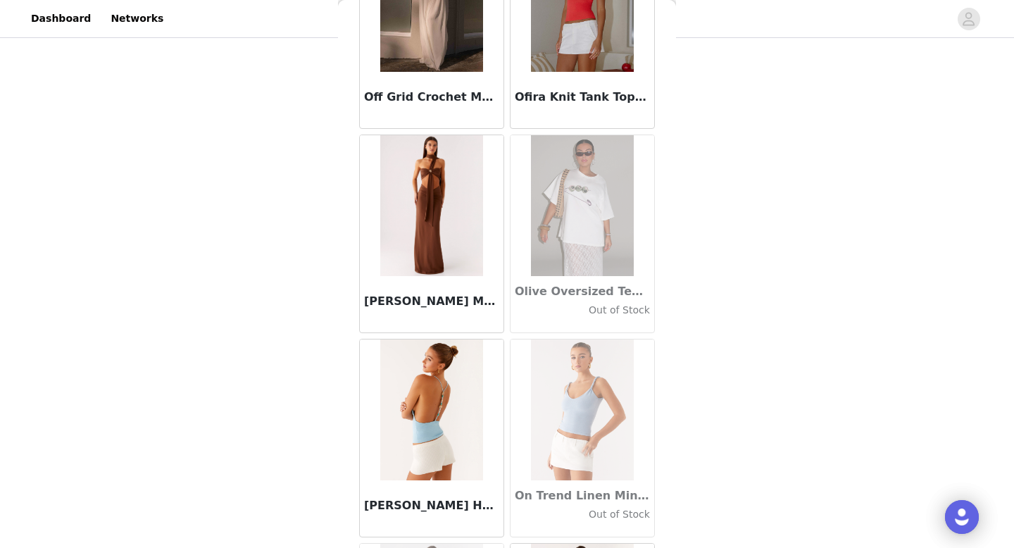
click at [442, 323] on div "[PERSON_NAME] Maxi Dress - Chocolate" at bounding box center [432, 304] width 144 height 56
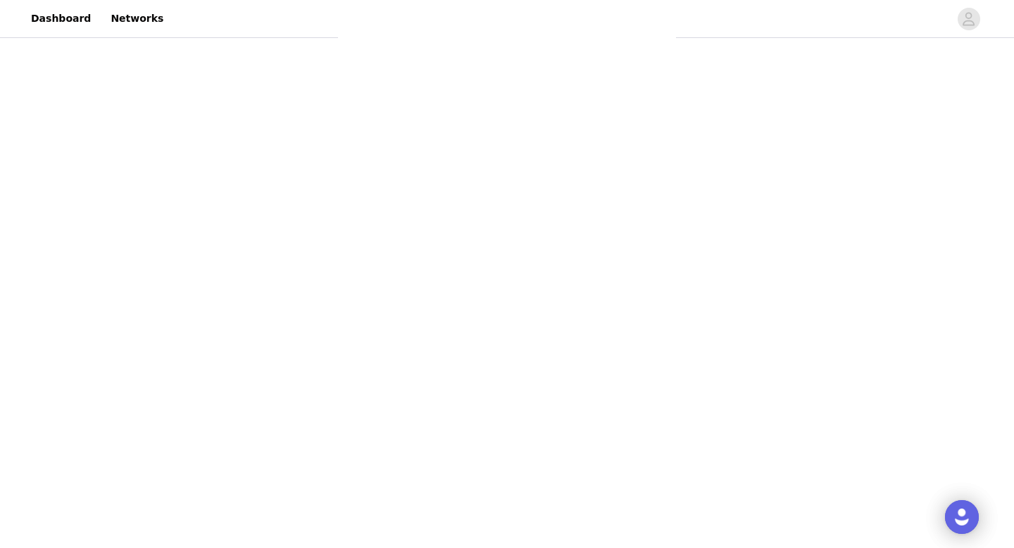
scroll to position [254, 0]
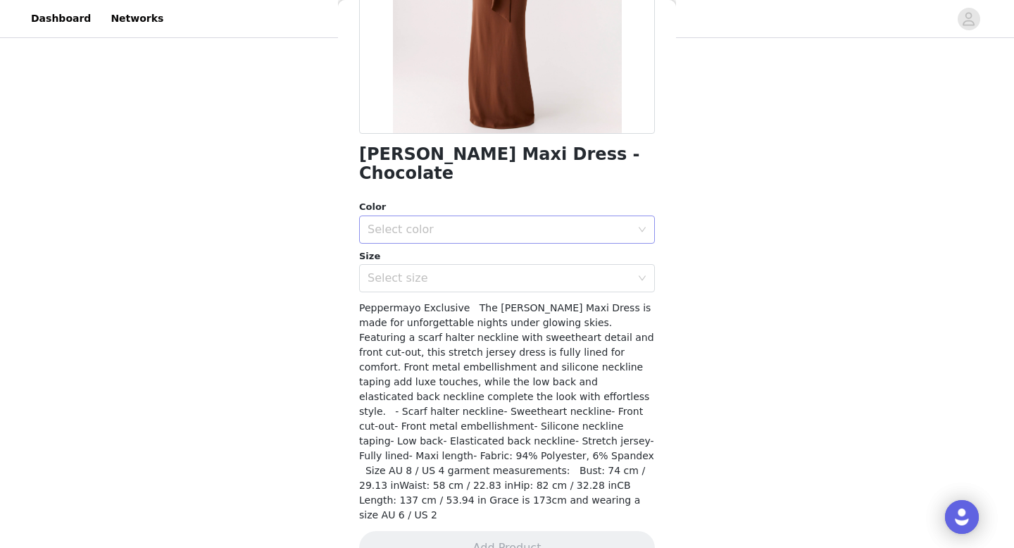
click at [505, 223] on div "Select color" at bounding box center [499, 230] width 263 height 14
click at [499, 243] on li "Chocolate" at bounding box center [507, 241] width 296 height 23
click at [501, 271] on div "Select size" at bounding box center [499, 278] width 263 height 14
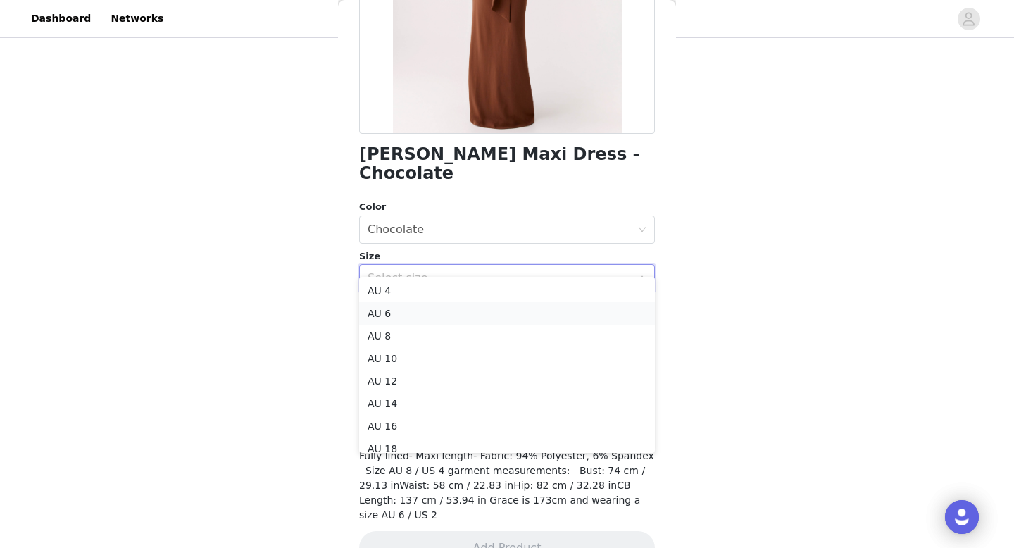
click at [482, 307] on li "AU 6" at bounding box center [507, 313] width 296 height 23
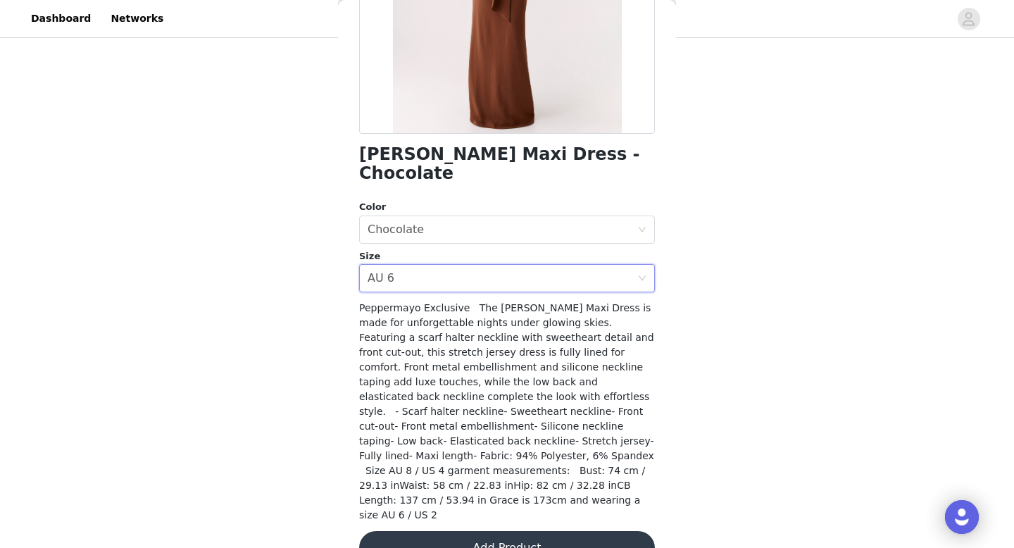
click at [529, 531] on button "Add Product" at bounding box center [507, 548] width 296 height 34
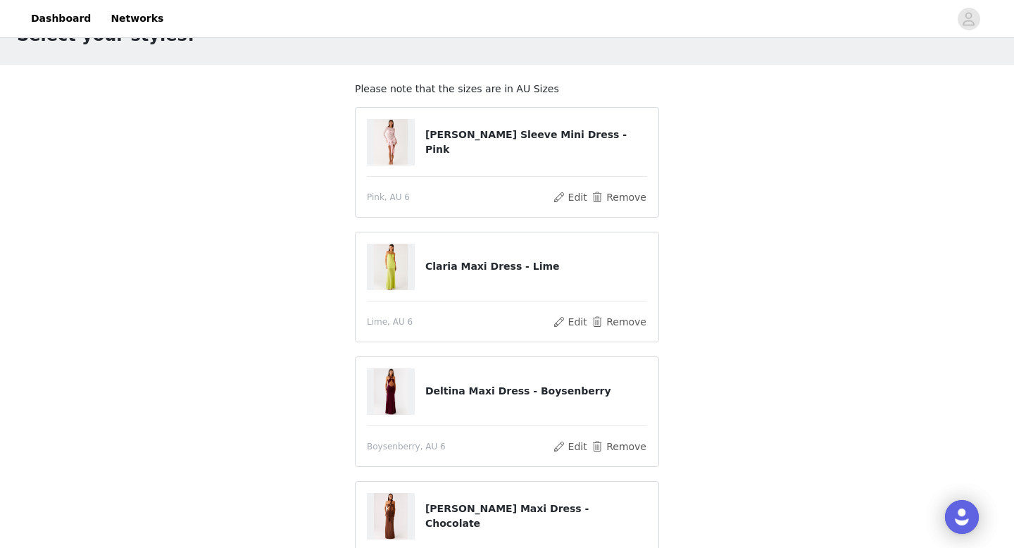
scroll to position [225, 0]
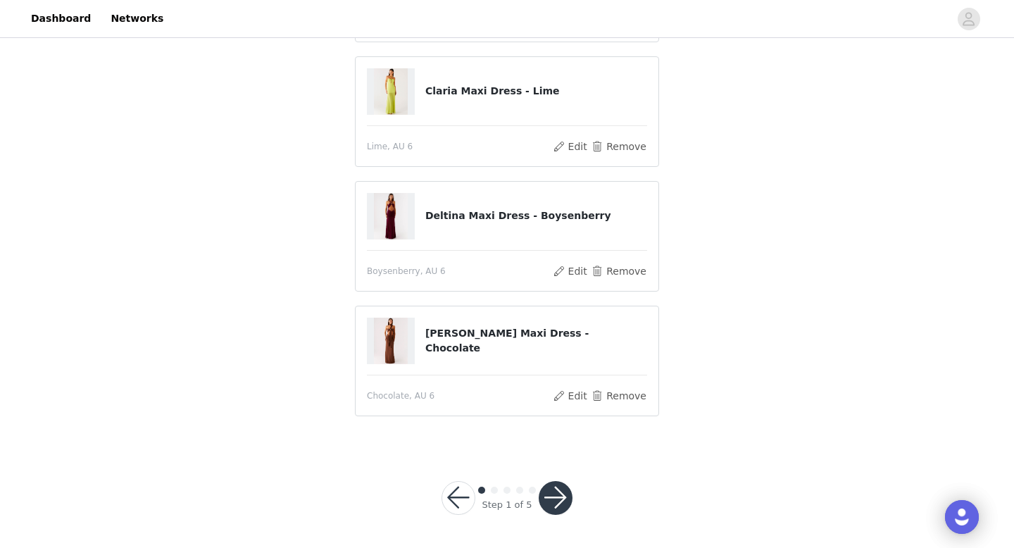
click at [564, 481] on div at bounding box center [556, 498] width 34 height 34
click at [554, 503] on button "button" at bounding box center [556, 498] width 34 height 34
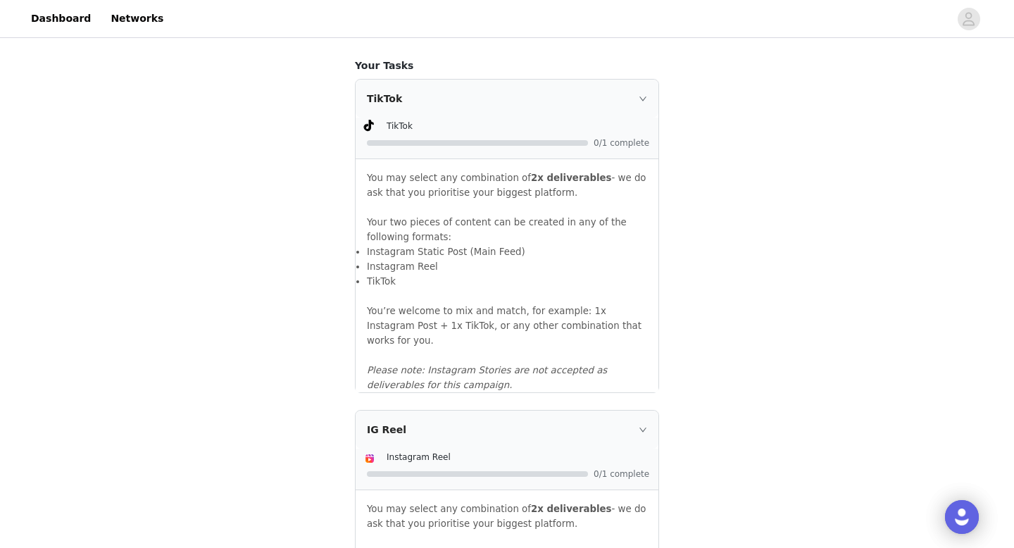
scroll to position [909, 0]
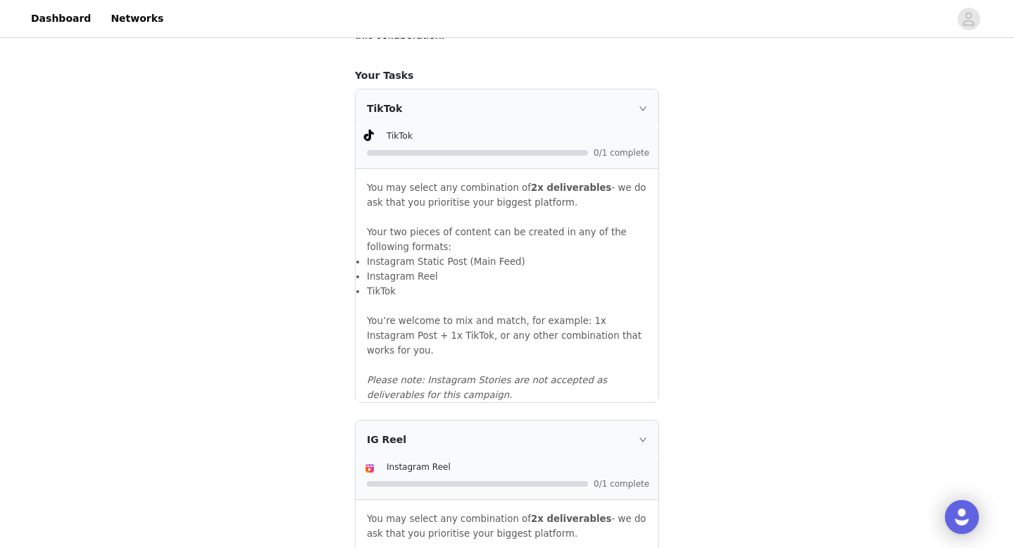
click at [573, 144] on div "TikTok TikTok 0/1 complete You may select any combination of 2x deliverables - …" at bounding box center [507, 245] width 303 height 313
click at [643, 113] on icon "icon: right" at bounding box center [643, 108] width 8 height 8
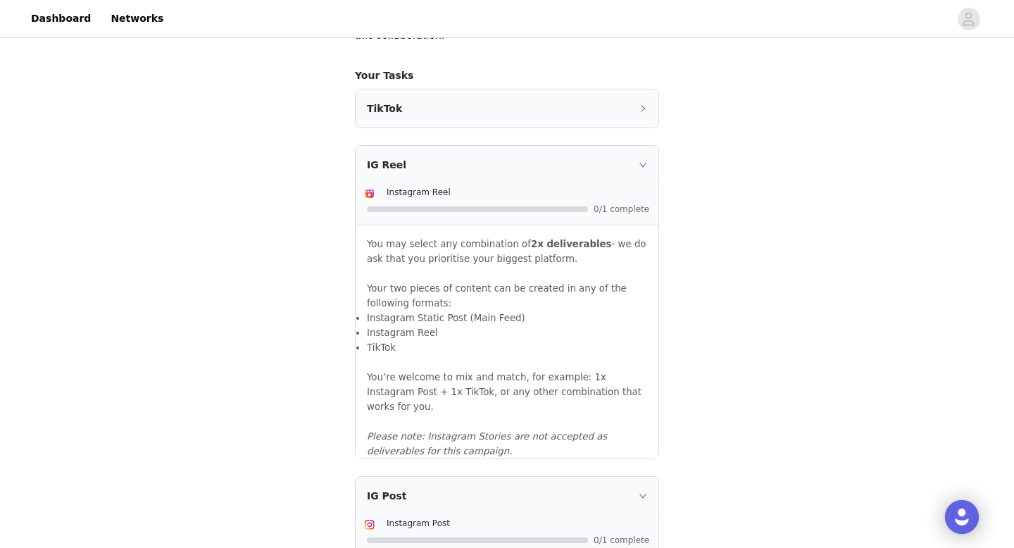
click at [579, 199] on div "Instagram Reel" at bounding box center [518, 192] width 263 height 15
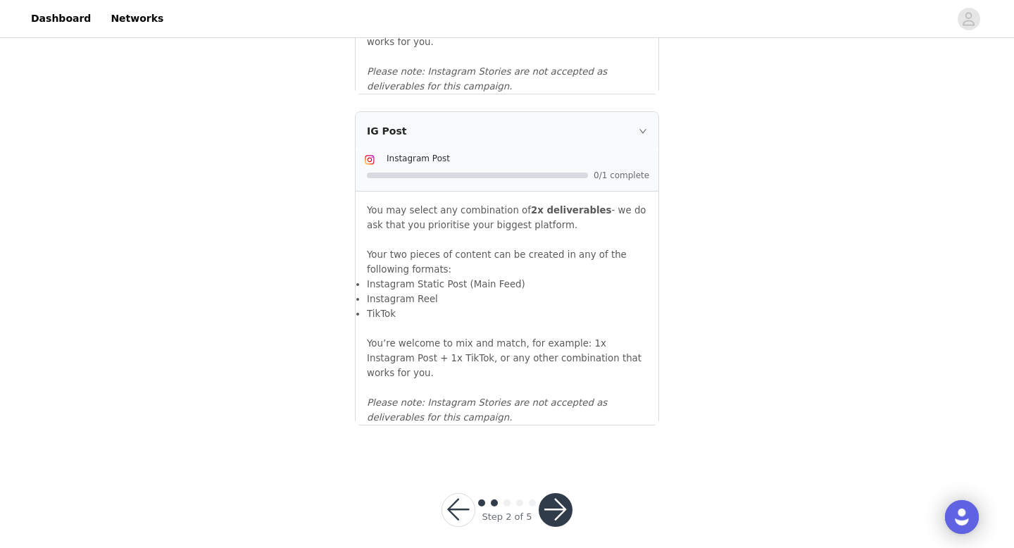
click at [561, 504] on button "button" at bounding box center [556, 510] width 34 height 34
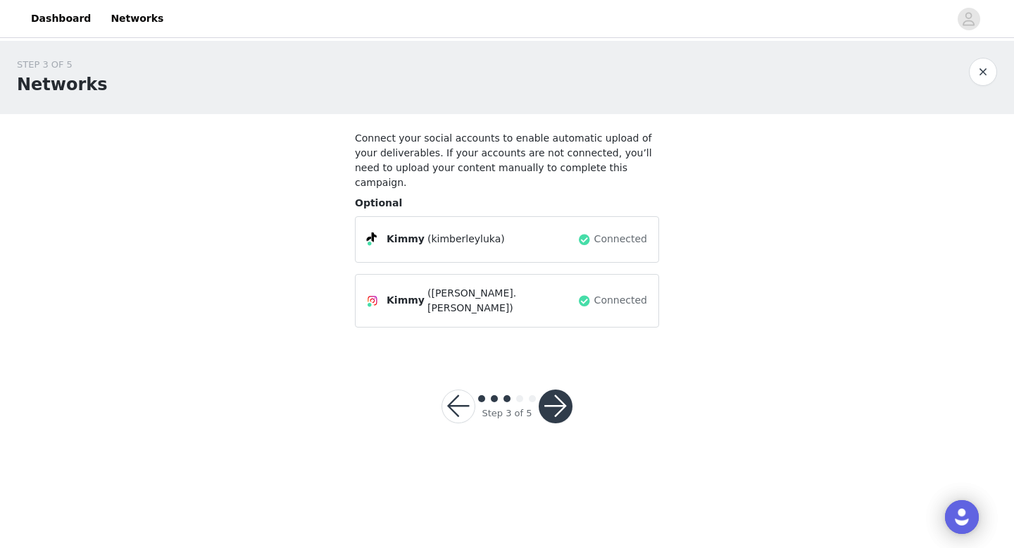
click at [559, 389] on button "button" at bounding box center [556, 406] width 34 height 34
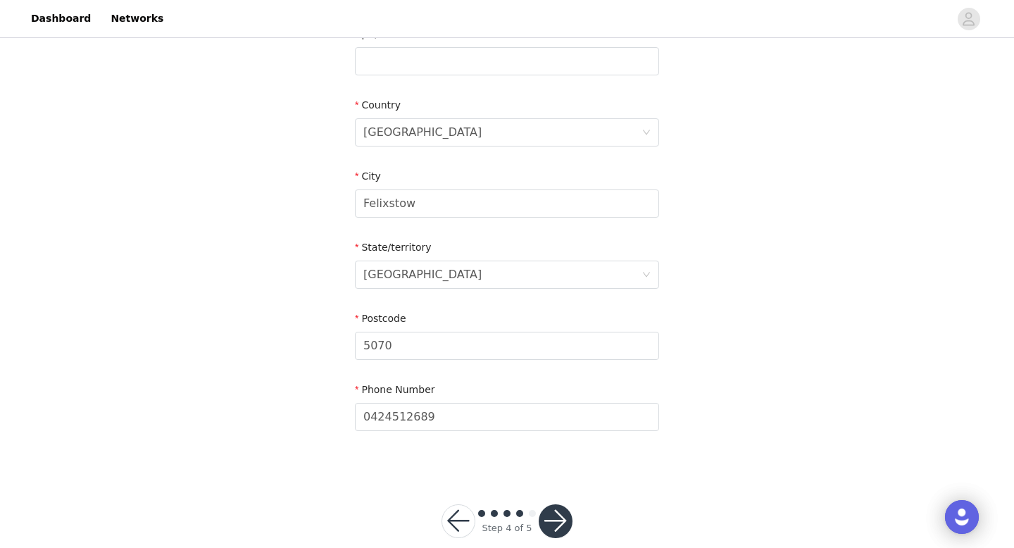
scroll to position [471, 0]
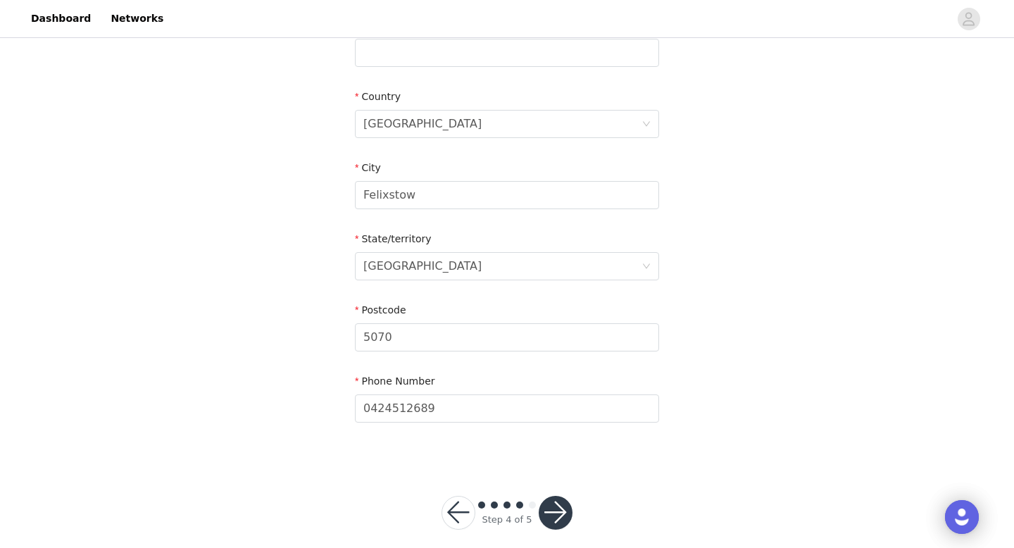
click at [555, 496] on button "button" at bounding box center [556, 513] width 34 height 34
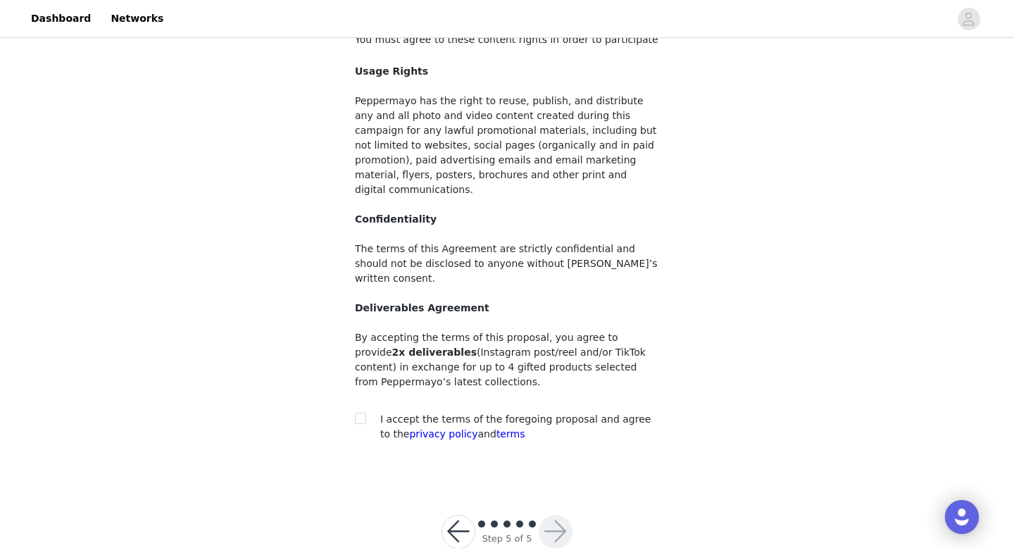
scroll to position [103, 0]
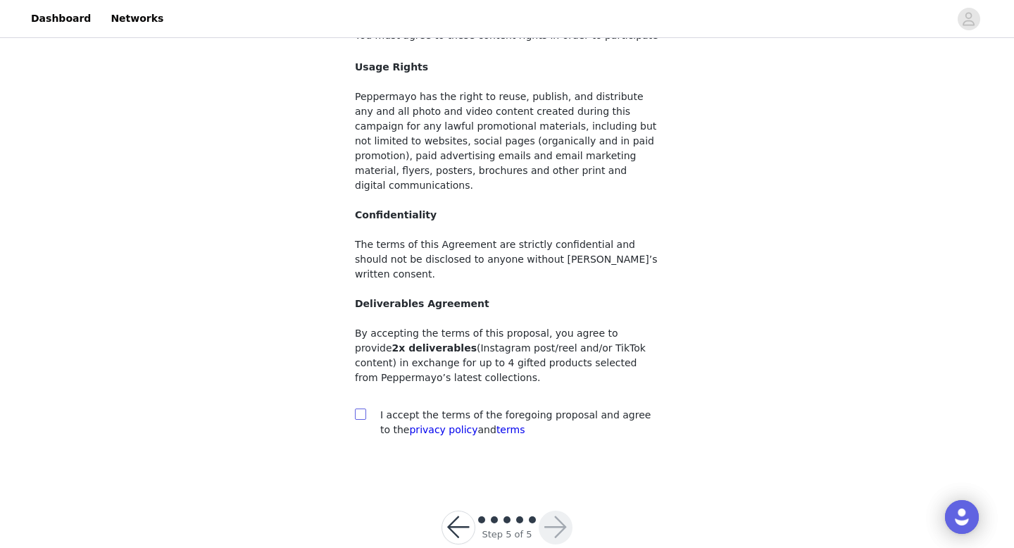
click at [363, 408] on input "checkbox" at bounding box center [360, 413] width 10 height 10
checkbox input "true"
click at [558, 511] on button "button" at bounding box center [556, 528] width 34 height 34
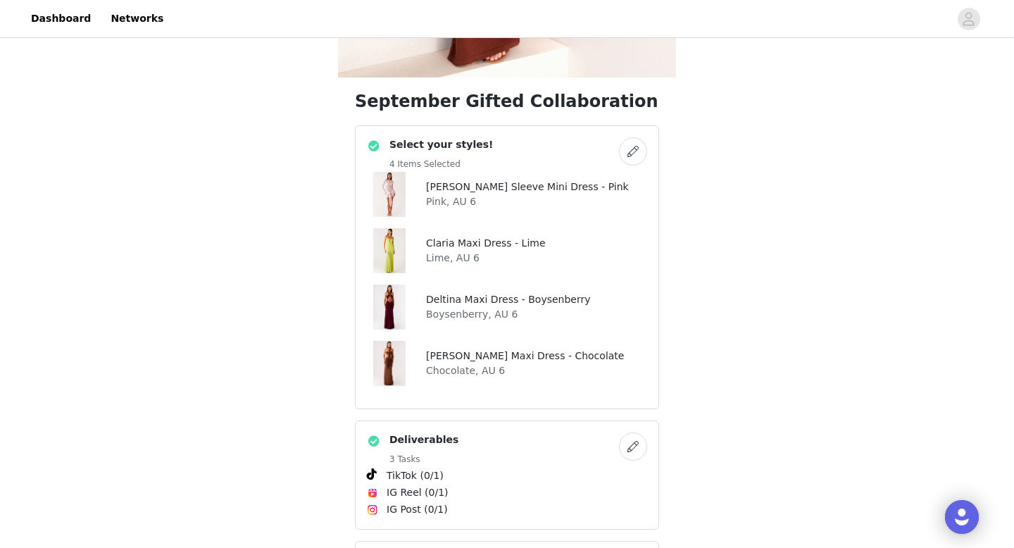
scroll to position [387, 0]
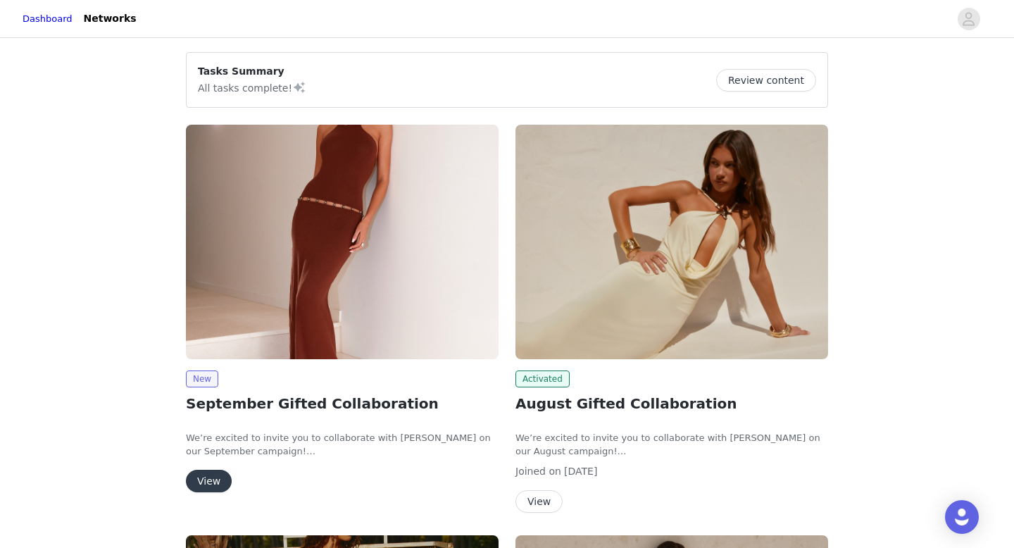
click at [214, 472] on button "View" at bounding box center [209, 481] width 46 height 23
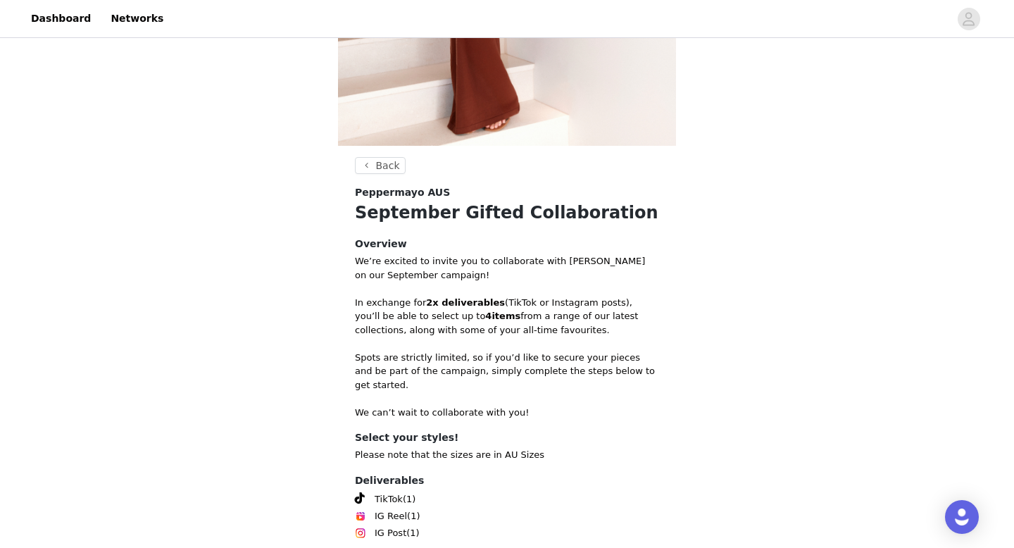
scroll to position [435, 0]
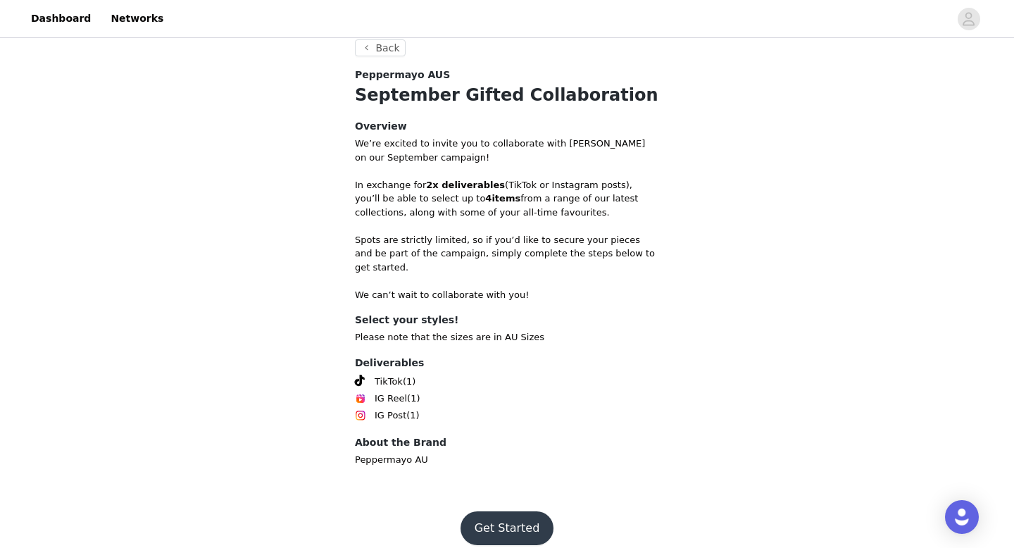
click at [513, 511] on button "Get Started" at bounding box center [508, 528] width 94 height 34
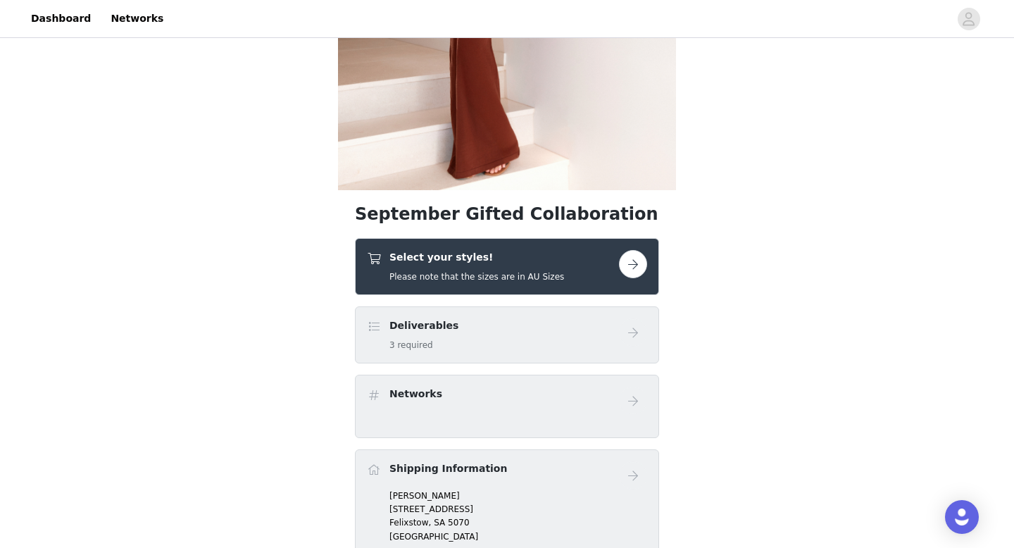
scroll to position [299, 0]
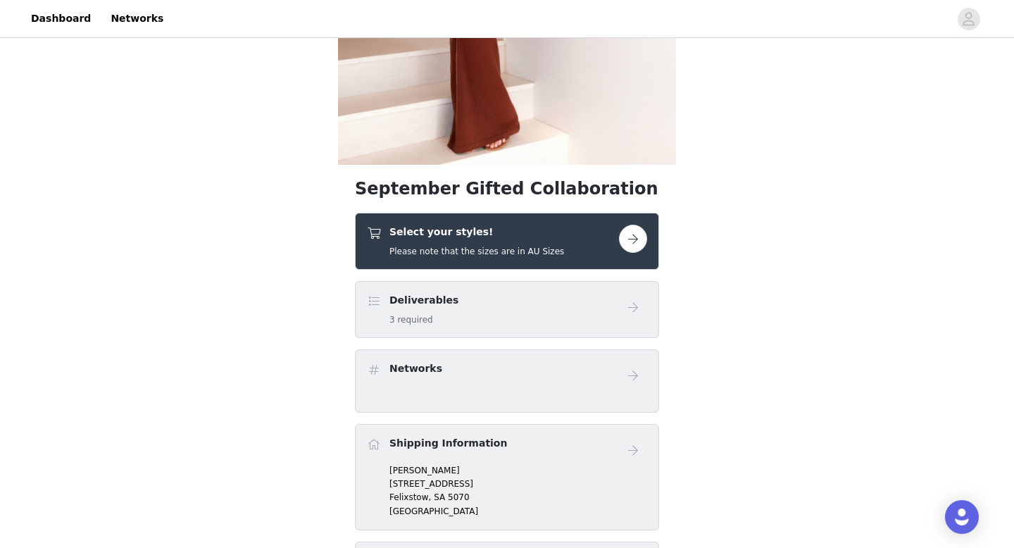
click at [625, 263] on div "Select your styles! Please note that the sizes are in AU Sizes" at bounding box center [507, 241] width 304 height 57
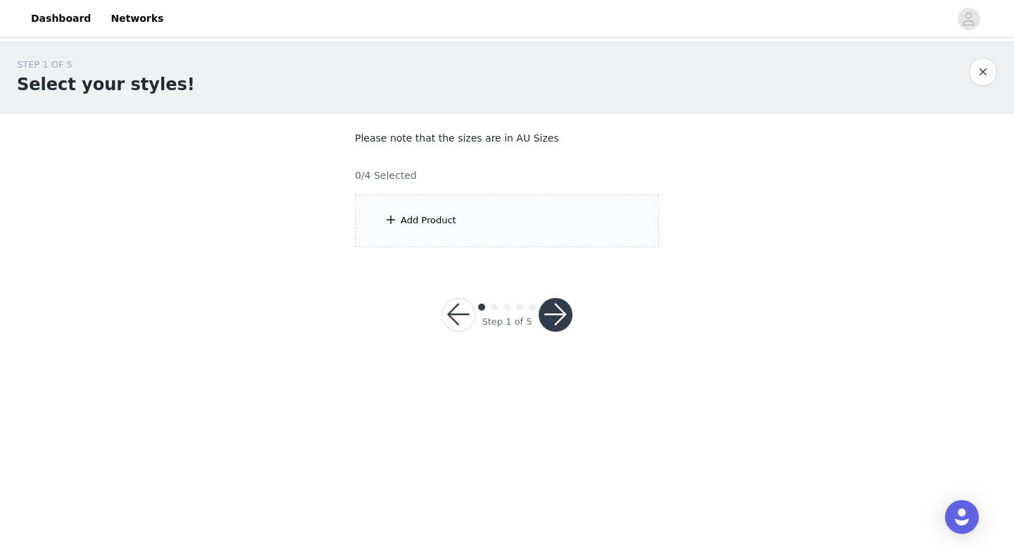
click at [466, 205] on div "Add Product" at bounding box center [507, 220] width 304 height 53
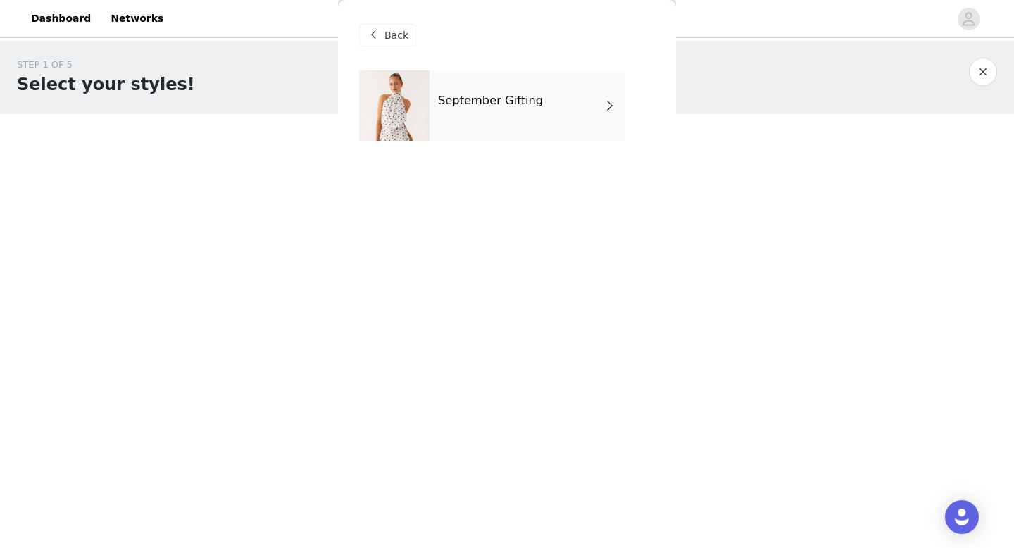
click at [472, 107] on div "September Gifting" at bounding box center [528, 105] width 196 height 70
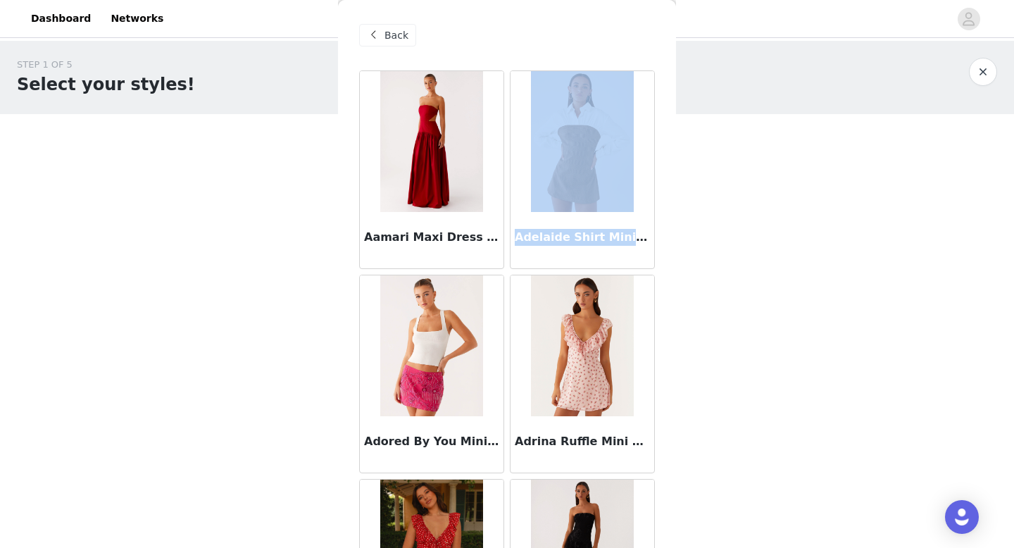
drag, startPoint x: 637, startPoint y: 237, endPoint x: 500, endPoint y: 237, distance: 137.3
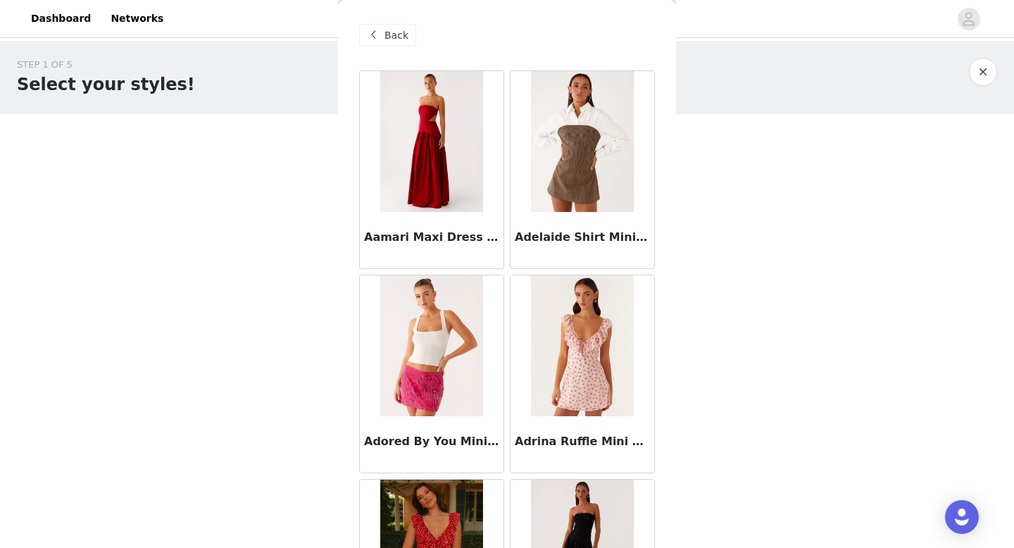
click at [606, 237] on h3 "Adelaide Shirt Mini Dress - Brown" at bounding box center [582, 237] width 135 height 17
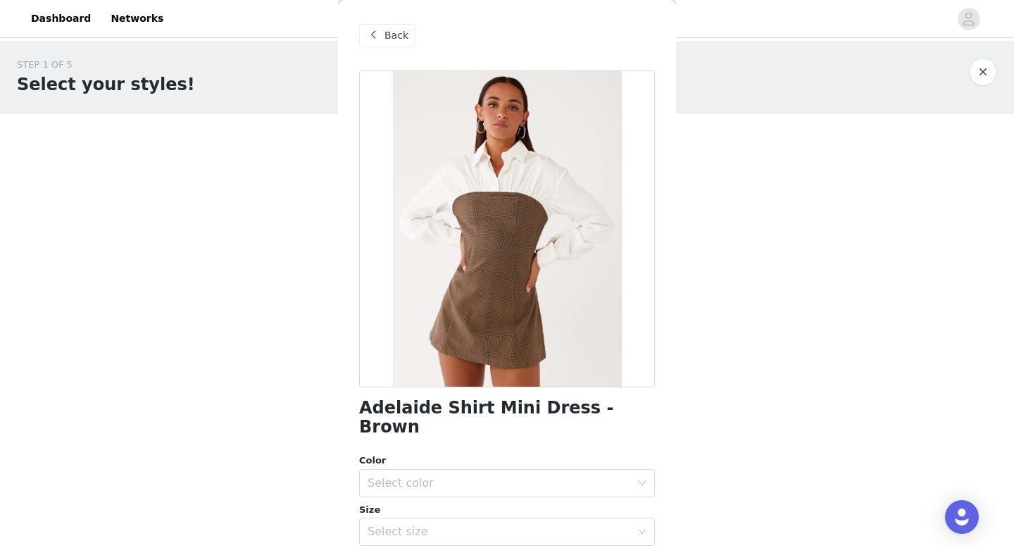
click at [406, 44] on div "Back" at bounding box center [387, 35] width 57 height 23
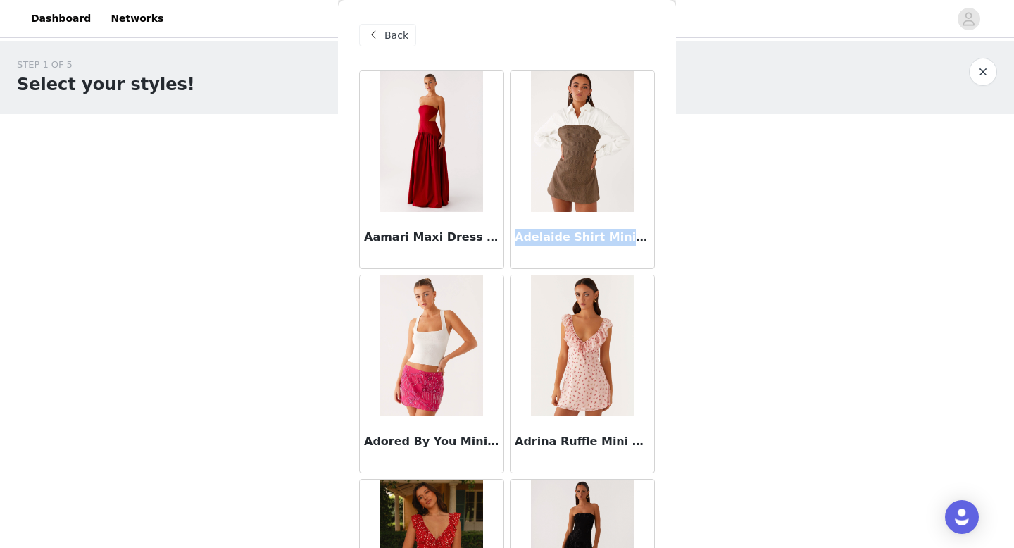
drag, startPoint x: 638, startPoint y: 235, endPoint x: 514, endPoint y: 235, distance: 123.9
click at [514, 235] on div "Adelaide Shirt Mini Dress - Brown" at bounding box center [583, 240] width 144 height 56
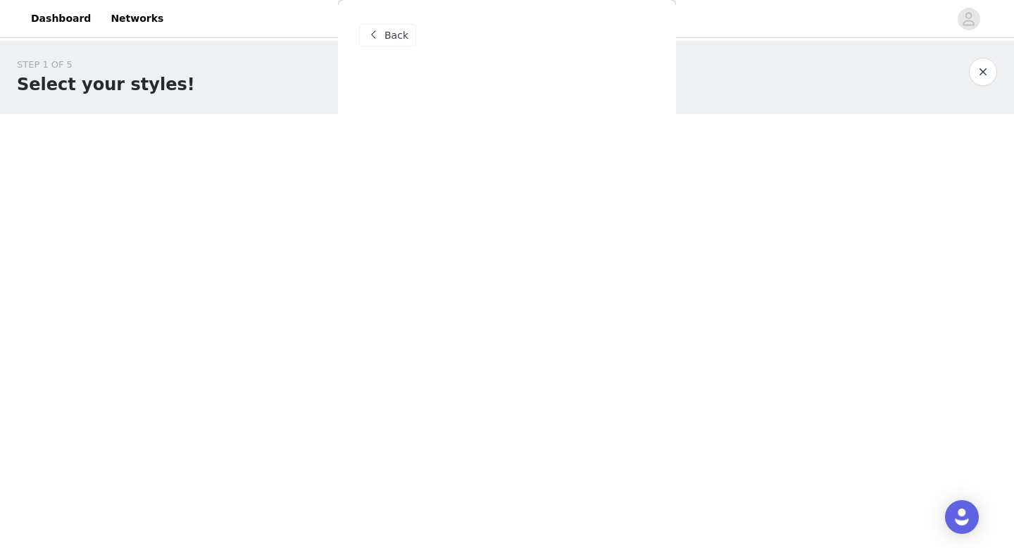
copy h3 "Adelaide Shirt Mini Dre"
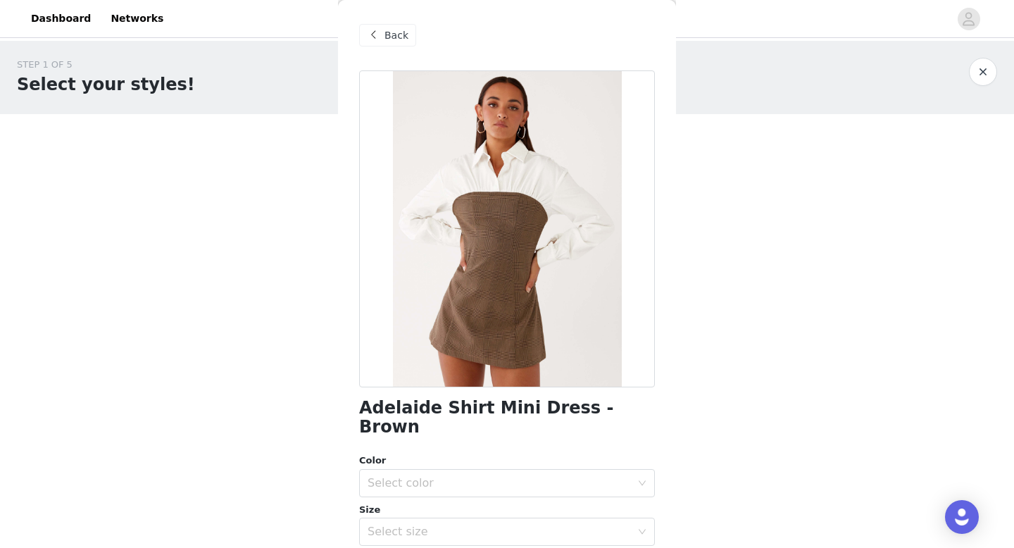
click at [392, 33] on span "Back" at bounding box center [397, 35] width 24 height 15
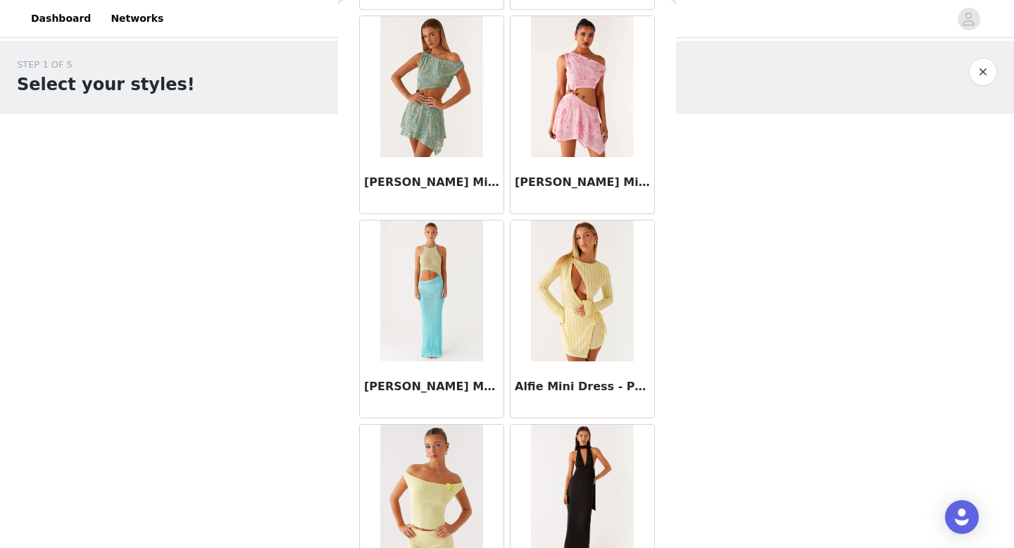
scroll to position [1607, 0]
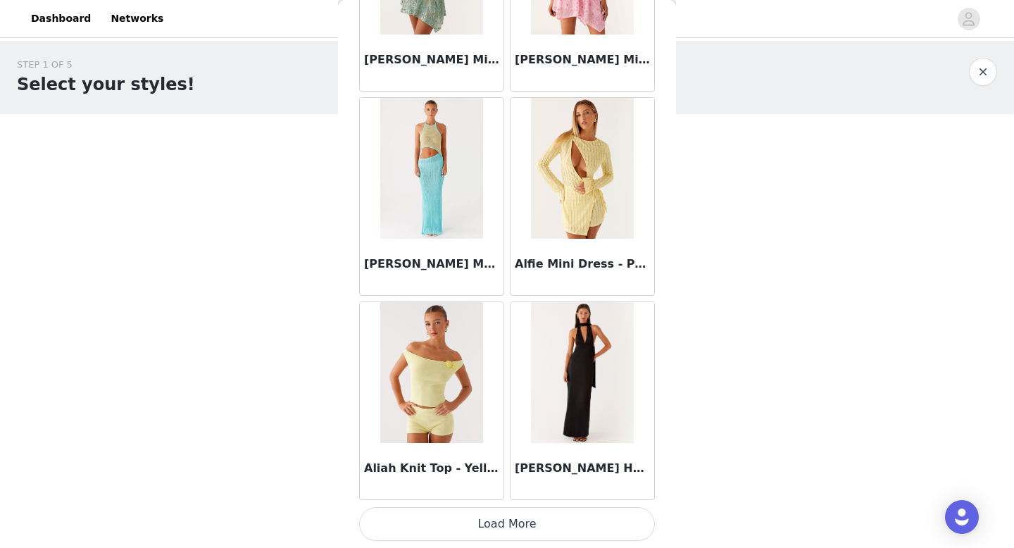
click at [533, 521] on button "Load More" at bounding box center [507, 524] width 296 height 34
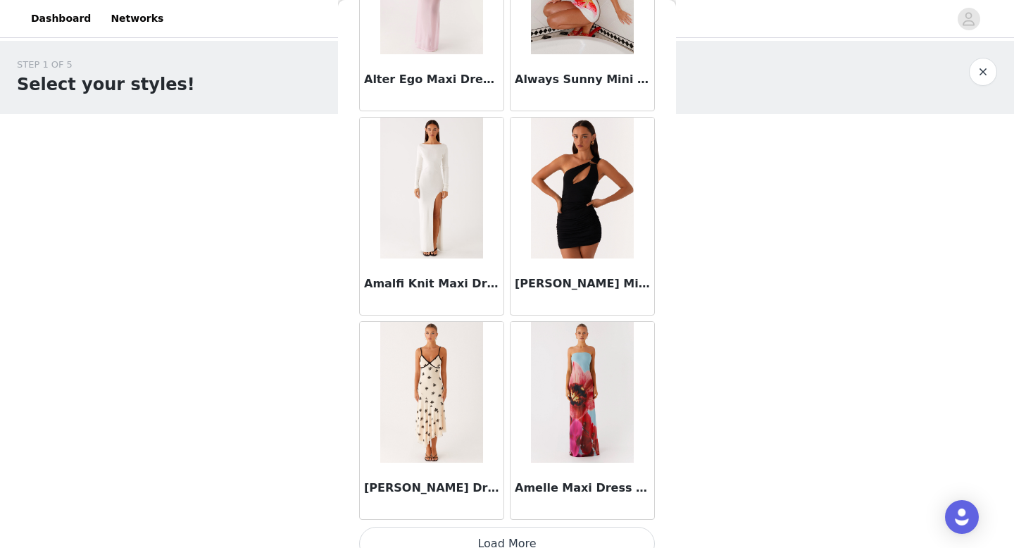
scroll to position [3649, 0]
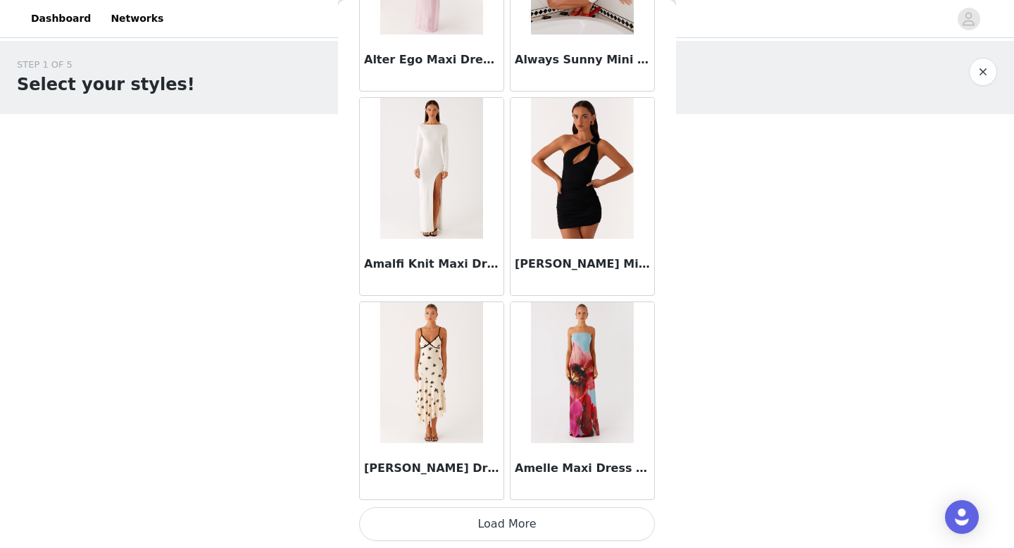
click at [530, 520] on button "Load More" at bounding box center [507, 524] width 296 height 34
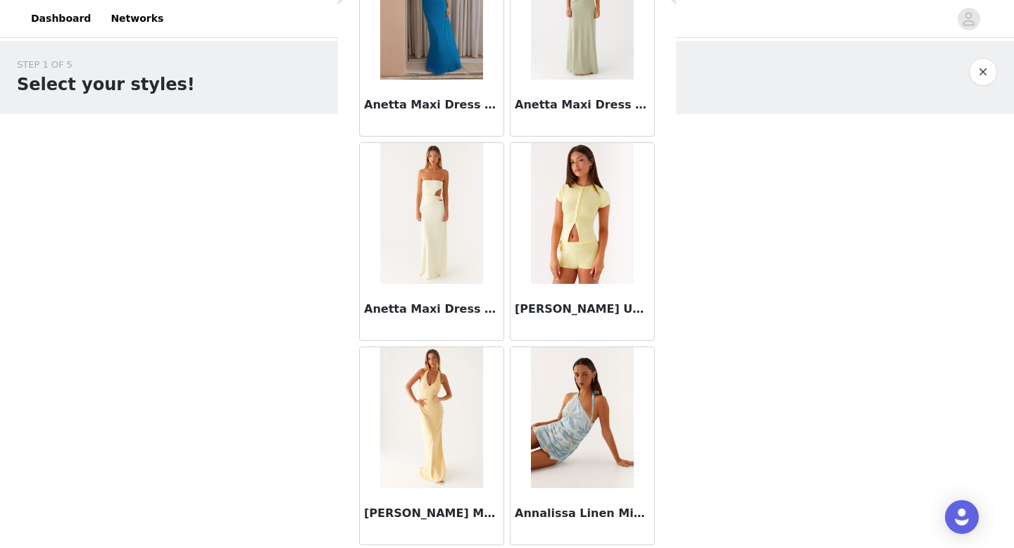
scroll to position [5692, 0]
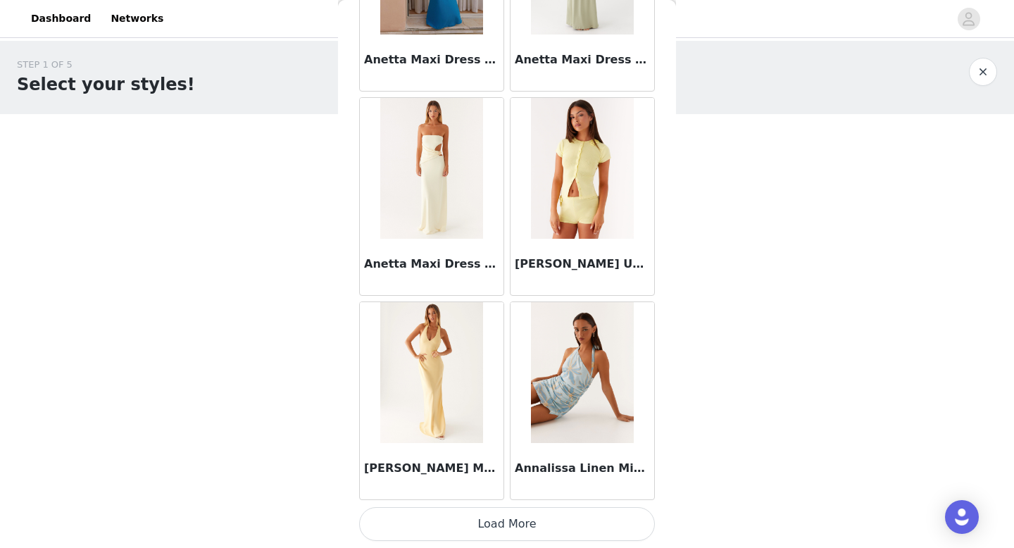
click at [528, 520] on button "Load More" at bounding box center [507, 524] width 296 height 34
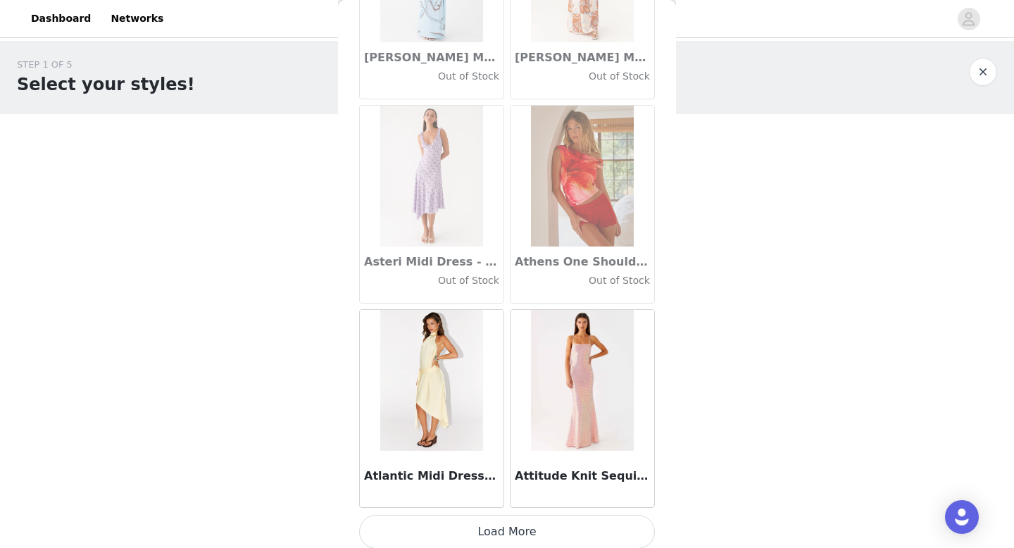
scroll to position [7734, 0]
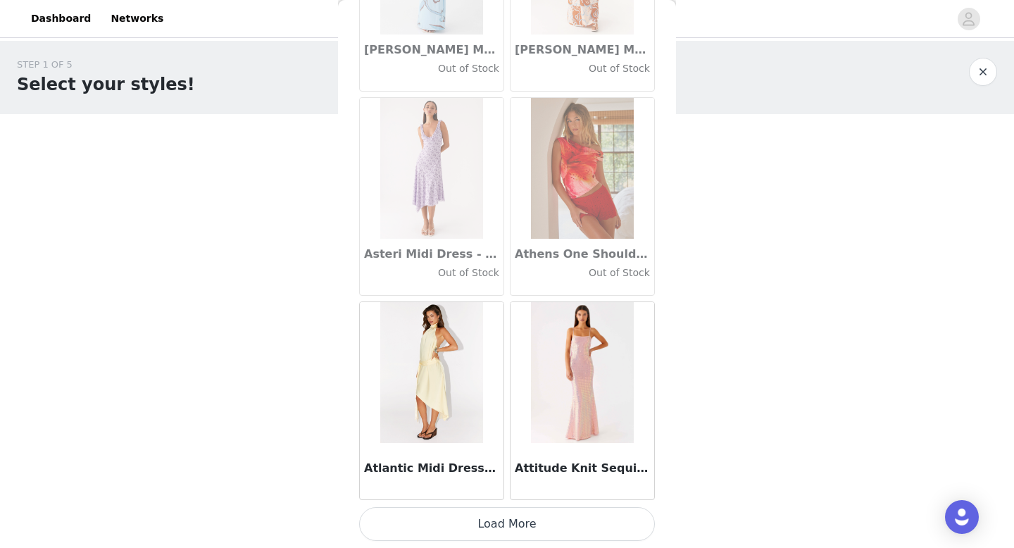
click at [541, 527] on button "Load More" at bounding box center [507, 524] width 296 height 34
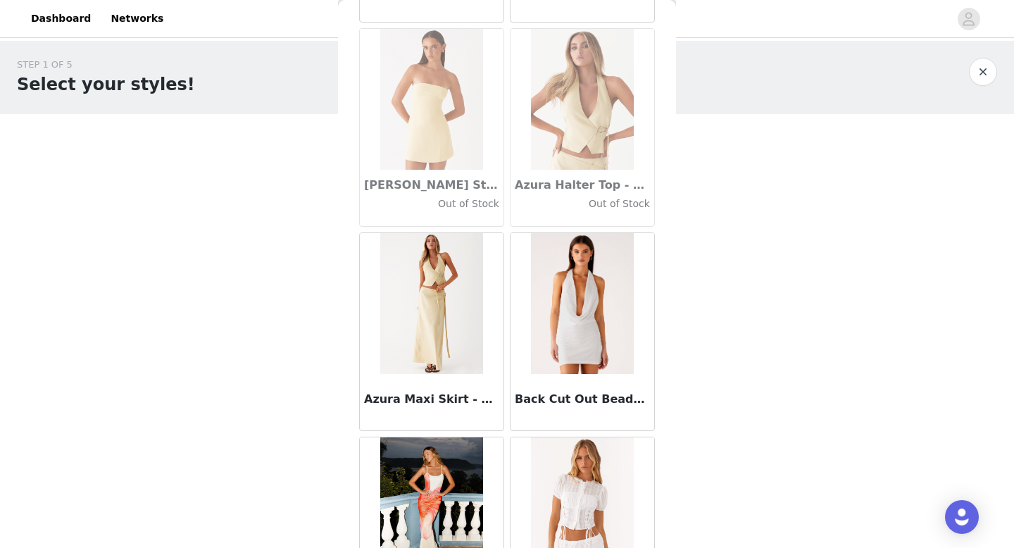
scroll to position [9777, 0]
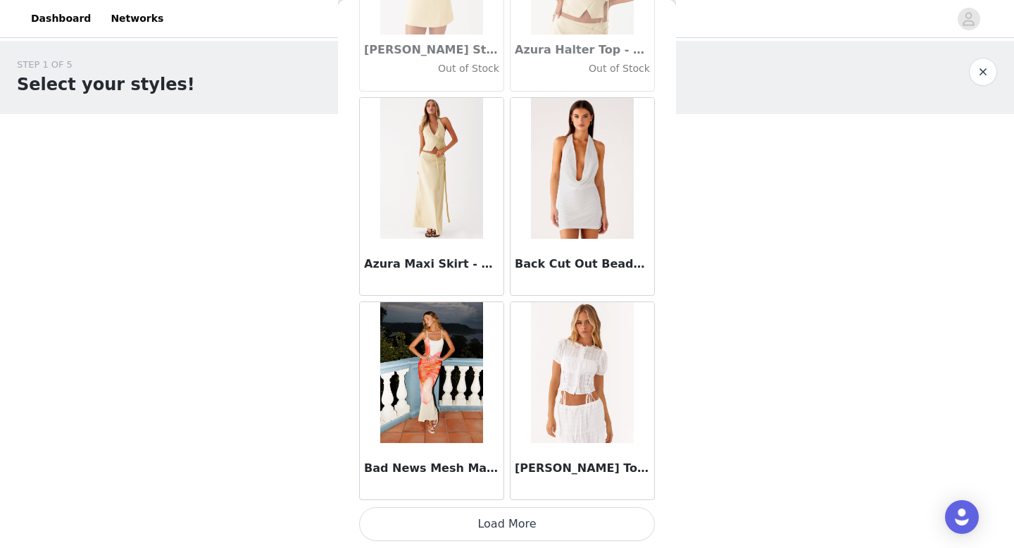
click at [525, 522] on button "Load More" at bounding box center [507, 524] width 296 height 34
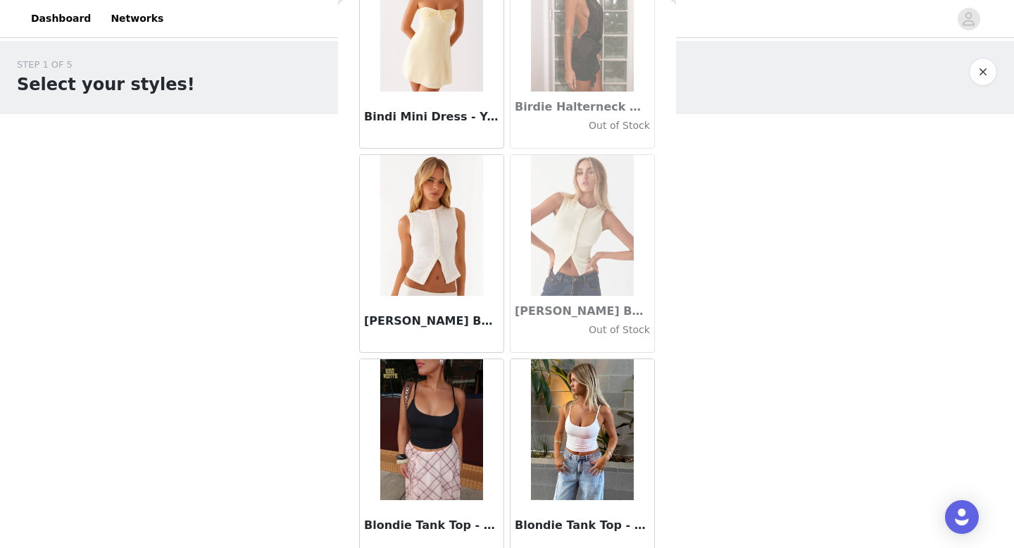
scroll to position [11819, 0]
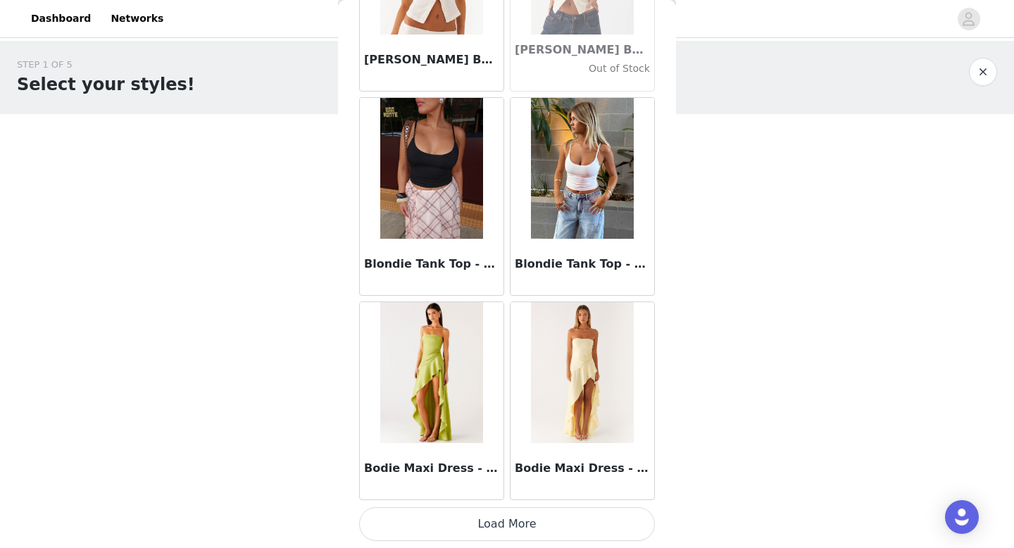
click at [501, 528] on button "Load More" at bounding box center [507, 524] width 296 height 34
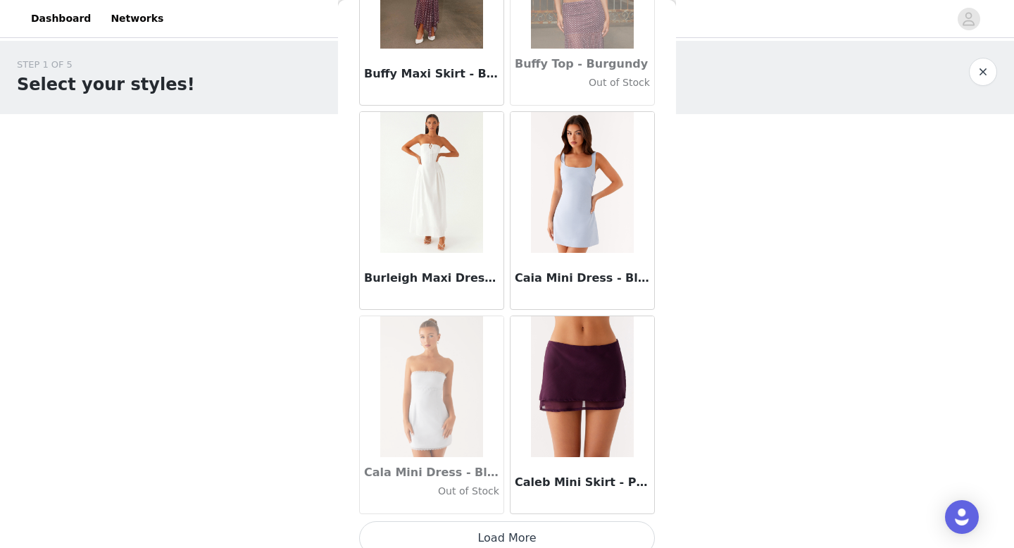
scroll to position [13861, 0]
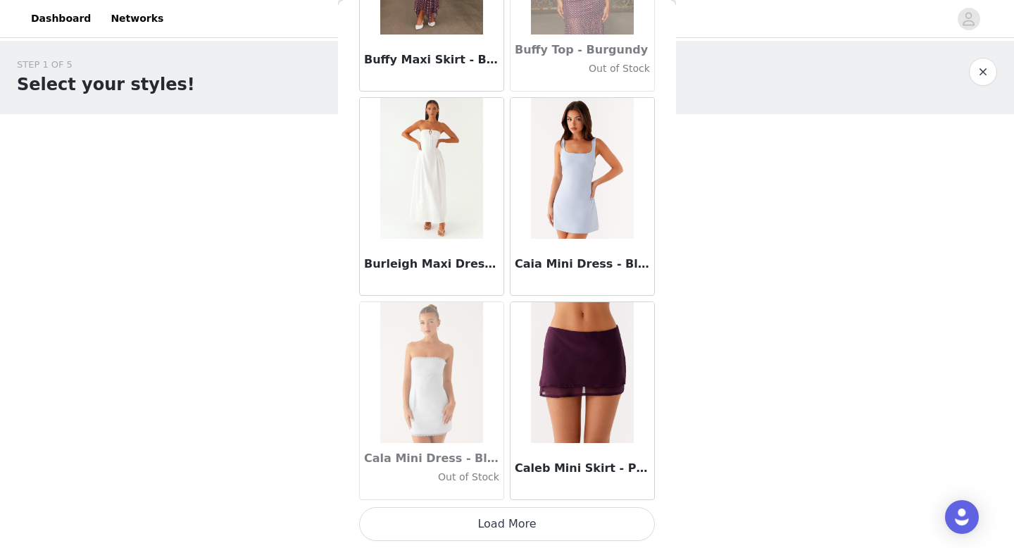
click at [544, 525] on button "Load More" at bounding box center [507, 524] width 296 height 34
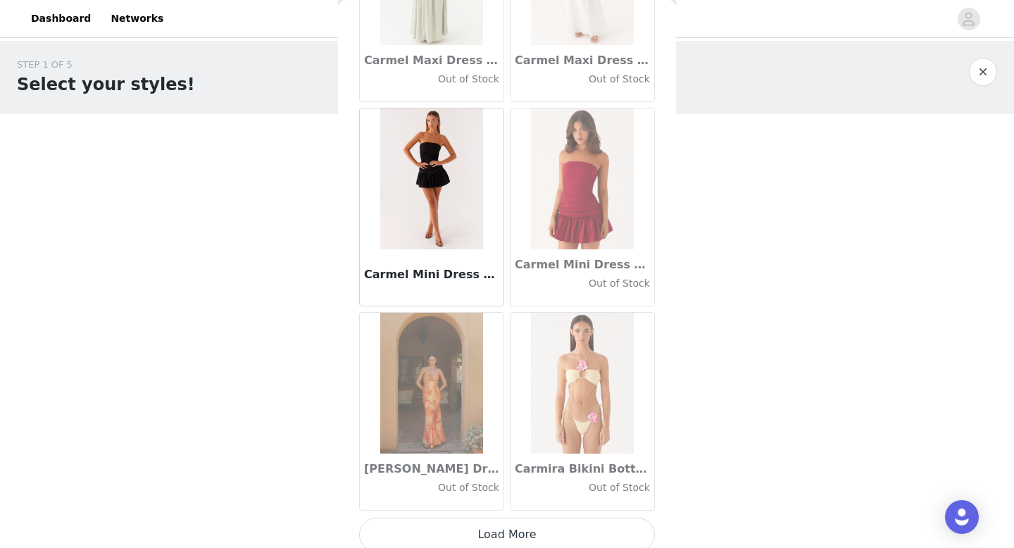
scroll to position [15904, 0]
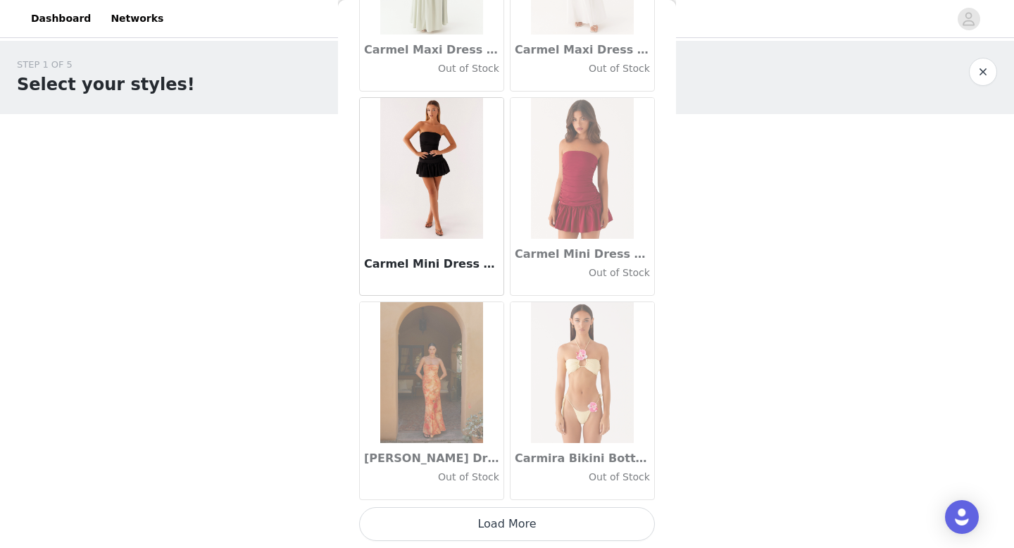
click at [510, 513] on button "Load More" at bounding box center [507, 524] width 296 height 34
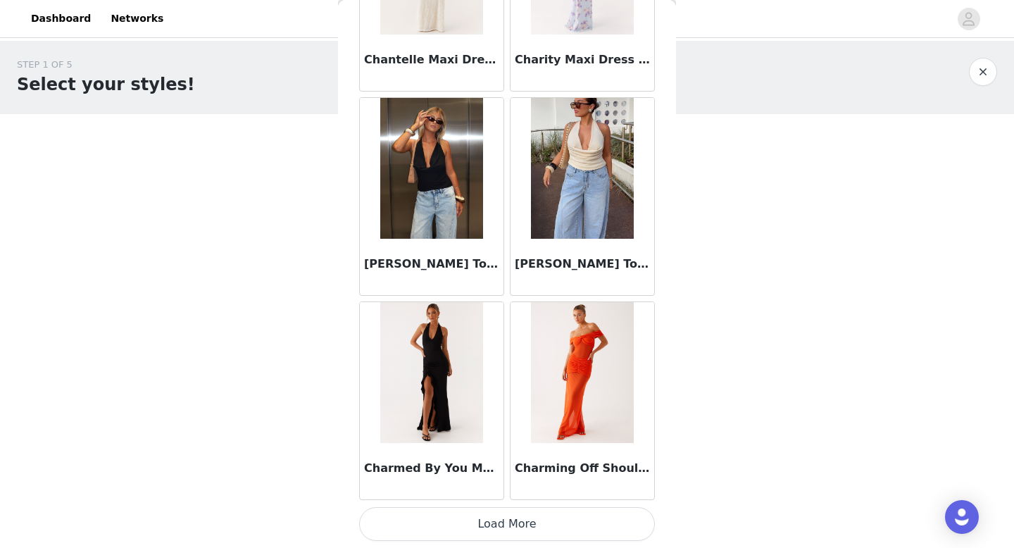
scroll to position [17945, 0]
click at [534, 526] on button "Load More" at bounding box center [507, 525] width 296 height 34
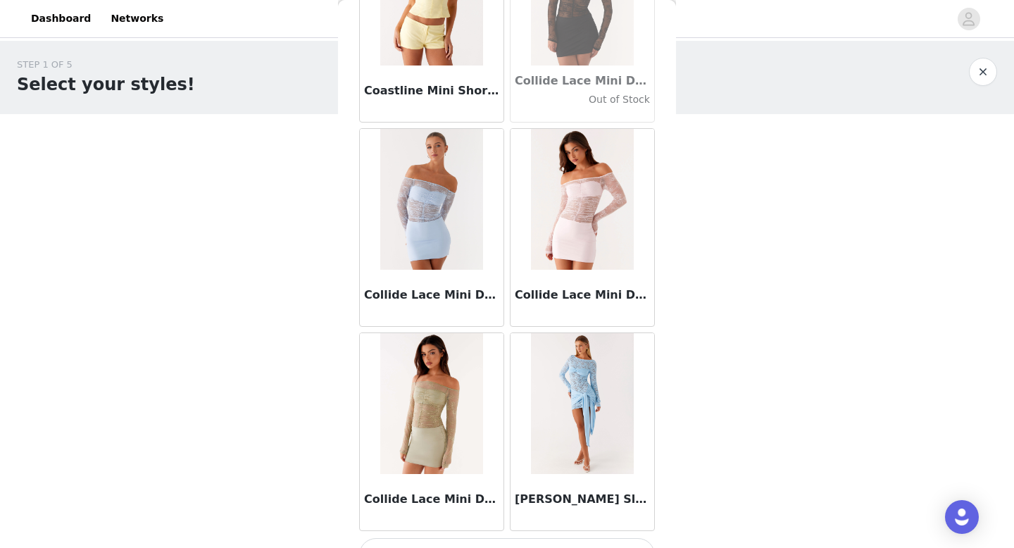
scroll to position [19988, 0]
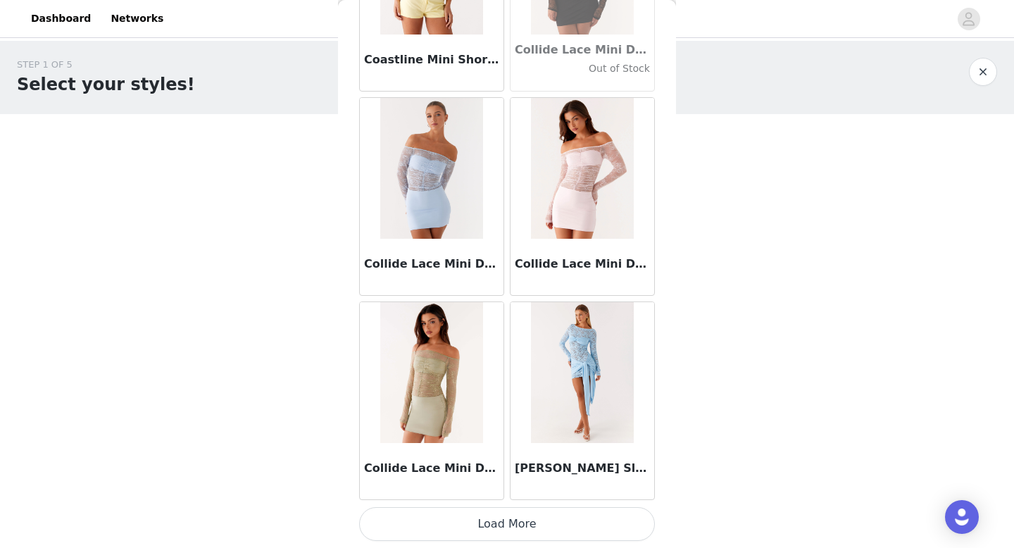
click at [511, 518] on button "Load More" at bounding box center [507, 524] width 296 height 34
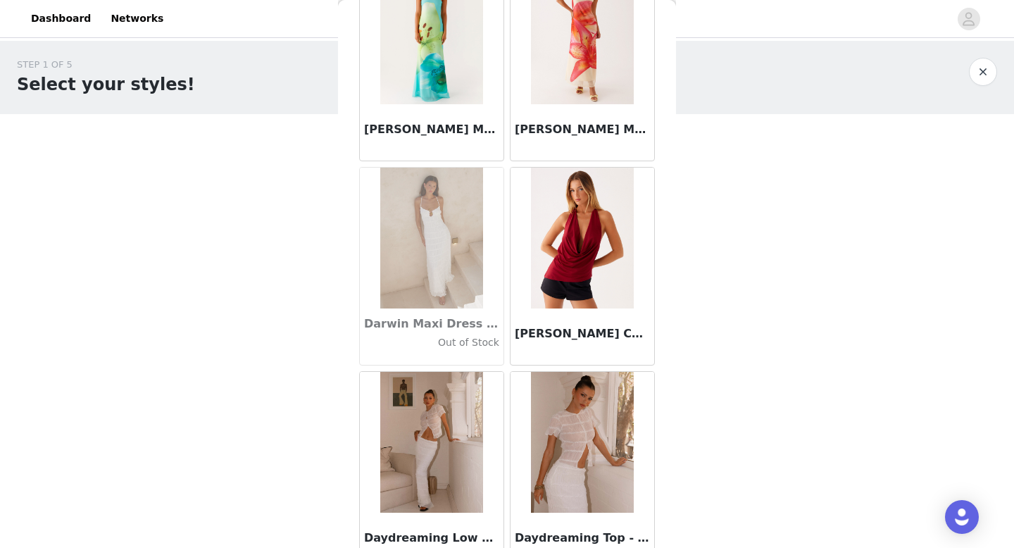
scroll to position [22031, 0]
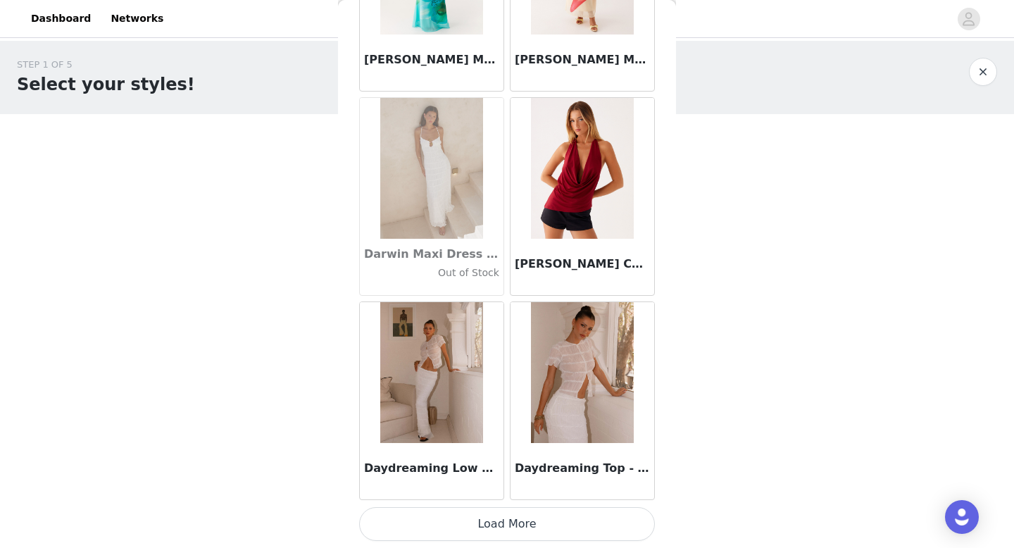
click at [504, 527] on button "Load More" at bounding box center [507, 524] width 296 height 34
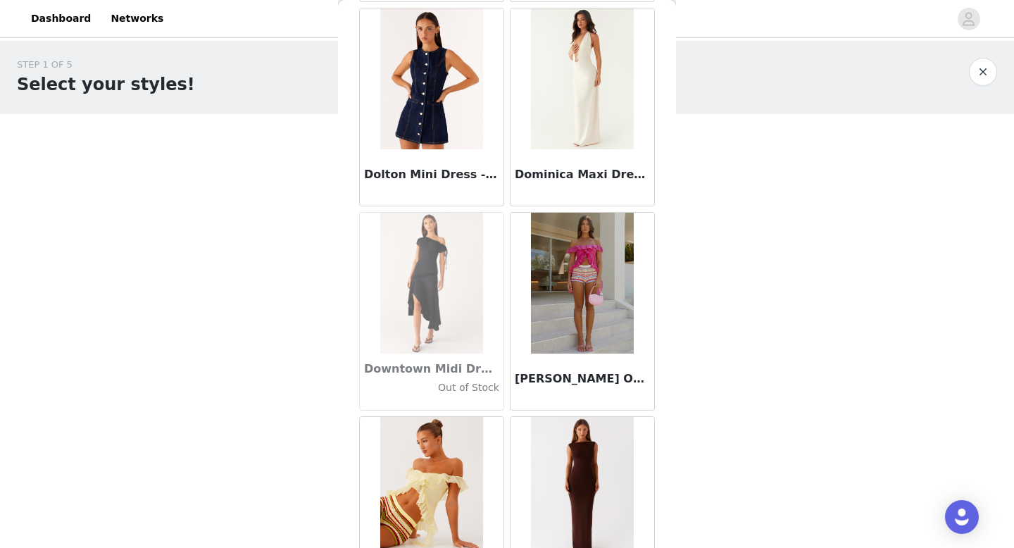
scroll to position [24073, 0]
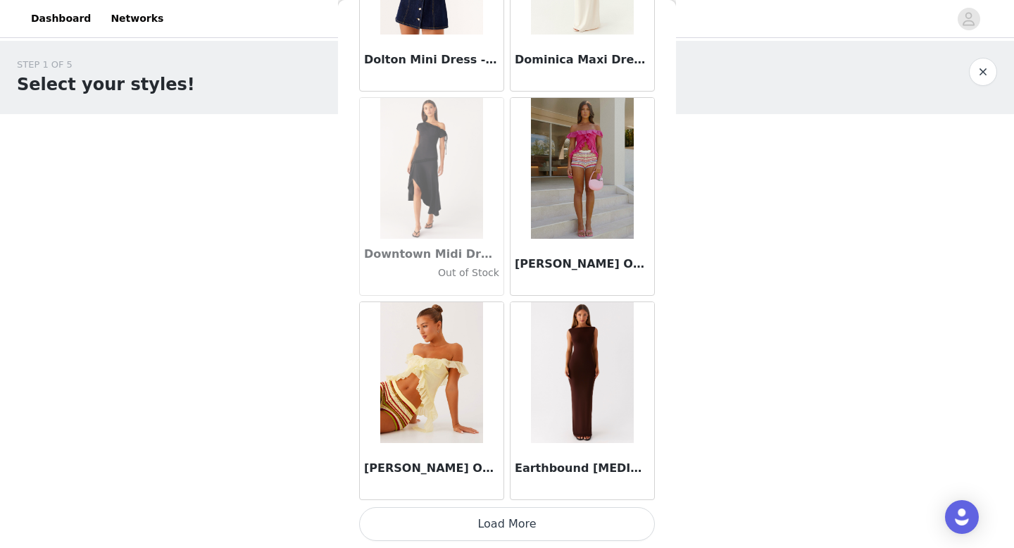
click at [510, 532] on button "Load More" at bounding box center [507, 524] width 296 height 34
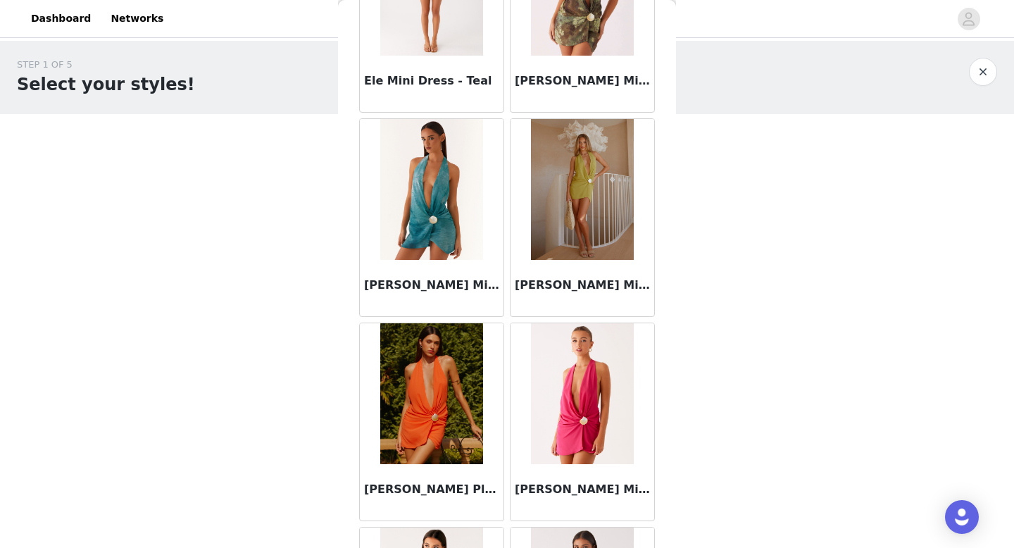
scroll to position [26115, 0]
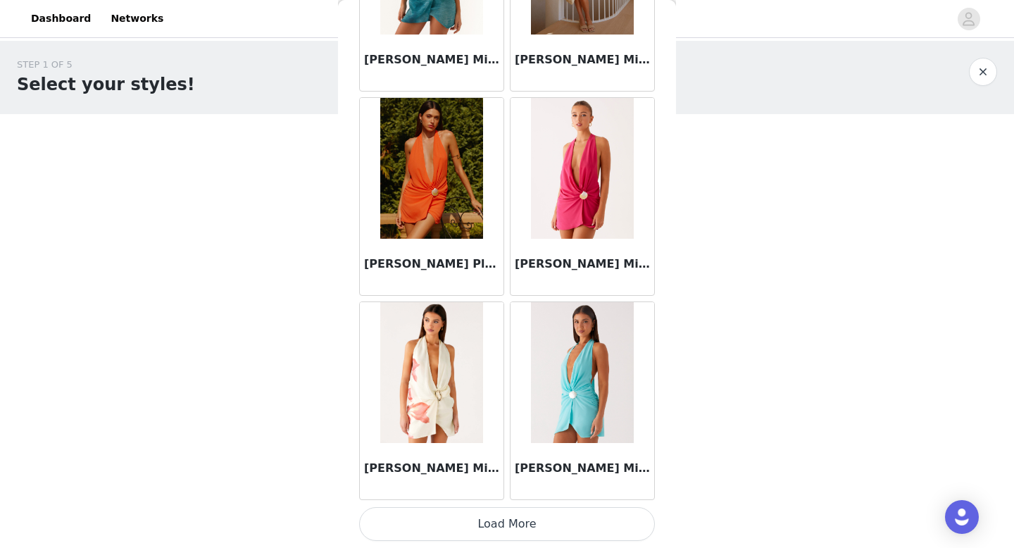
click at [523, 511] on button "Load More" at bounding box center [507, 524] width 296 height 34
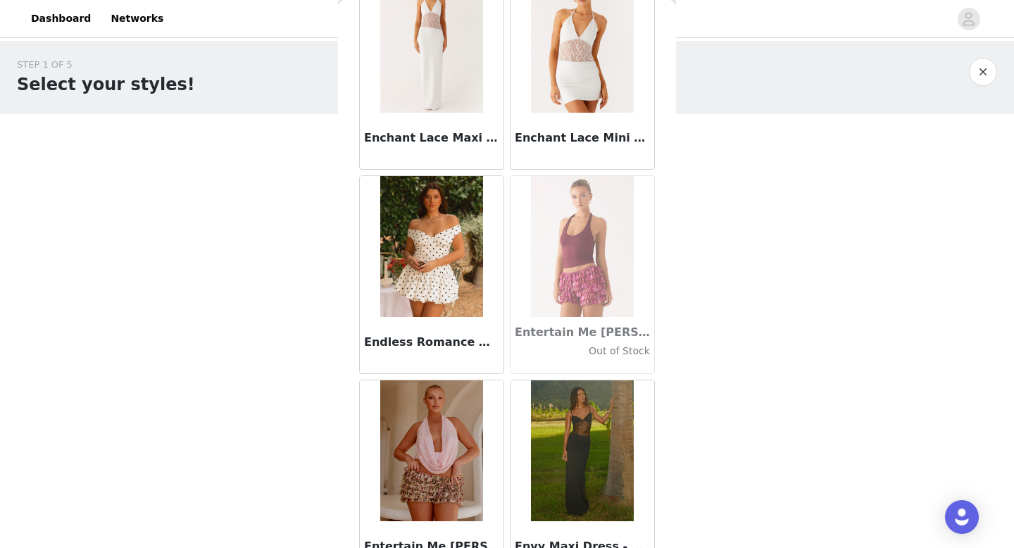
scroll to position [28158, 0]
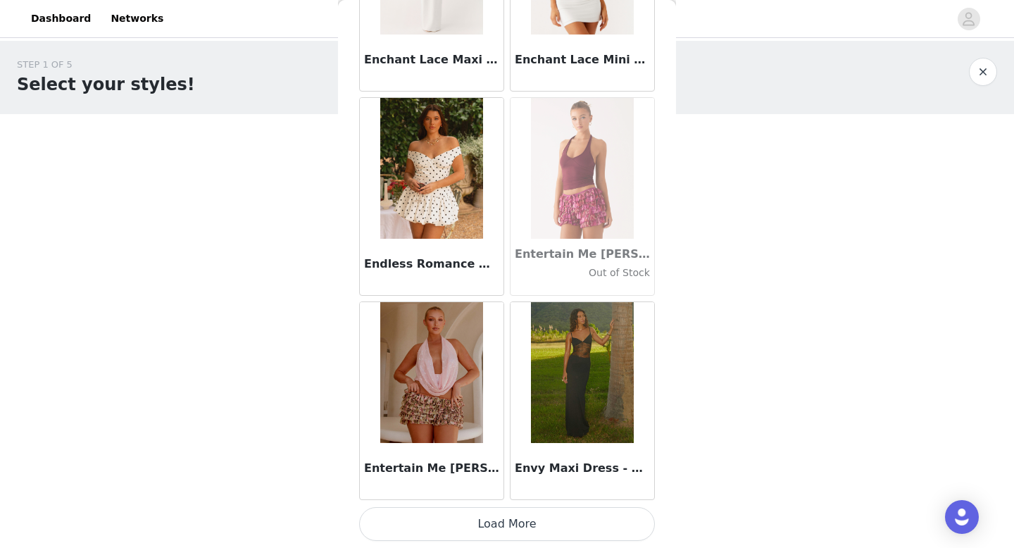
click at [519, 530] on button "Load More" at bounding box center [507, 524] width 296 height 34
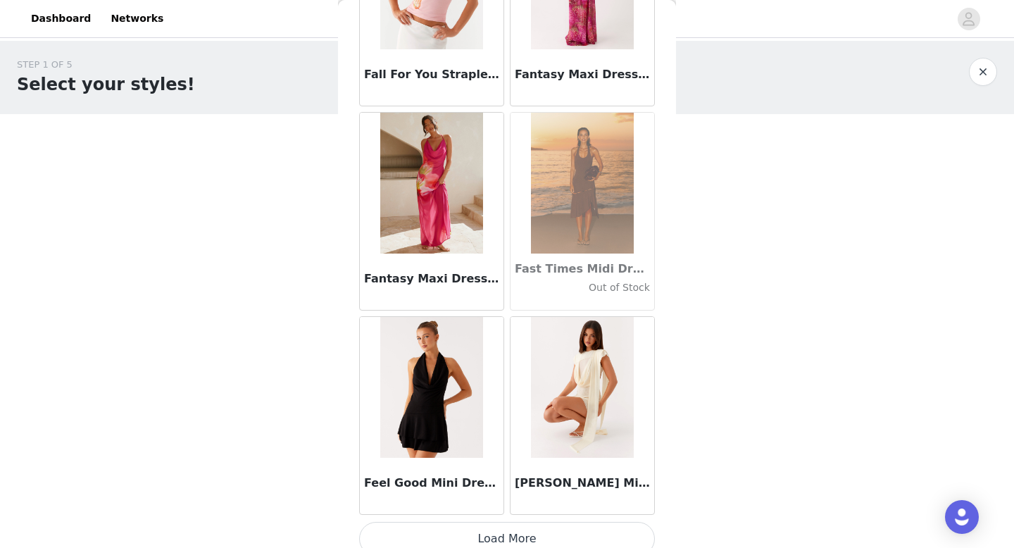
scroll to position [30200, 0]
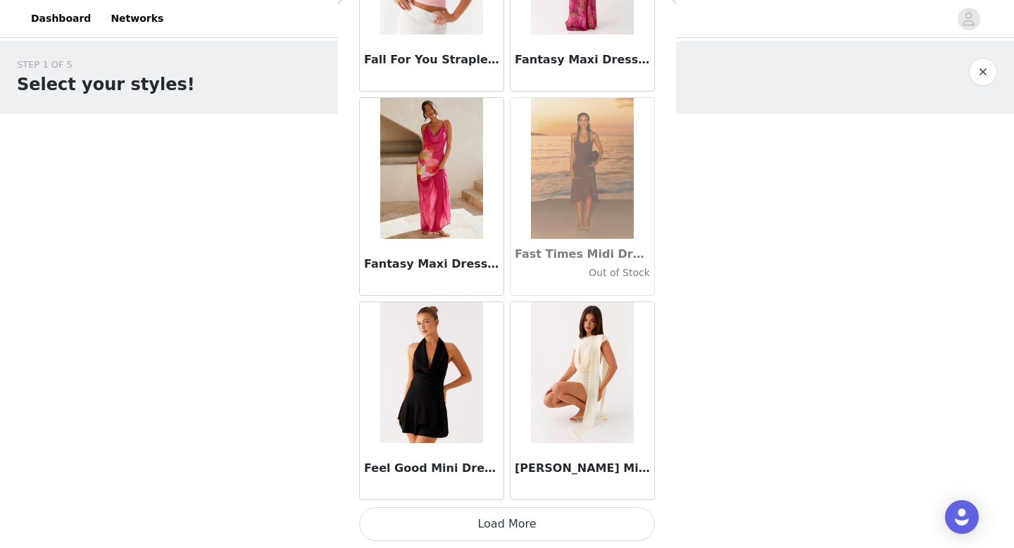
click at [512, 518] on button "Load More" at bounding box center [507, 524] width 296 height 34
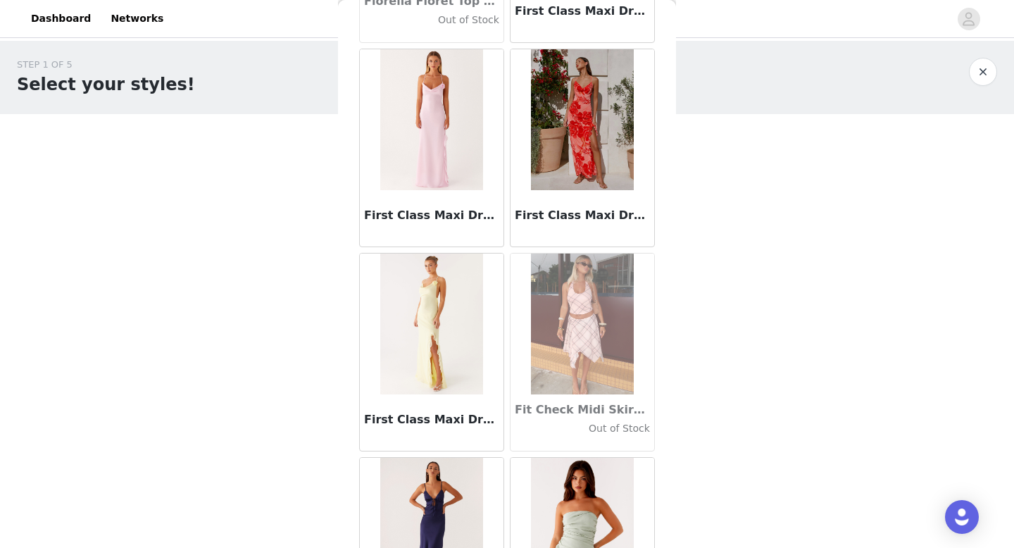
scroll to position [32242, 0]
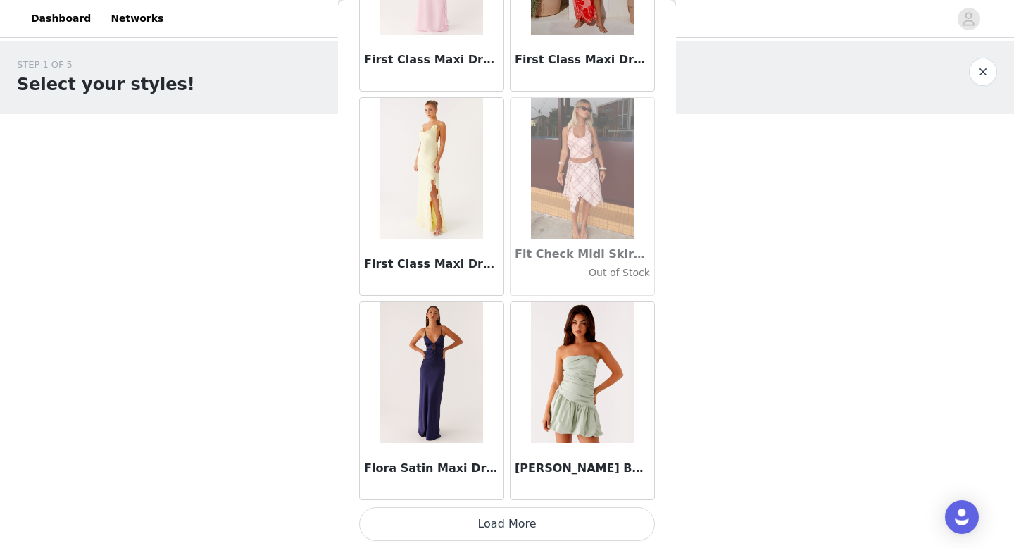
click at [508, 535] on button "Load More" at bounding box center [507, 524] width 296 height 34
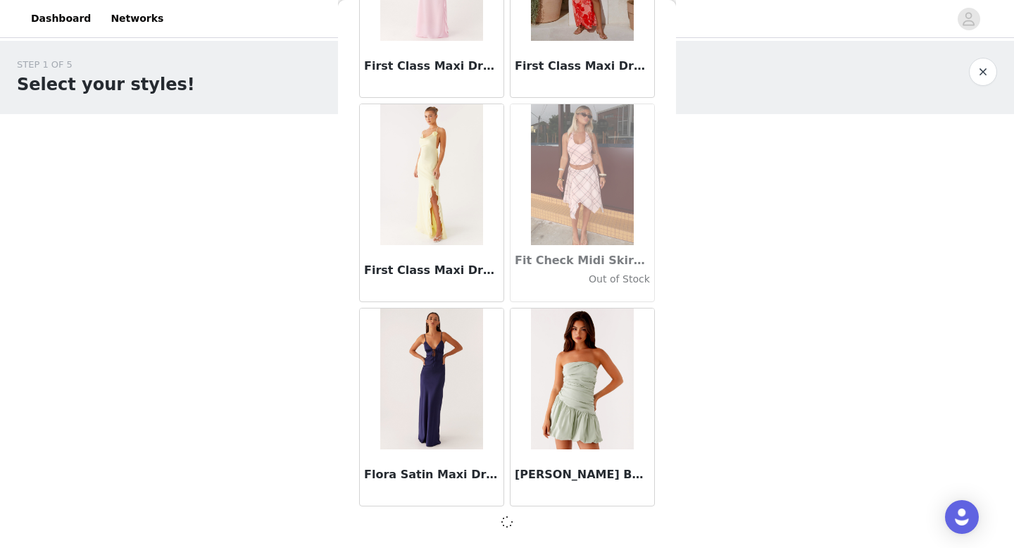
scroll to position [32236, 0]
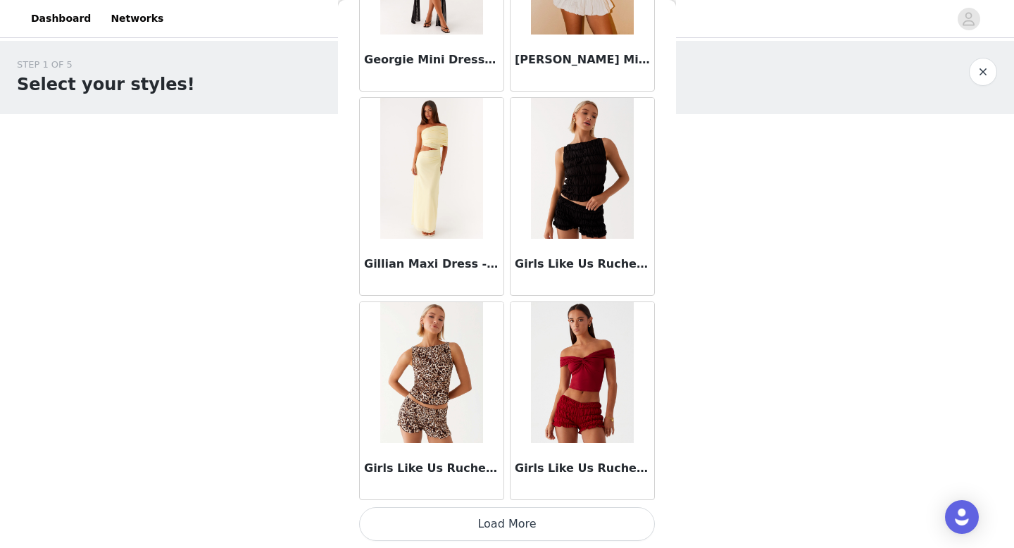
click at [508, 512] on button "Load More" at bounding box center [507, 524] width 296 height 34
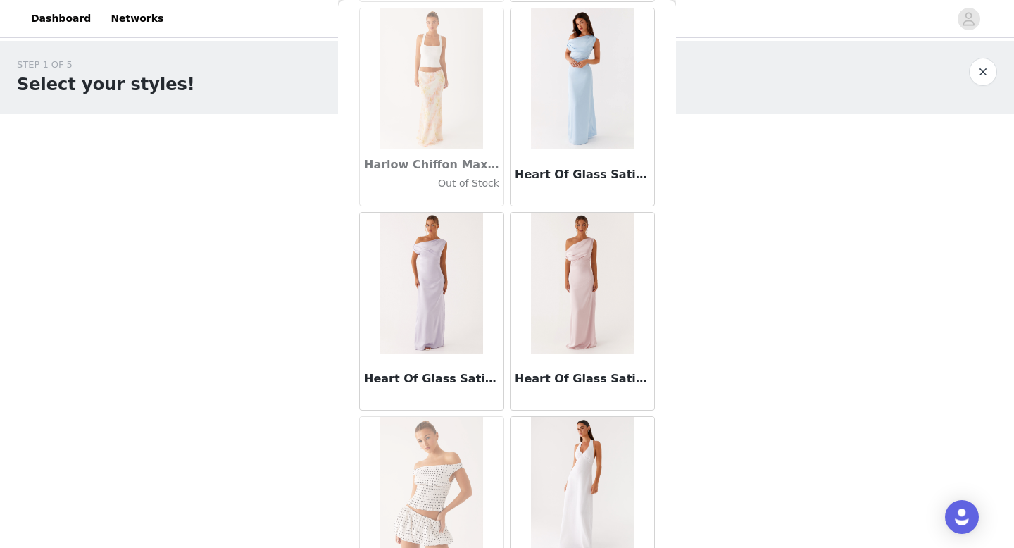
scroll to position [36327, 0]
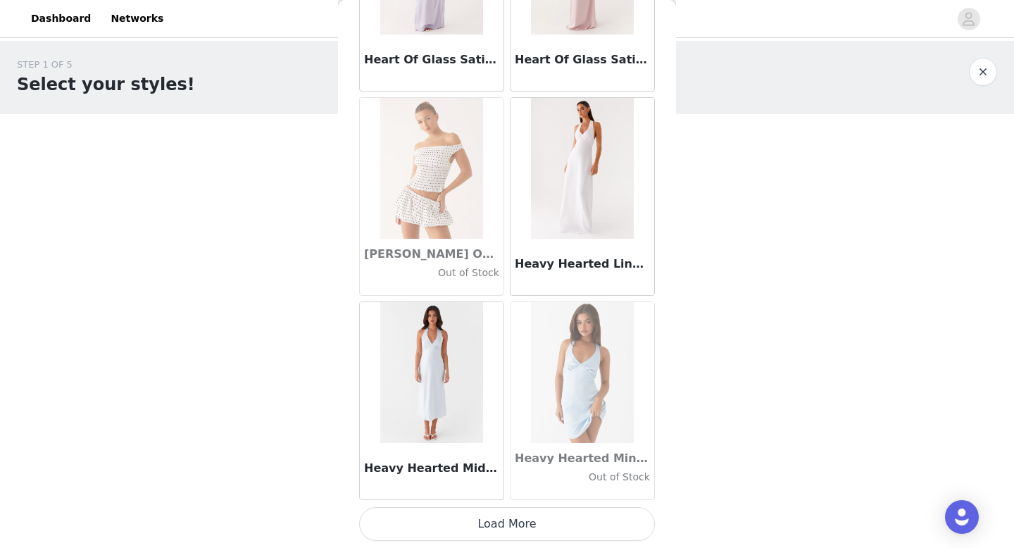
click at [506, 523] on button "Load More" at bounding box center [507, 524] width 296 height 34
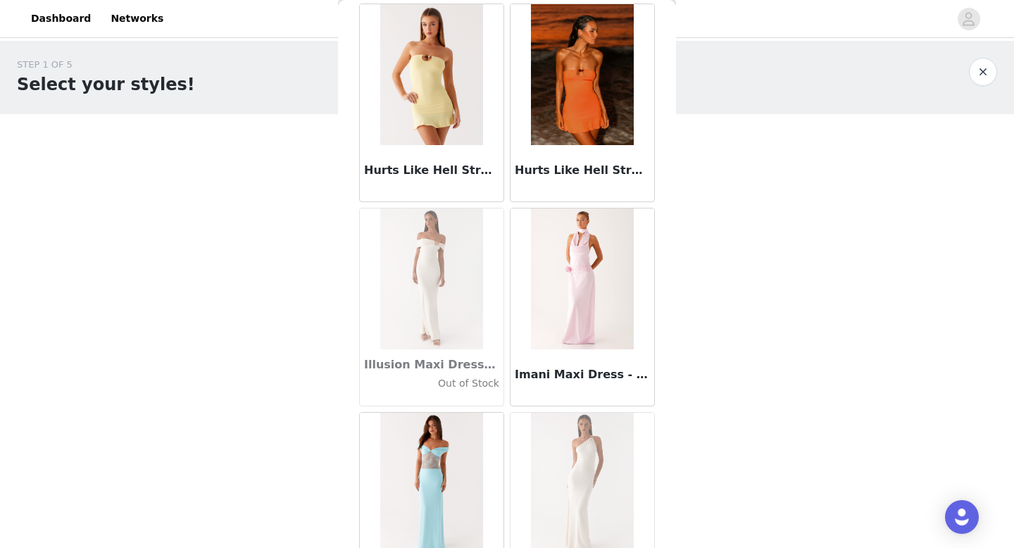
scroll to position [38369, 0]
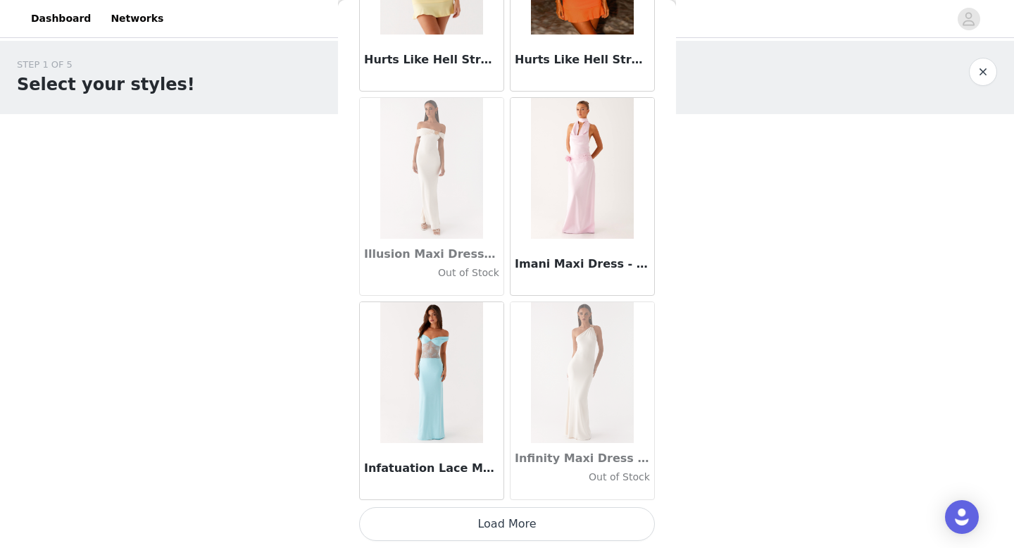
click at [513, 522] on button "Load More" at bounding box center [507, 524] width 296 height 34
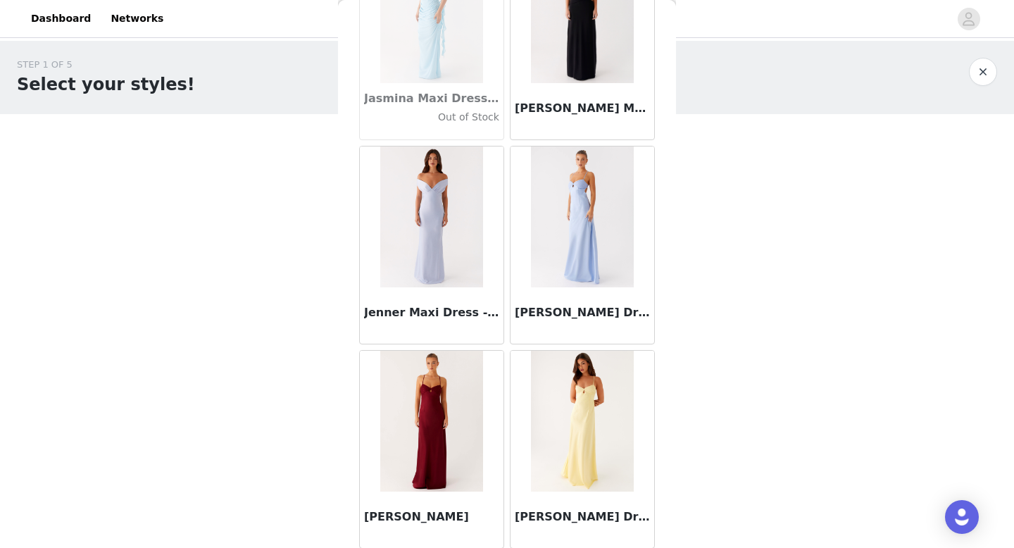
scroll to position [40412, 0]
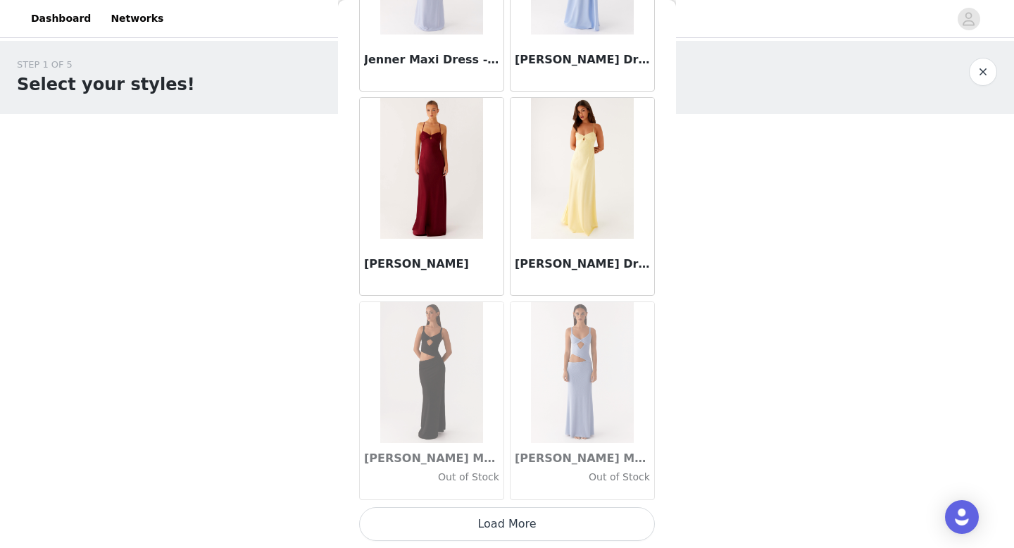
click at [512, 530] on button "Load More" at bounding box center [507, 524] width 296 height 34
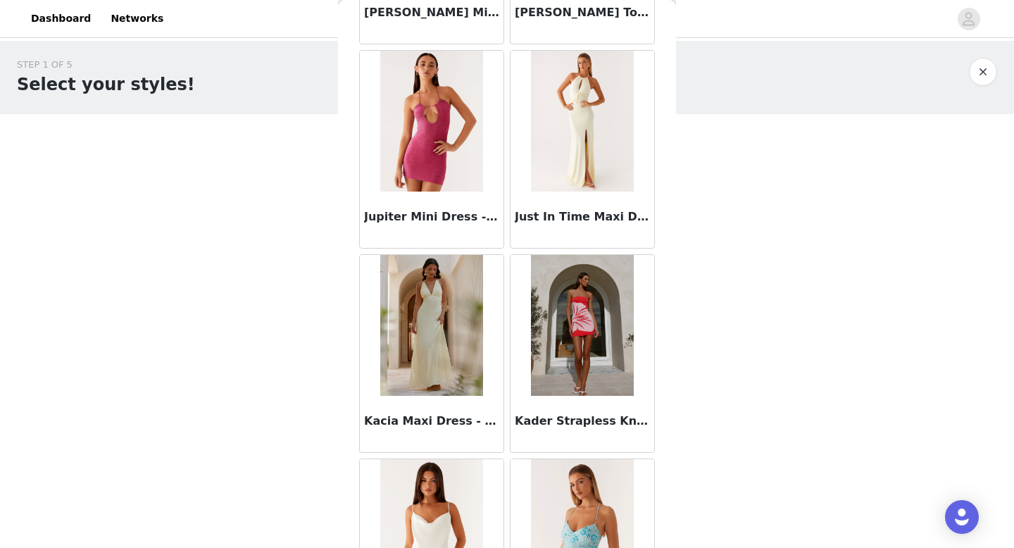
scroll to position [42454, 0]
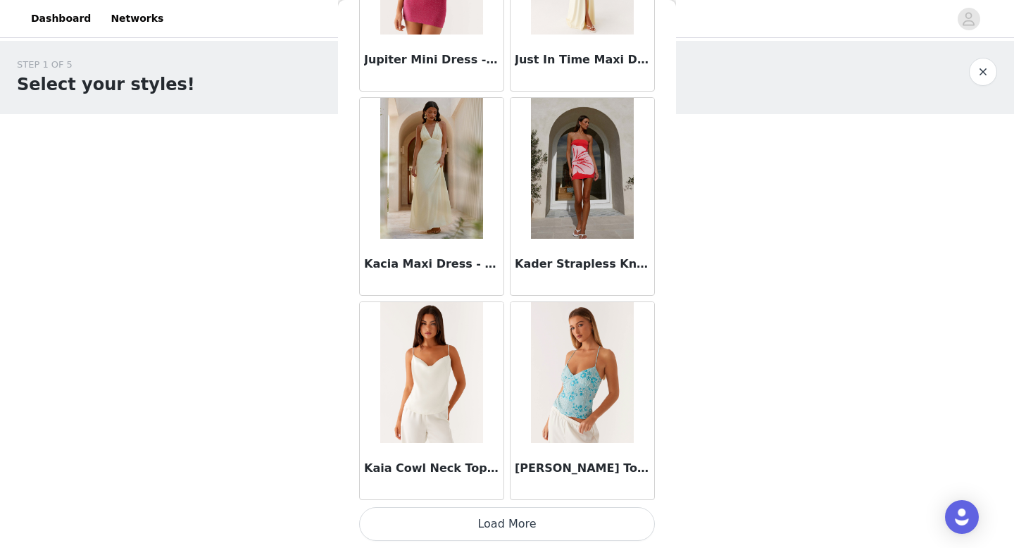
click at [526, 529] on button "Load More" at bounding box center [507, 524] width 296 height 34
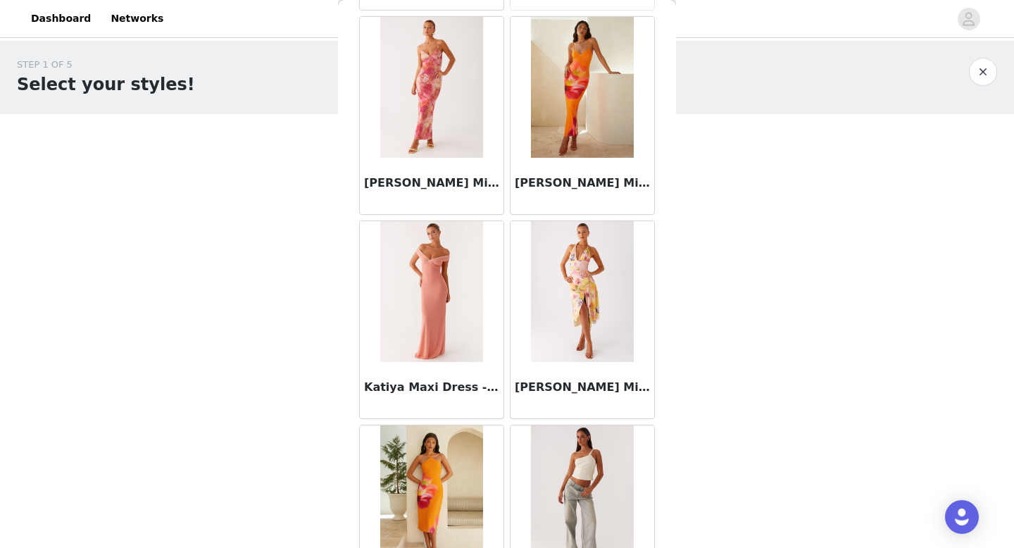
scroll to position [44496, 0]
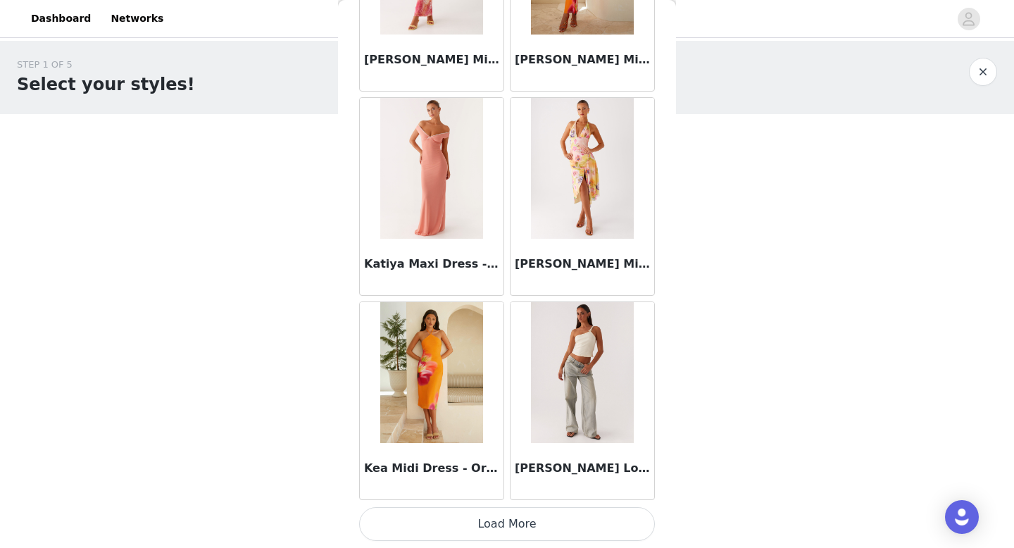
click at [513, 528] on button "Load More" at bounding box center [507, 524] width 296 height 34
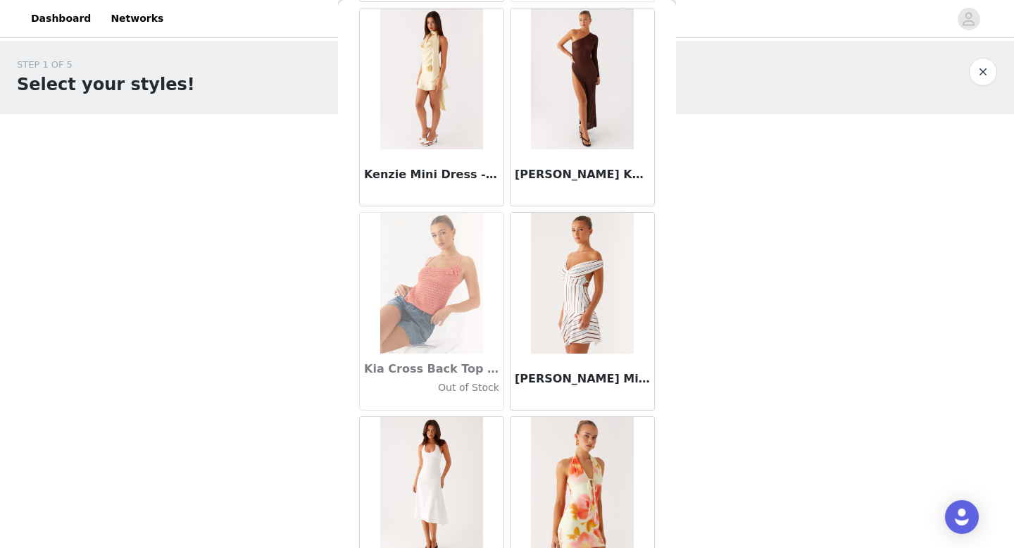
scroll to position [45608, 0]
click at [830, 218] on div "STEP 1 OF 5 Select your styles! Please note that the sizes are in AU Sizes 0/4 …" at bounding box center [507, 152] width 1014 height 223
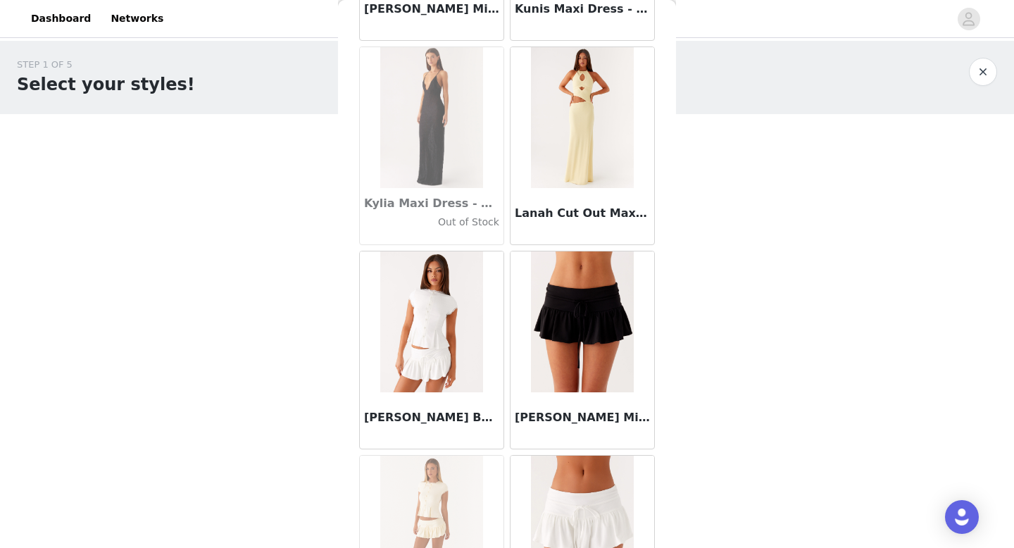
scroll to position [46539, 0]
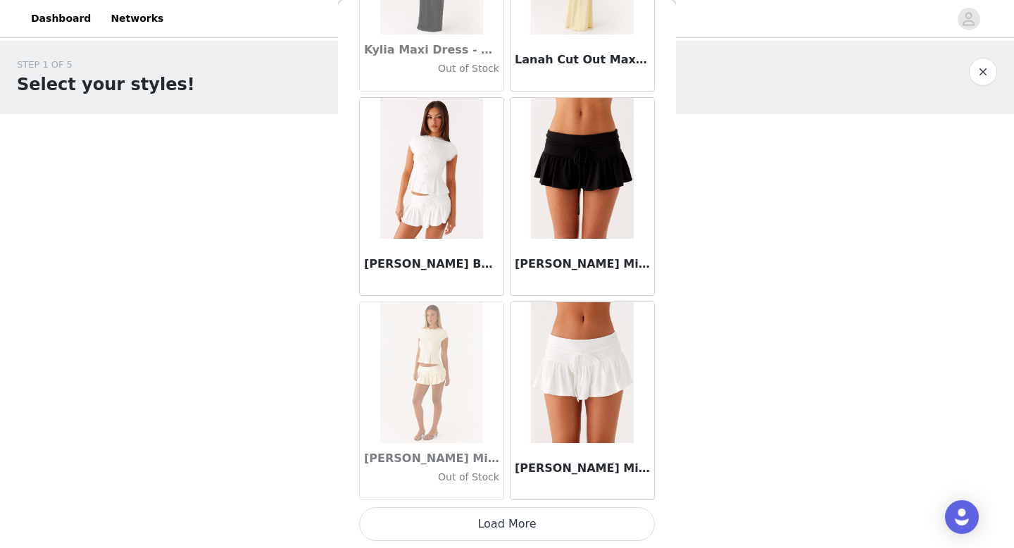
click at [532, 532] on button "Load More" at bounding box center [507, 524] width 296 height 34
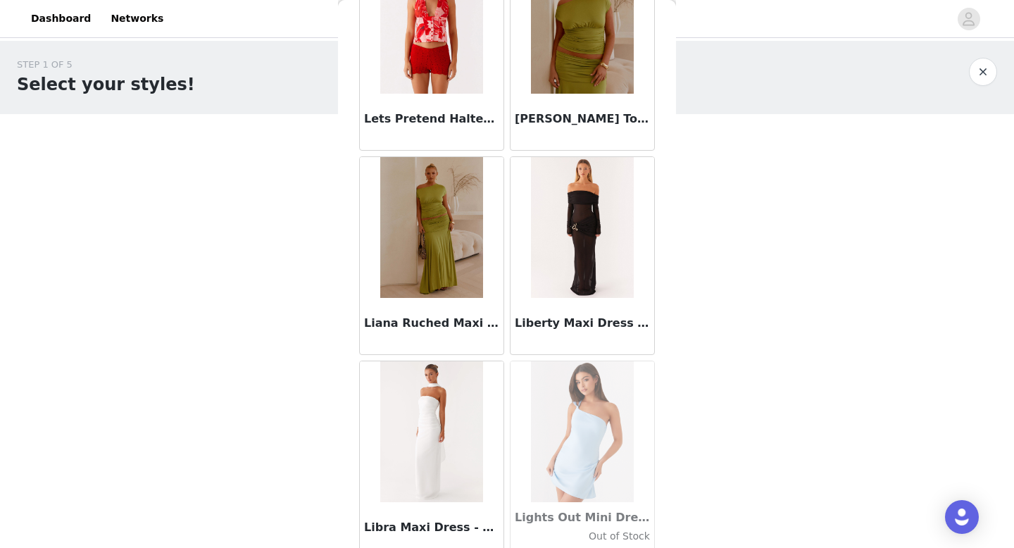
scroll to position [47914, 0]
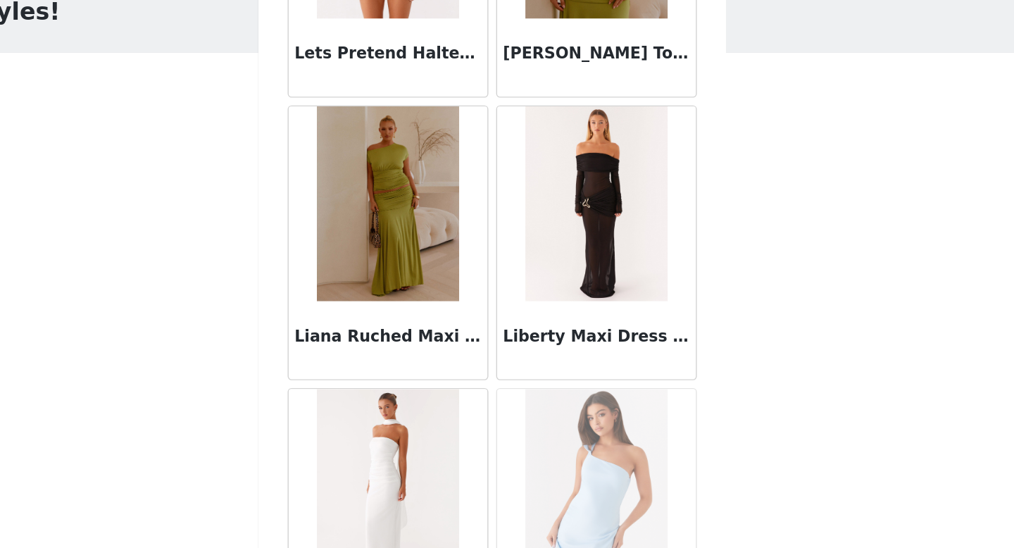
click at [598, 280] on img at bounding box center [582, 223] width 102 height 141
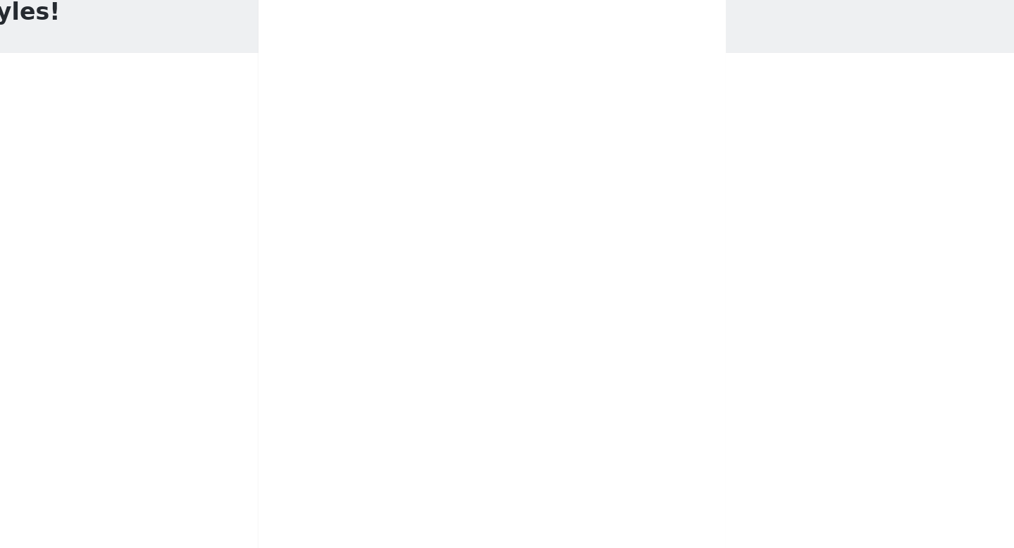
scroll to position [0, 0]
